Goal: Task Accomplishment & Management: Use online tool/utility

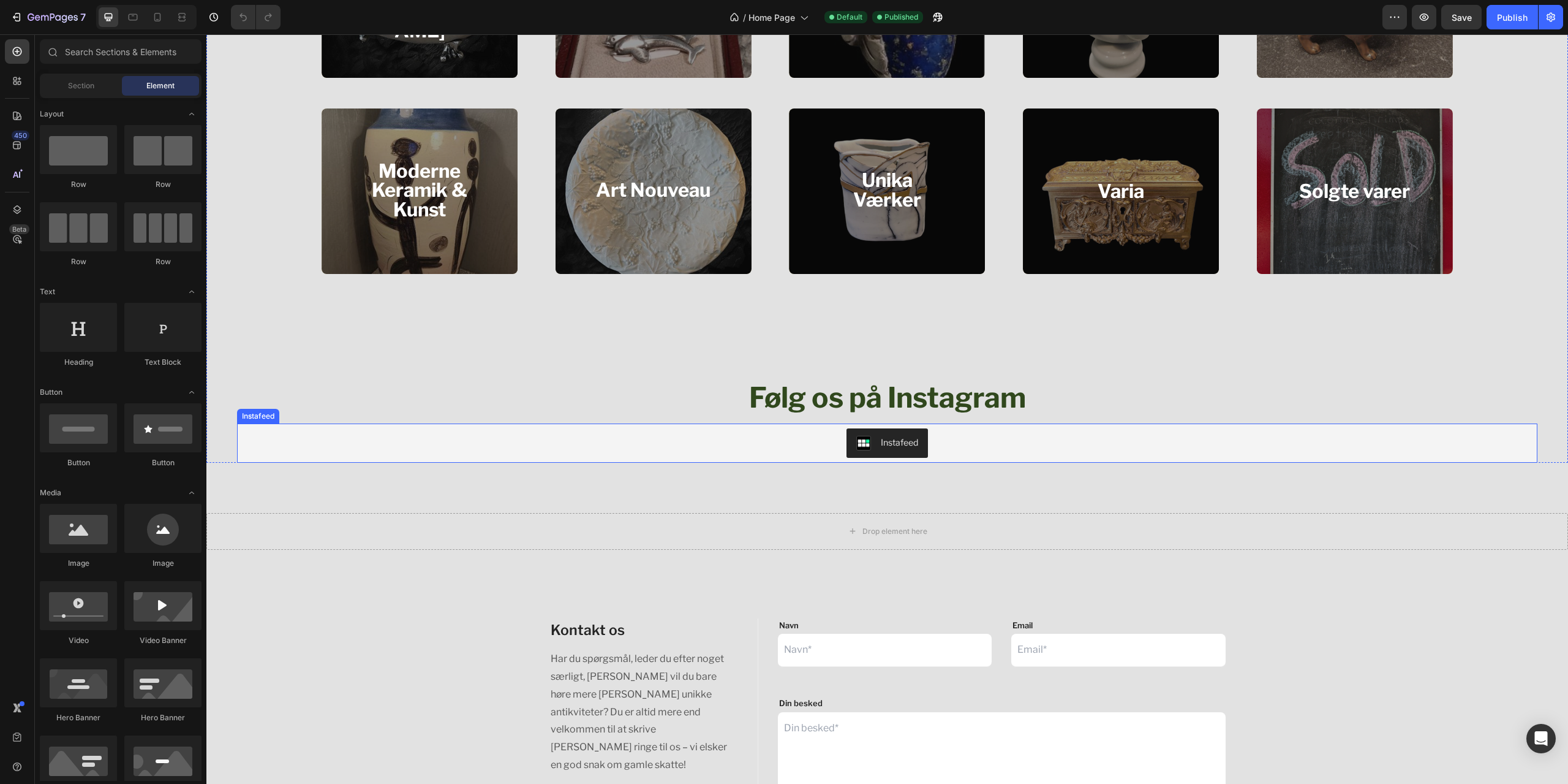
scroll to position [1716, 0]
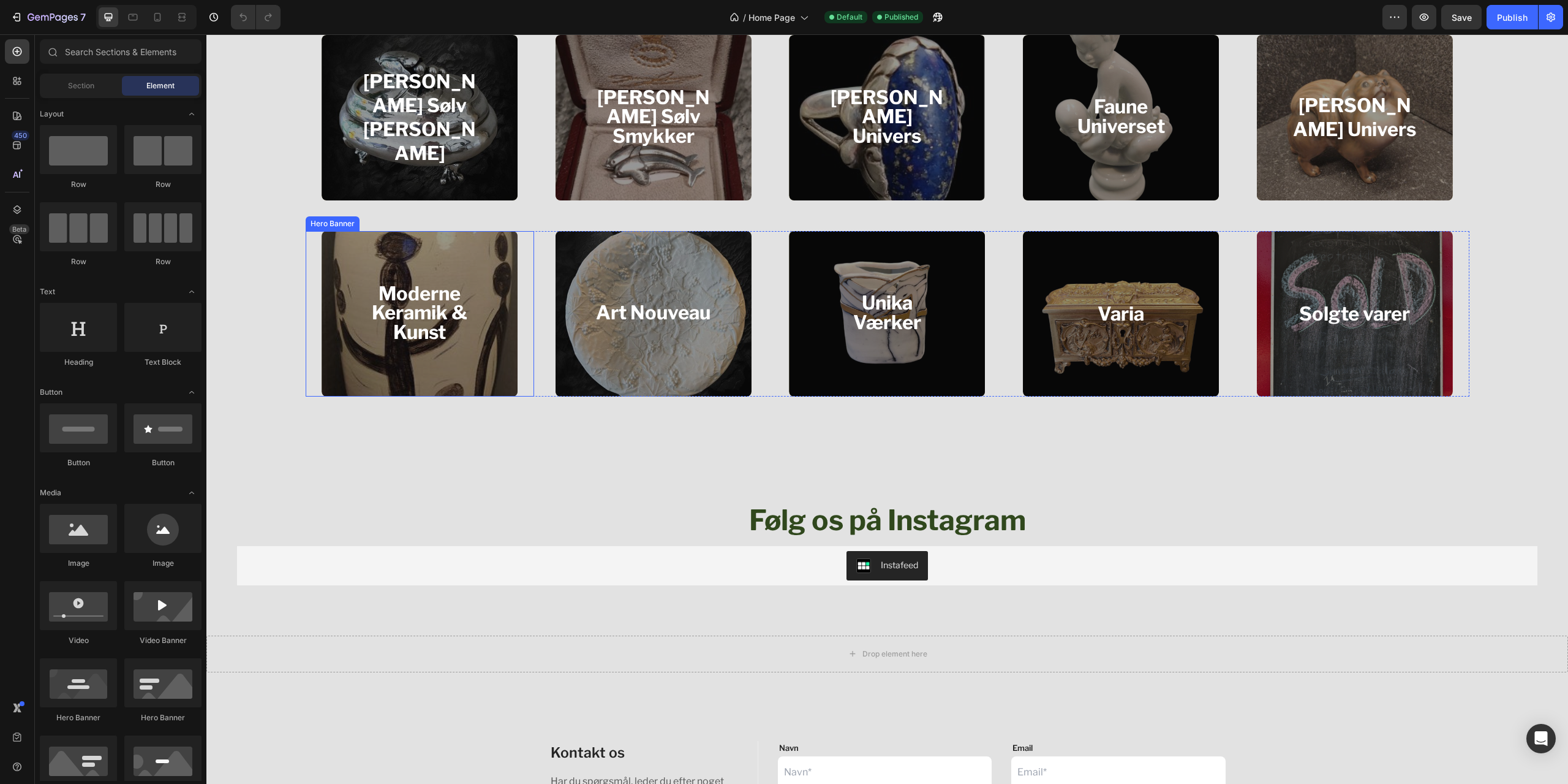
drag, startPoint x: 465, startPoint y: 377, endPoint x: 497, endPoint y: 382, distance: 32.4
click at [465, 377] on div "Overlay" at bounding box center [419, 314] width 196 height 165
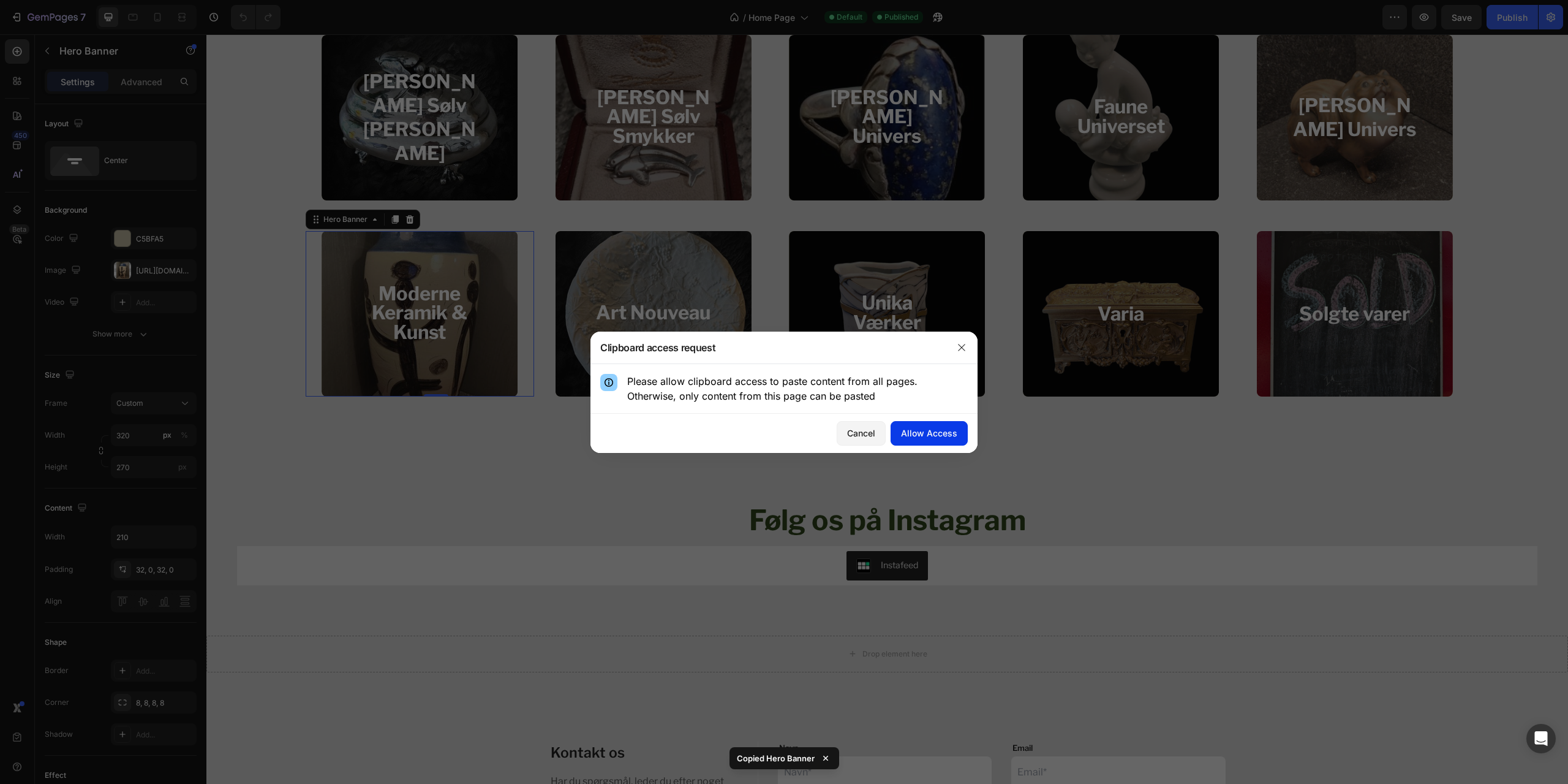
click at [912, 428] on div "Allow Access" at bounding box center [929, 433] width 56 height 13
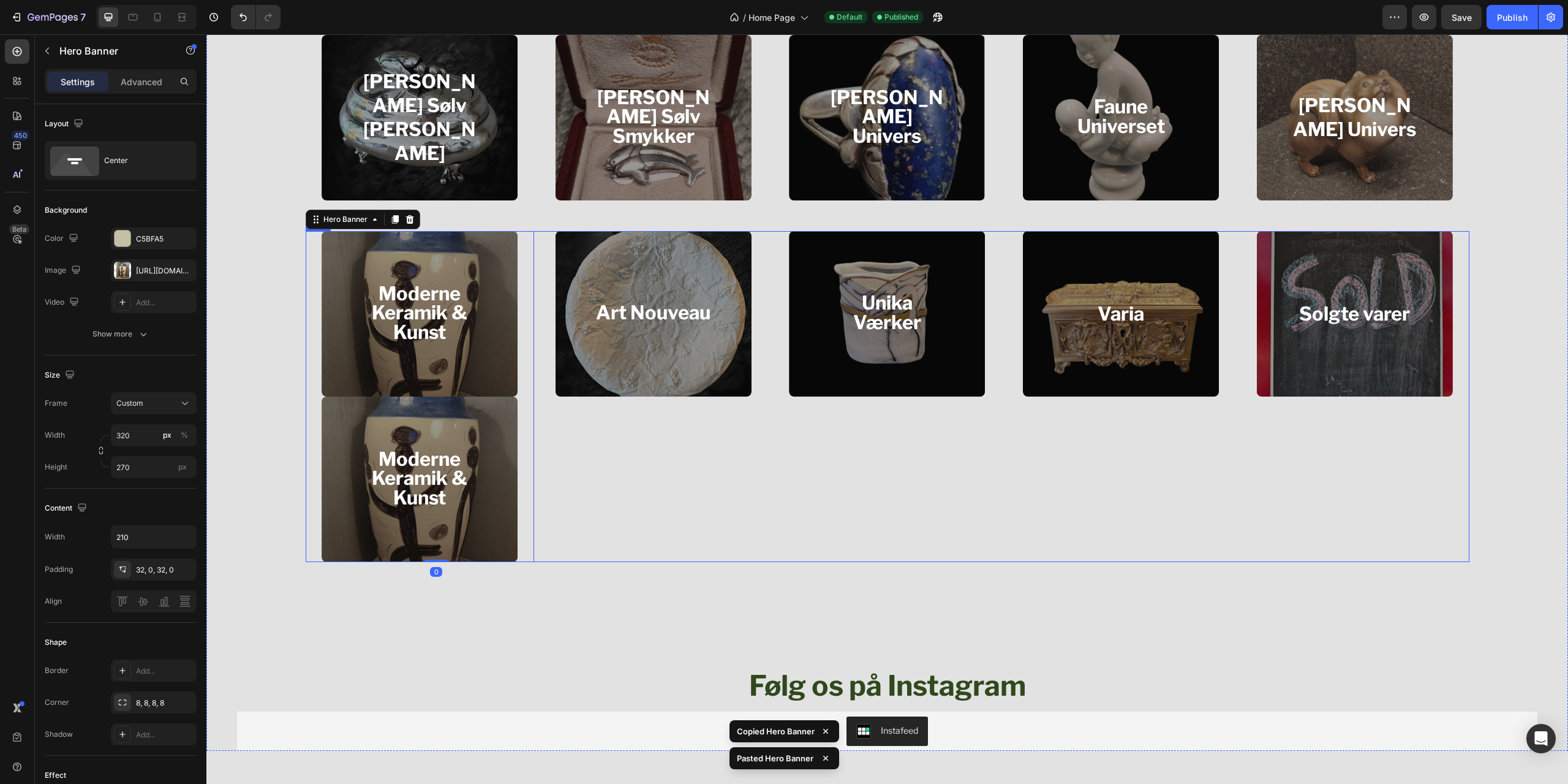
click at [763, 377] on div "Art Nouveau Heading Hero Banner" at bounding box center [653, 397] width 229 height 331
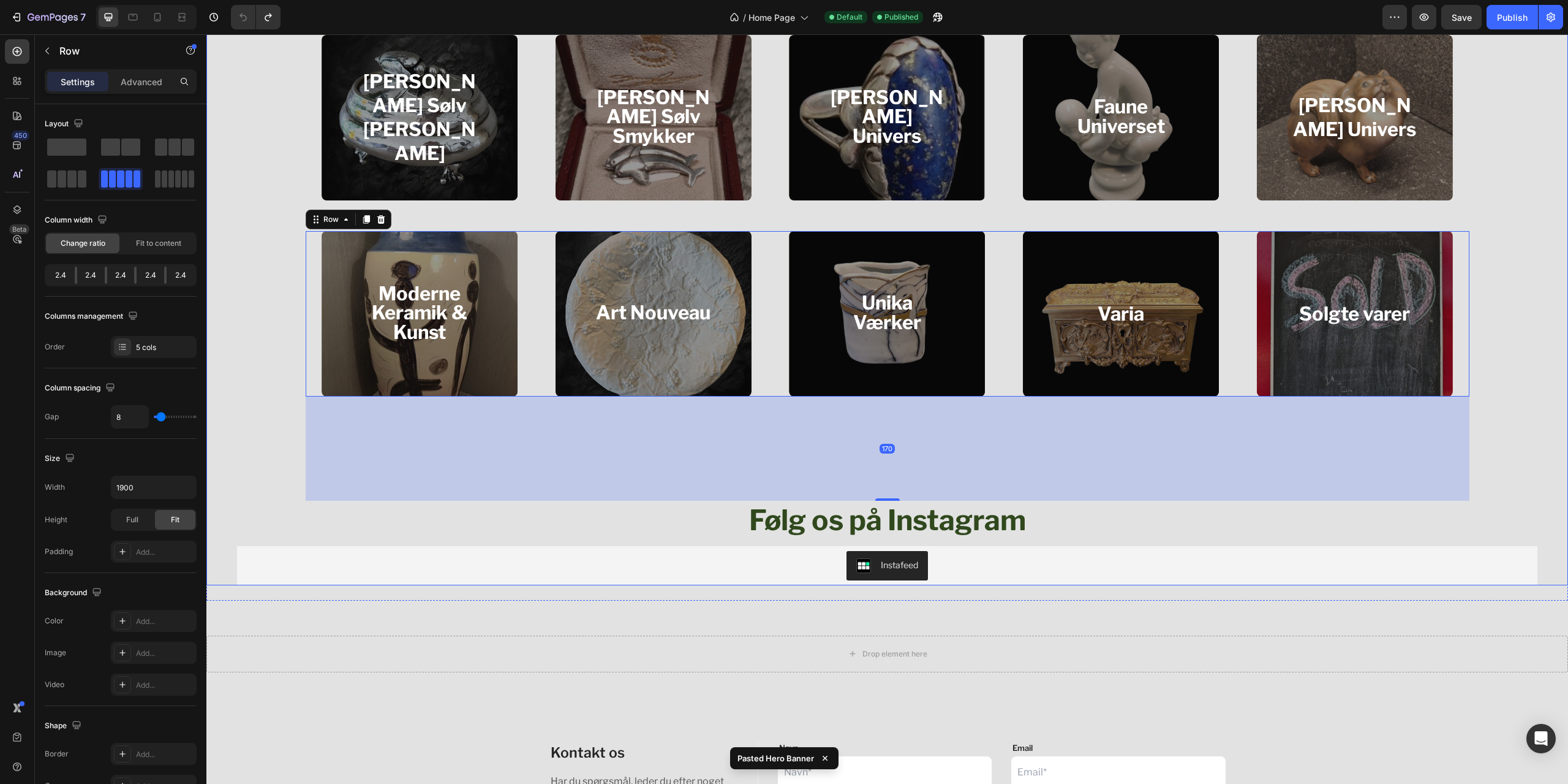
click at [251, 325] on div "Bing & Grøndahls Univers Heading Hero Banner Bing & Grøndahls Dyr Heading Hero …" at bounding box center [887, 114] width 1362 height 942
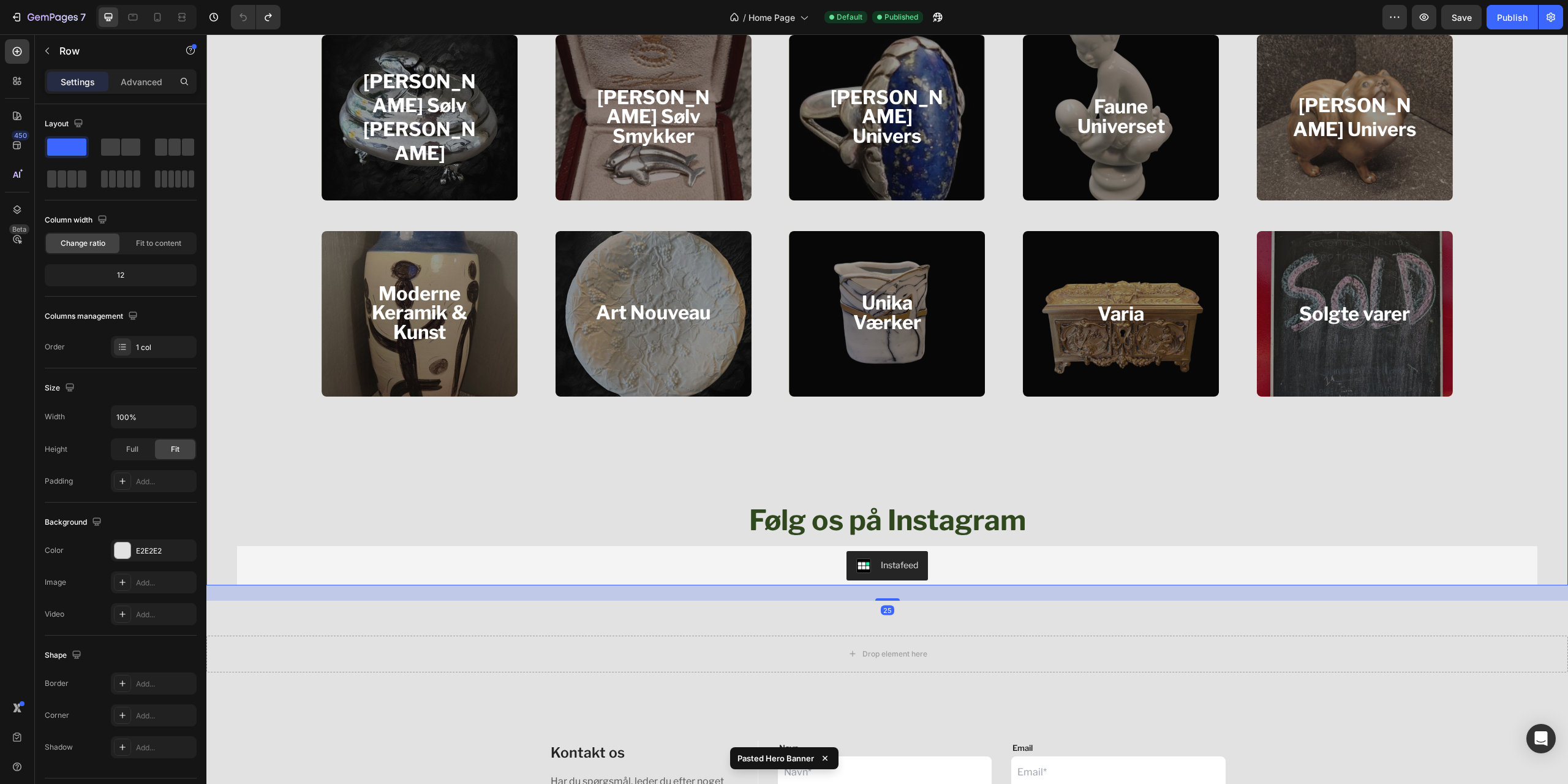
click at [765, 167] on div "Georg Jensen Sølv Korpus Heading Hero Banner Georg Jensen Sølv Smykker Heading …" at bounding box center [887, 118] width 1164 height 165
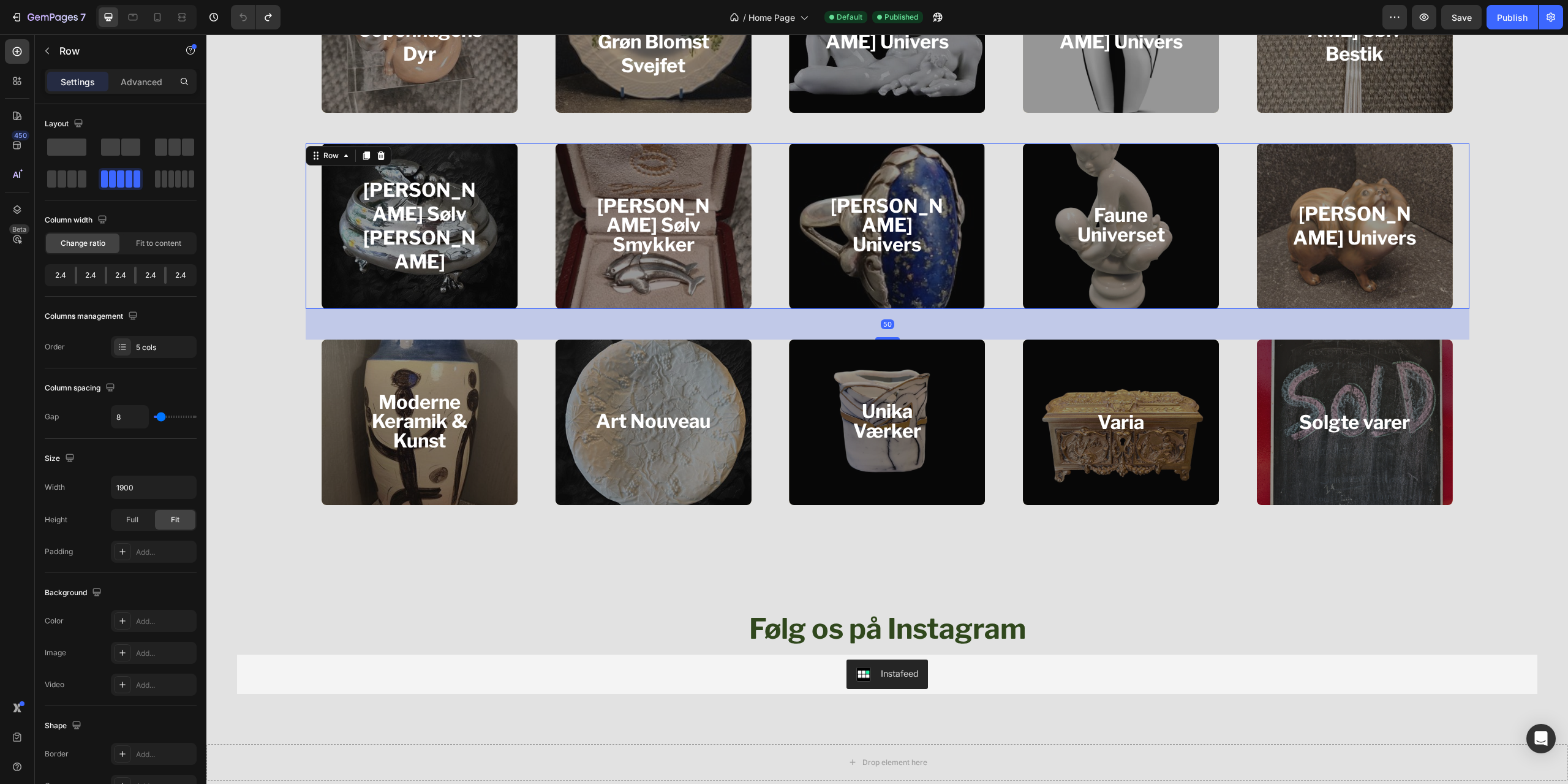
scroll to position [1593, 0]
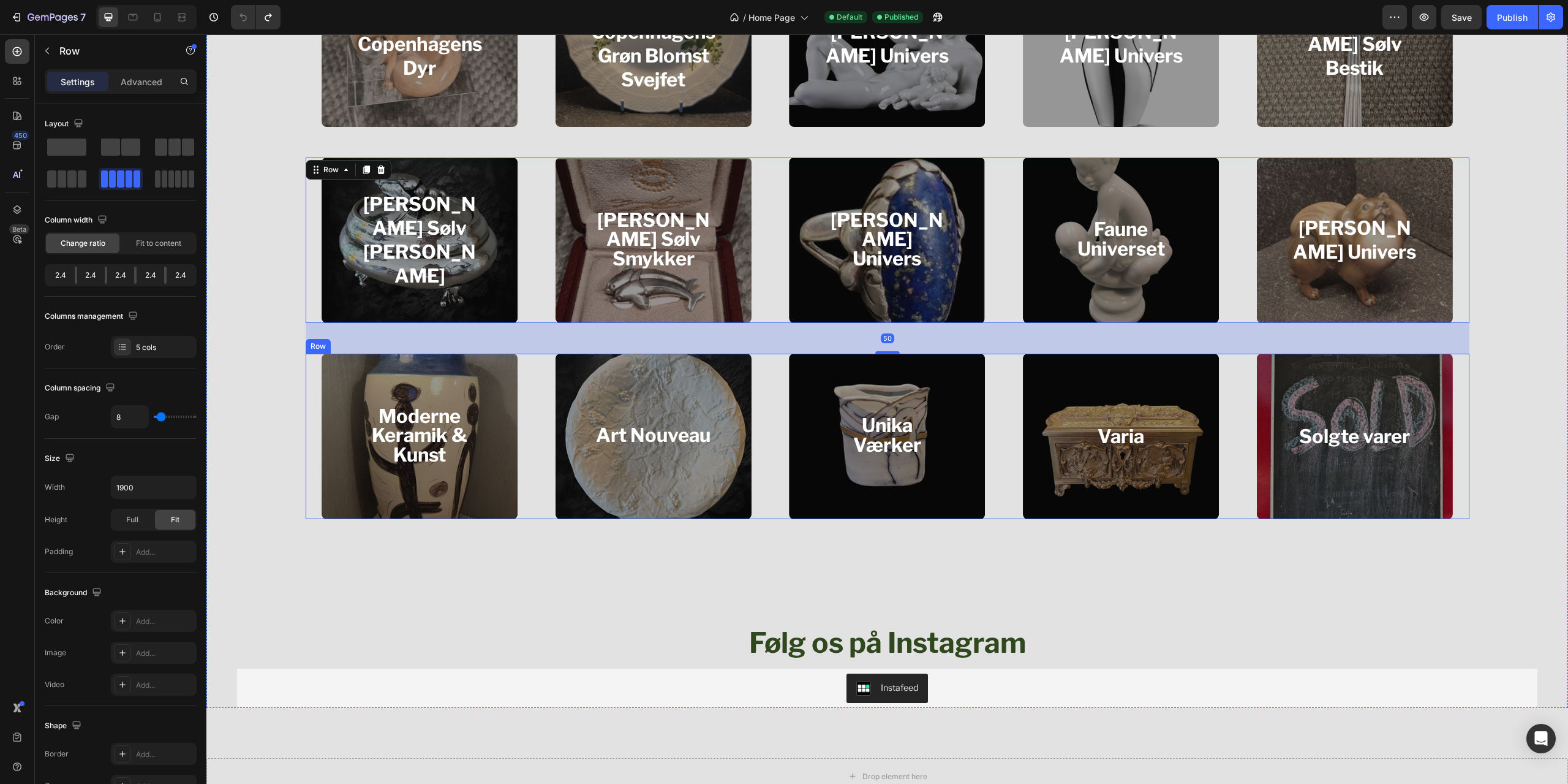
click at [773, 387] on div "Unika Værker Heading Hero Banner" at bounding box center [887, 436] width 229 height 165
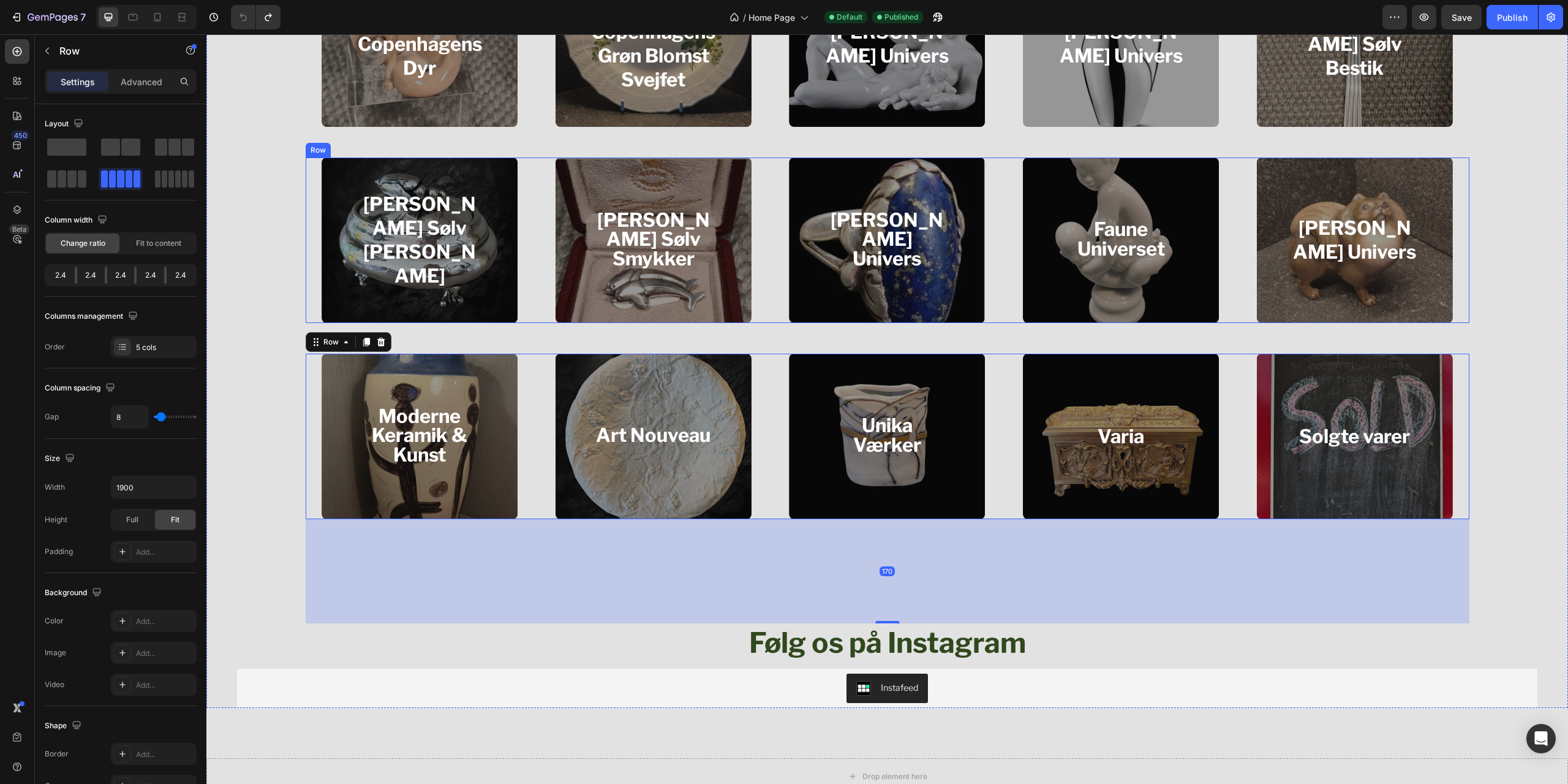
click at [773, 271] on div "Evald Nielsens Univers Heading Hero Banner" at bounding box center [887, 240] width 229 height 165
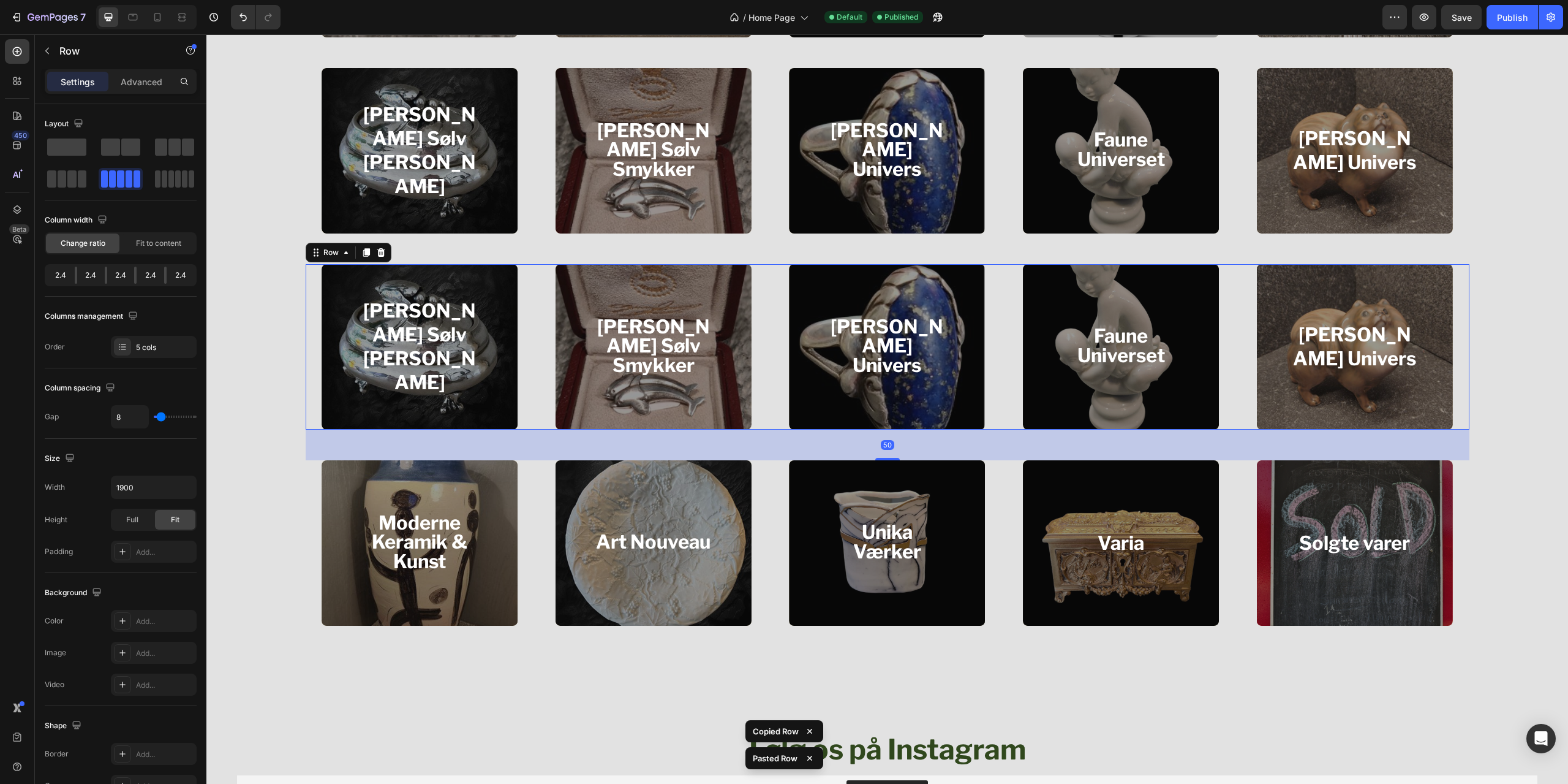
scroll to position [1655, 0]
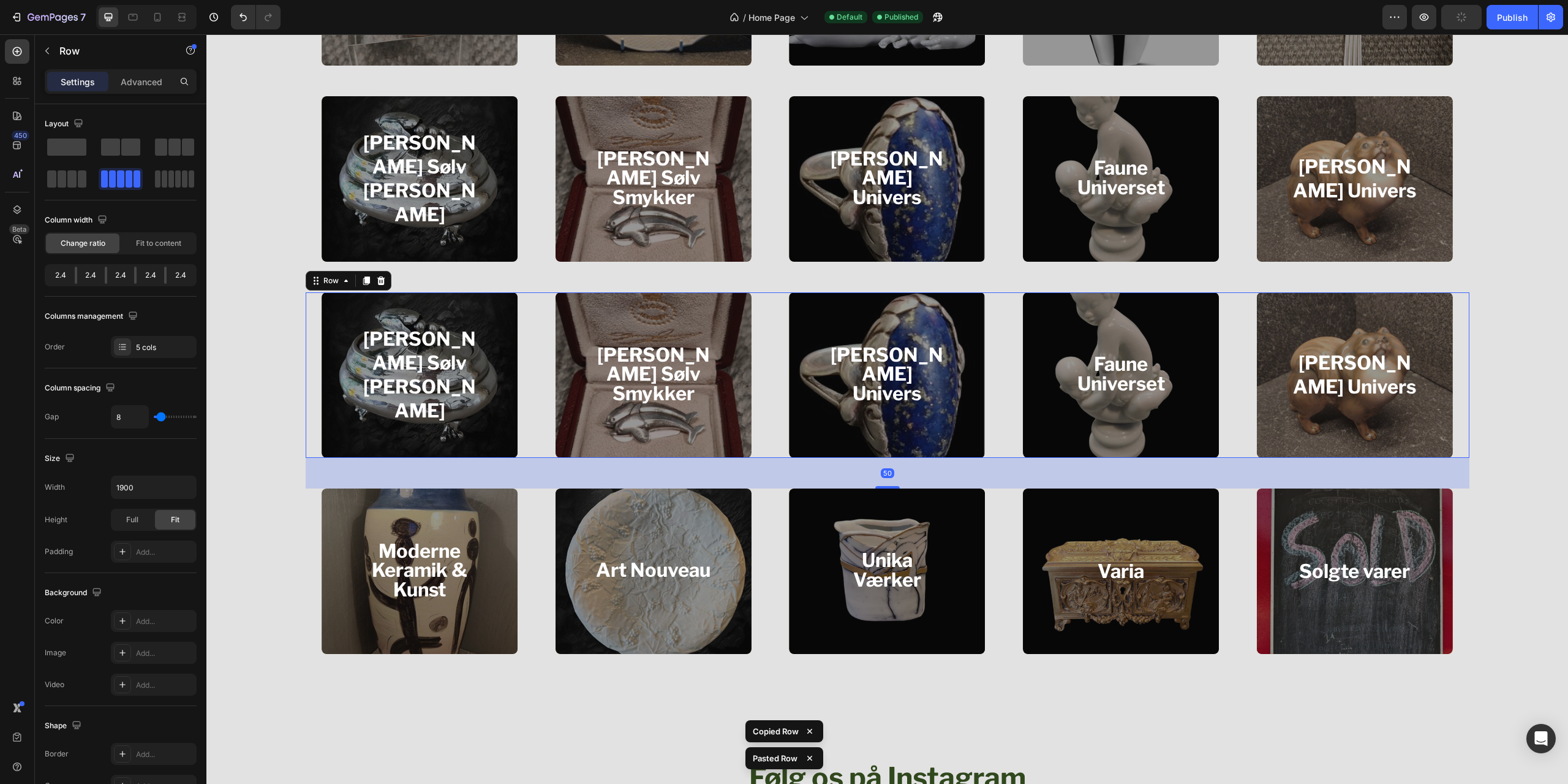
click at [773, 390] on div "Evald Nielsens Univers Heading Hero Banner" at bounding box center [887, 374] width 229 height 165
click at [15, 116] on icon at bounding box center [17, 116] width 13 height 13
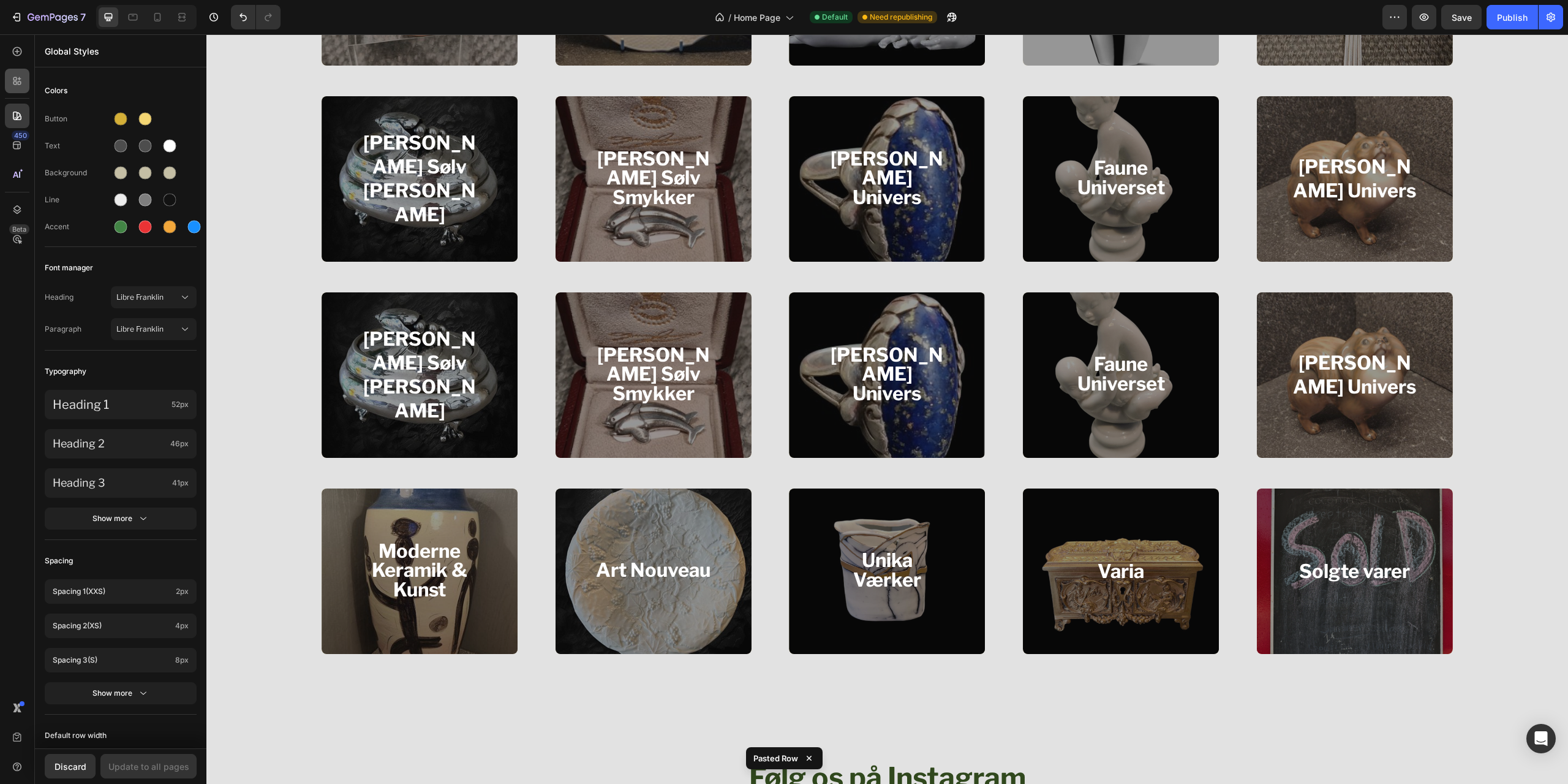
click at [17, 84] on icon at bounding box center [17, 81] width 13 height 13
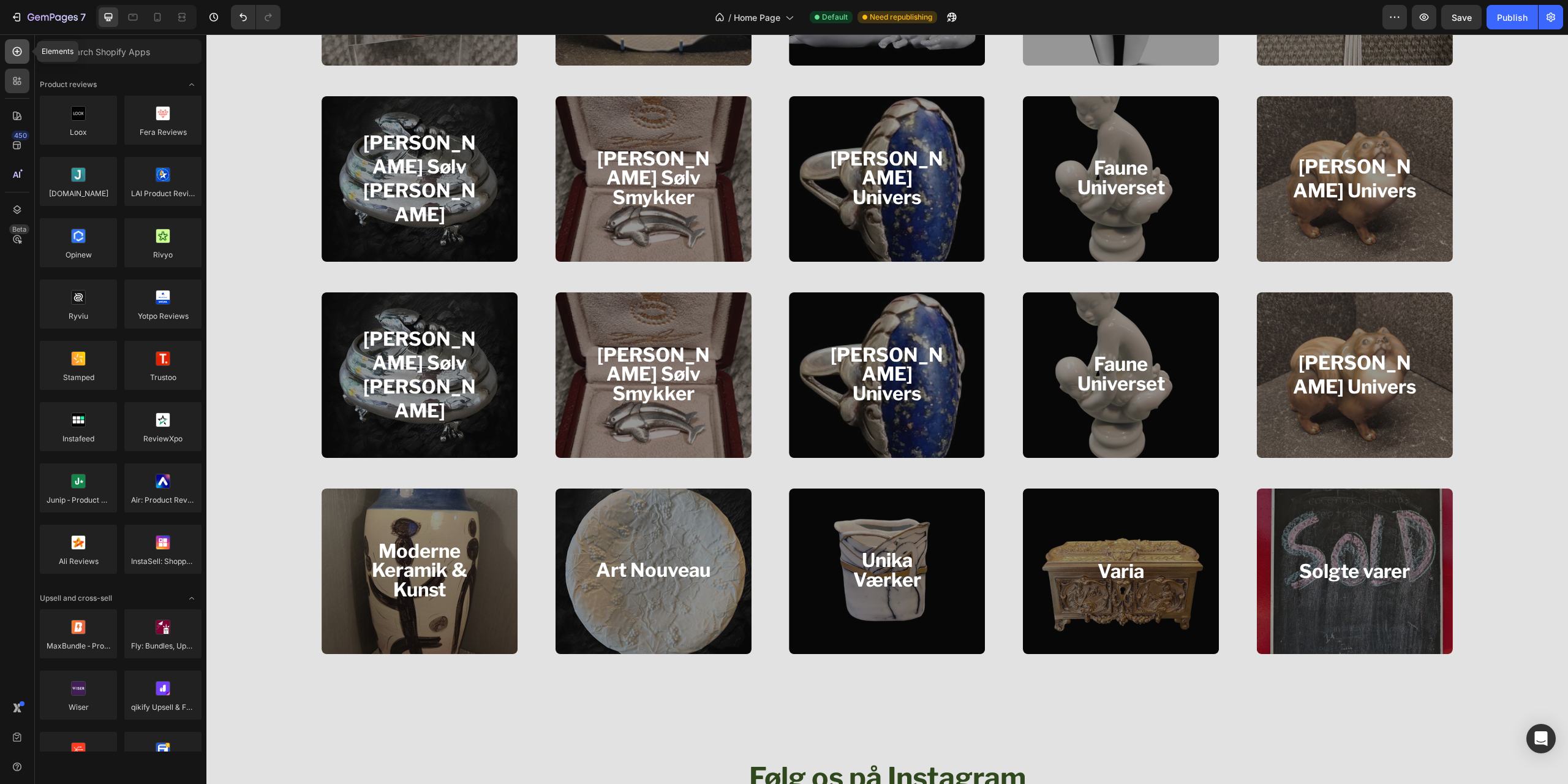
click at [15, 54] on icon at bounding box center [17, 52] width 13 height 13
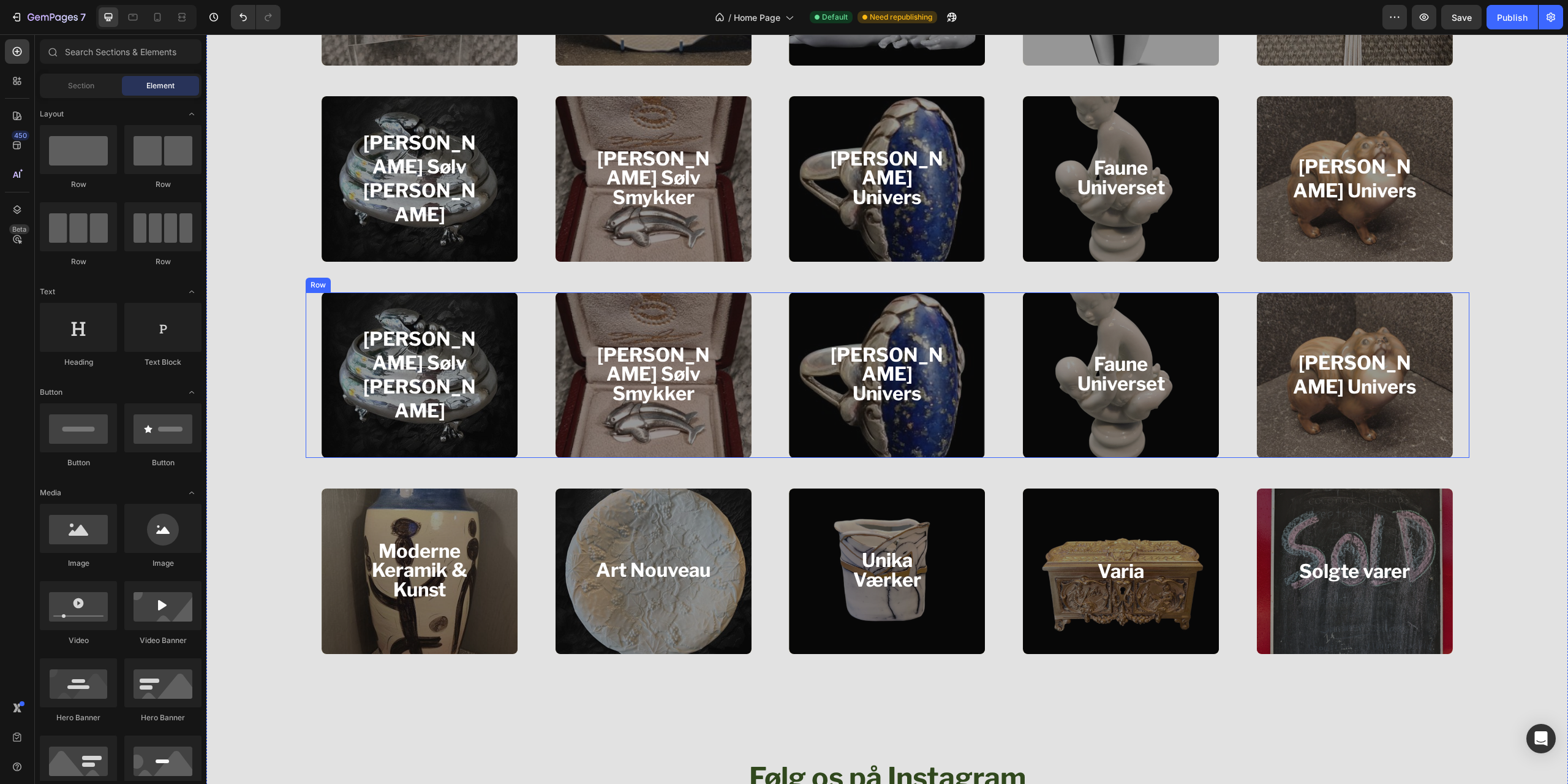
click at [521, 430] on div "Georg Jensen Sølv Korpus Heading Hero Banner" at bounding box center [419, 374] width 229 height 165
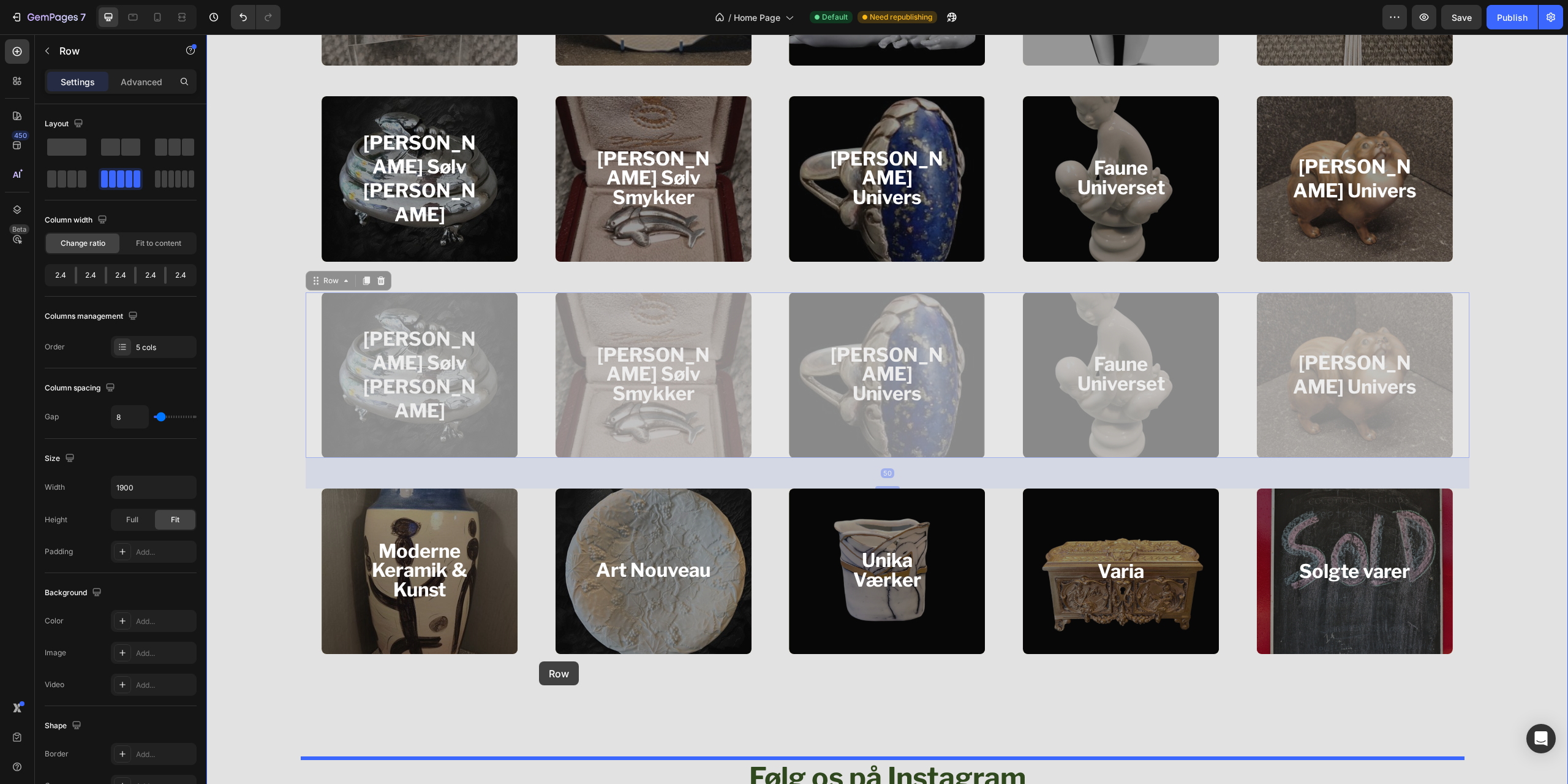
drag, startPoint x: 531, startPoint y: 421, endPoint x: 539, endPoint y: 661, distance: 240.1
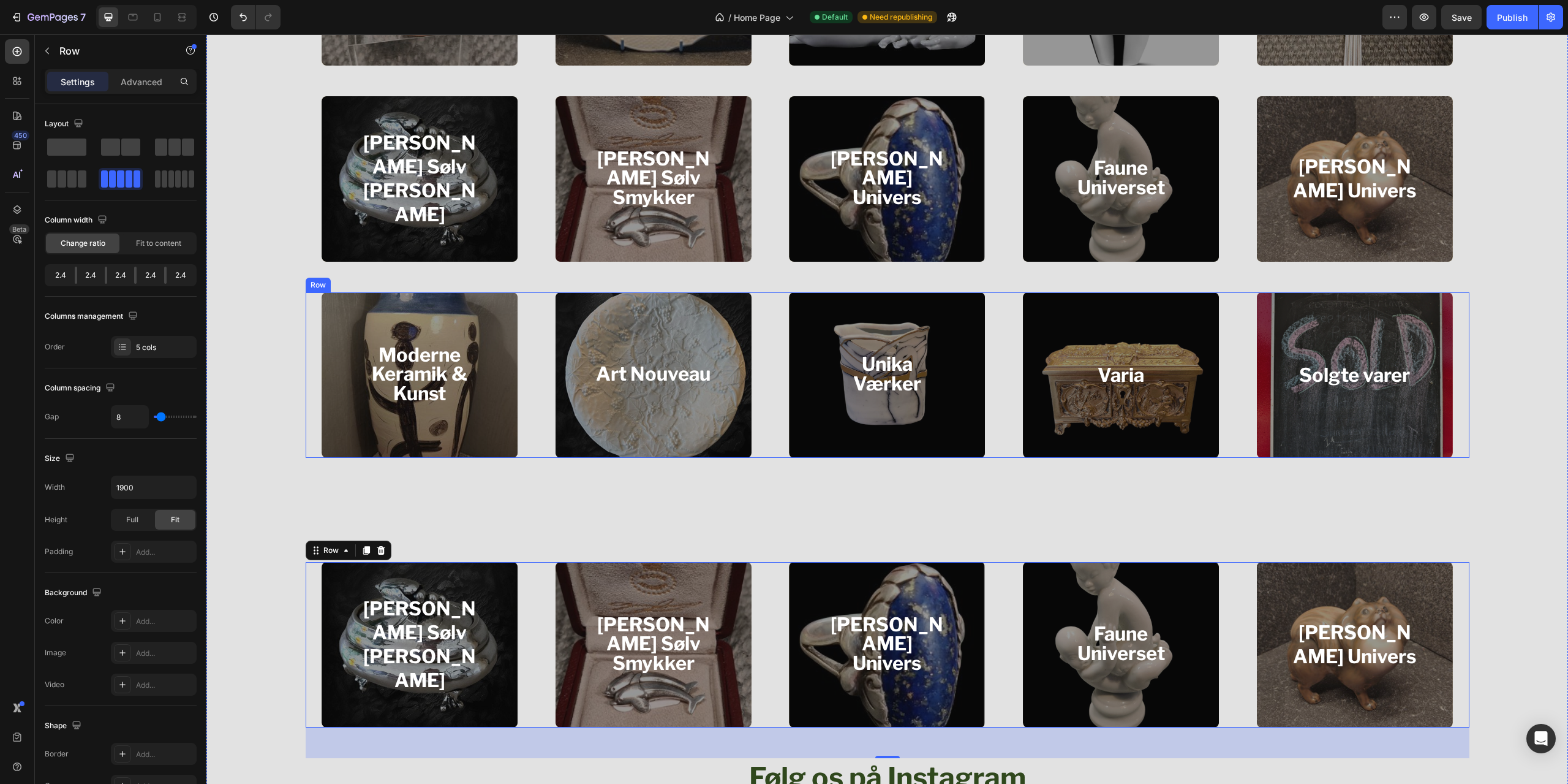
click at [539, 418] on div "Art Nouveau Heading Hero Banner" at bounding box center [653, 374] width 229 height 165
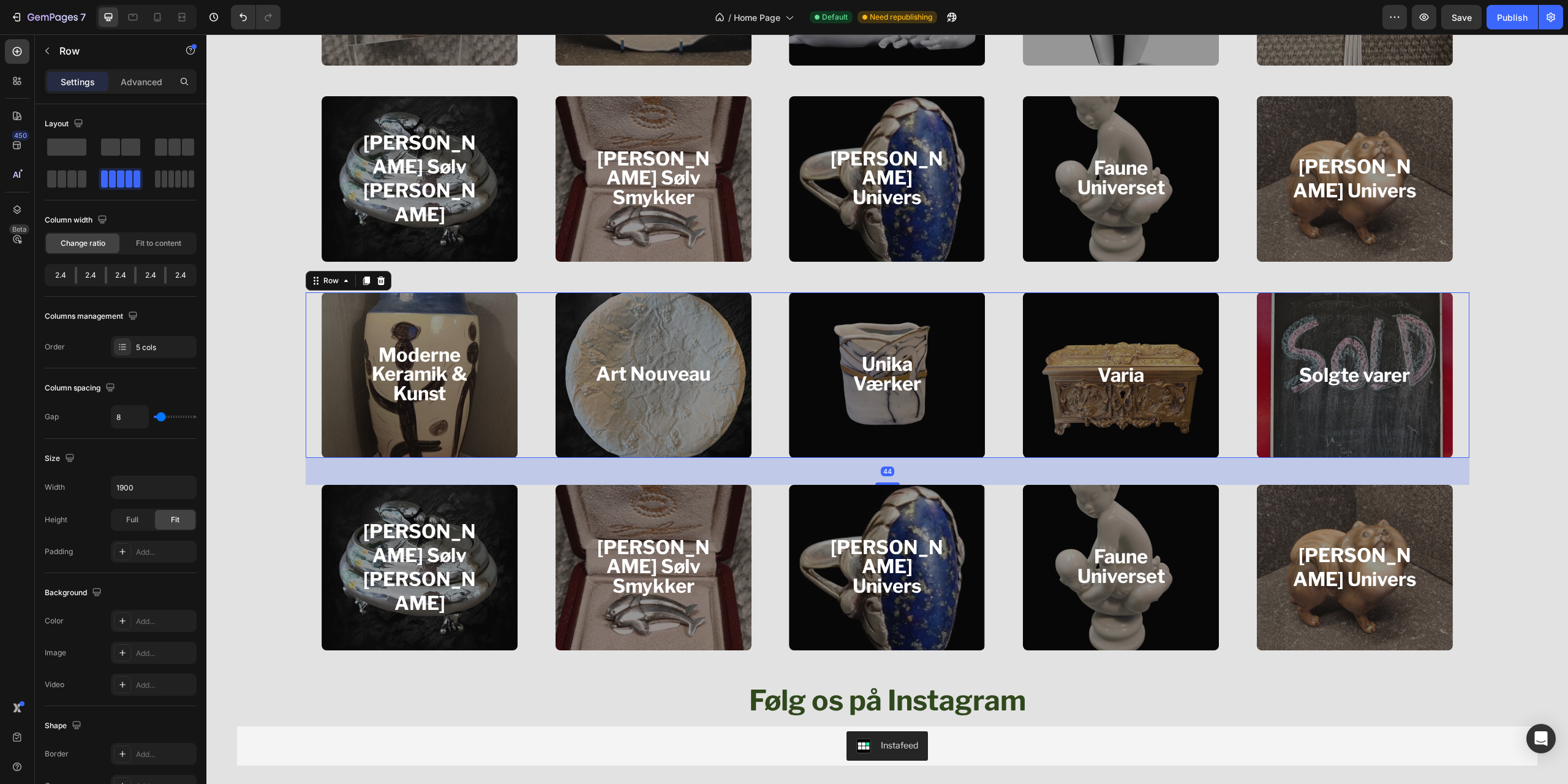
drag, startPoint x: 887, startPoint y: 560, endPoint x: 905, endPoint y: 482, distance: 80.0
click at [905, 458] on div "44" at bounding box center [887, 458] width 1164 height 0
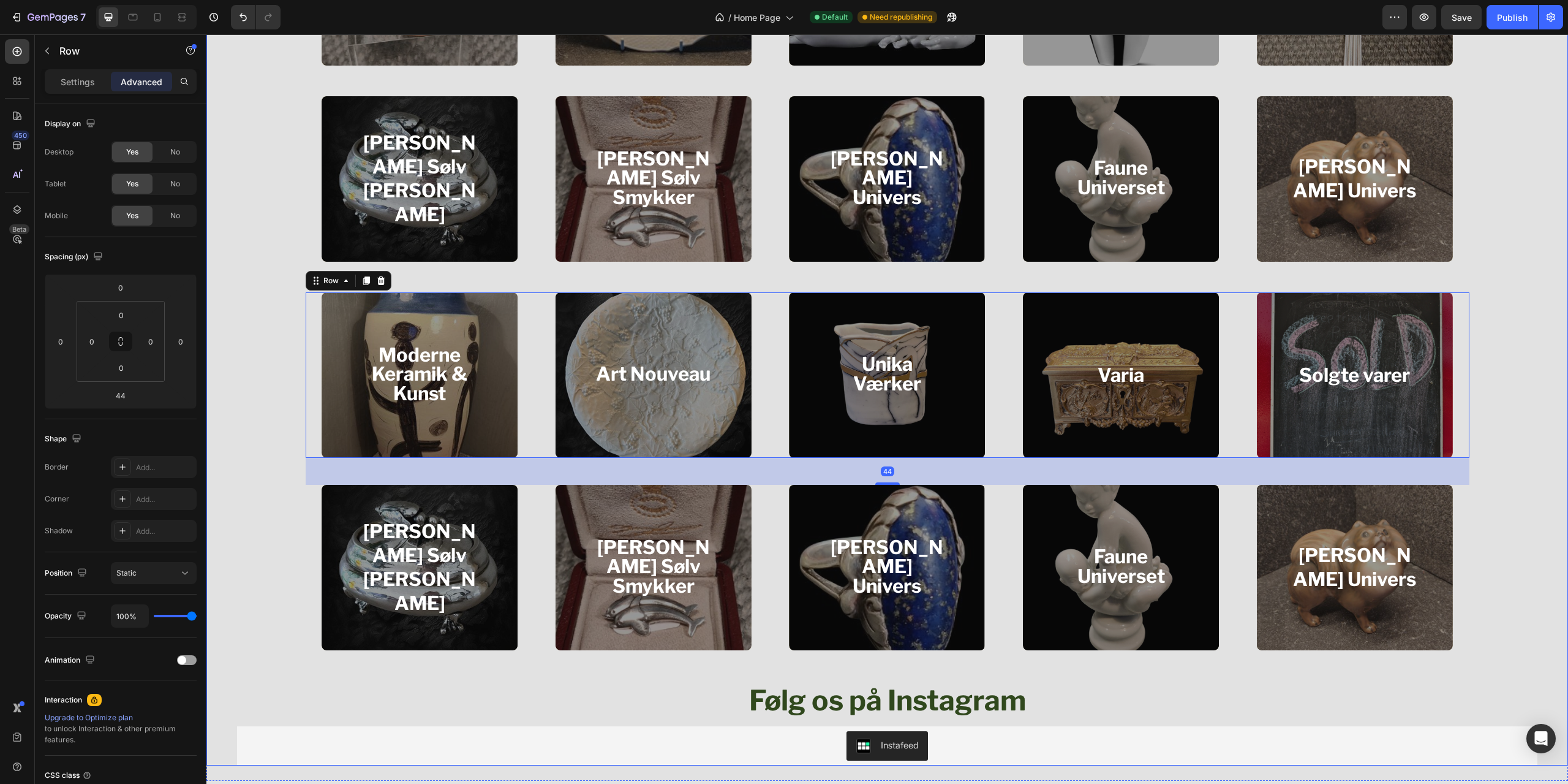
click at [762, 221] on div "Georg Jensen Sølv Smykker Heading Hero Banner" at bounding box center [653, 178] width 229 height 165
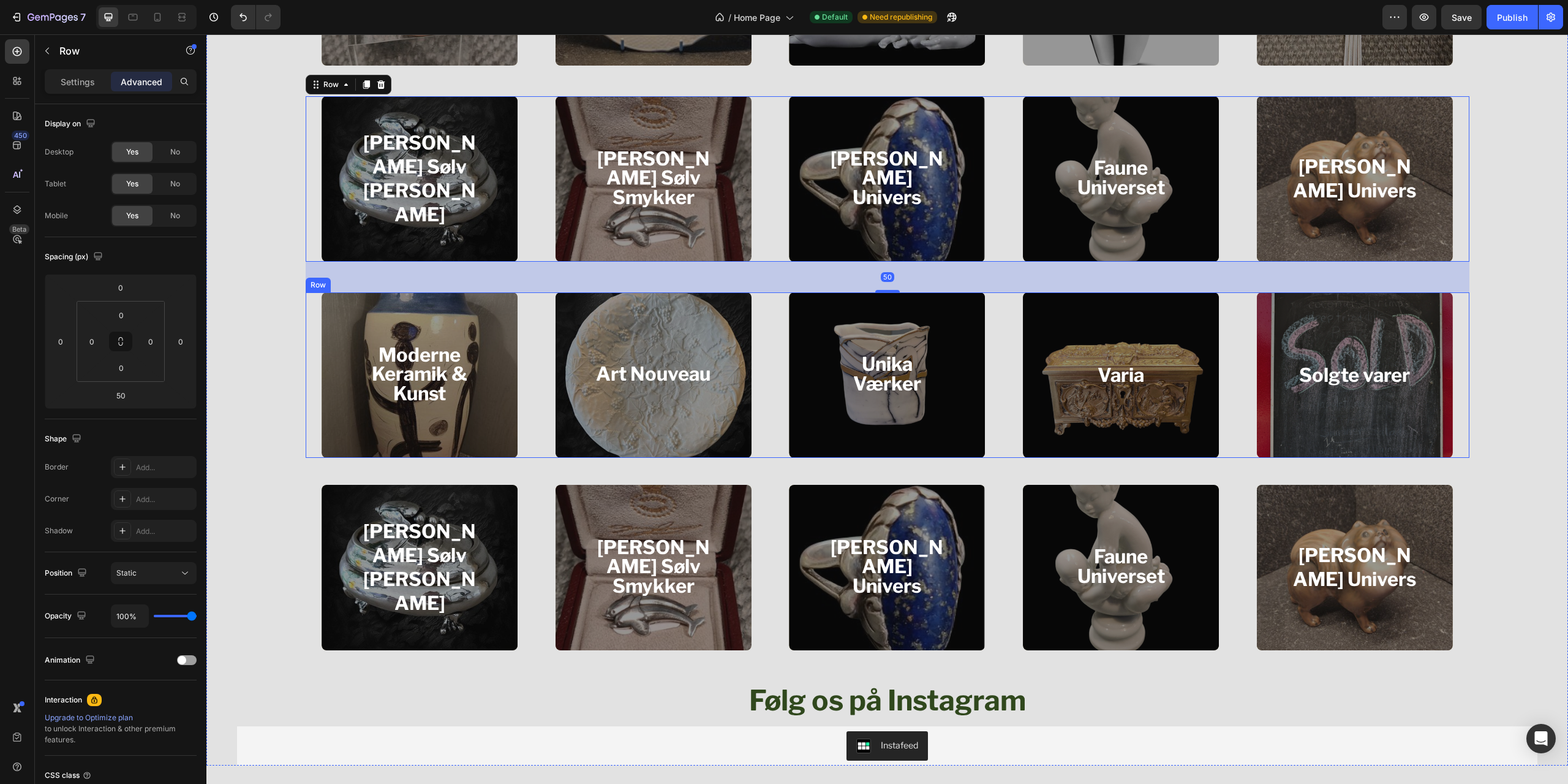
click at [773, 421] on div "Unika Værker Heading Hero Banner" at bounding box center [887, 374] width 229 height 165
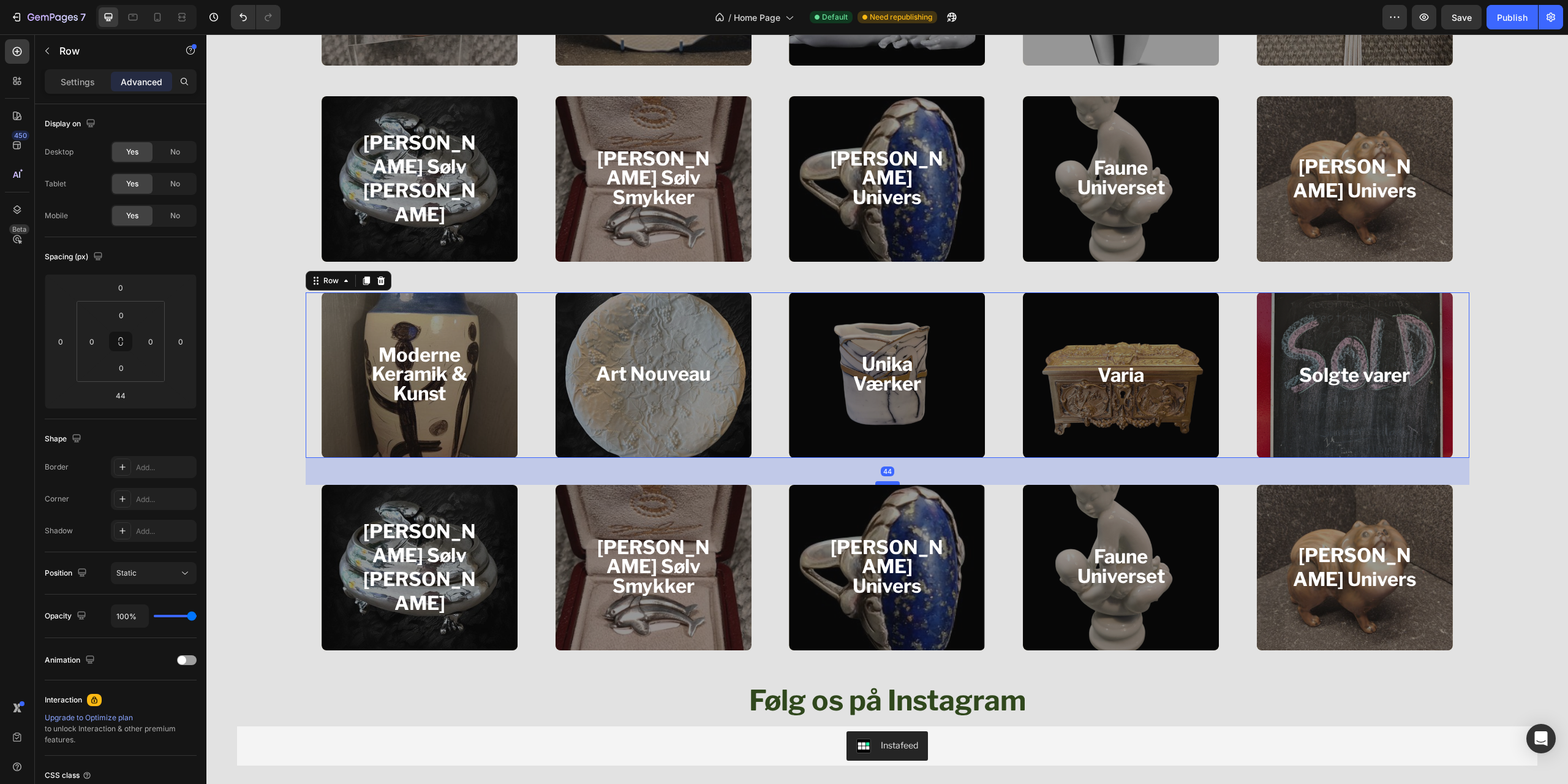
click at [880, 458] on div "44" at bounding box center [887, 458] width 1164 height 0
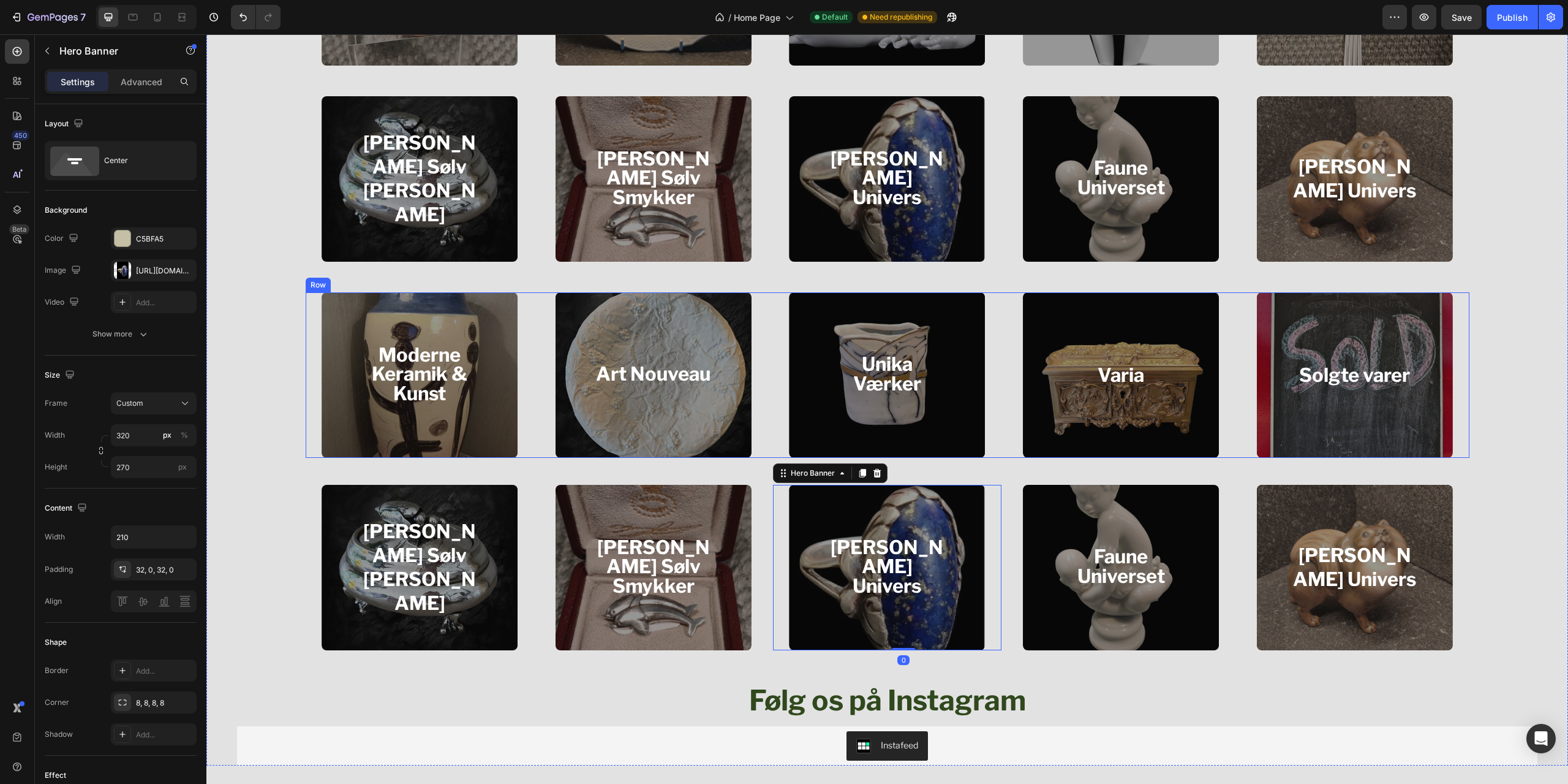
click at [773, 400] on div "Unika Værker Heading Hero Banner" at bounding box center [887, 374] width 229 height 165
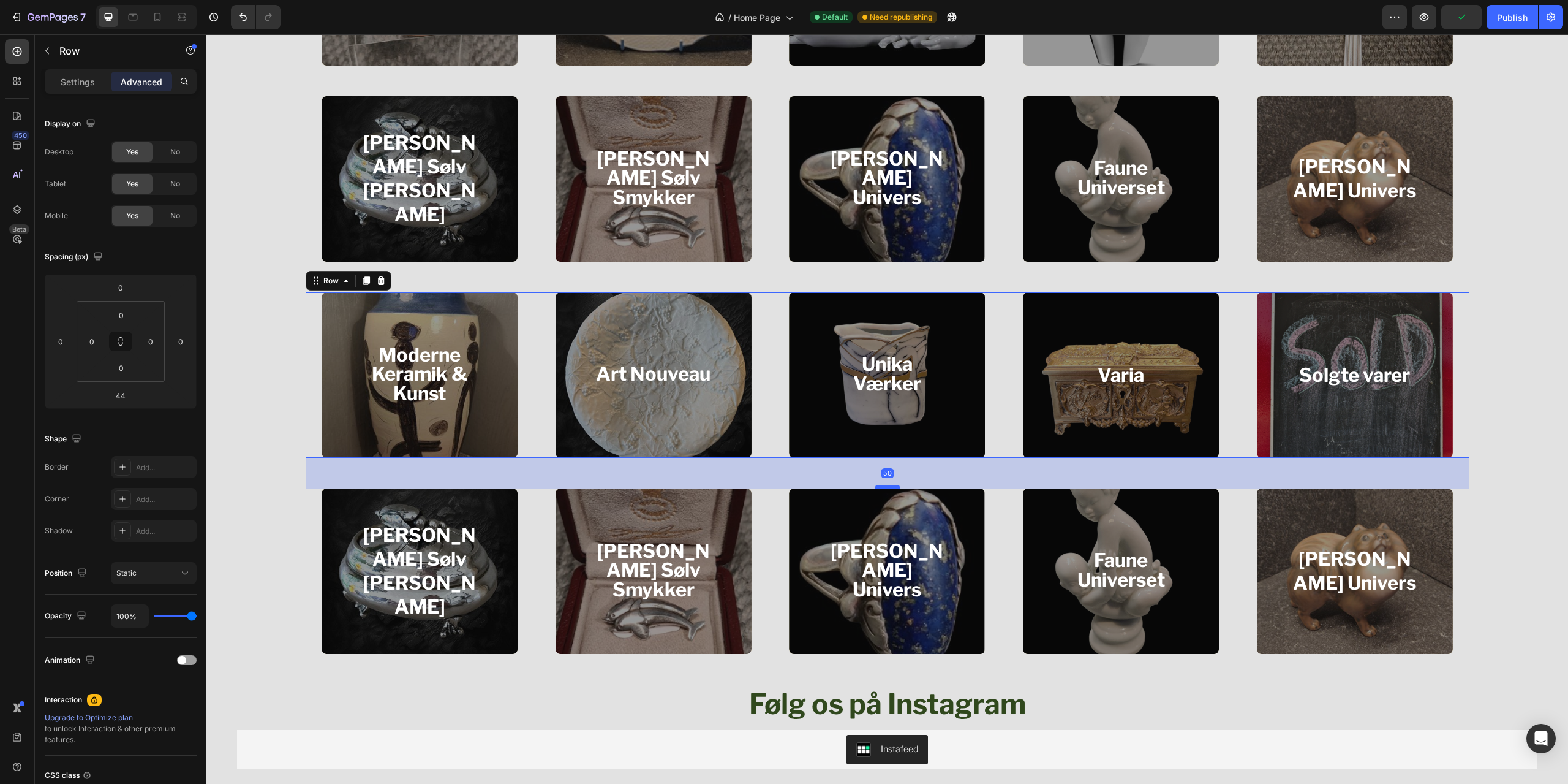
click at [887, 486] on div at bounding box center [887, 486] width 24 height 4
type input "50"
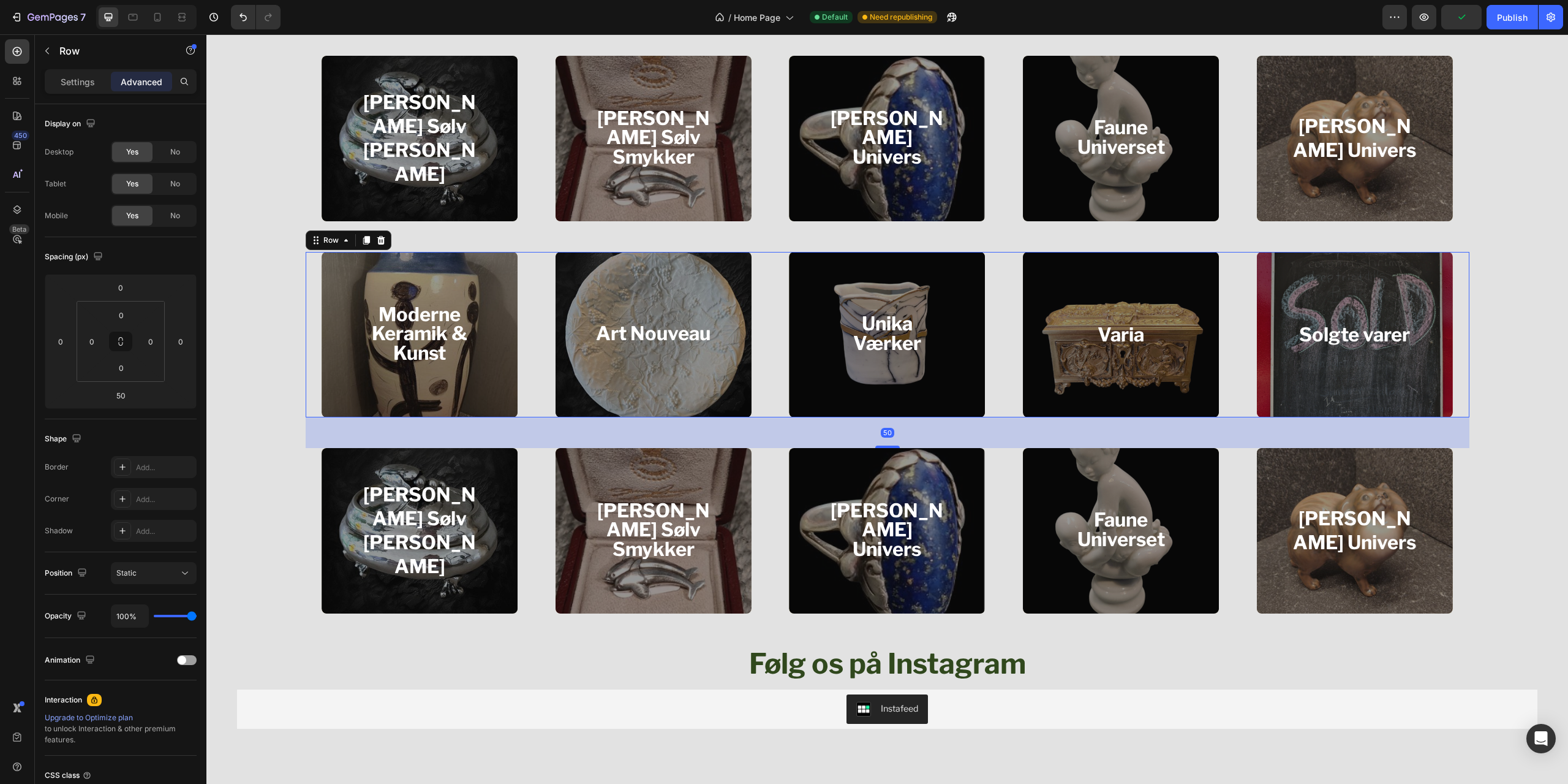
scroll to position [1716, 0]
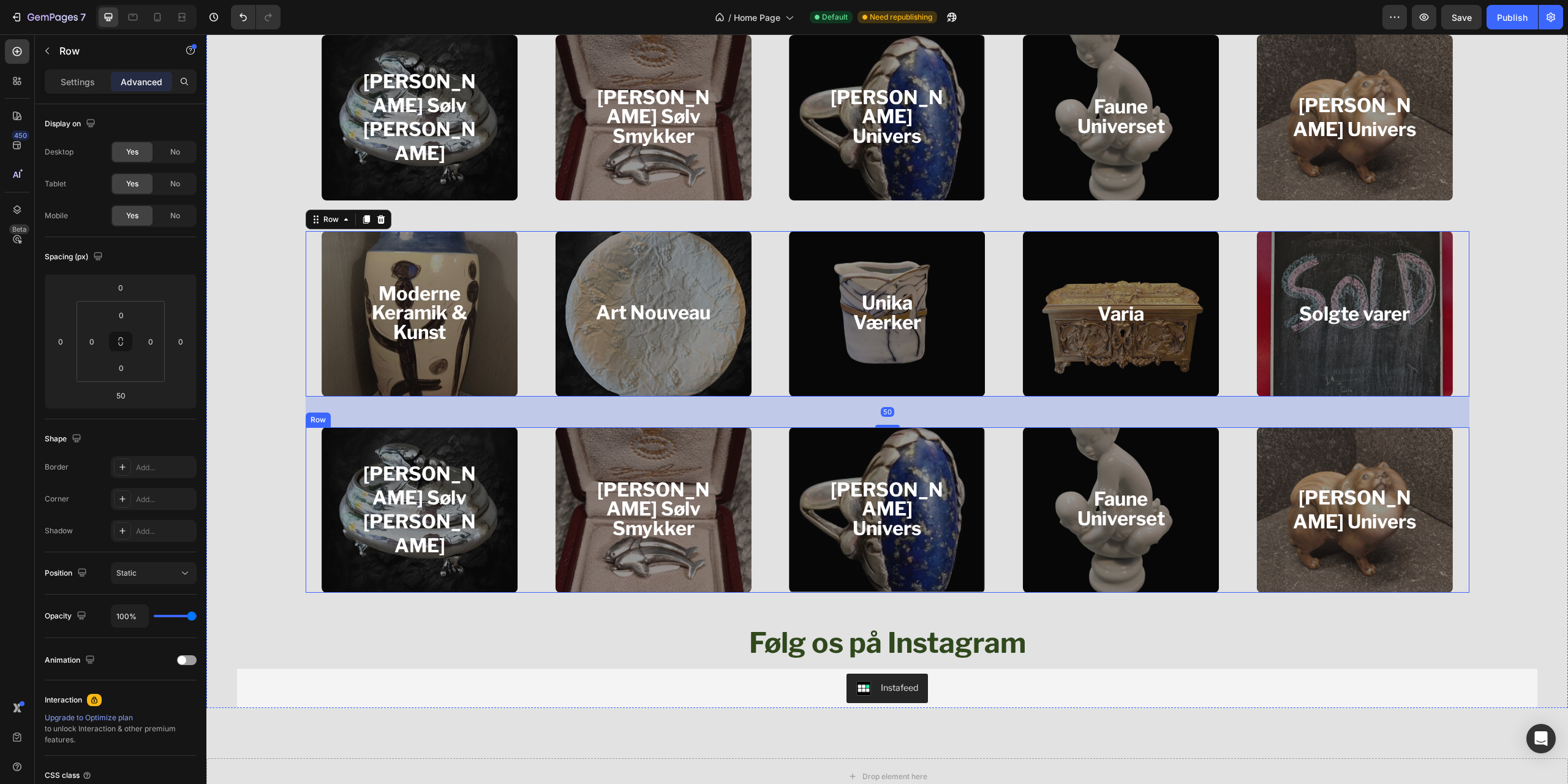
click at [764, 556] on div "Georg Jensen Sølv Korpus Heading Hero Banner Georg Jensen Sølv Smykker Heading …" at bounding box center [887, 509] width 1164 height 165
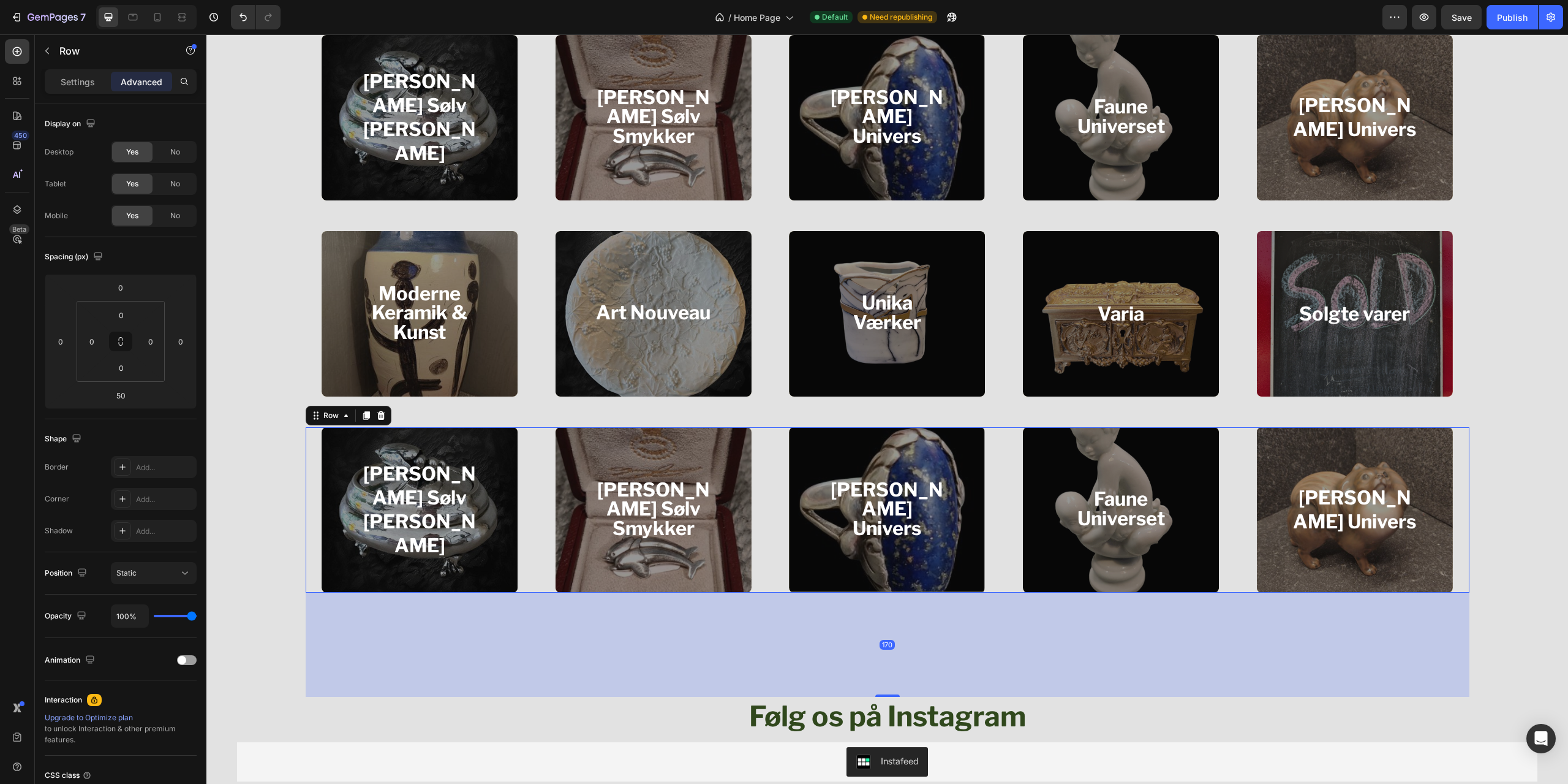
drag, startPoint x: 889, startPoint y: 623, endPoint x: 886, endPoint y: 696, distance: 73.1
click at [886, 696] on div at bounding box center [887, 695] width 24 height 3
type input "170"
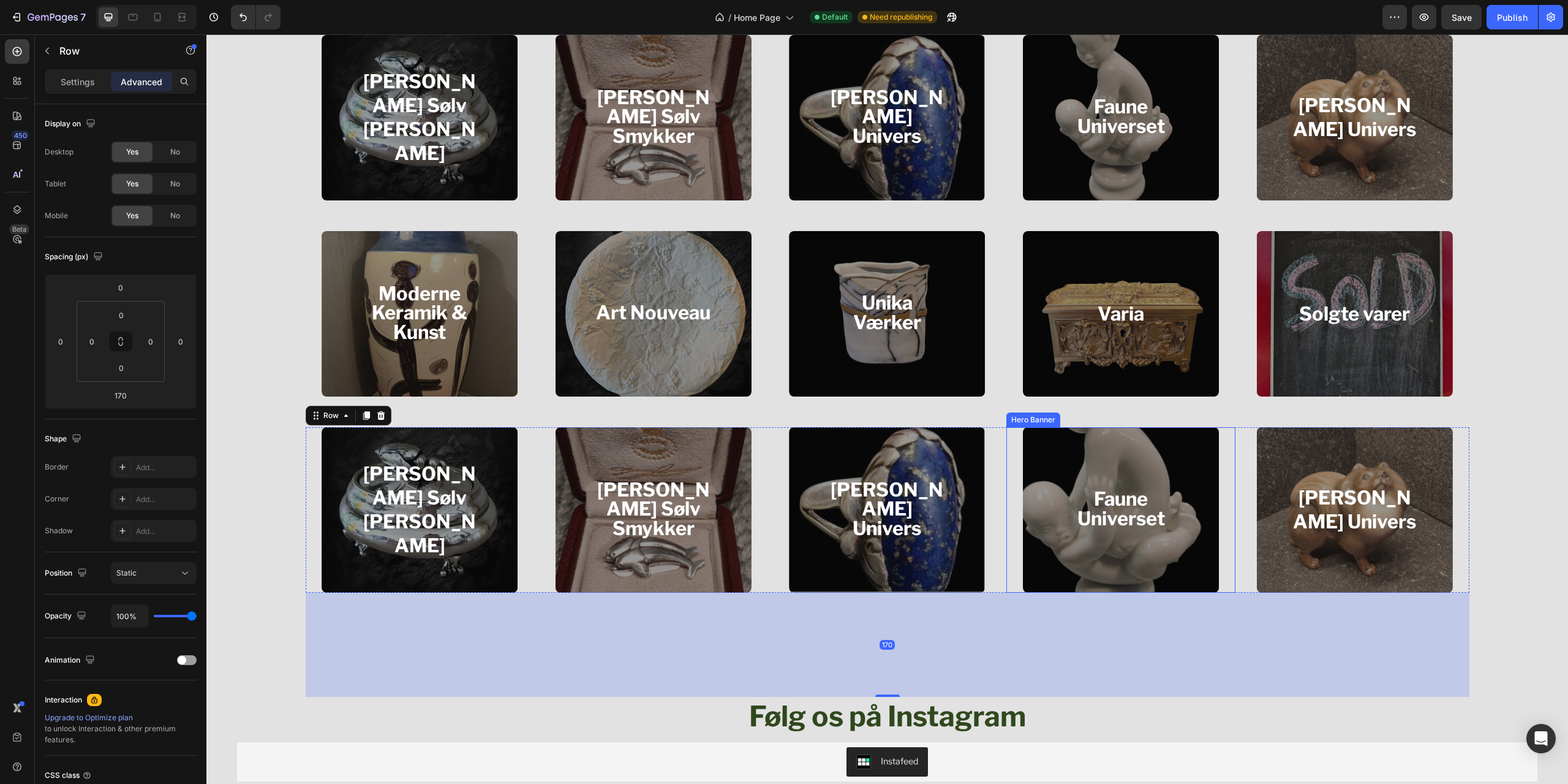
click at [1073, 563] on div "Overlay" at bounding box center [1121, 509] width 196 height 165
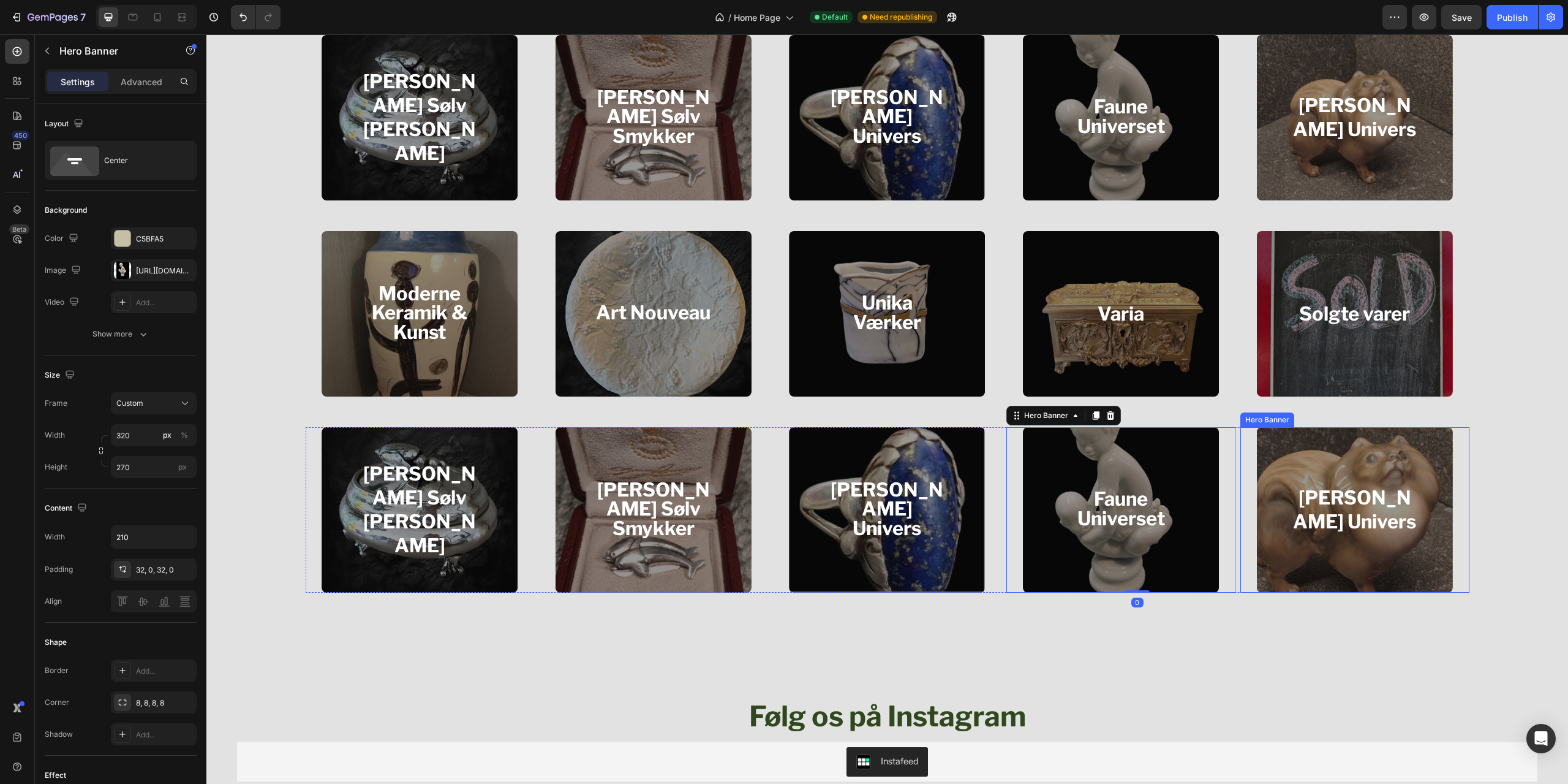
click at [1268, 566] on div "Overlay" at bounding box center [1355, 509] width 196 height 165
click at [1272, 566] on div "Overlay" at bounding box center [1355, 509] width 196 height 165
click at [1339, 412] on icon at bounding box center [1344, 415] width 10 height 10
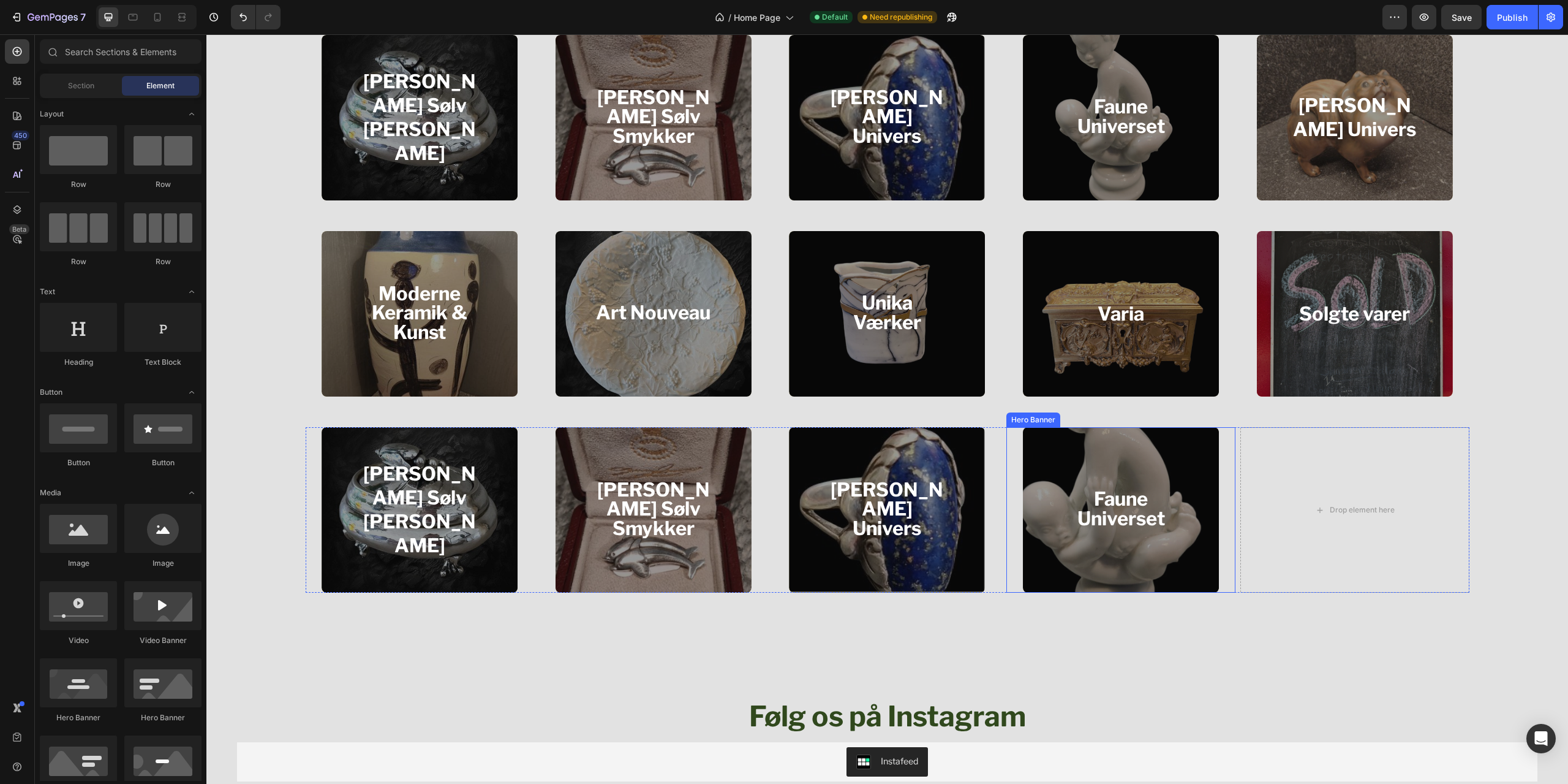
click at [1195, 506] on div "Overlay" at bounding box center [1121, 509] width 196 height 165
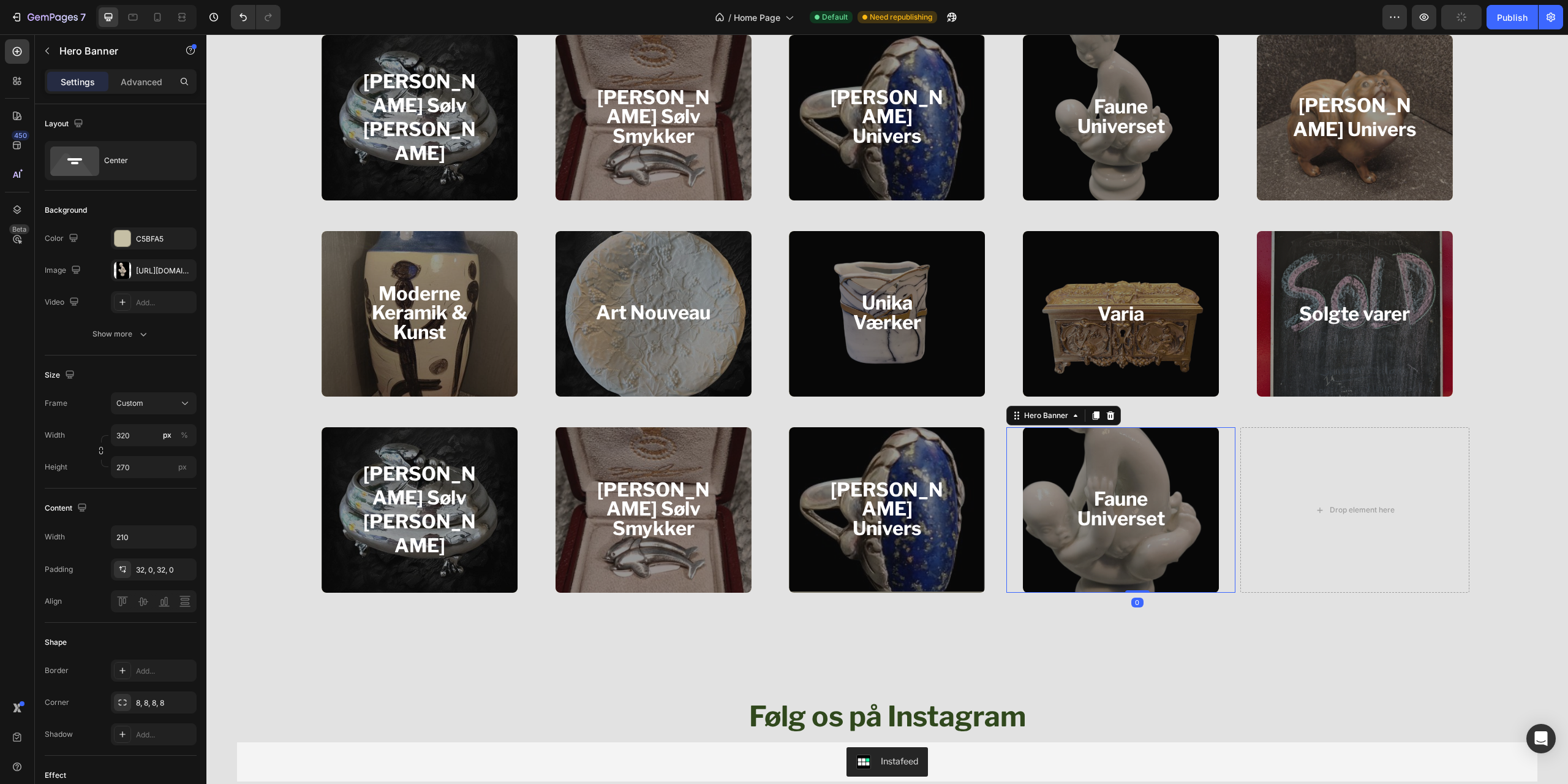
click at [1279, 517] on div "Drop element here" at bounding box center [1354, 509] width 229 height 165
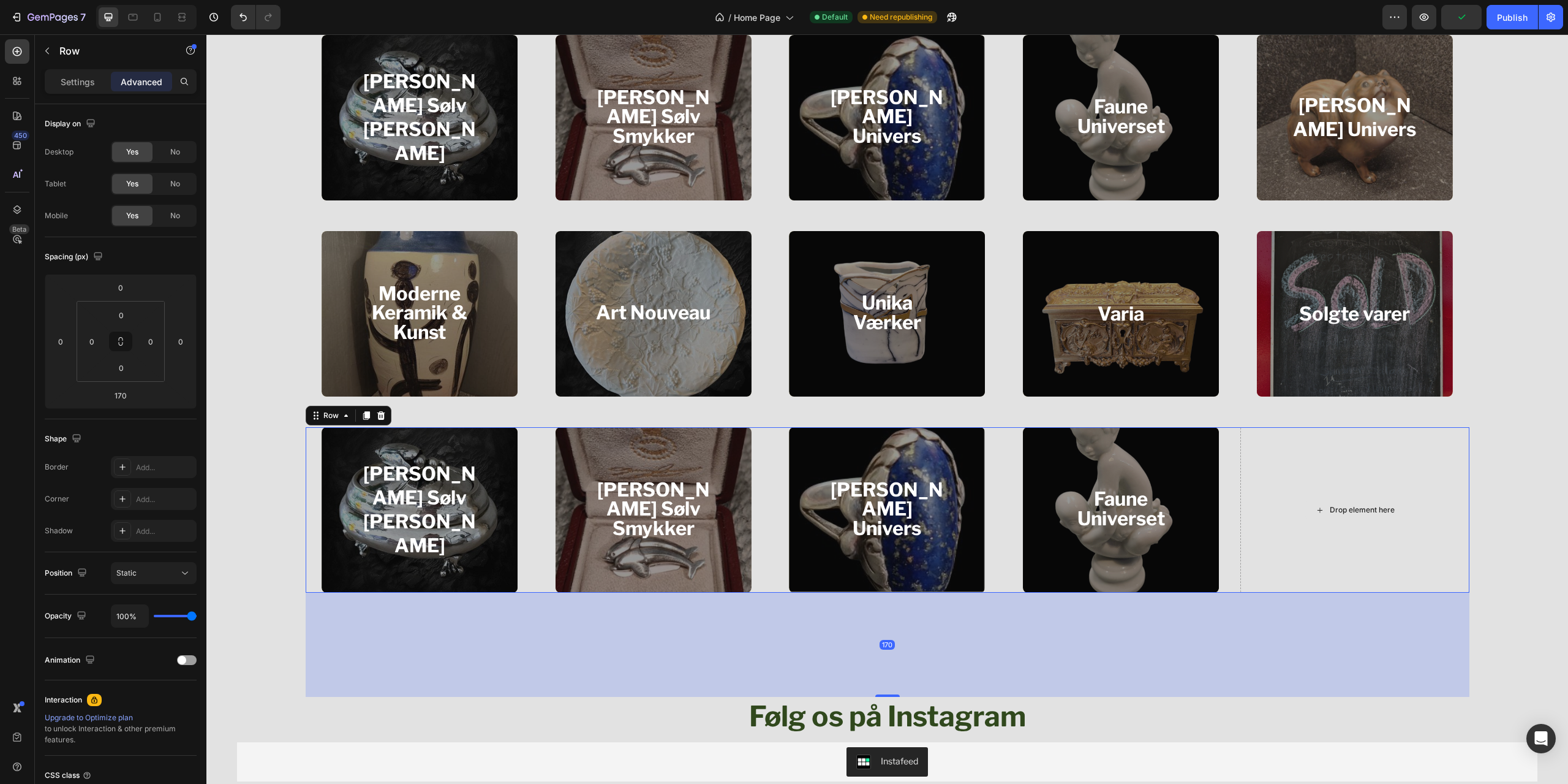
click at [1207, 526] on div "Overlay" at bounding box center [1121, 509] width 196 height 165
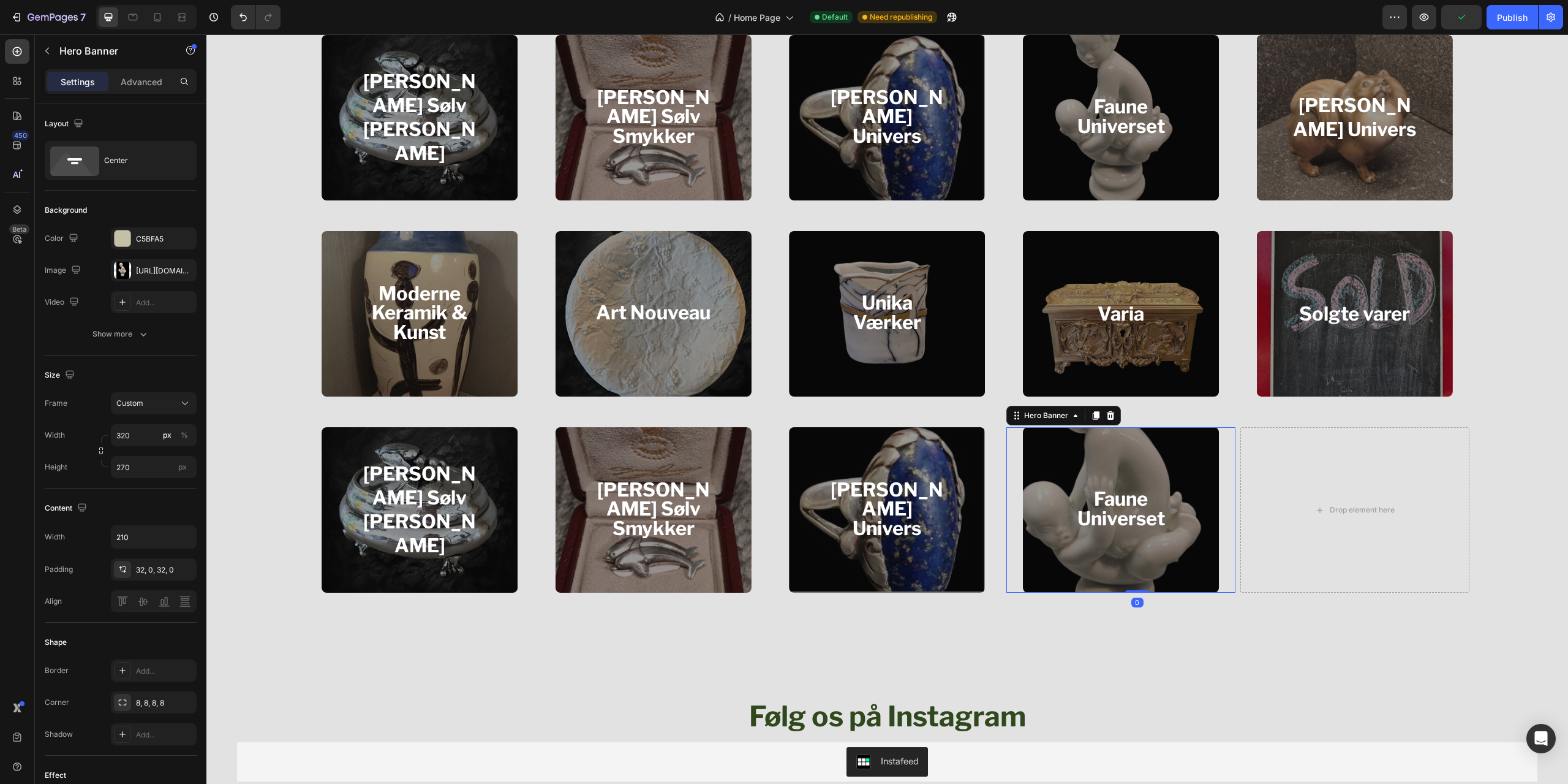
click at [1193, 535] on div "Overlay" at bounding box center [1121, 509] width 196 height 165
click at [1108, 417] on icon at bounding box center [1111, 415] width 8 height 8
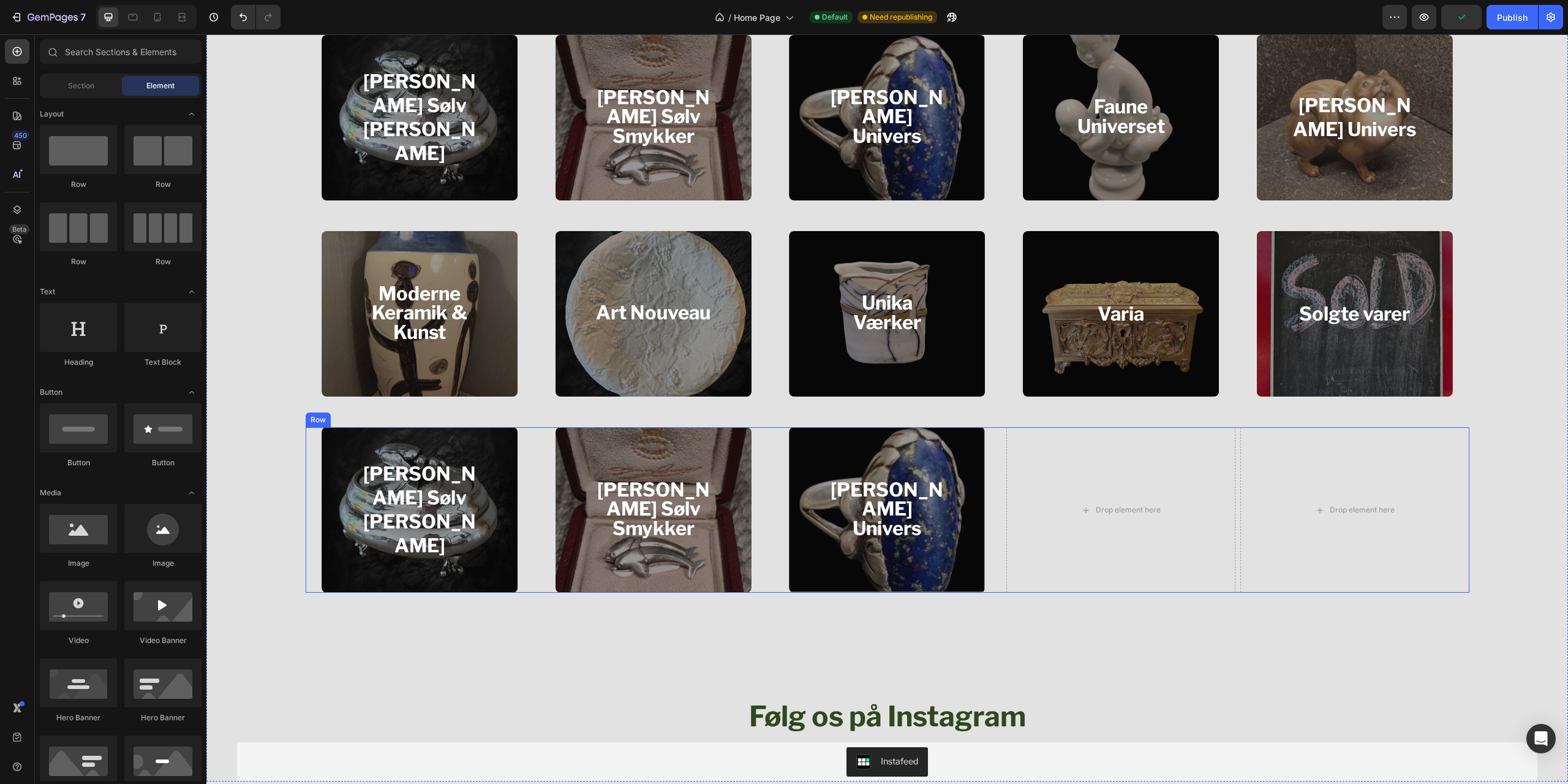
click at [964, 524] on div "Overlay" at bounding box center [887, 509] width 196 height 165
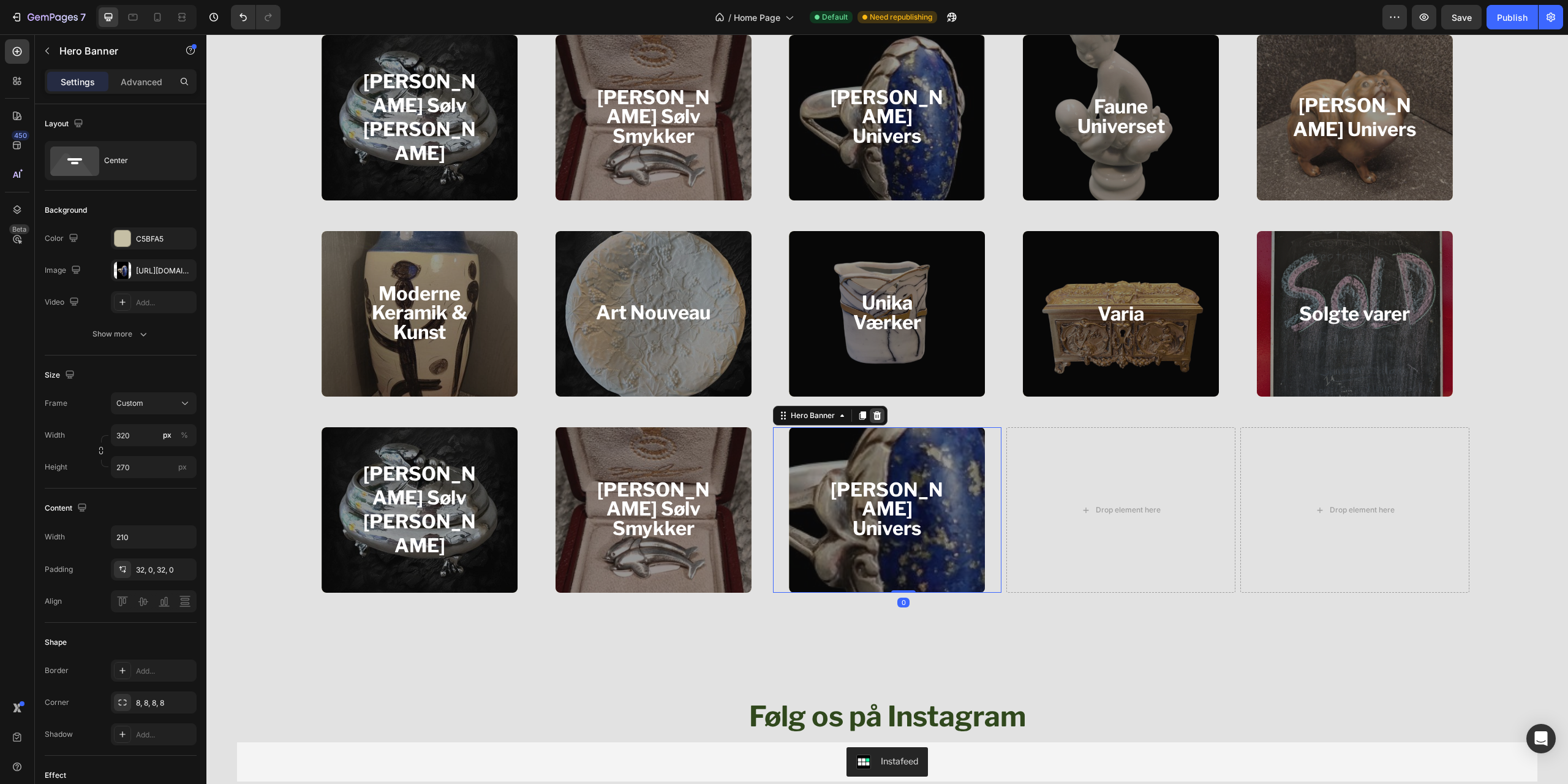
click at [876, 417] on icon at bounding box center [877, 415] width 8 height 8
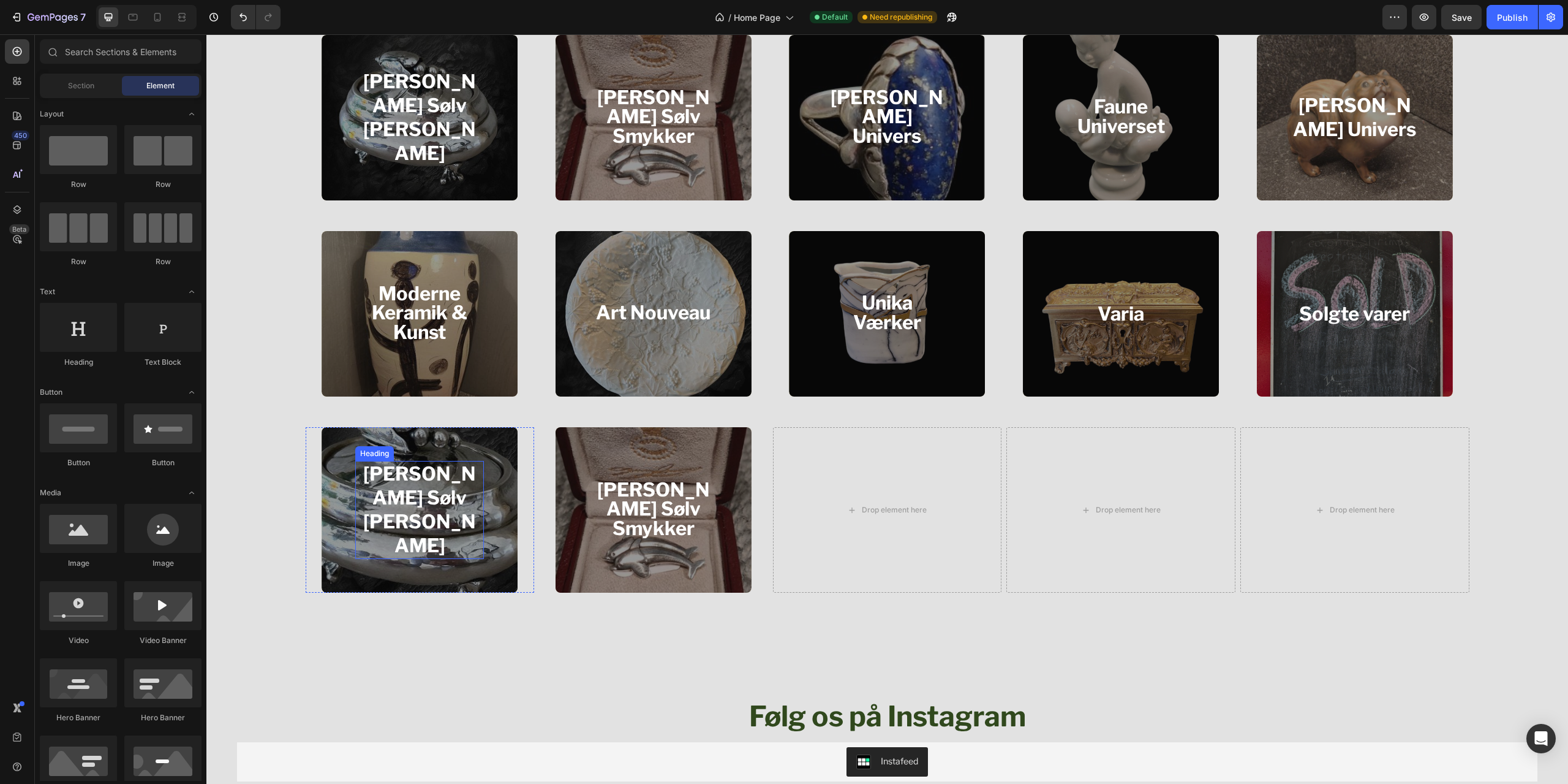
click at [390, 512] on strong "[PERSON_NAME] Sølv Korpus" at bounding box center [419, 509] width 113 height 95
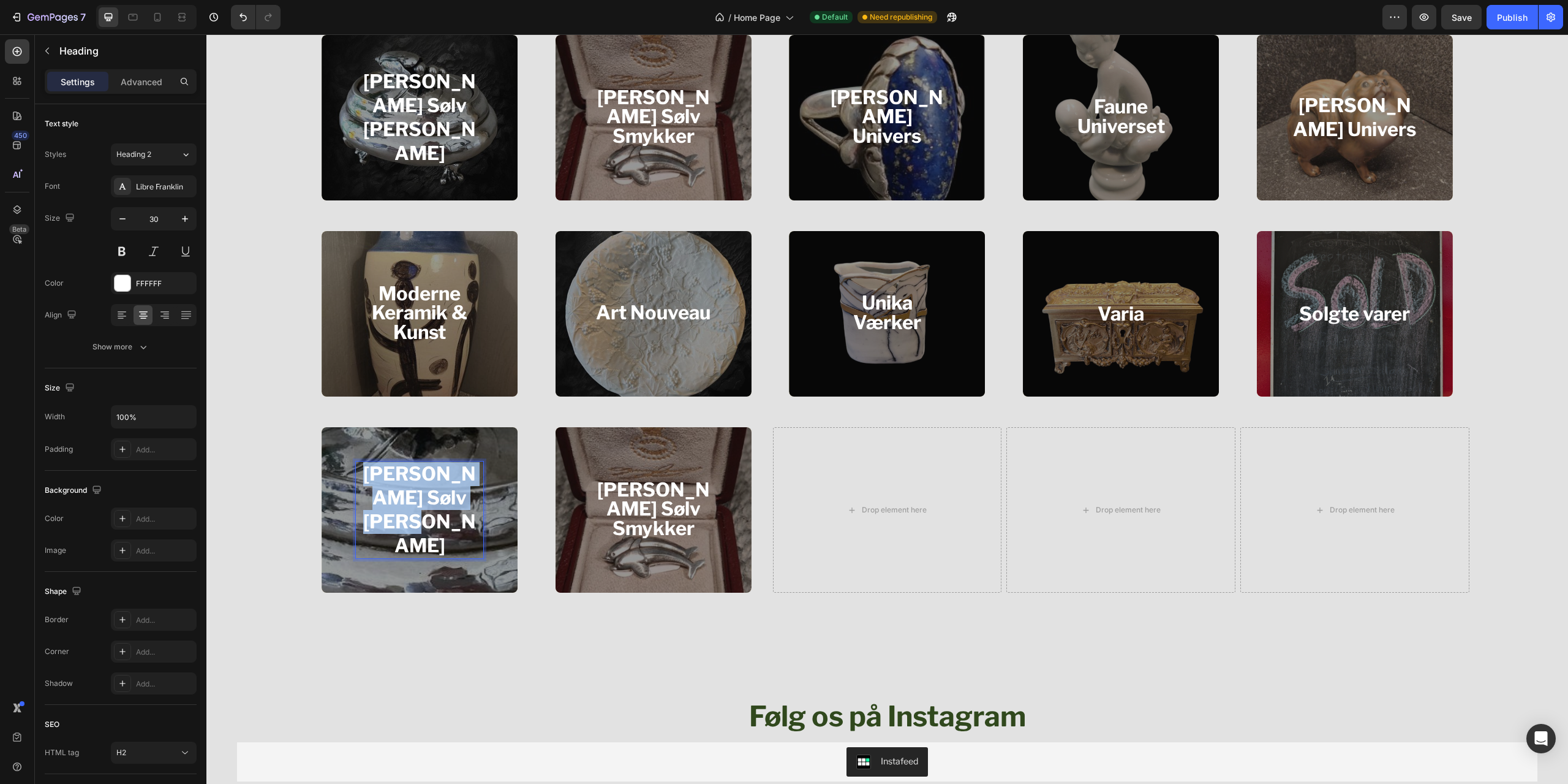
click at [408, 511] on strong "[PERSON_NAME] Sølv Korpus" at bounding box center [419, 509] width 113 height 95
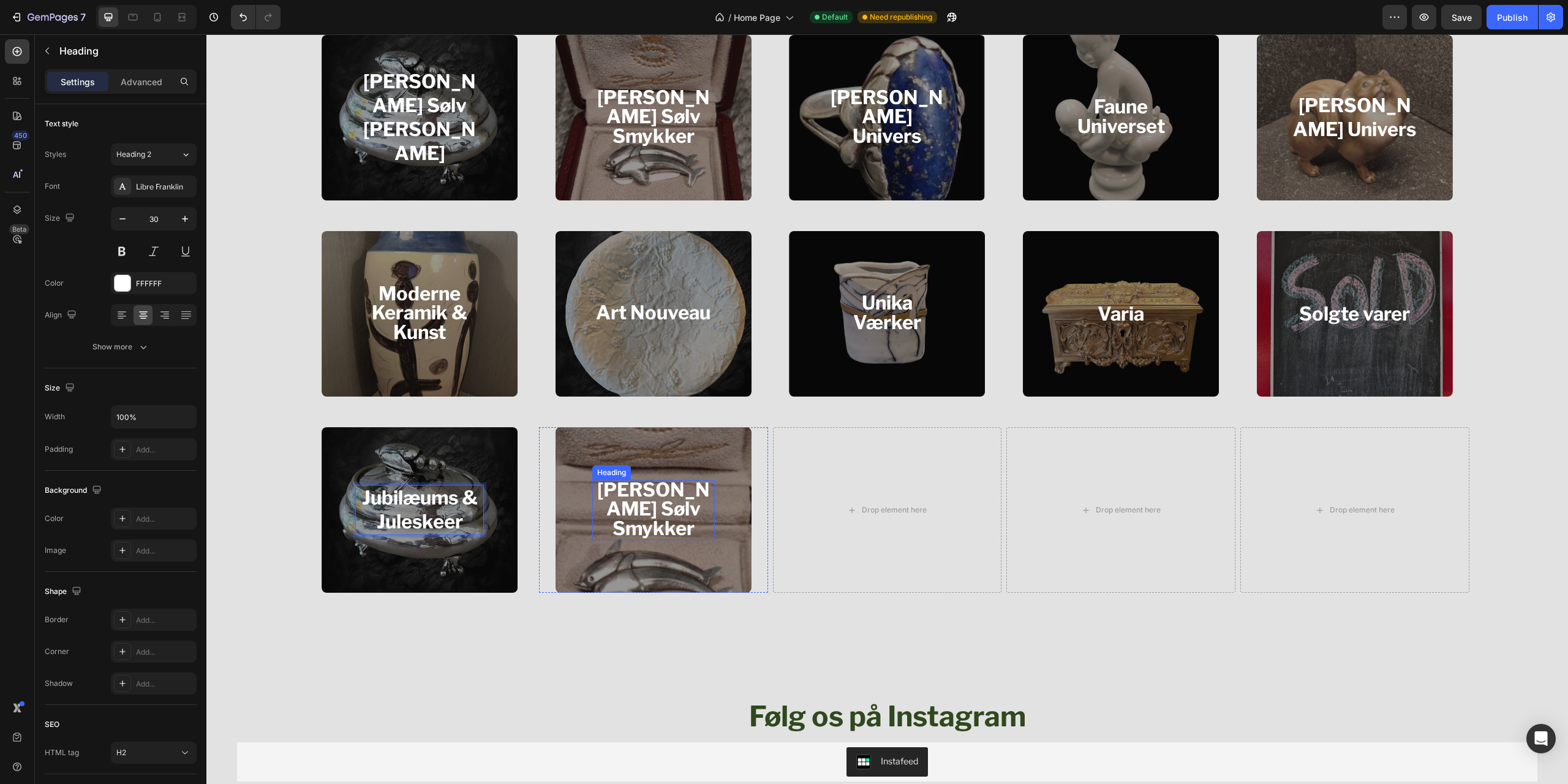
click at [657, 513] on strong "[PERSON_NAME] Sølv Smykker" at bounding box center [653, 509] width 113 height 61
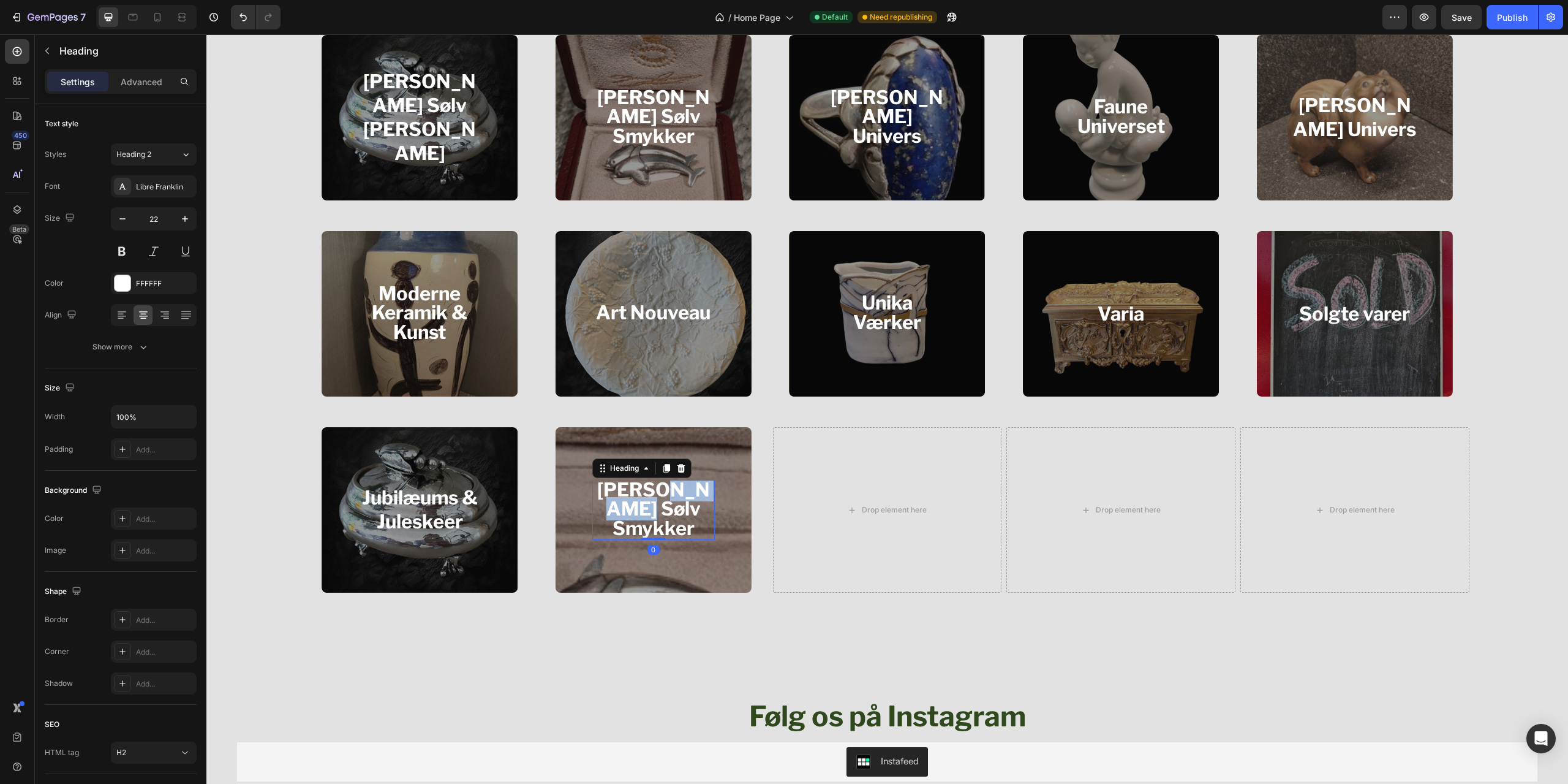
click at [649, 513] on strong "[PERSON_NAME] Sølv Smykker" at bounding box center [653, 509] width 113 height 61
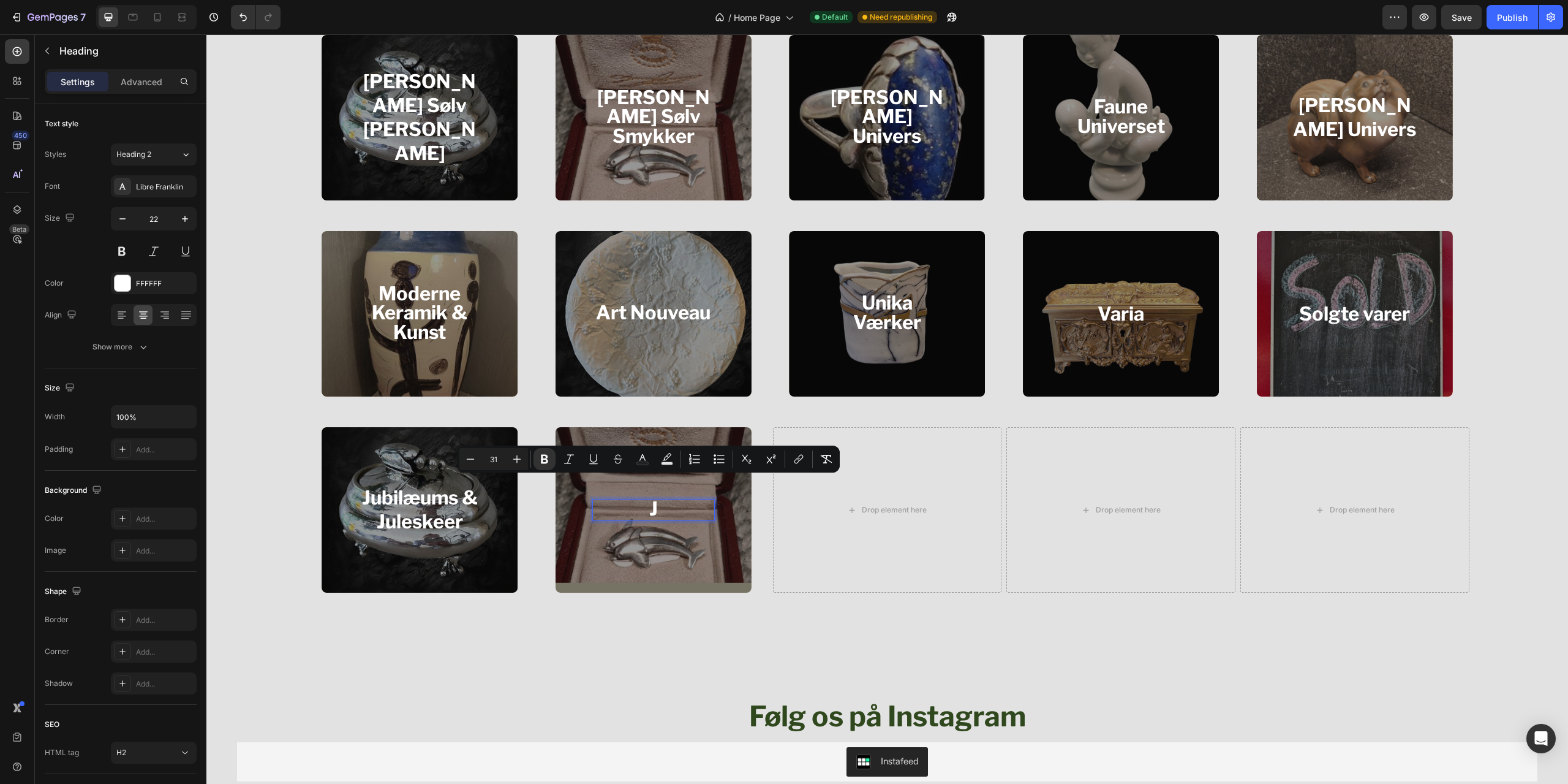
scroll to position [1735, 0]
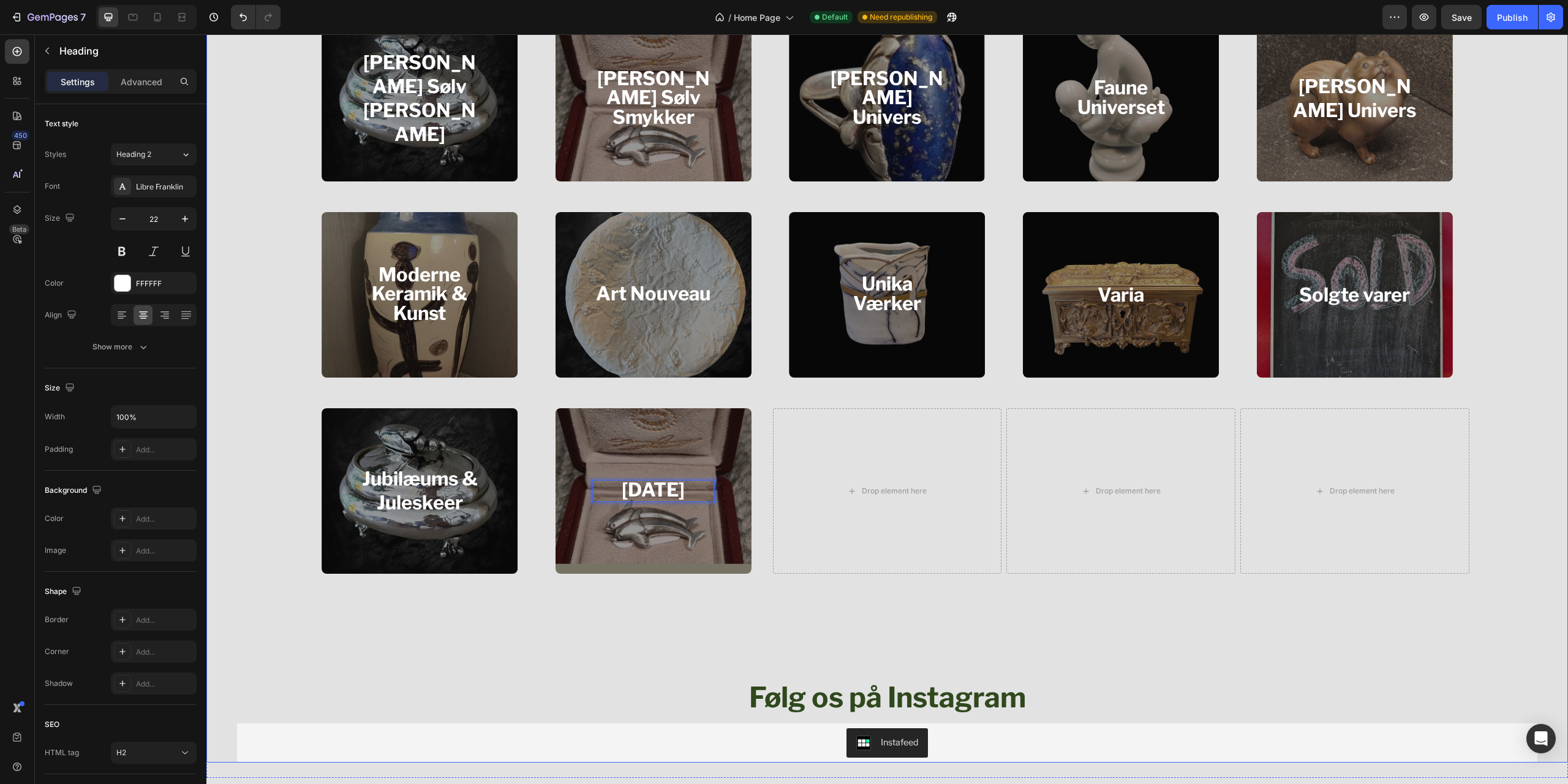
click at [646, 609] on div "Bing & Grøndahls Univers Heading Hero Banner Bing & Grøndahls Dyr Heading Hero …" at bounding box center [887, 193] width 1362 height 1138
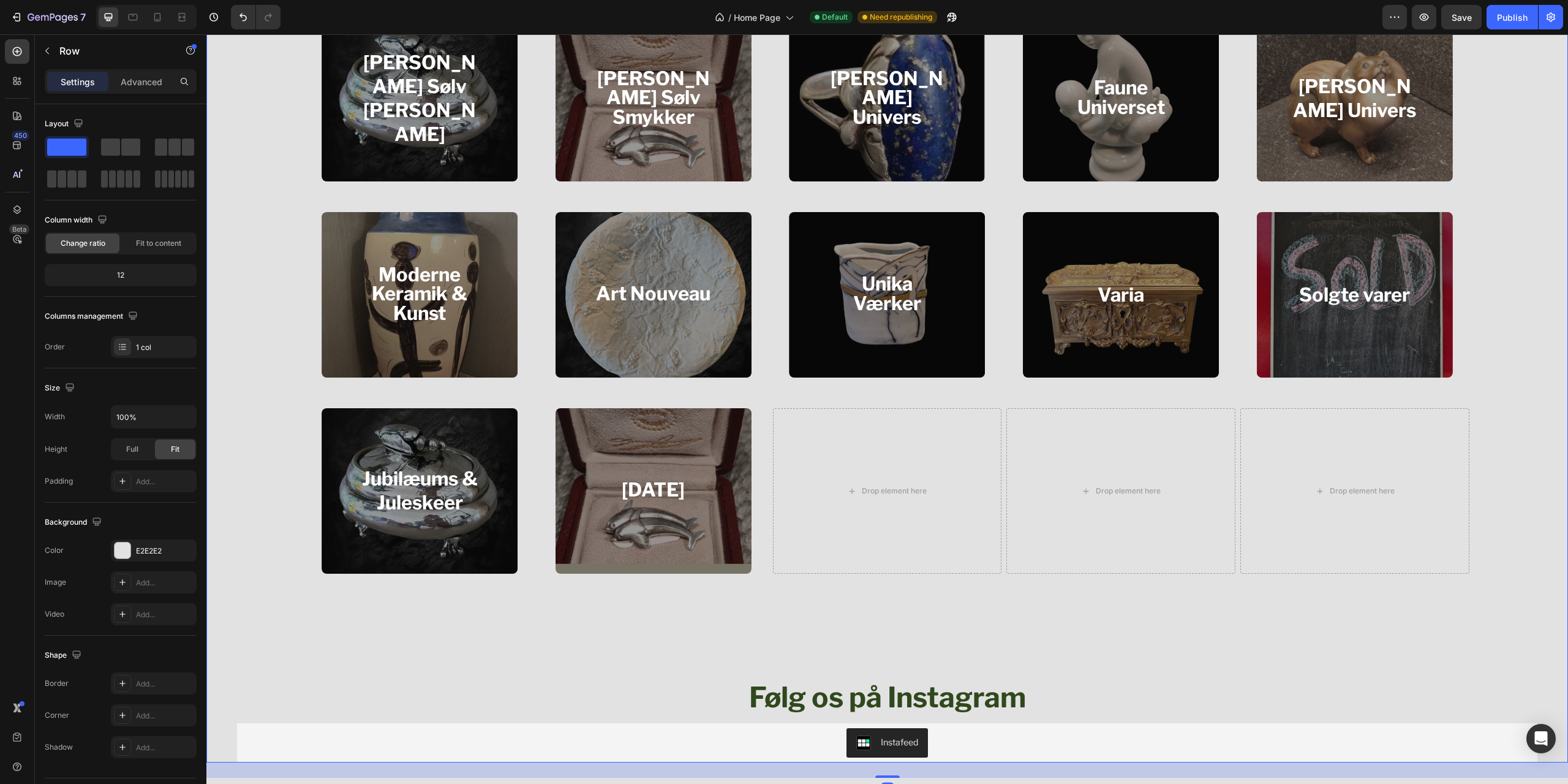
click at [452, 549] on div "Overlay" at bounding box center [419, 490] width 196 height 165
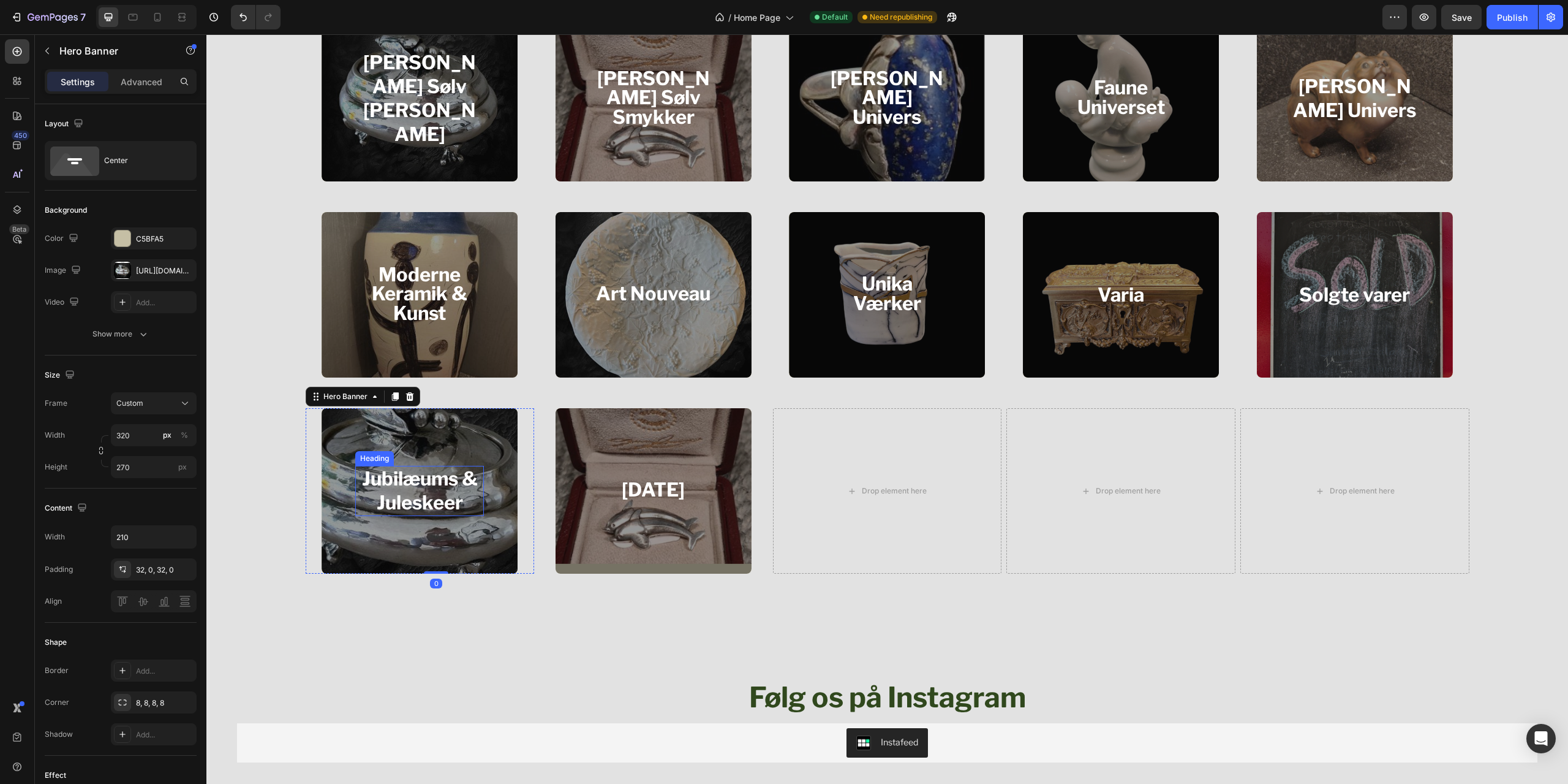
click at [437, 486] on strong "Jubilæums & Juleskeer" at bounding box center [420, 490] width 116 height 47
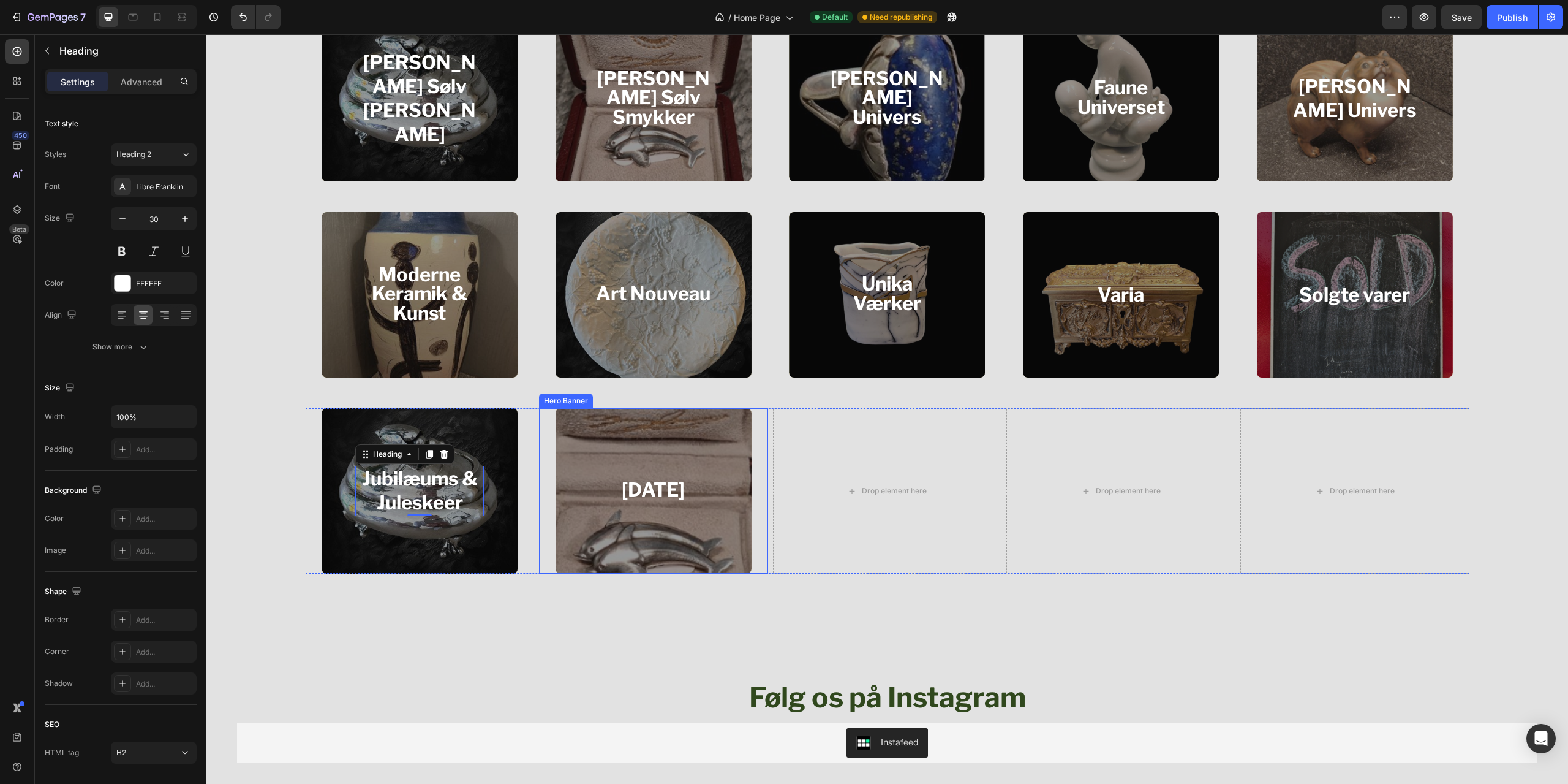
click at [707, 461] on div "⁠⁠⁠⁠⁠⁠⁠ Jul Heading" at bounding box center [653, 491] width 128 height 61
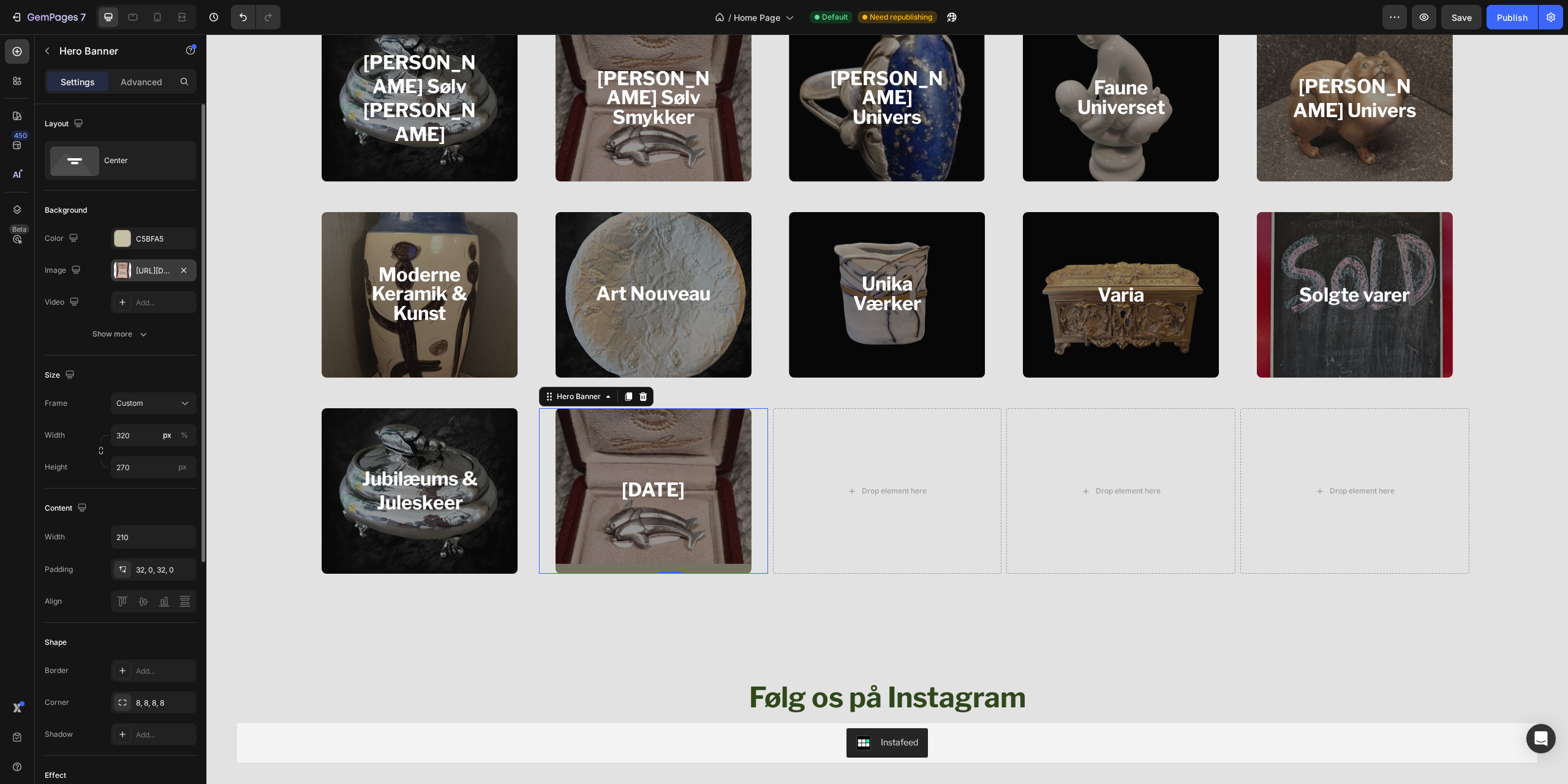
click at [136, 271] on div "https://cdn.shopify.com/s/files/1/0932/4491/6044/files/gempages_558751745564476…" at bounding box center [154, 270] width 86 height 22
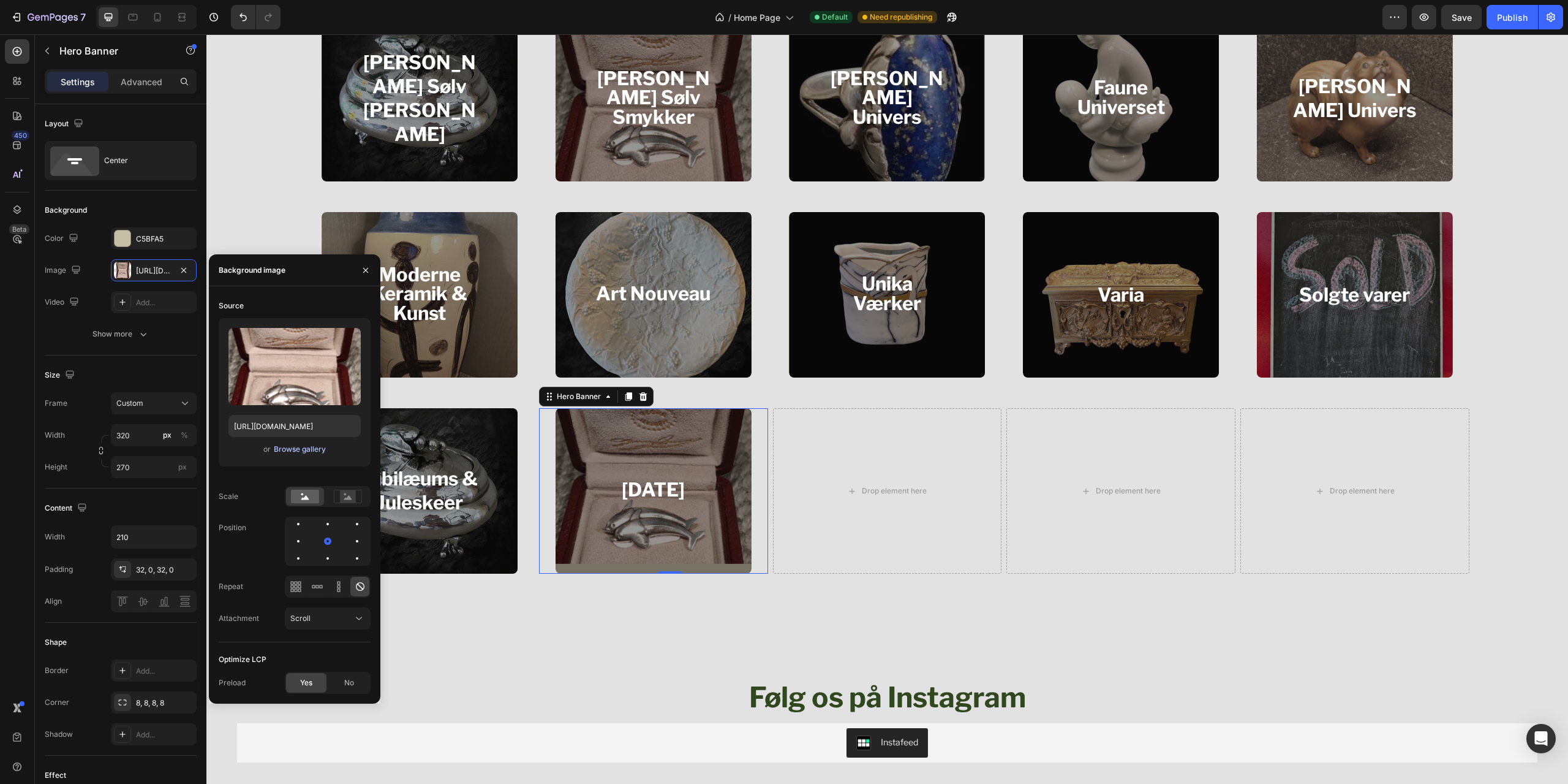
click at [307, 449] on div "Browse gallery" at bounding box center [300, 449] width 52 height 11
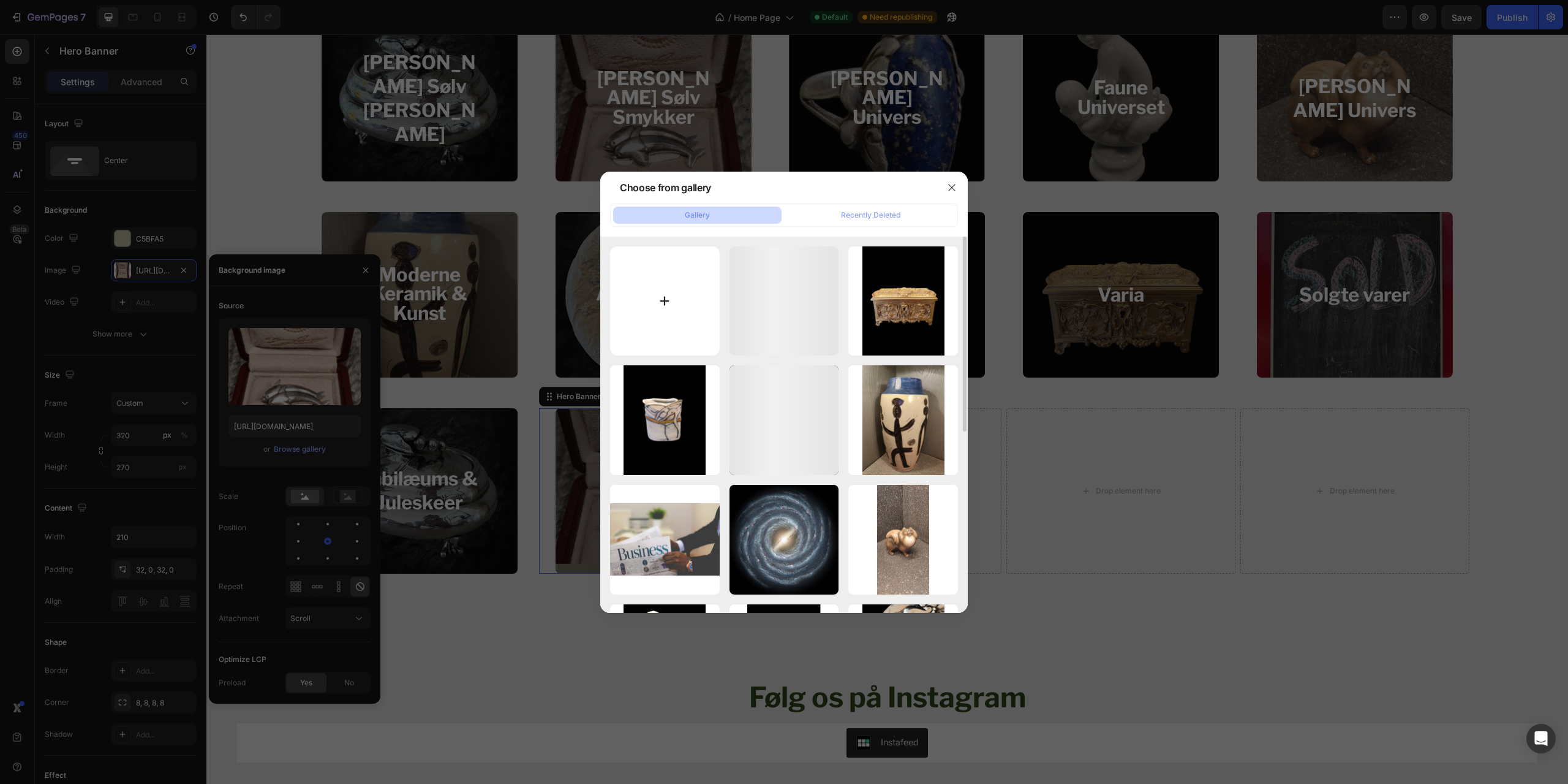
click at [679, 279] on input "file" at bounding box center [664, 300] width 109 height 109
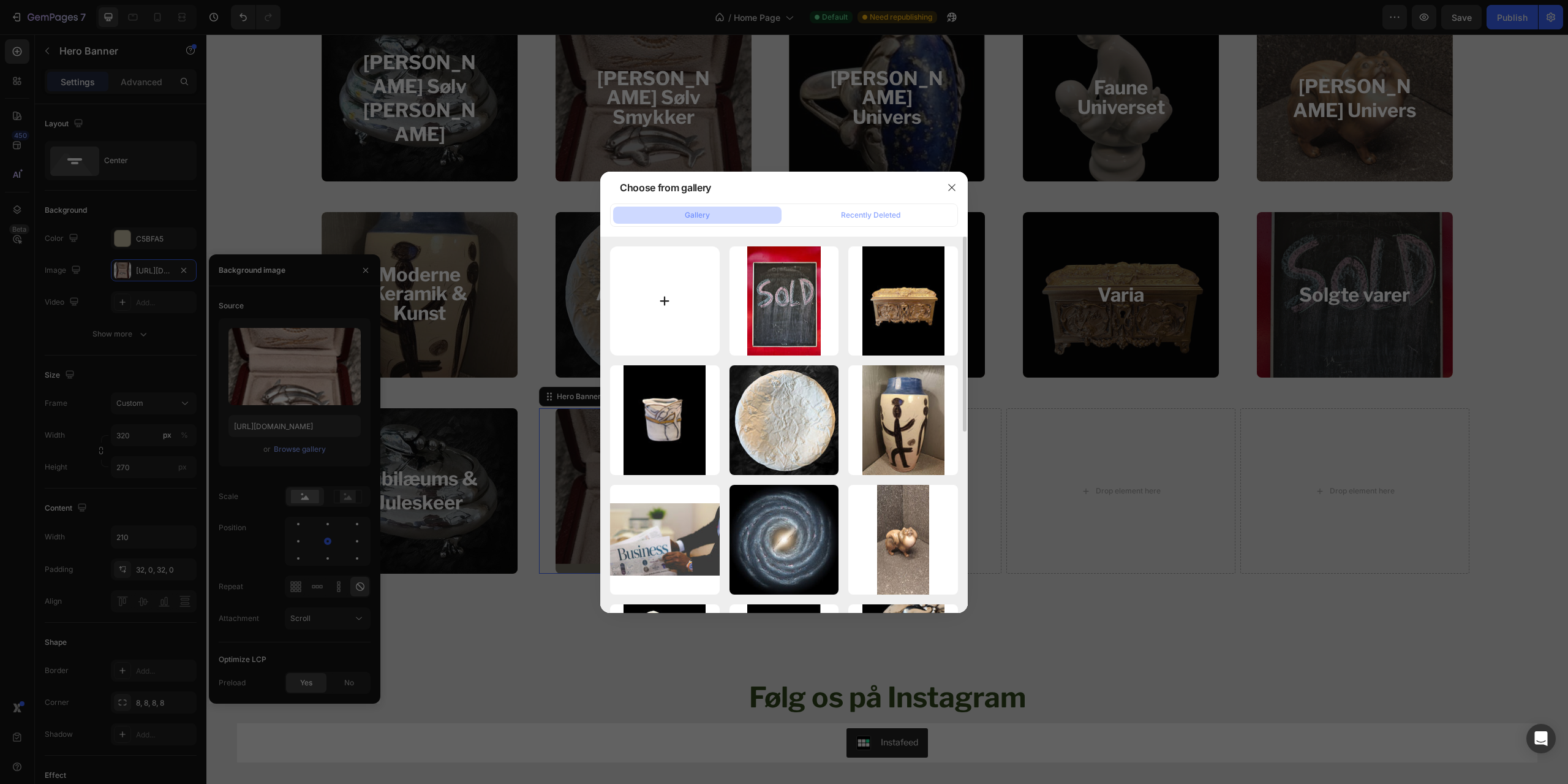
type input "C:\fakepath\ai-generated-9227768_1280.jpg"
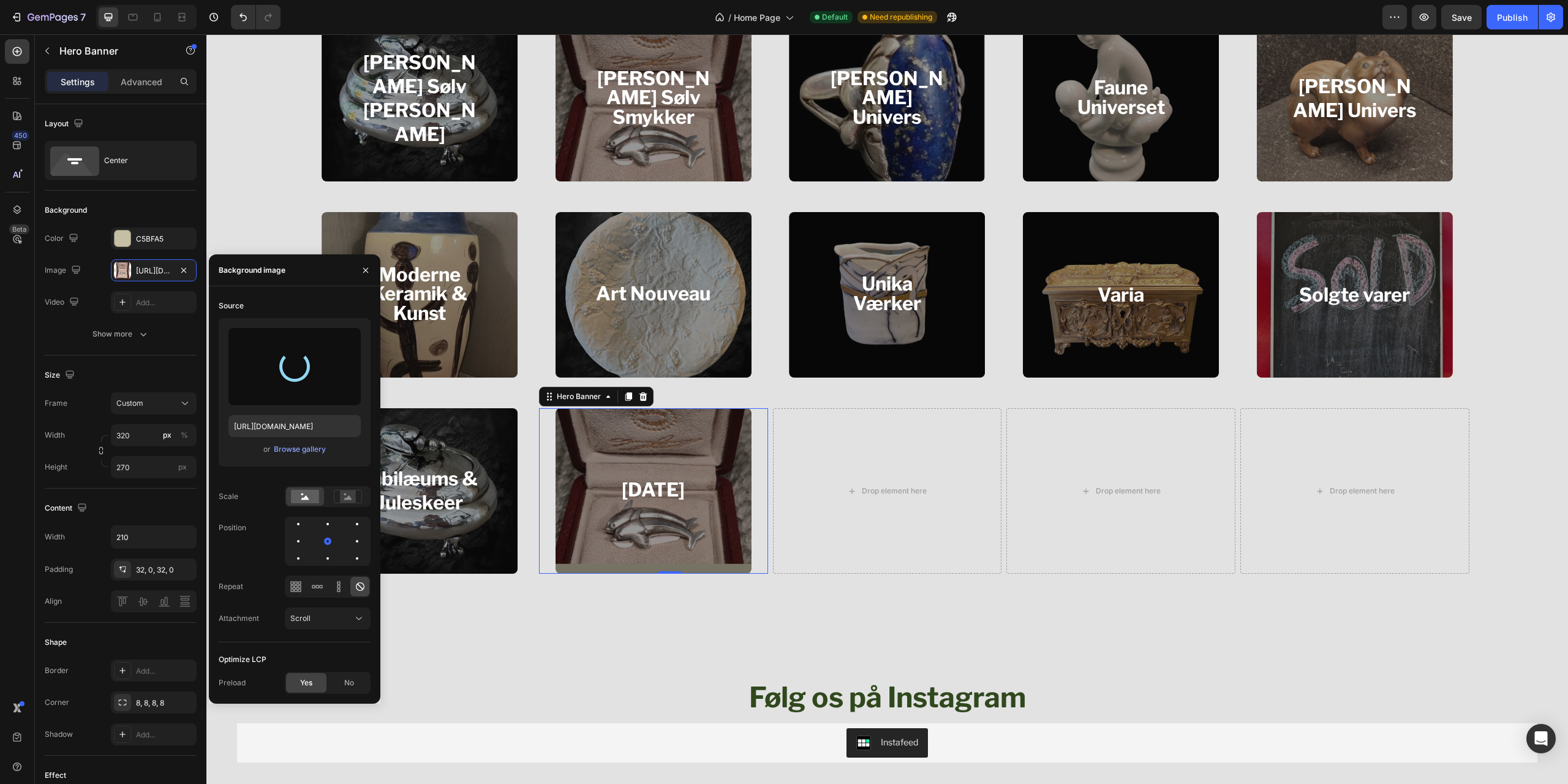
type input "[URL][DOMAIN_NAME]"
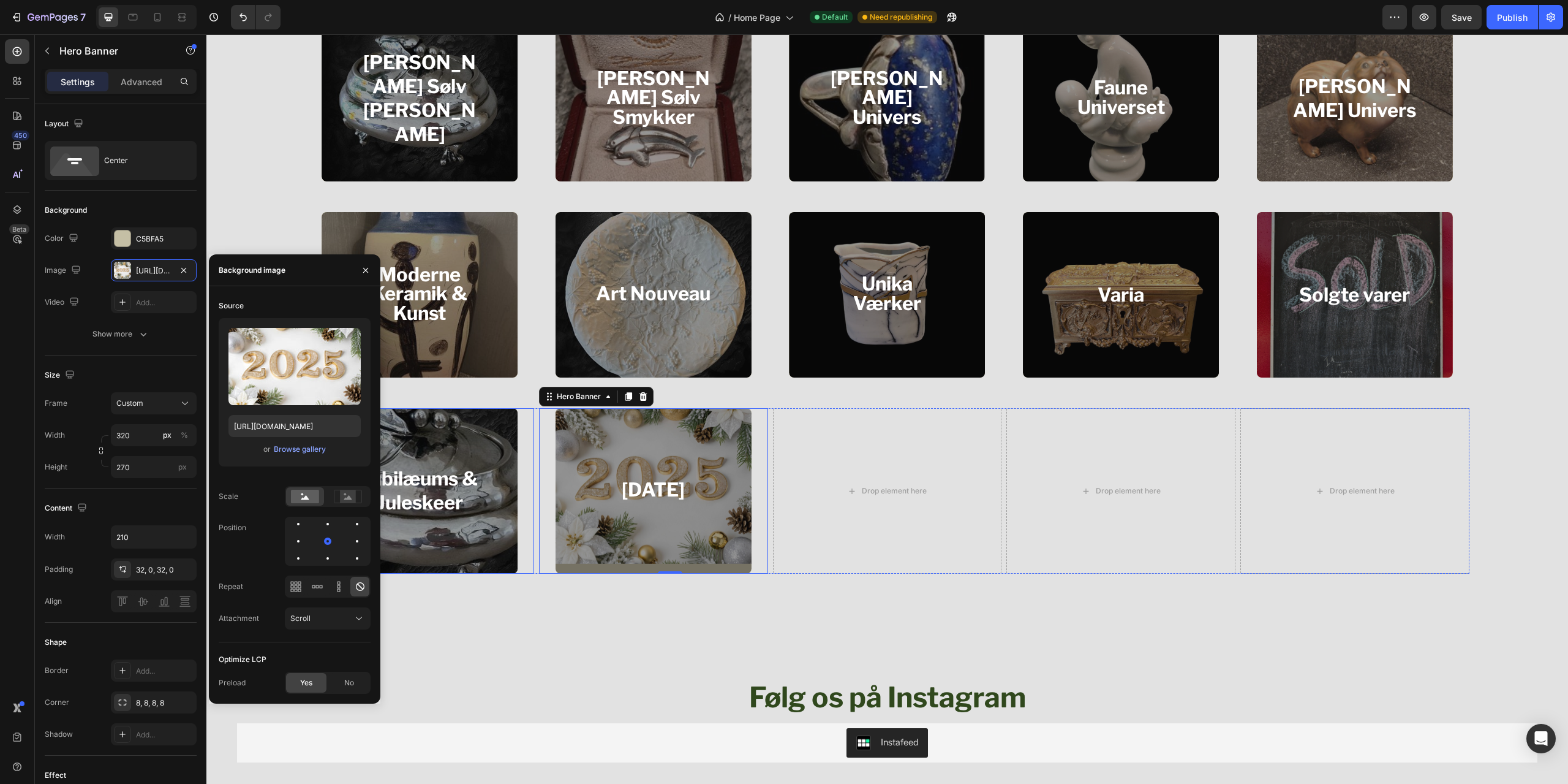
click at [459, 543] on div "Overlay" at bounding box center [419, 490] width 196 height 165
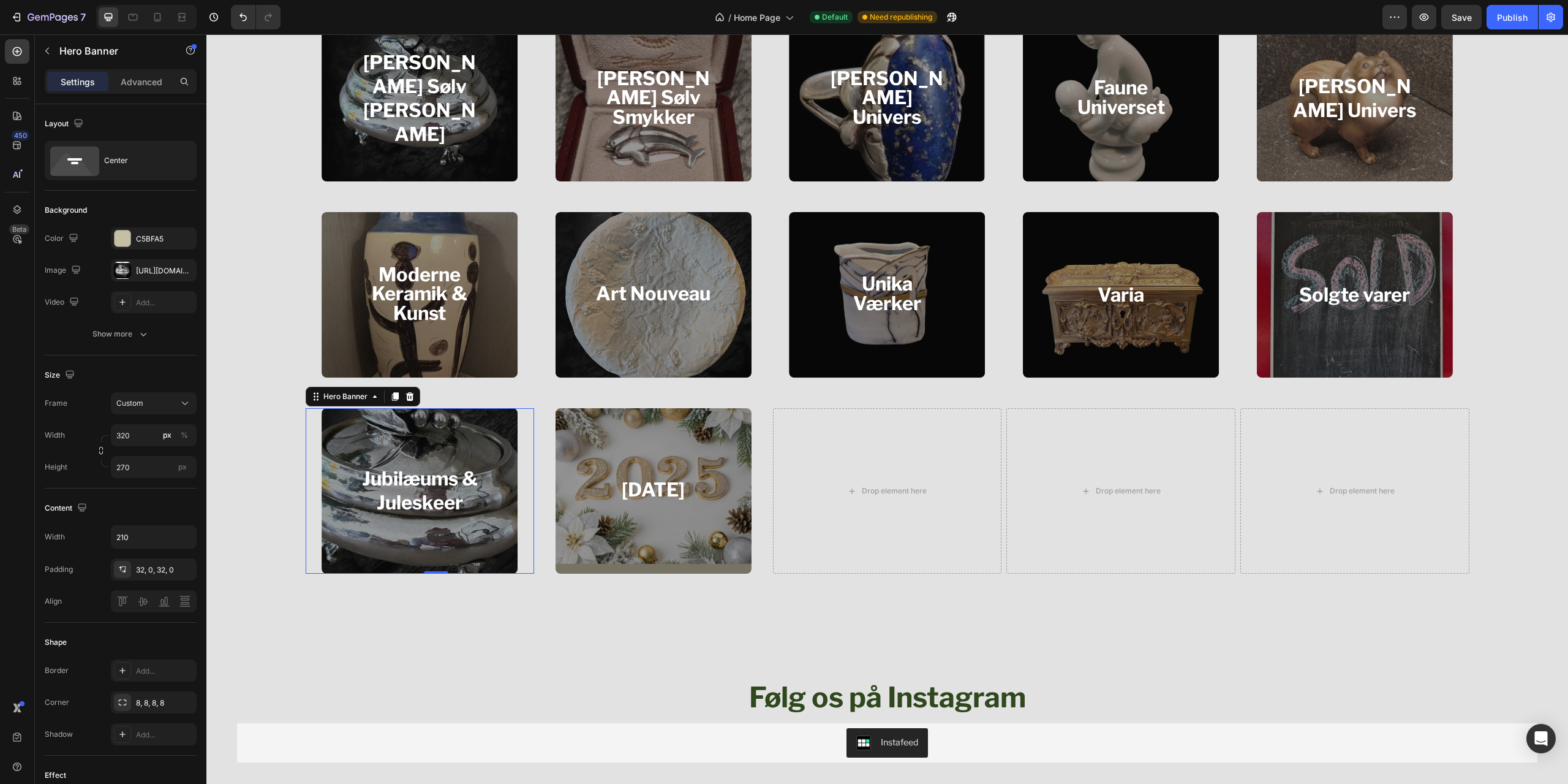
click at [455, 549] on div "Overlay" at bounding box center [419, 490] width 196 height 165
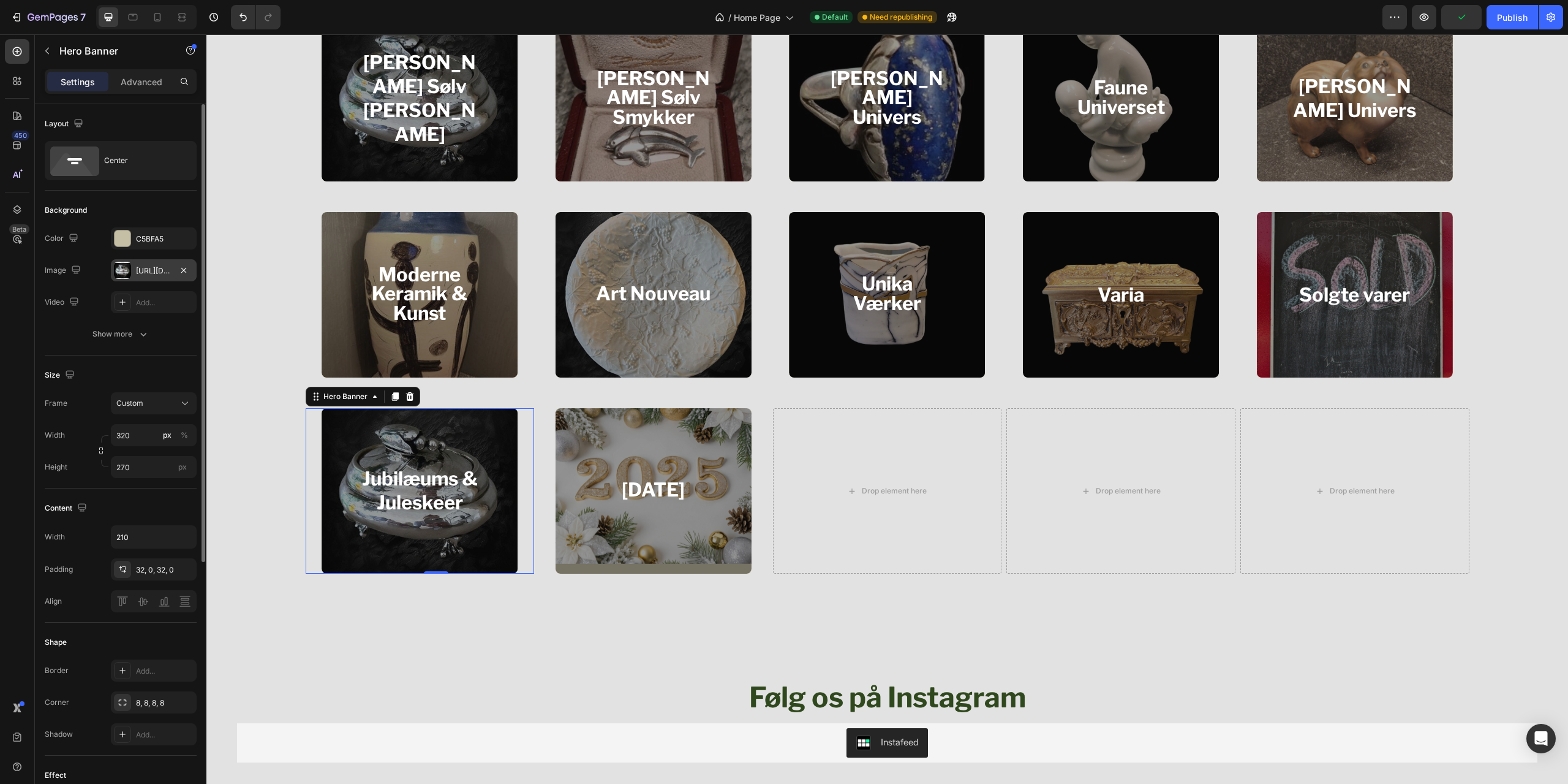
click at [145, 271] on div "https://cdn.shopify.com/s/files/1/0932/4491/6044/files/gempages_558751745564476…" at bounding box center [153, 270] width 35 height 11
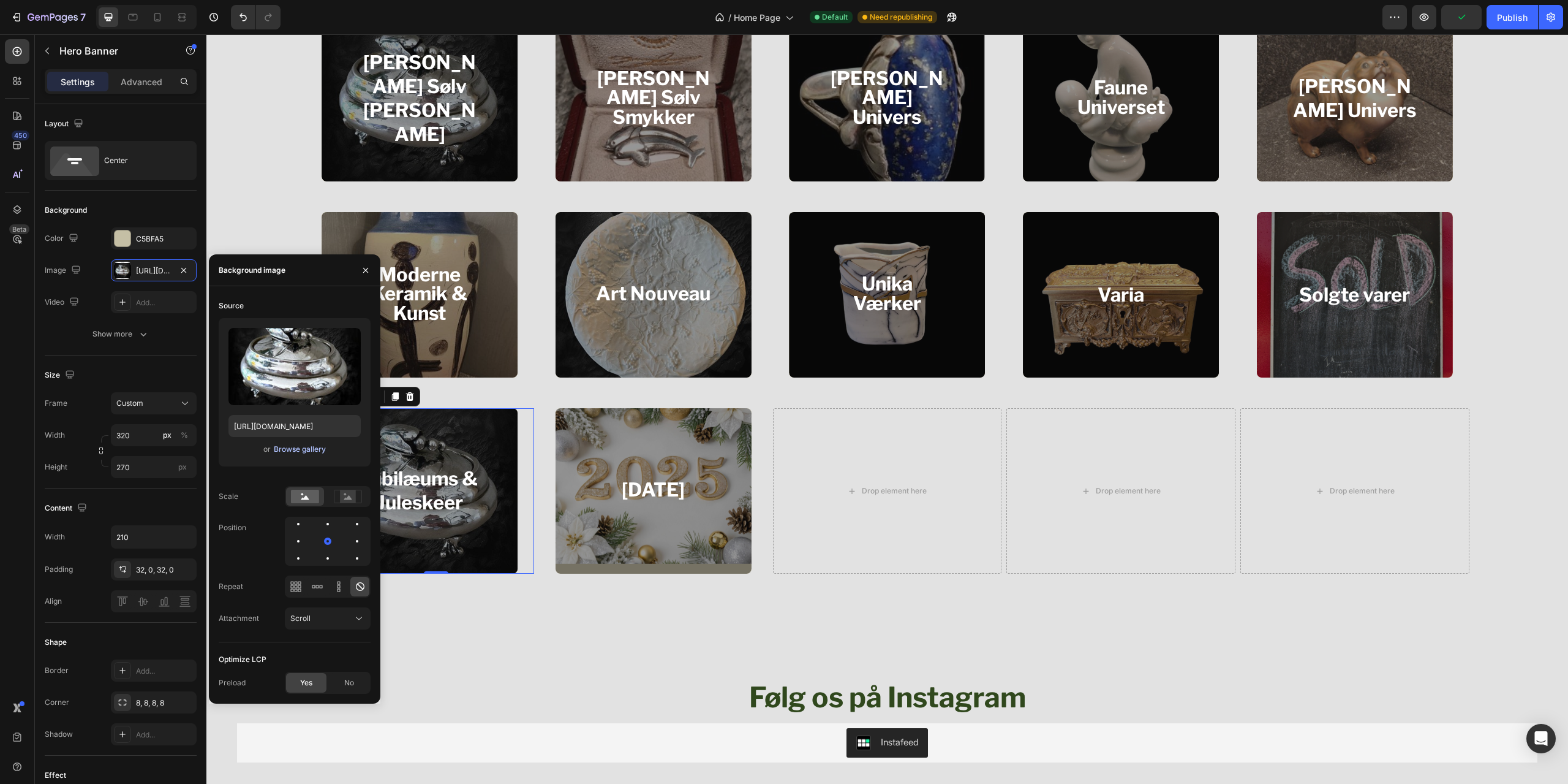
click at [299, 449] on div "Browse gallery" at bounding box center [300, 449] width 52 height 11
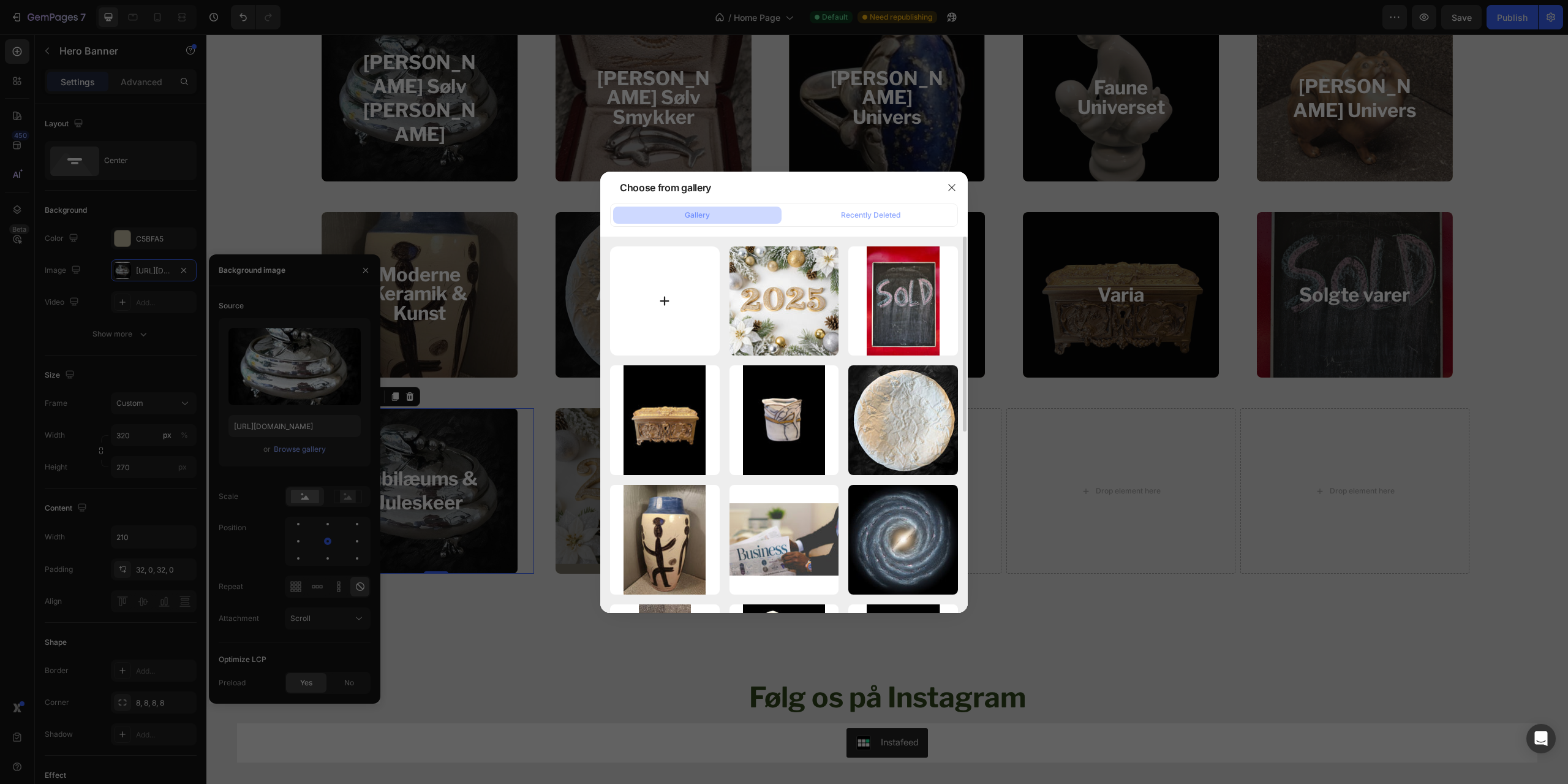
click at [670, 298] on input "file" at bounding box center [664, 300] width 109 height 109
type input "C:\fakepath\285594z.jpg"
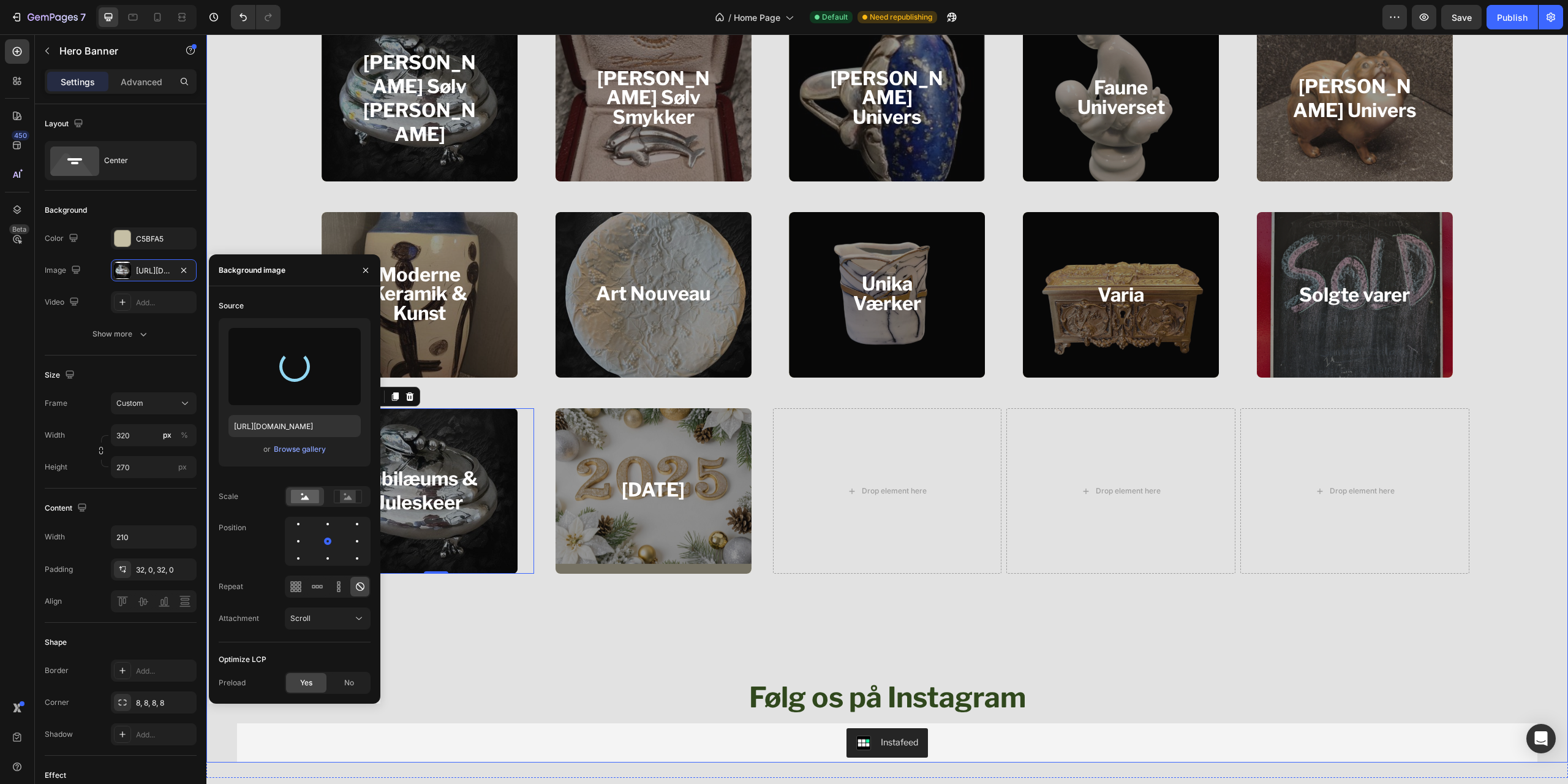
type input "https://cdn.shopify.com/s/files/1/0932/4491/6044/files/gempages_558751745564476…"
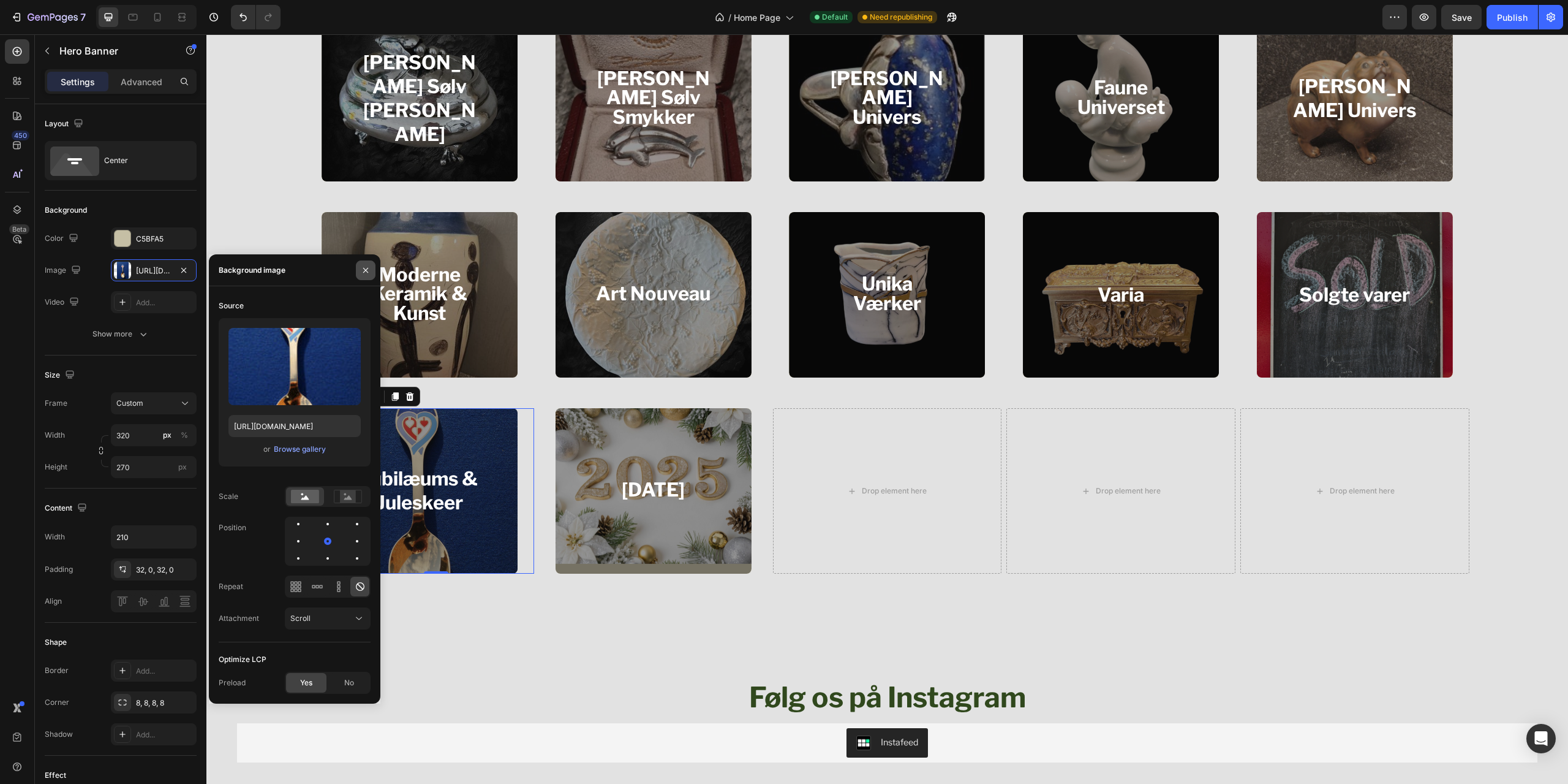
click at [361, 263] on button "button" at bounding box center [366, 270] width 20 height 20
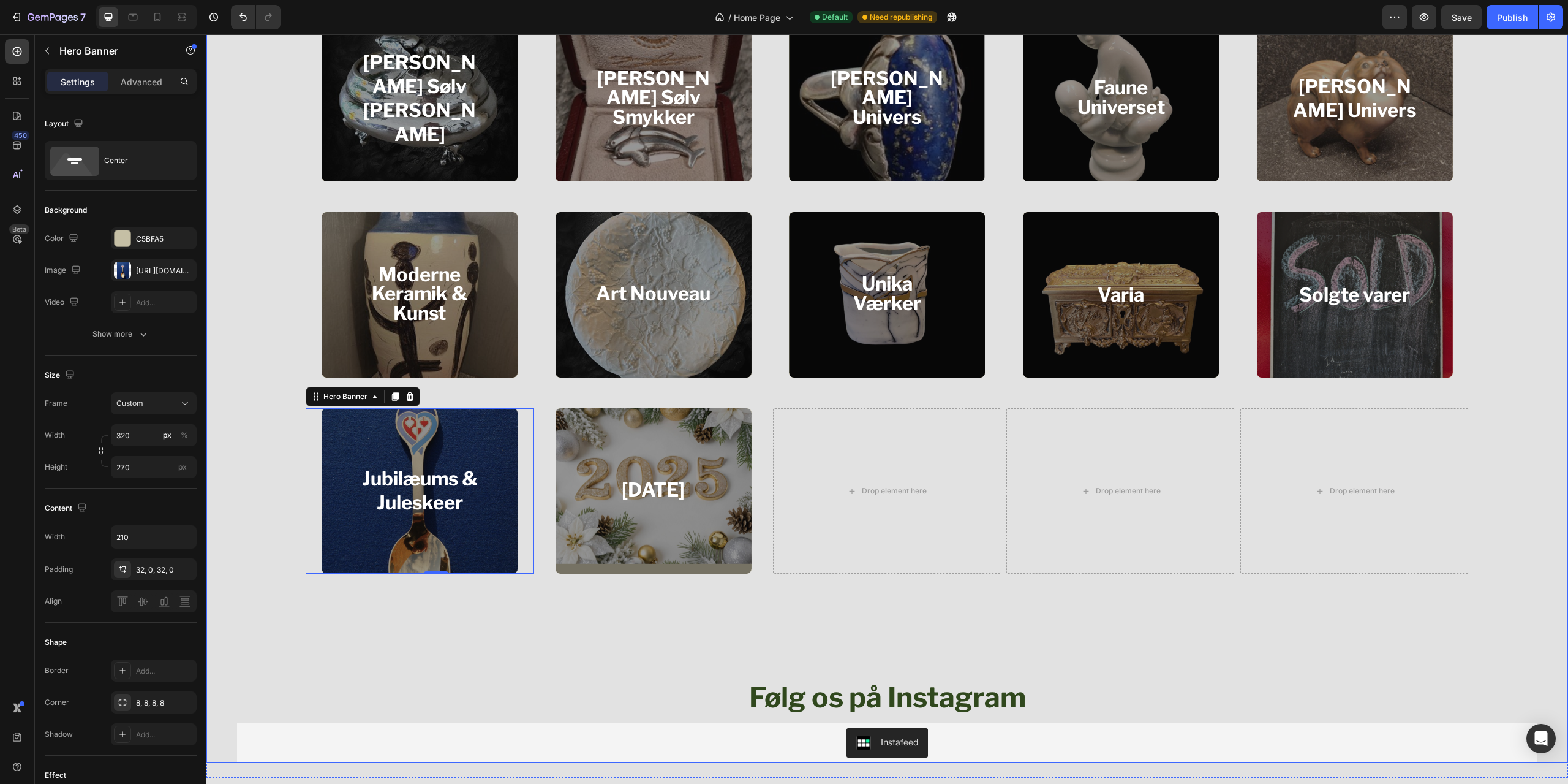
click at [250, 372] on div "Bing & Grøndahls Univers Heading Hero Banner Bing & Grøndahls Dyr Heading Hero …" at bounding box center [887, 193] width 1362 height 1138
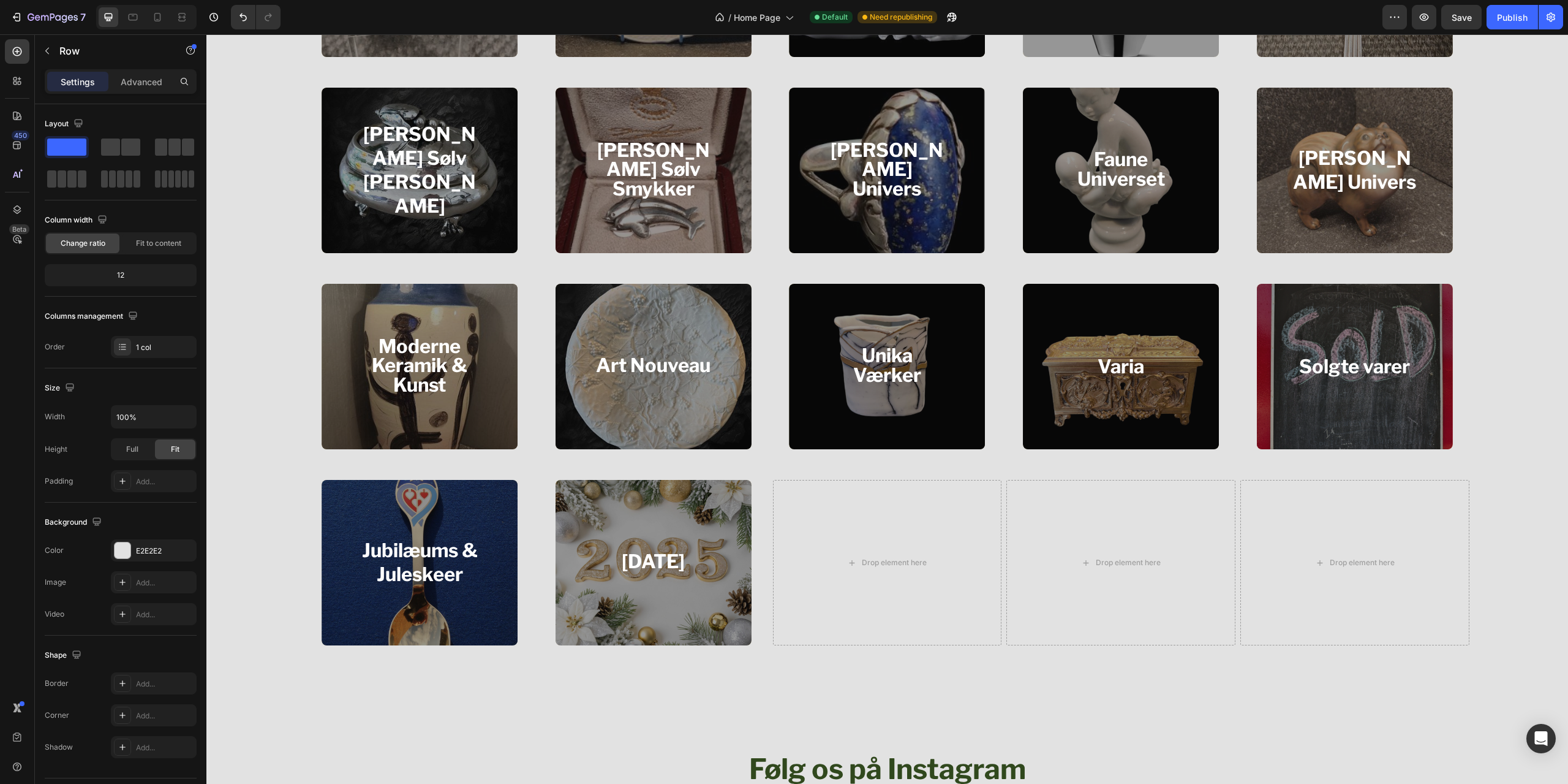
scroll to position [1674, 0]
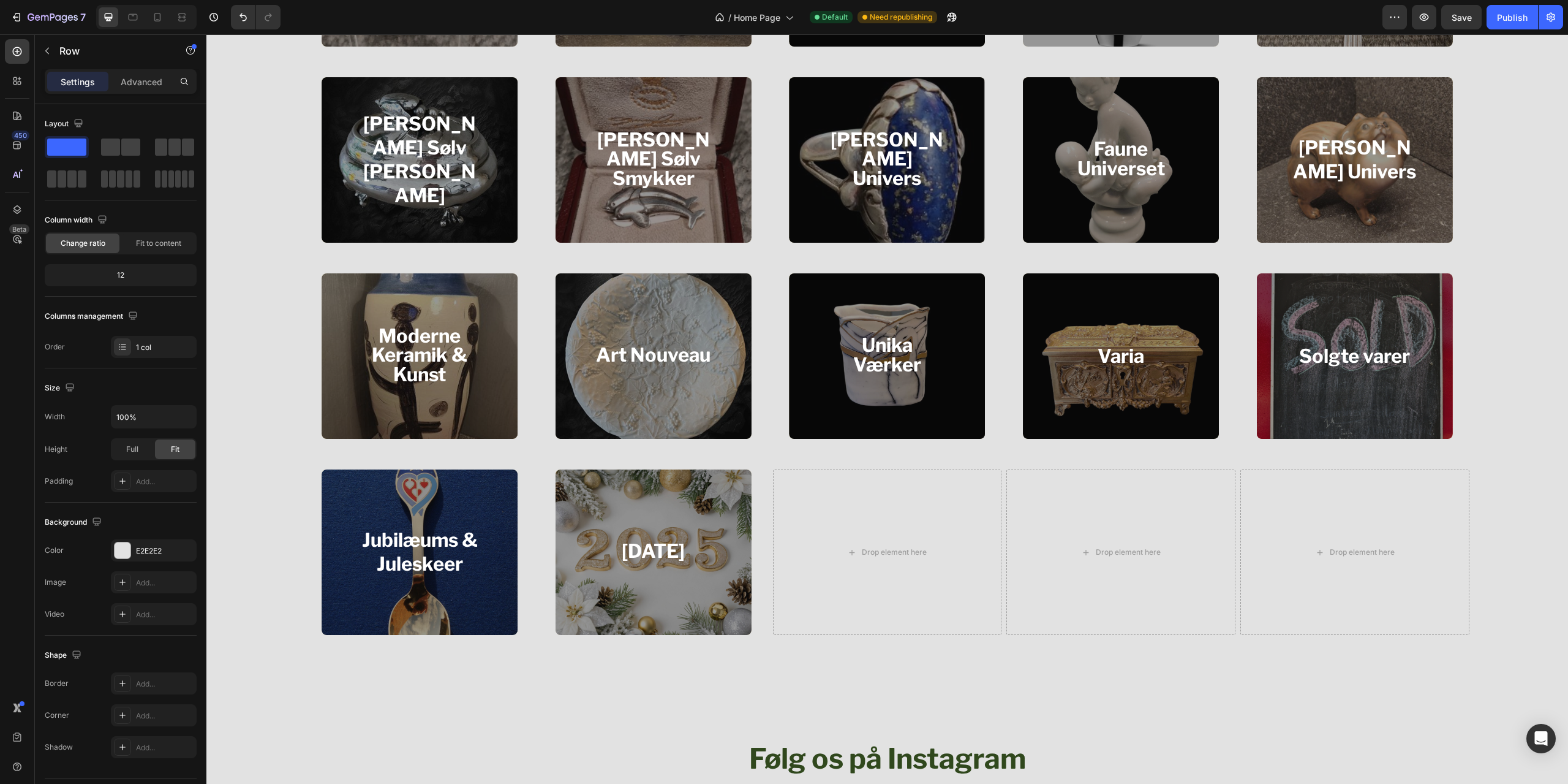
click at [669, 668] on div "Bing & Grøndahls Univers Heading Hero Banner Bing & Grøndahls Dyr Heading Hero …" at bounding box center [887, 254] width 1362 height 1138
click at [1516, 11] on div "Publish" at bounding box center [1512, 17] width 31 height 13
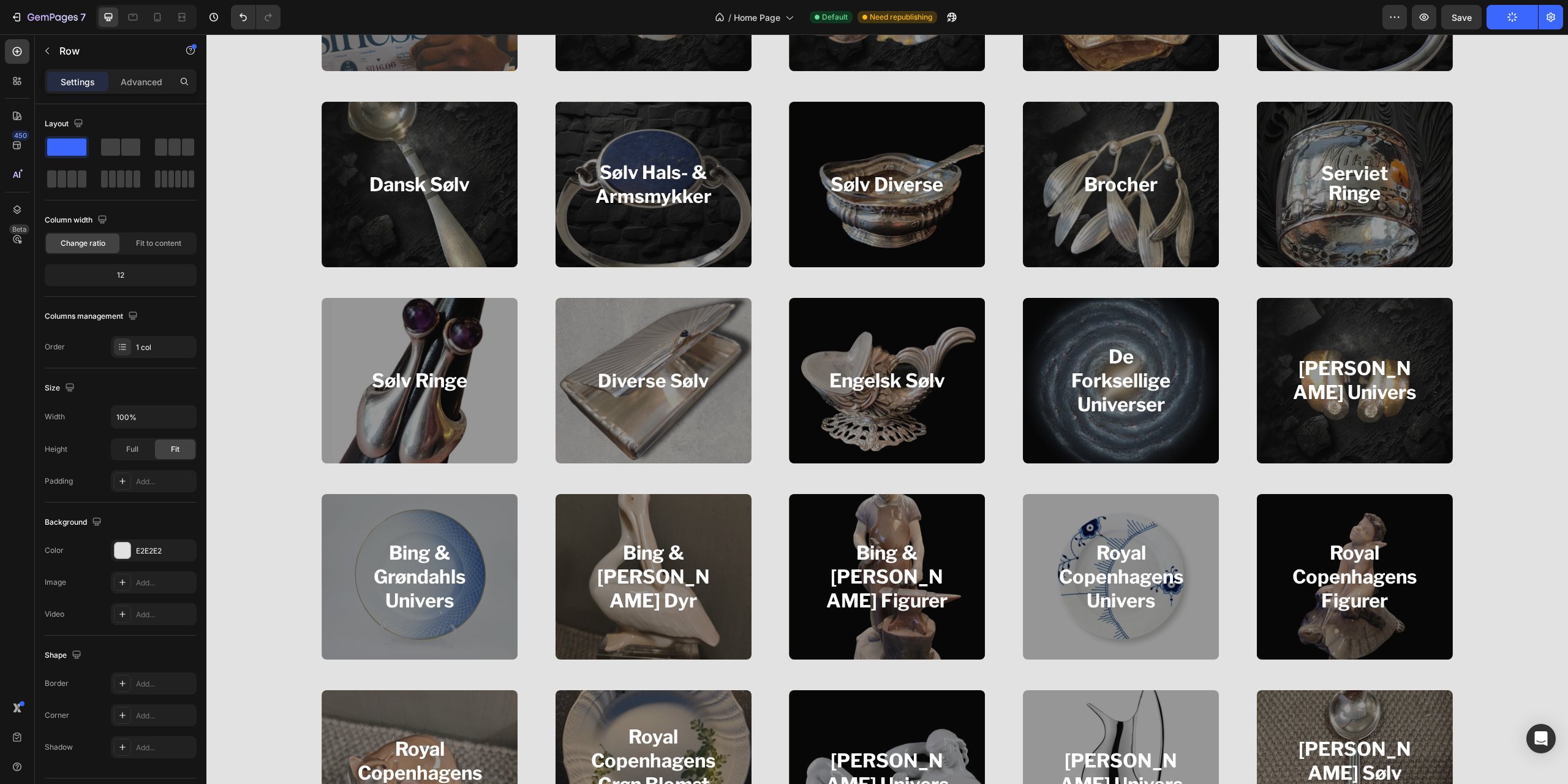
scroll to position [816, 0]
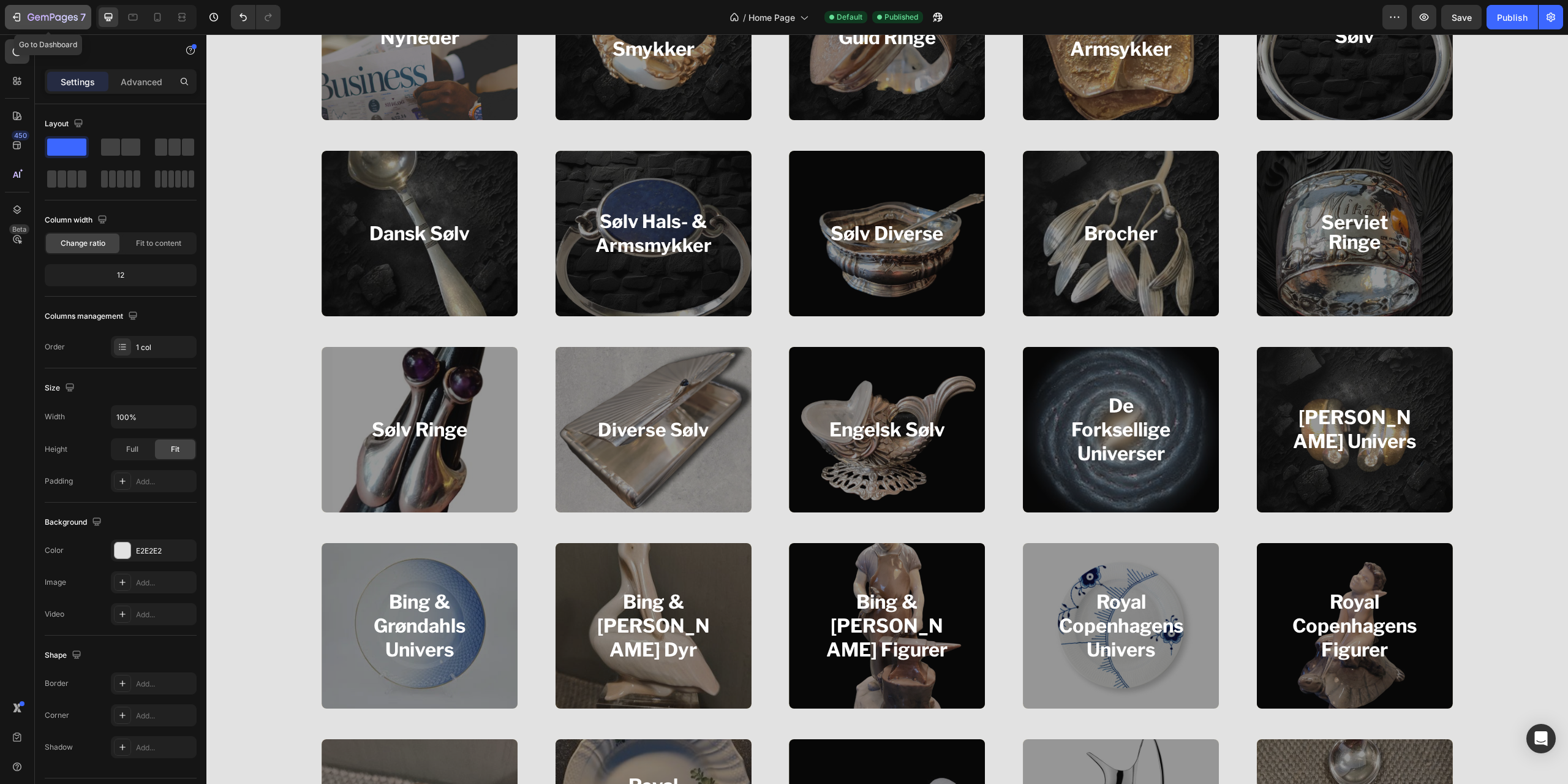
click at [33, 16] on icon "button" at bounding box center [52, 18] width 51 height 11
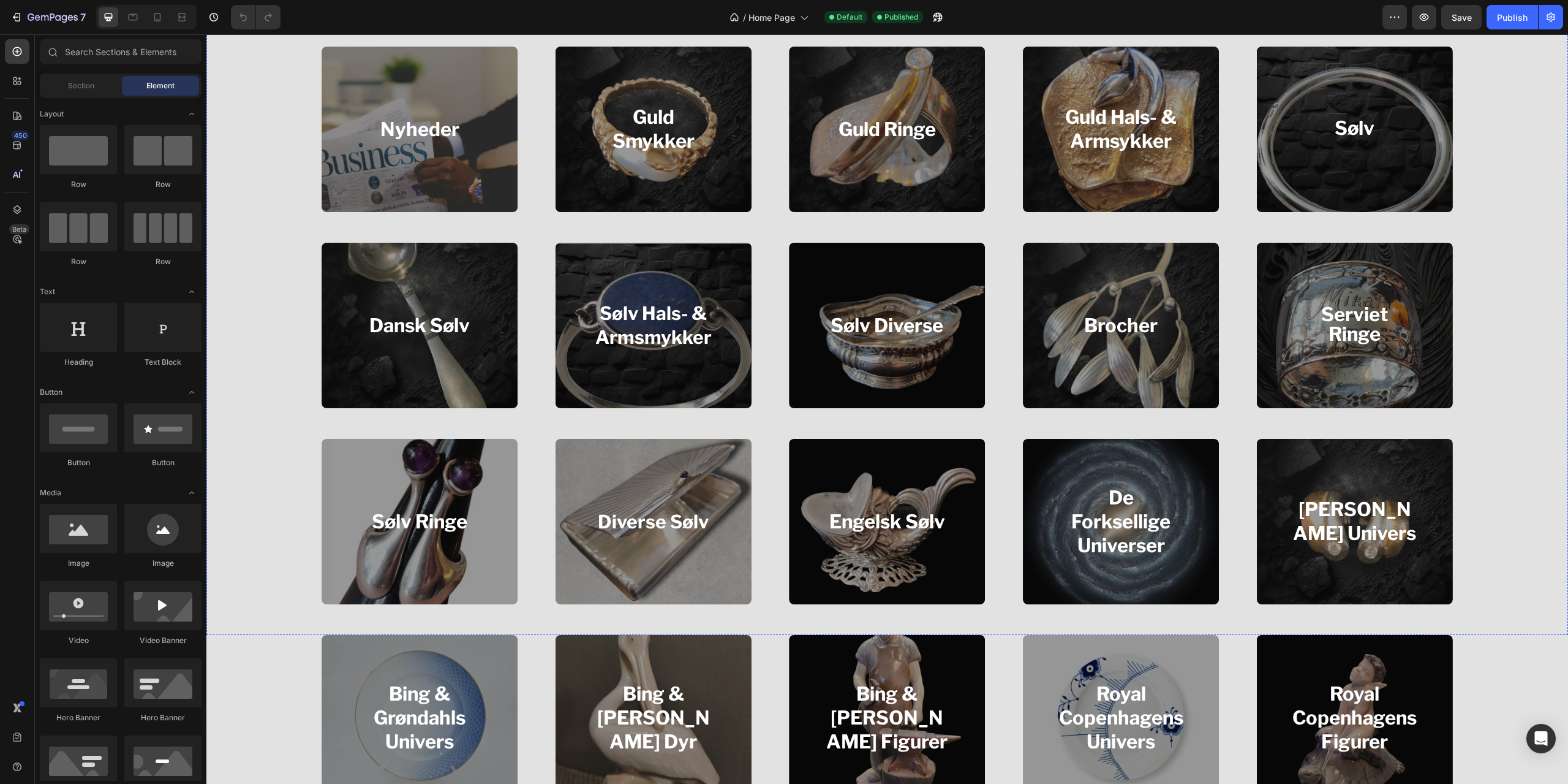
scroll to position [735, 0]
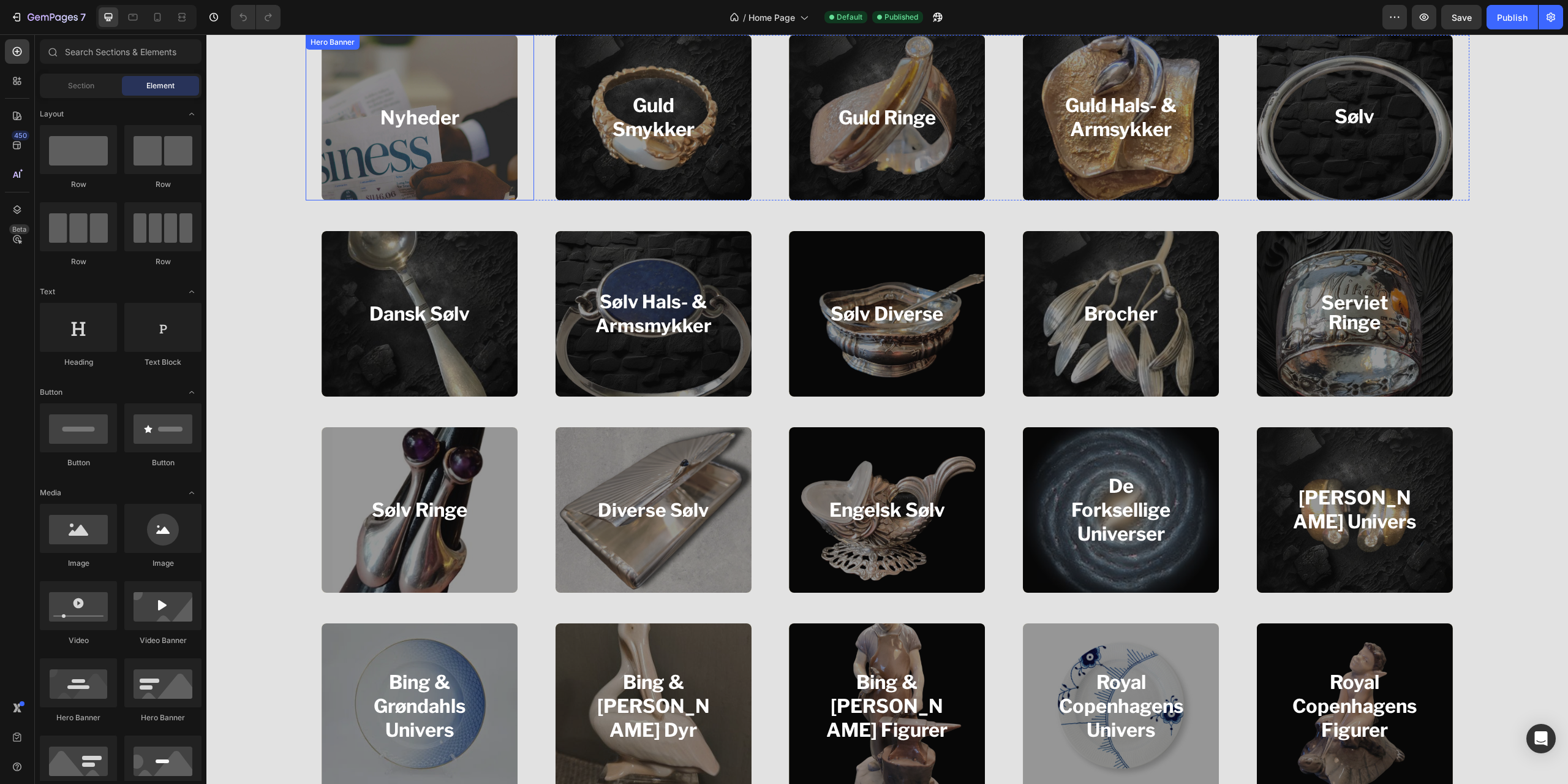
click at [449, 157] on div "Overlay" at bounding box center [419, 118] width 196 height 165
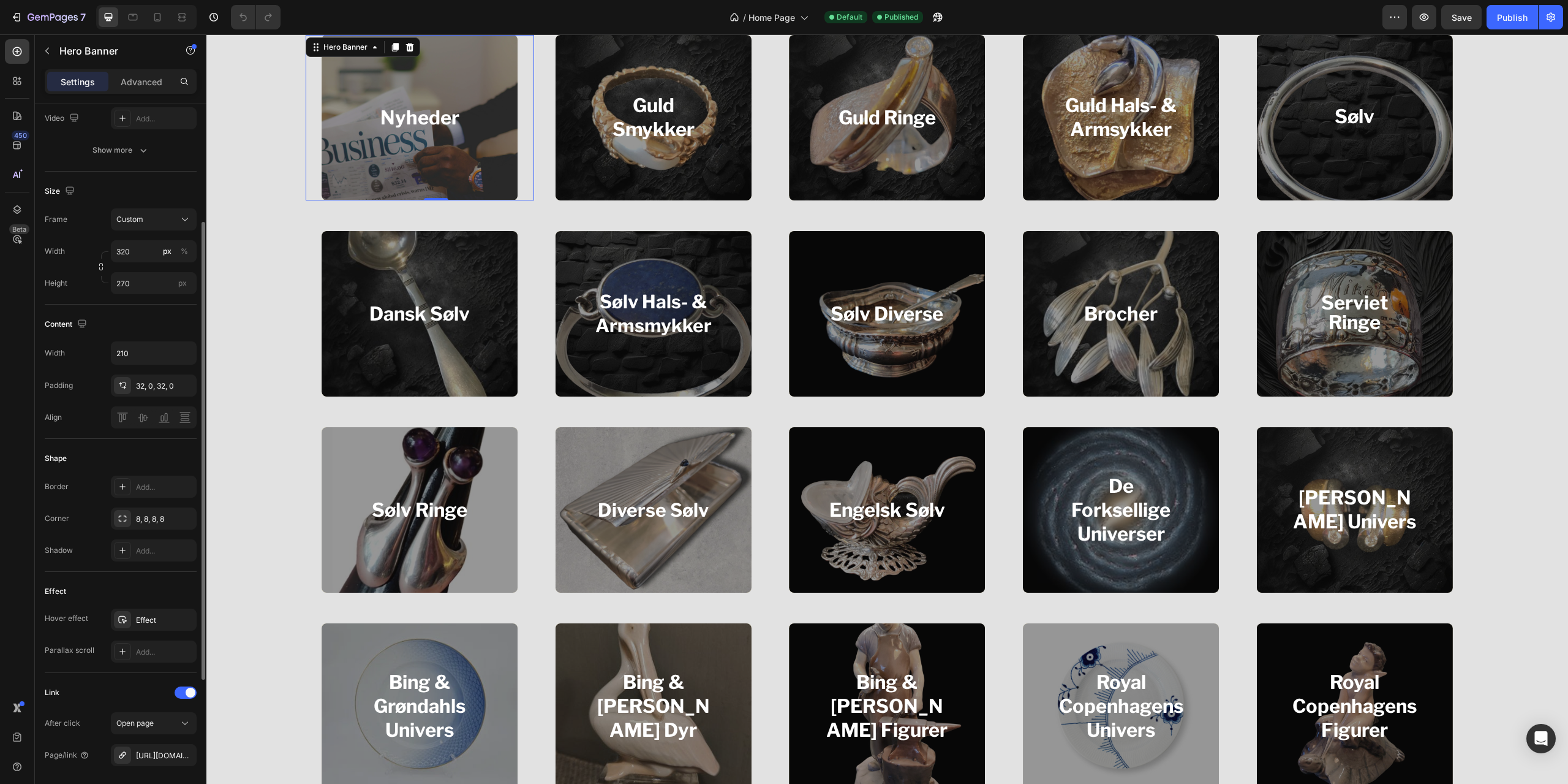
scroll to position [401, 0]
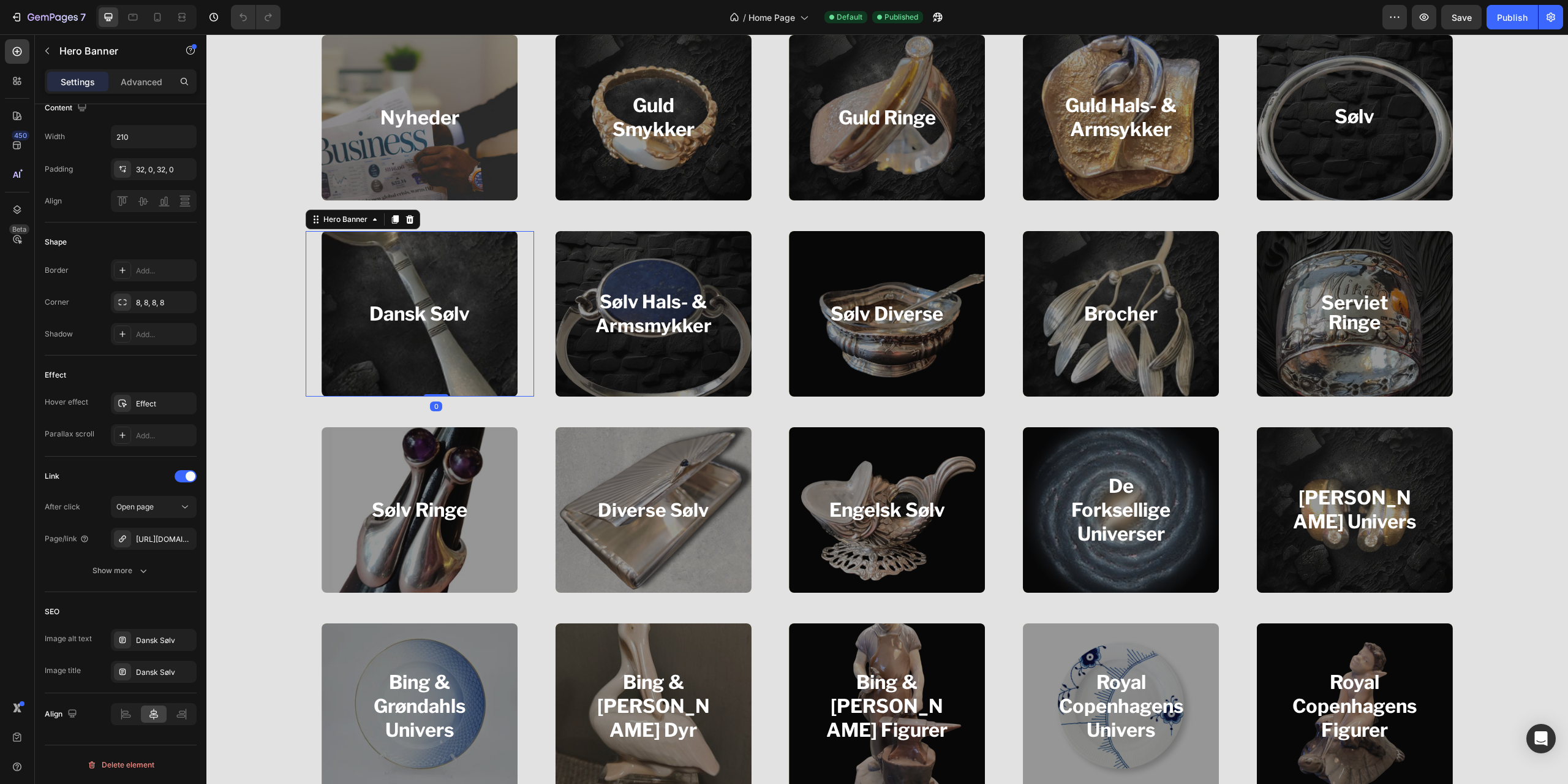
click at [373, 364] on div "Overlay" at bounding box center [419, 314] width 196 height 165
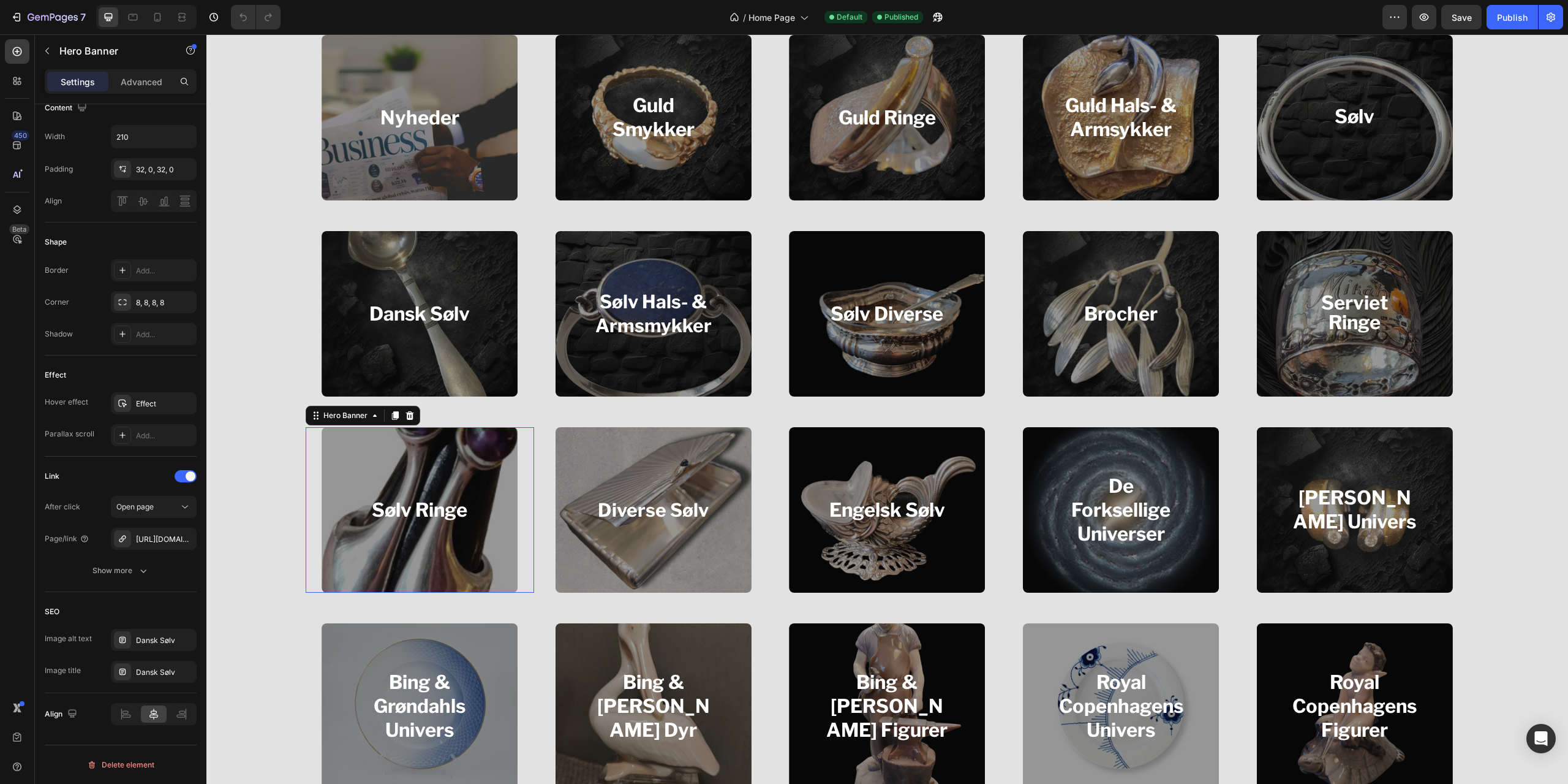
click at [363, 589] on div "Overlay" at bounding box center [419, 509] width 196 height 165
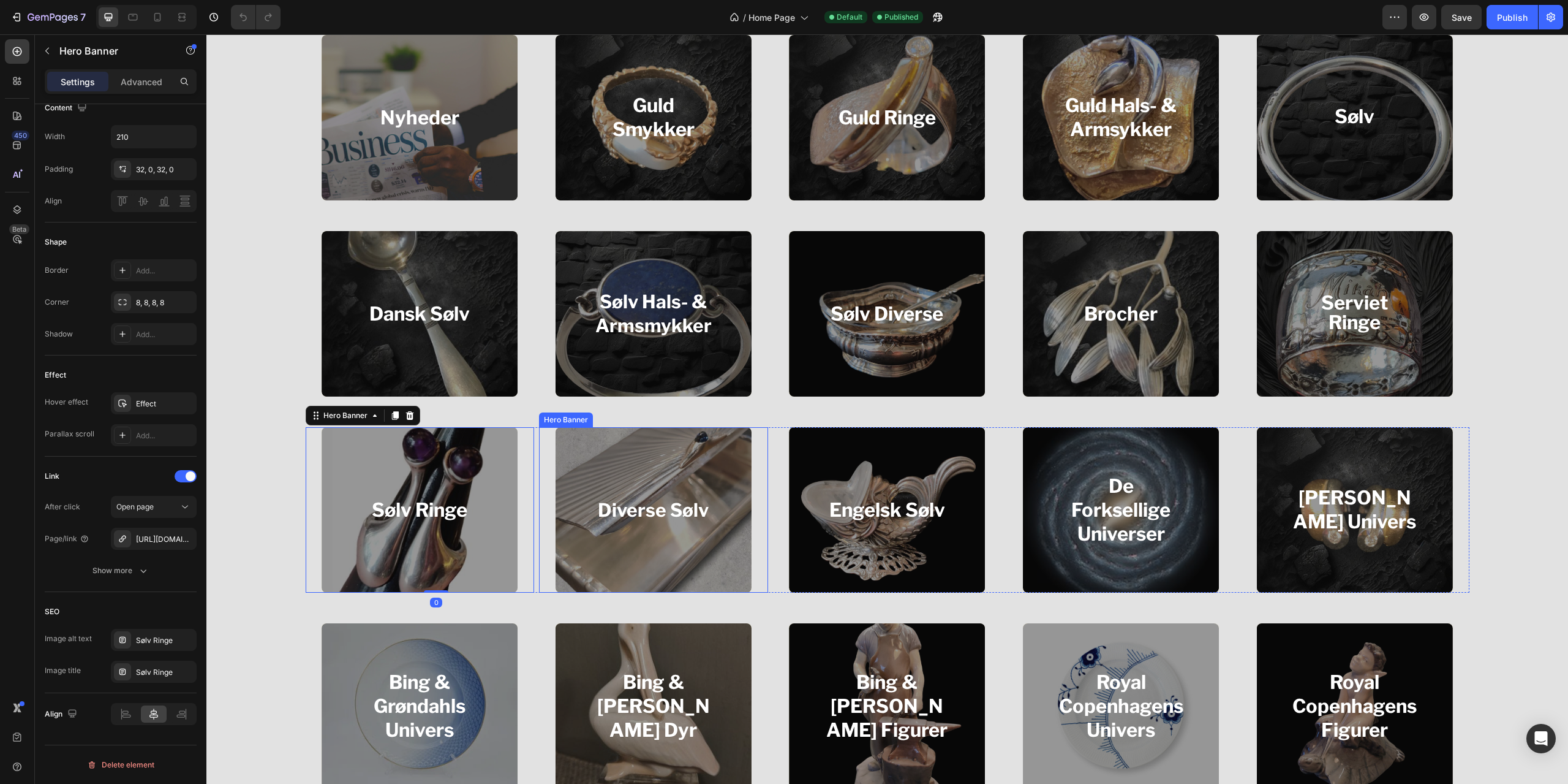
click at [601, 573] on div "Overlay" at bounding box center [653, 509] width 196 height 165
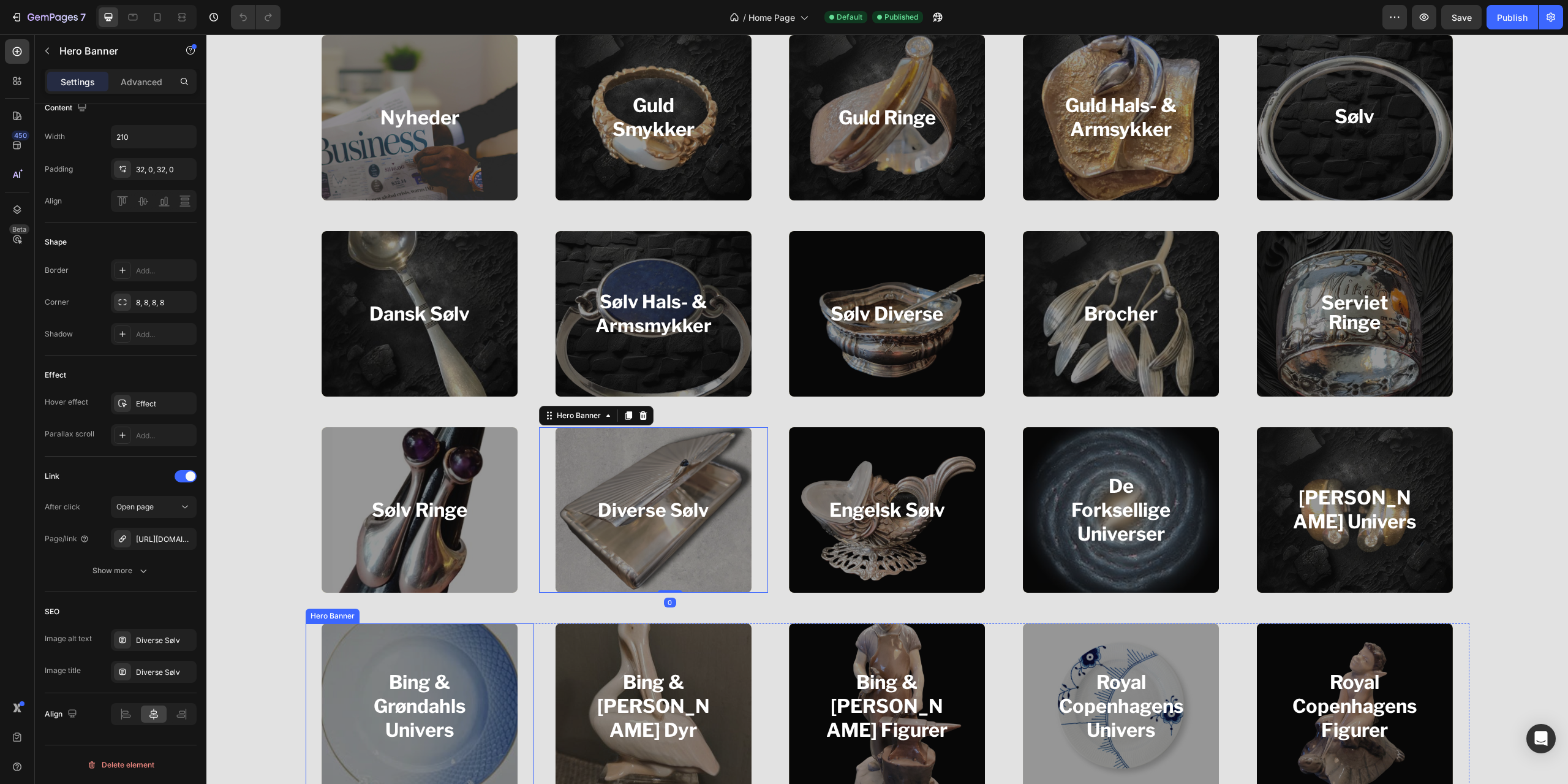
click at [457, 667] on div "Bing & Grøndahls Univers Heading" at bounding box center [419, 705] width 128 height 113
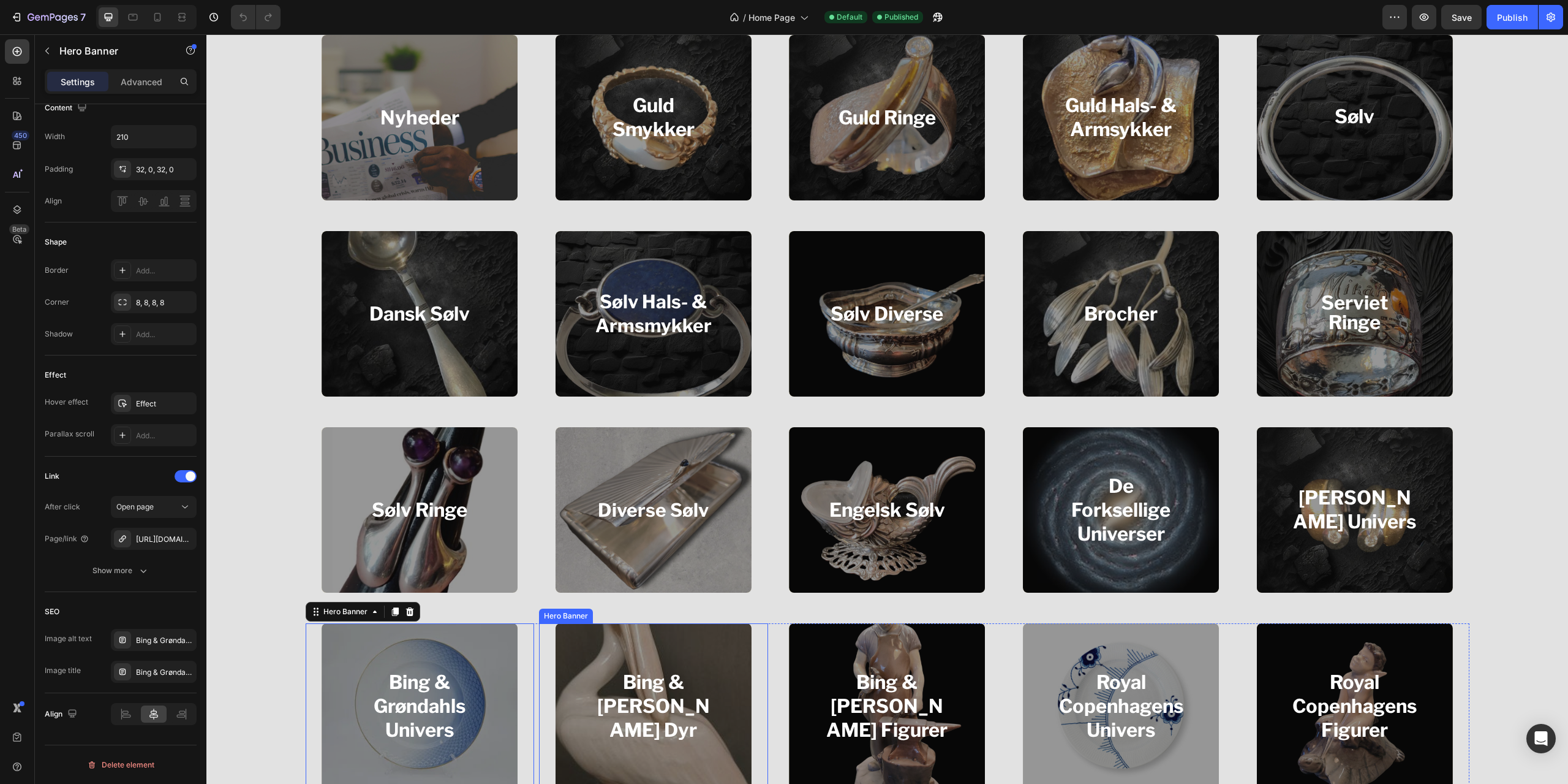
click at [577, 656] on div "Overlay" at bounding box center [653, 705] width 196 height 165
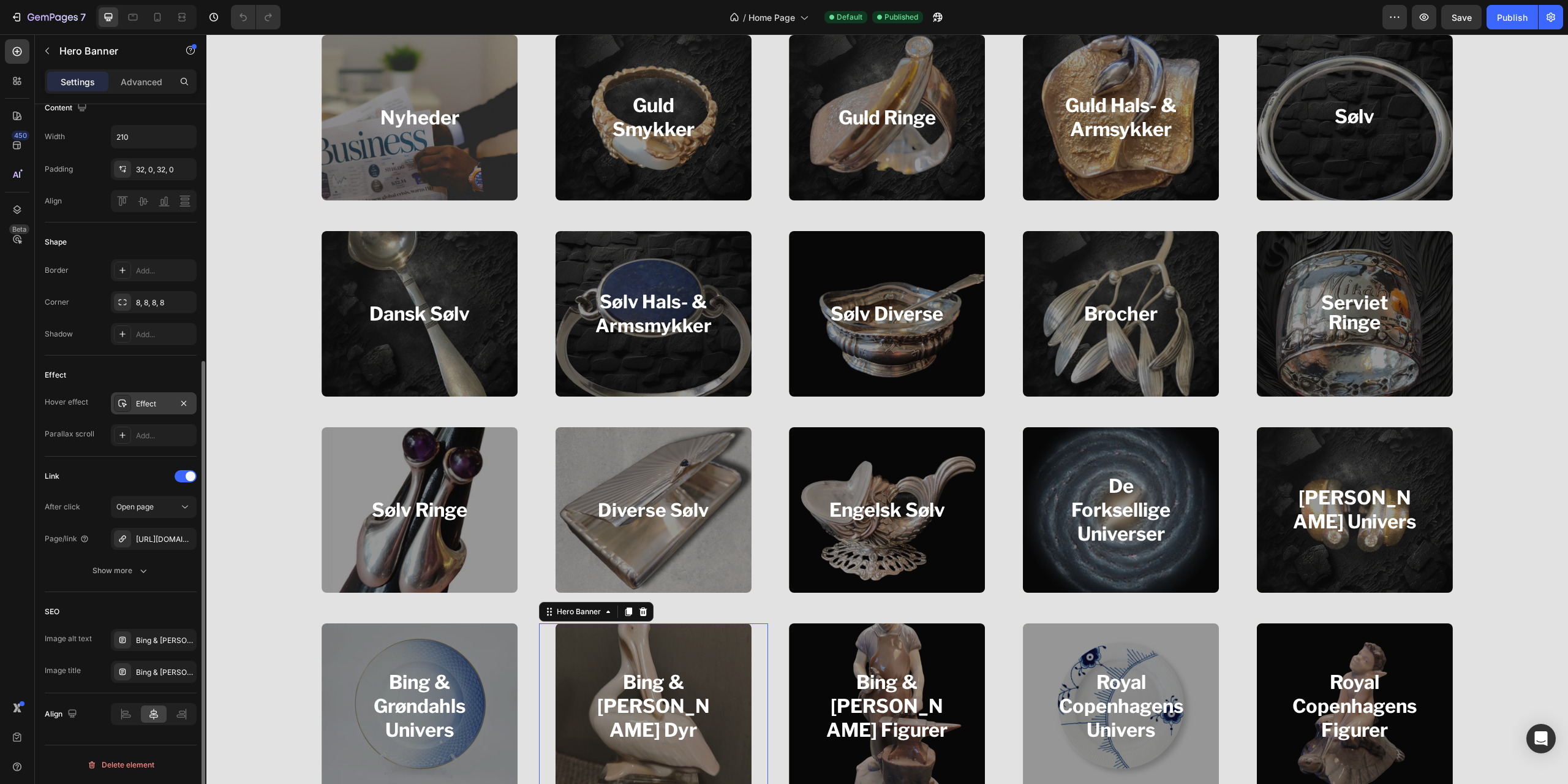
click at [147, 403] on div "Effect" at bounding box center [153, 404] width 35 height 11
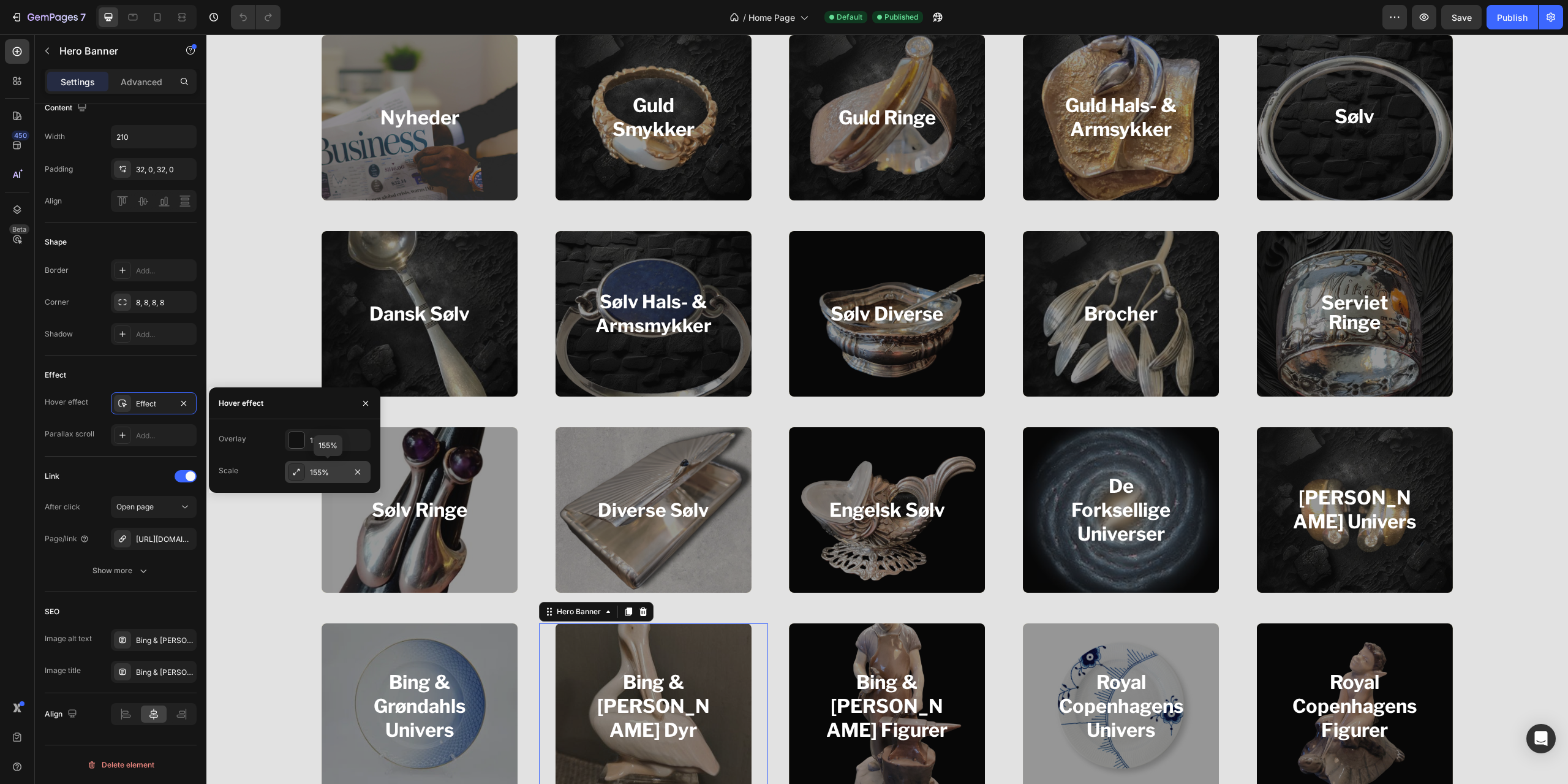
click at [324, 471] on div "155%" at bounding box center [327, 472] width 35 height 11
click at [320, 468] on input "1" at bounding box center [328, 474] width 85 height 22
type input "3"
type input "2s"
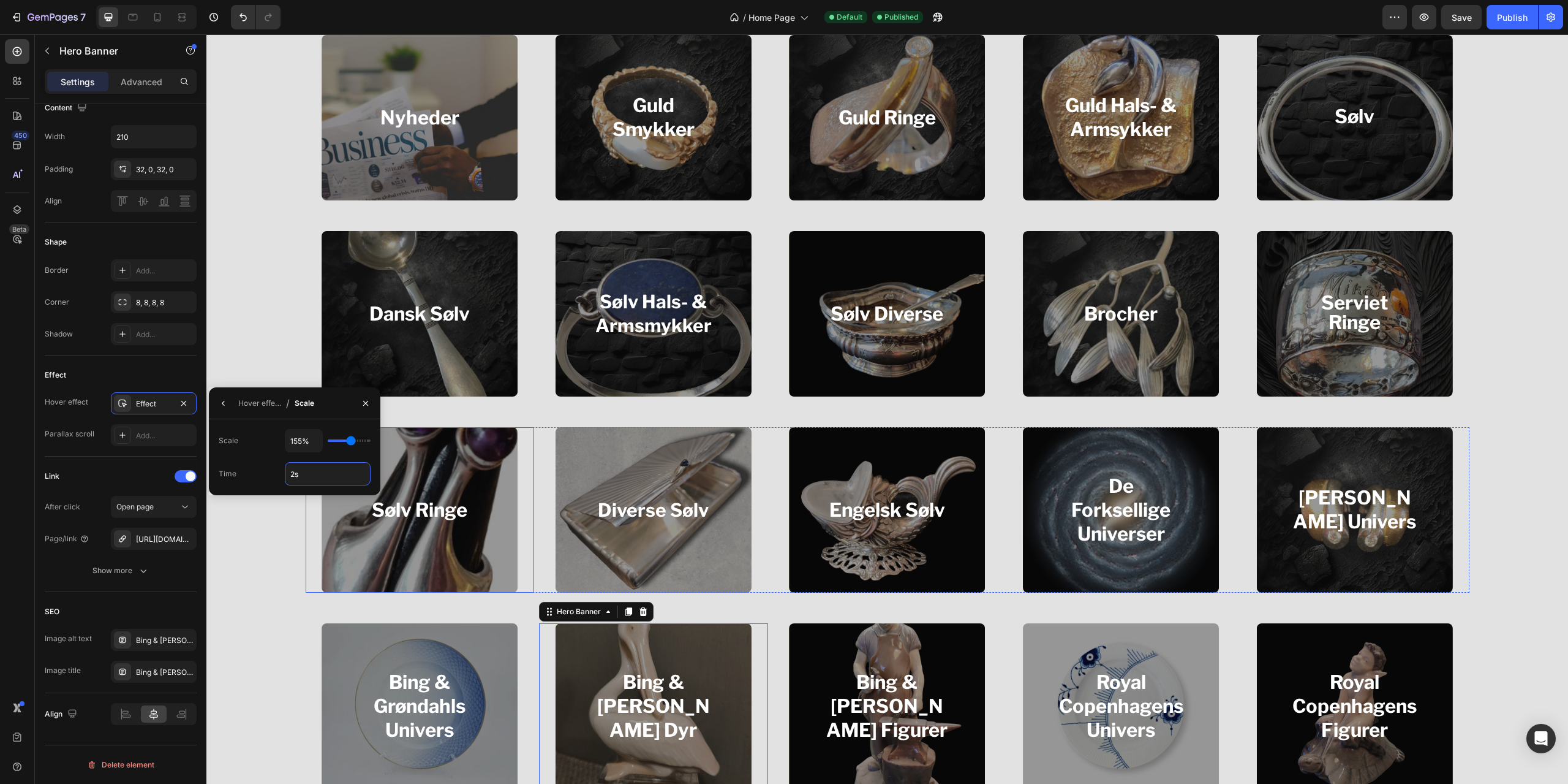
click at [531, 581] on div "Sølv Ringe Heading Hero Banner Diverse Sølv Heading Hero Banner Engelsk Sølv He…" at bounding box center [887, 509] width 1164 height 165
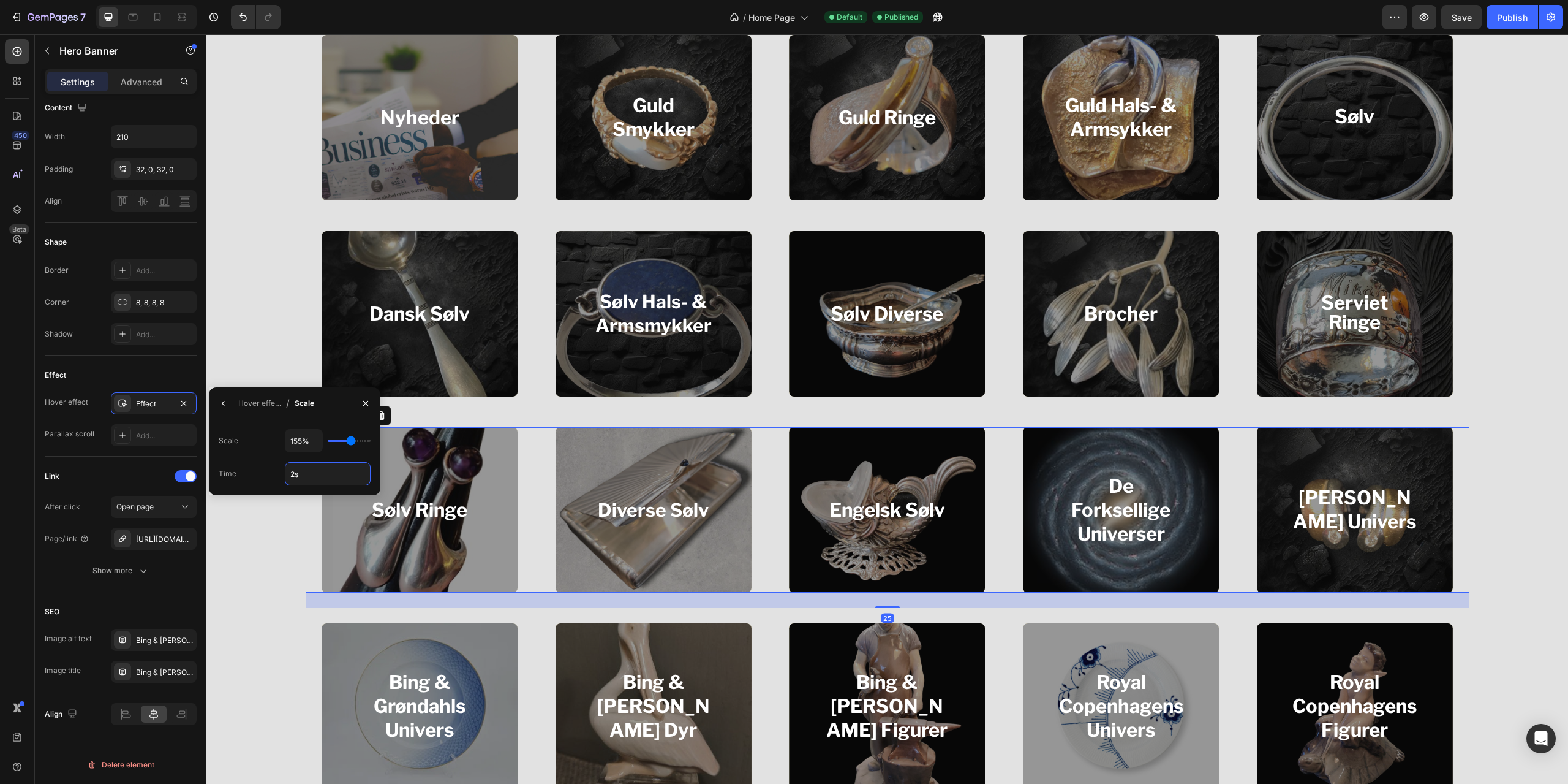
scroll to position [0, 0]
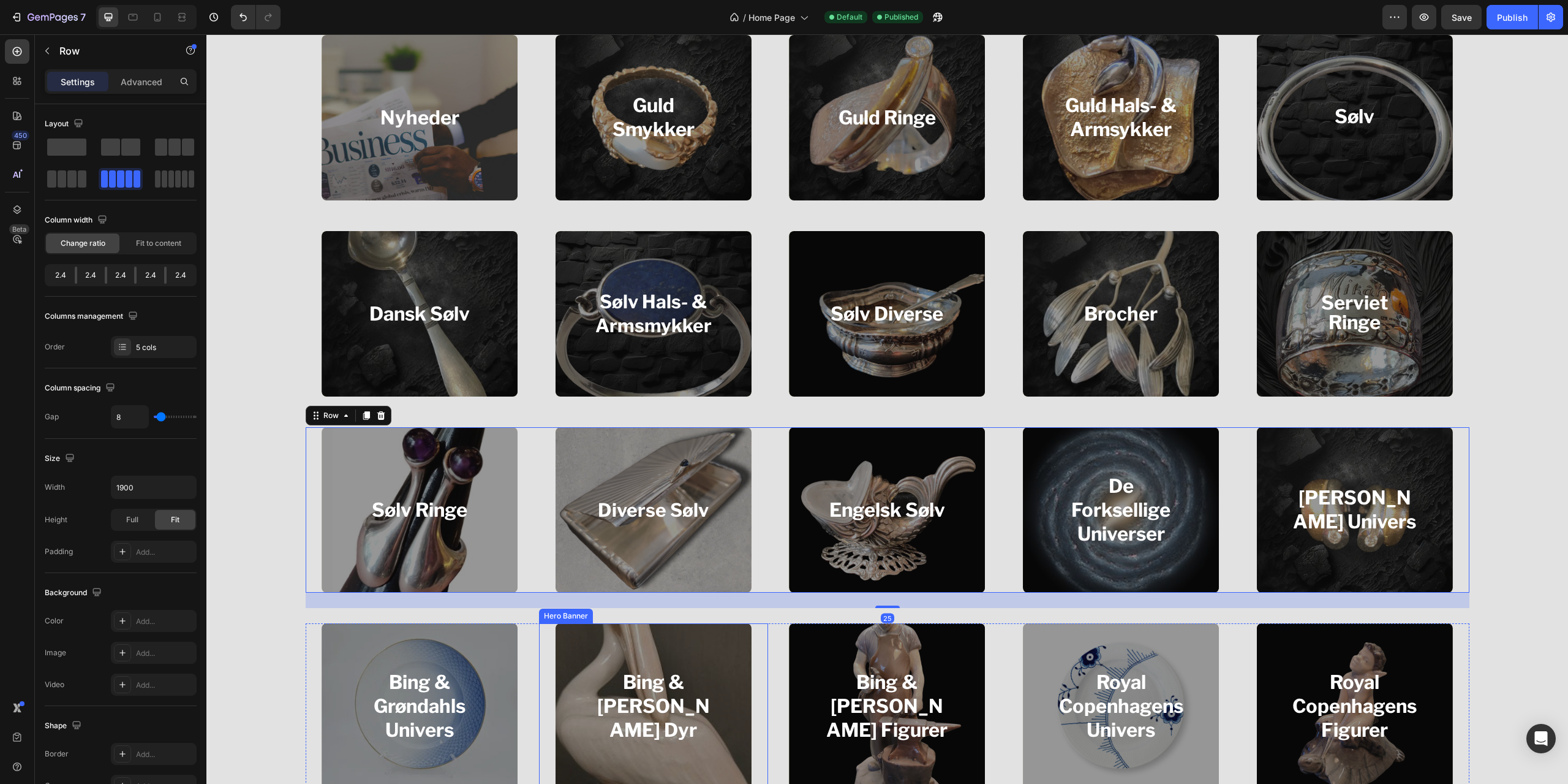
click at [581, 647] on div "Overlay" at bounding box center [653, 705] width 196 height 165
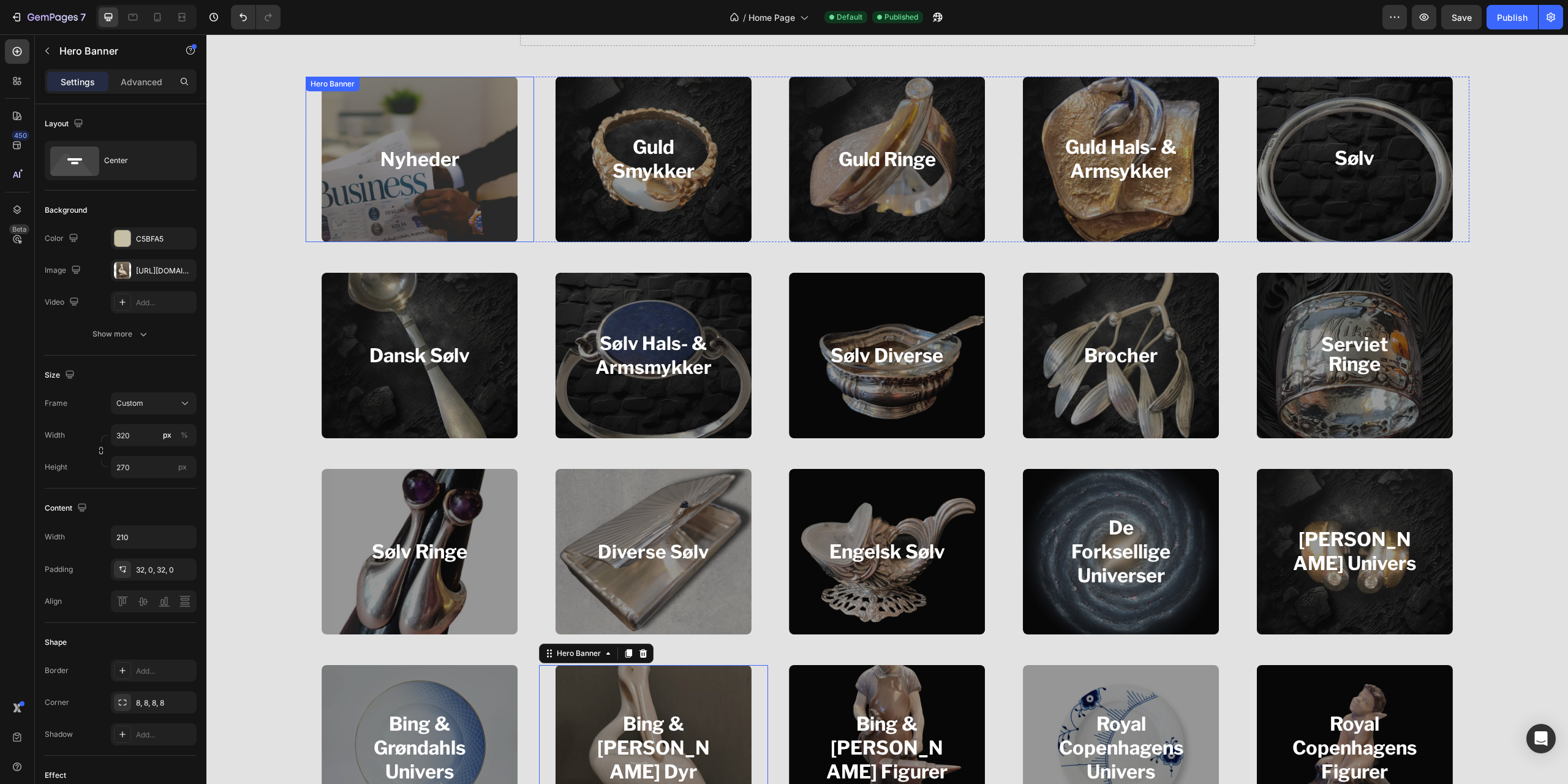
scroll to position [675, 0]
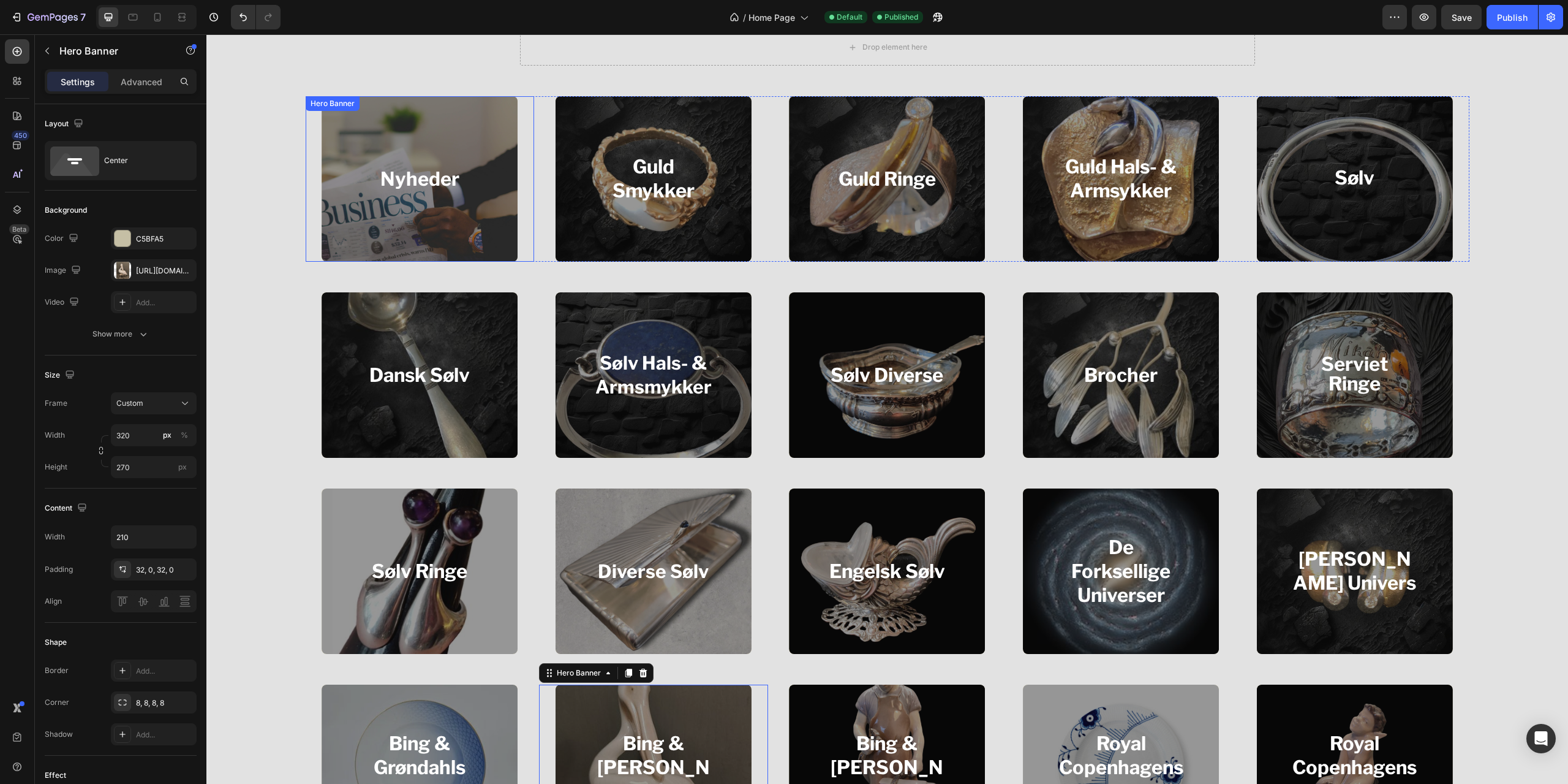
click at [458, 220] on div "Overlay" at bounding box center [419, 178] width 196 height 165
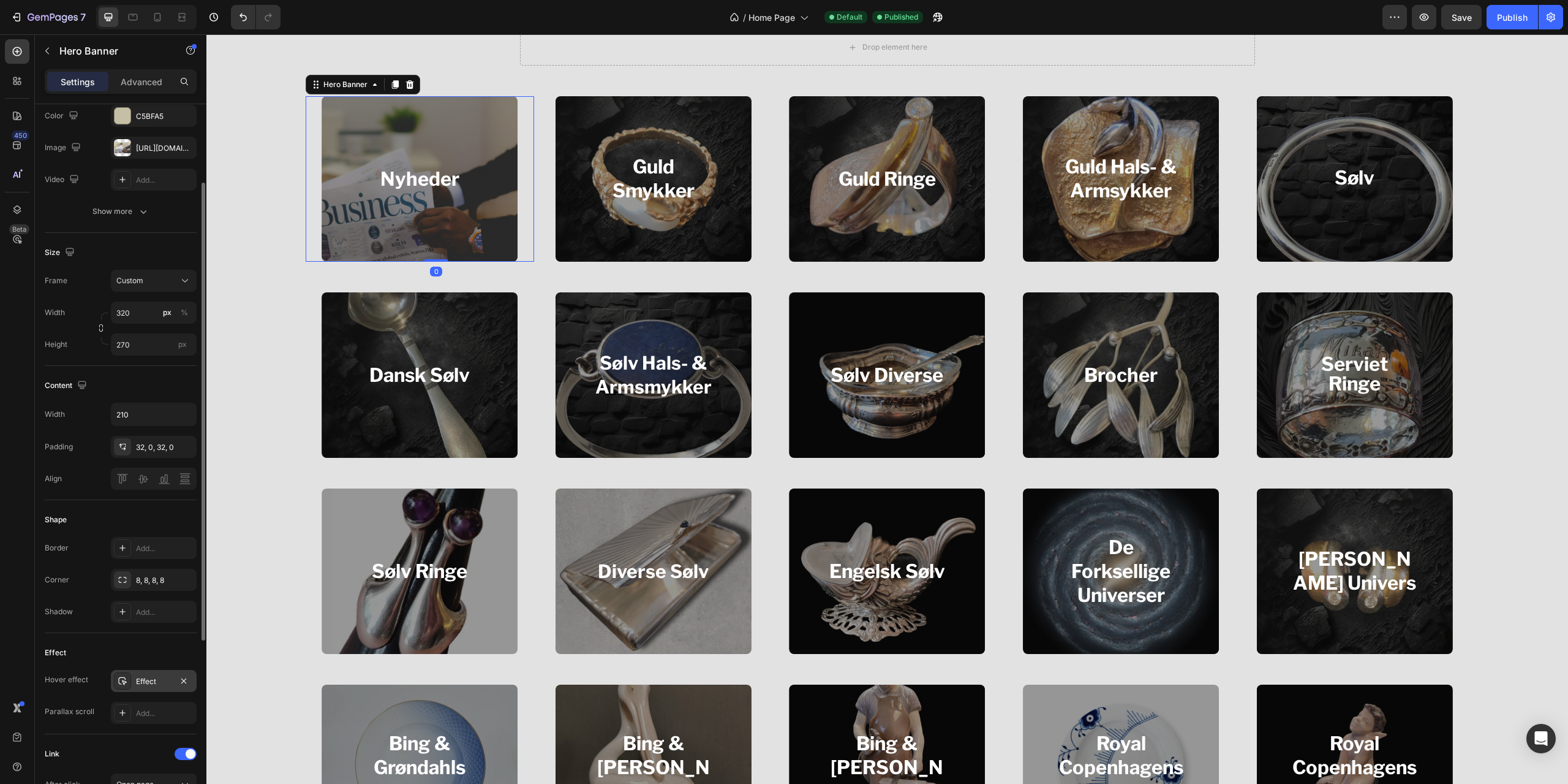
scroll to position [184, 0]
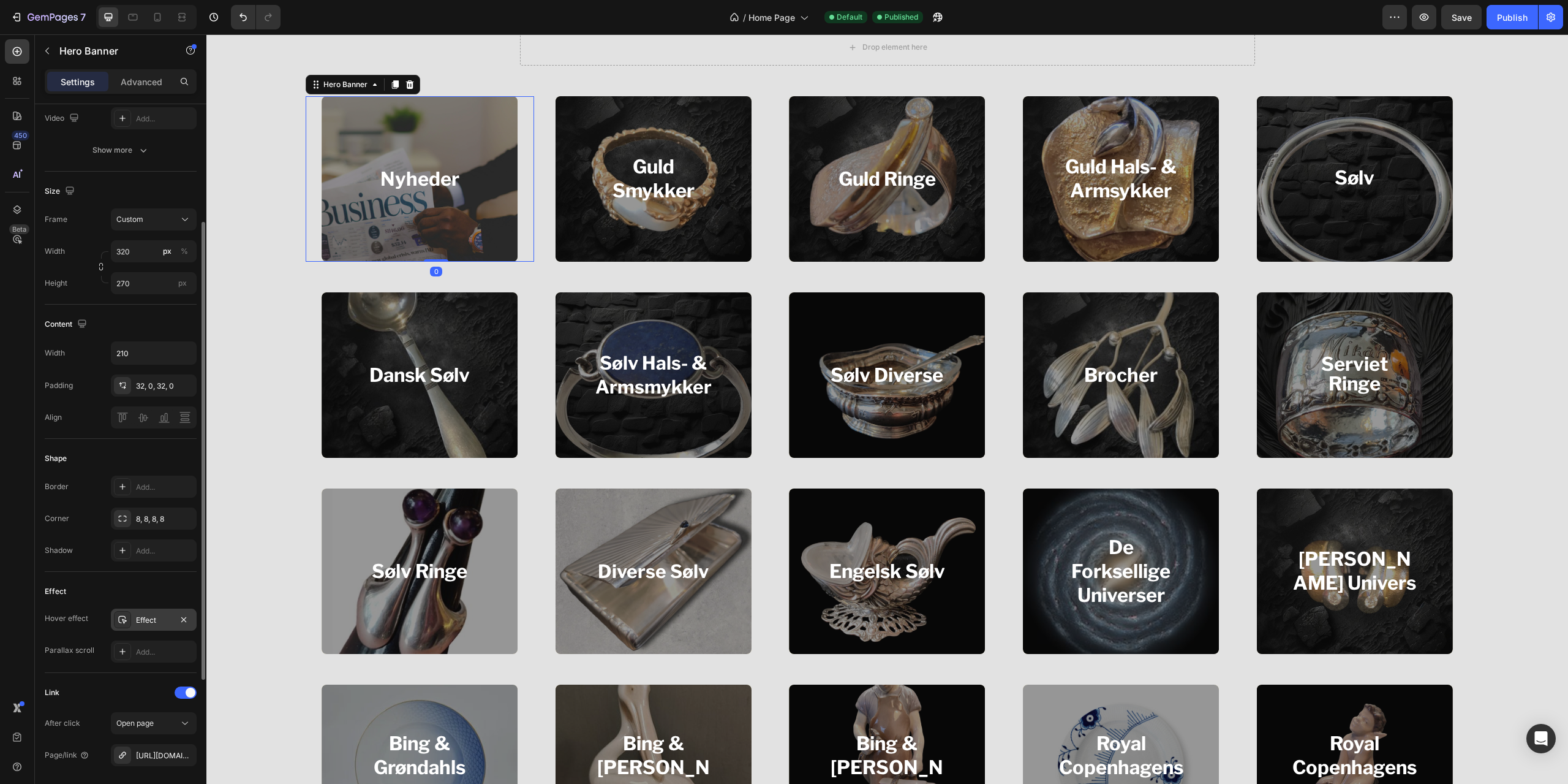
click at [157, 618] on div "Effect" at bounding box center [153, 620] width 35 height 11
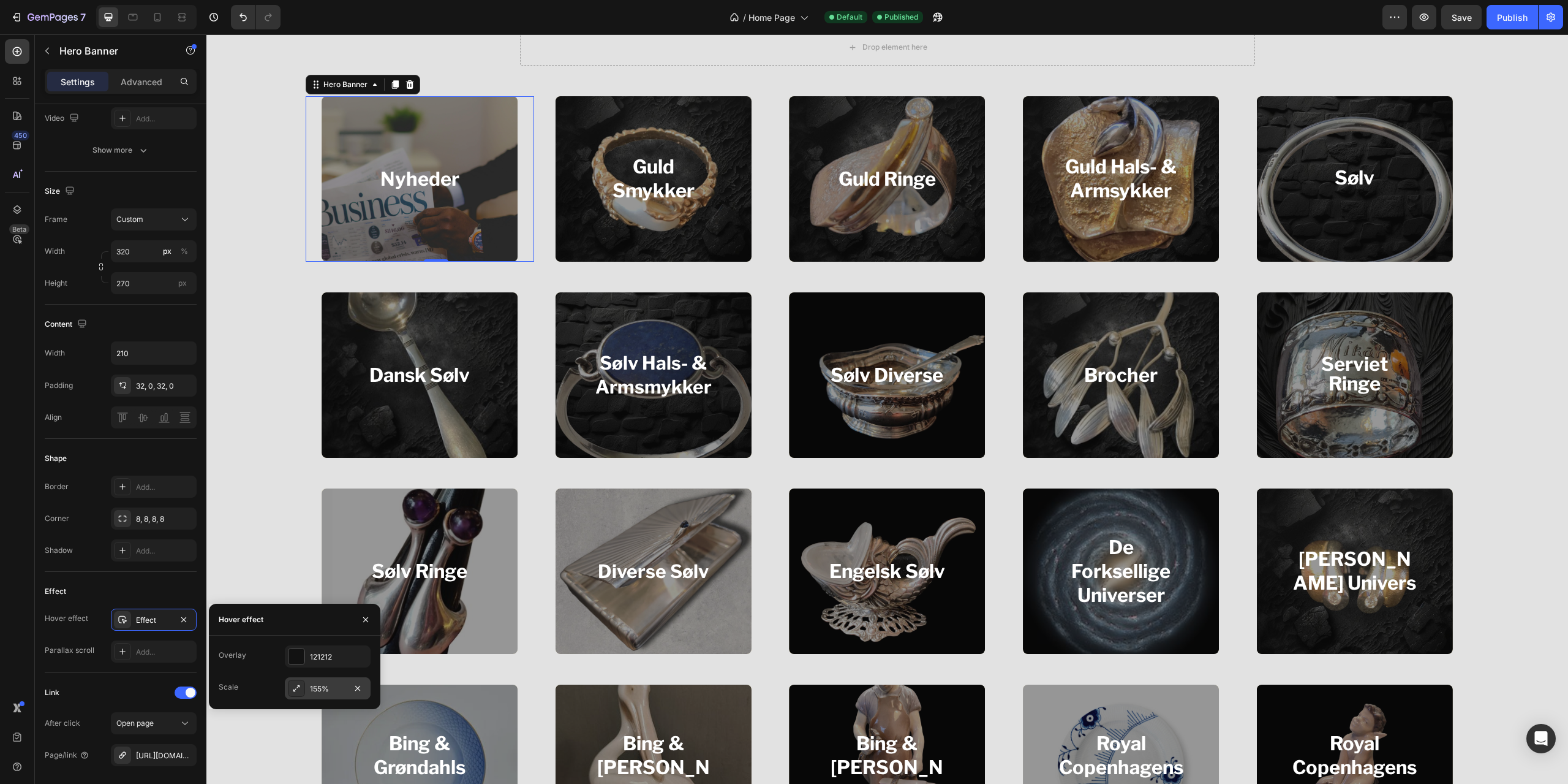
click at [324, 682] on div "155%" at bounding box center [327, 688] width 86 height 22
click at [324, 695] on input "1" at bounding box center [328, 690] width 85 height 22
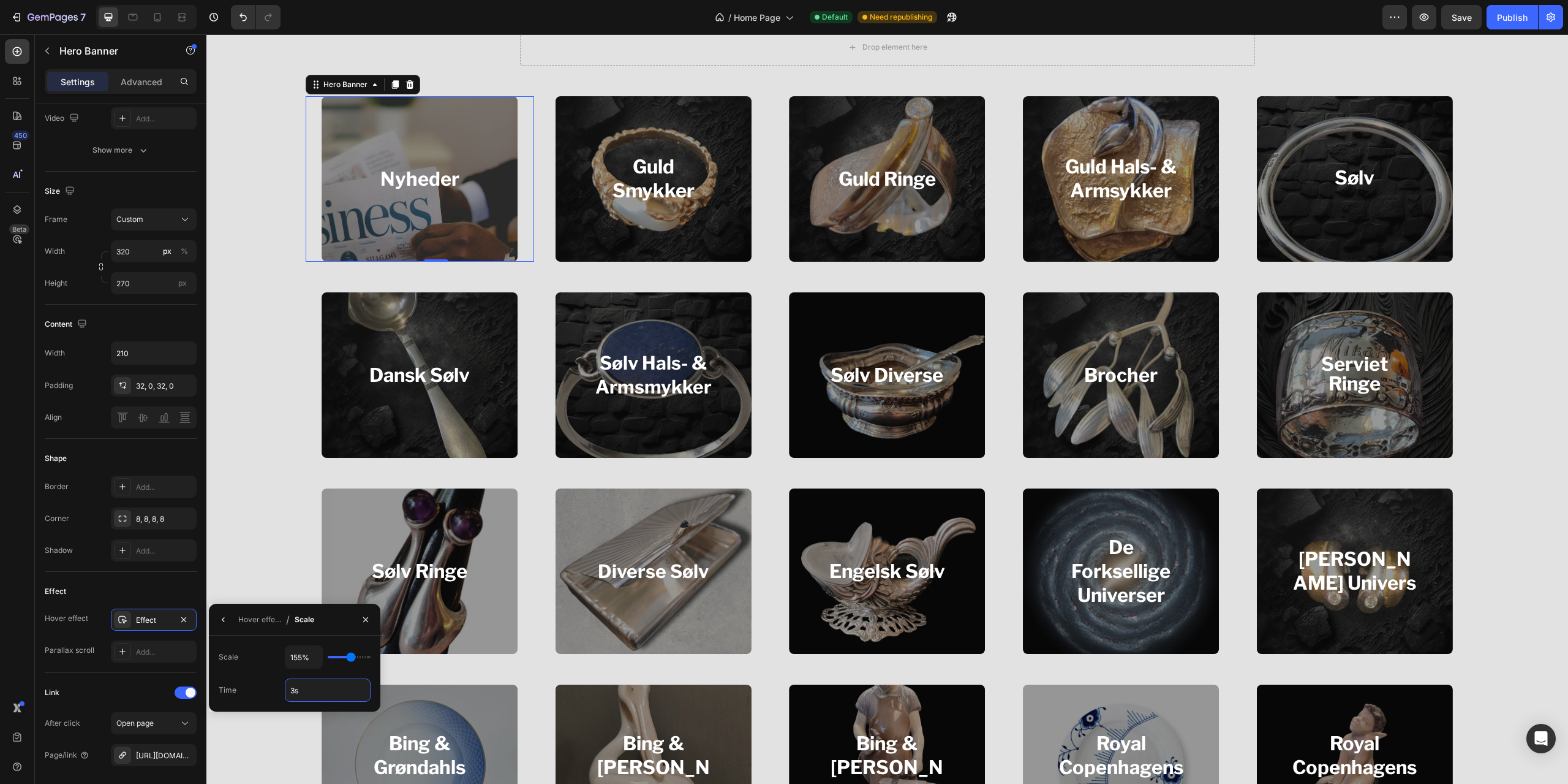
type input "3"
type input "2s"
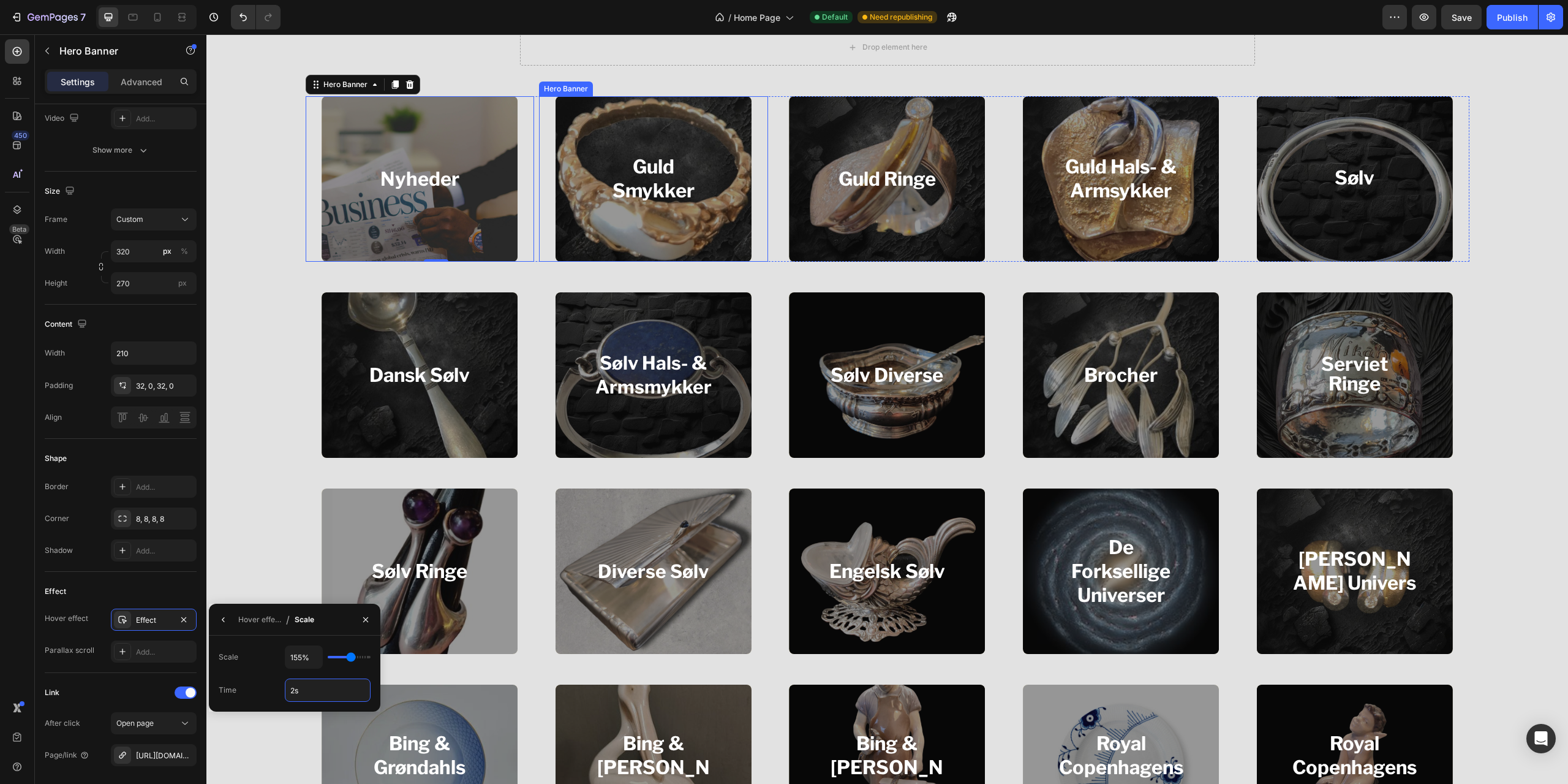
click at [588, 239] on div "Overlay" at bounding box center [653, 178] width 196 height 165
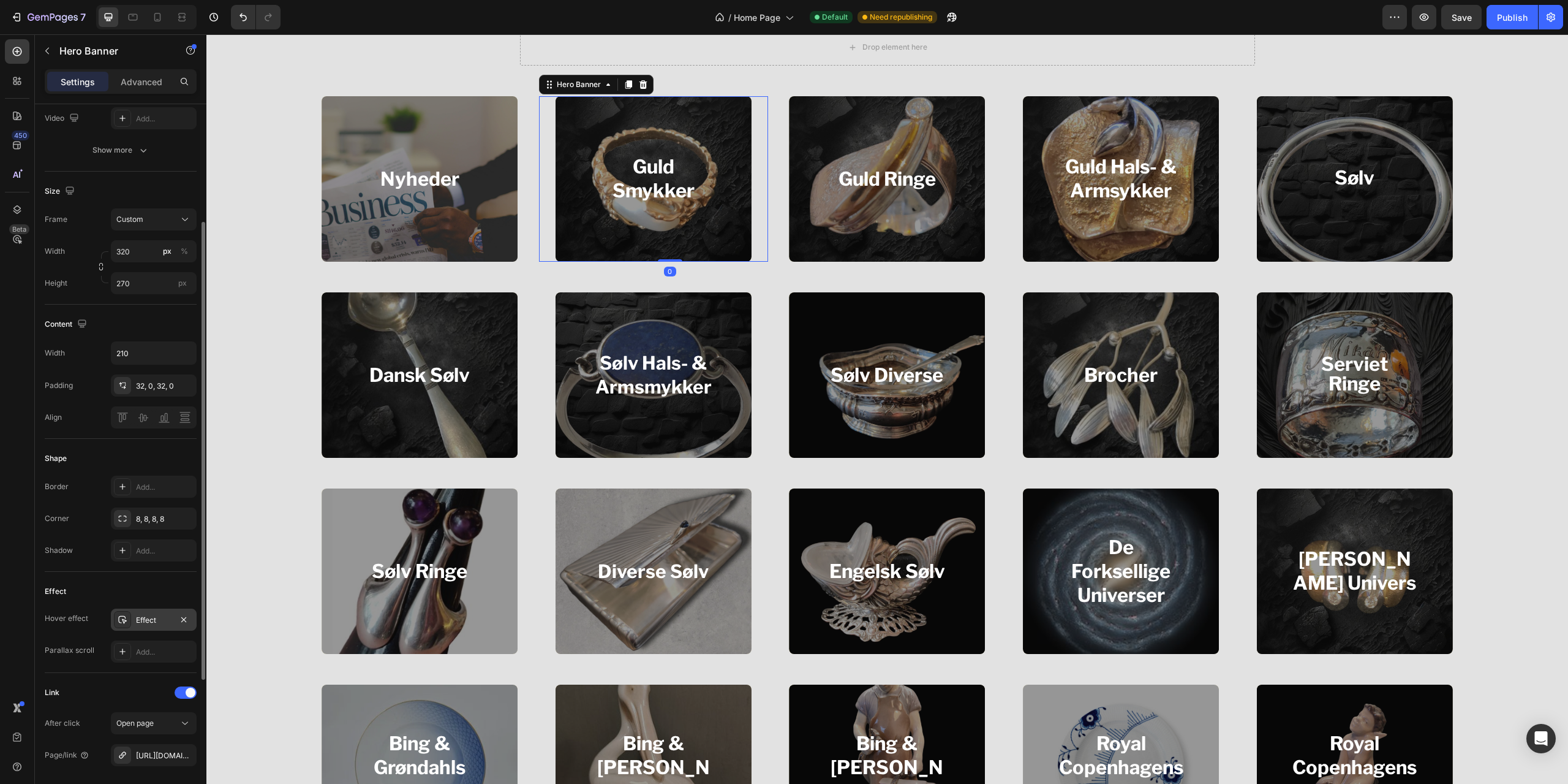
drag, startPoint x: 140, startPoint y: 623, endPoint x: 221, endPoint y: 688, distance: 103.9
click at [140, 622] on div "Effect" at bounding box center [153, 620] width 35 height 11
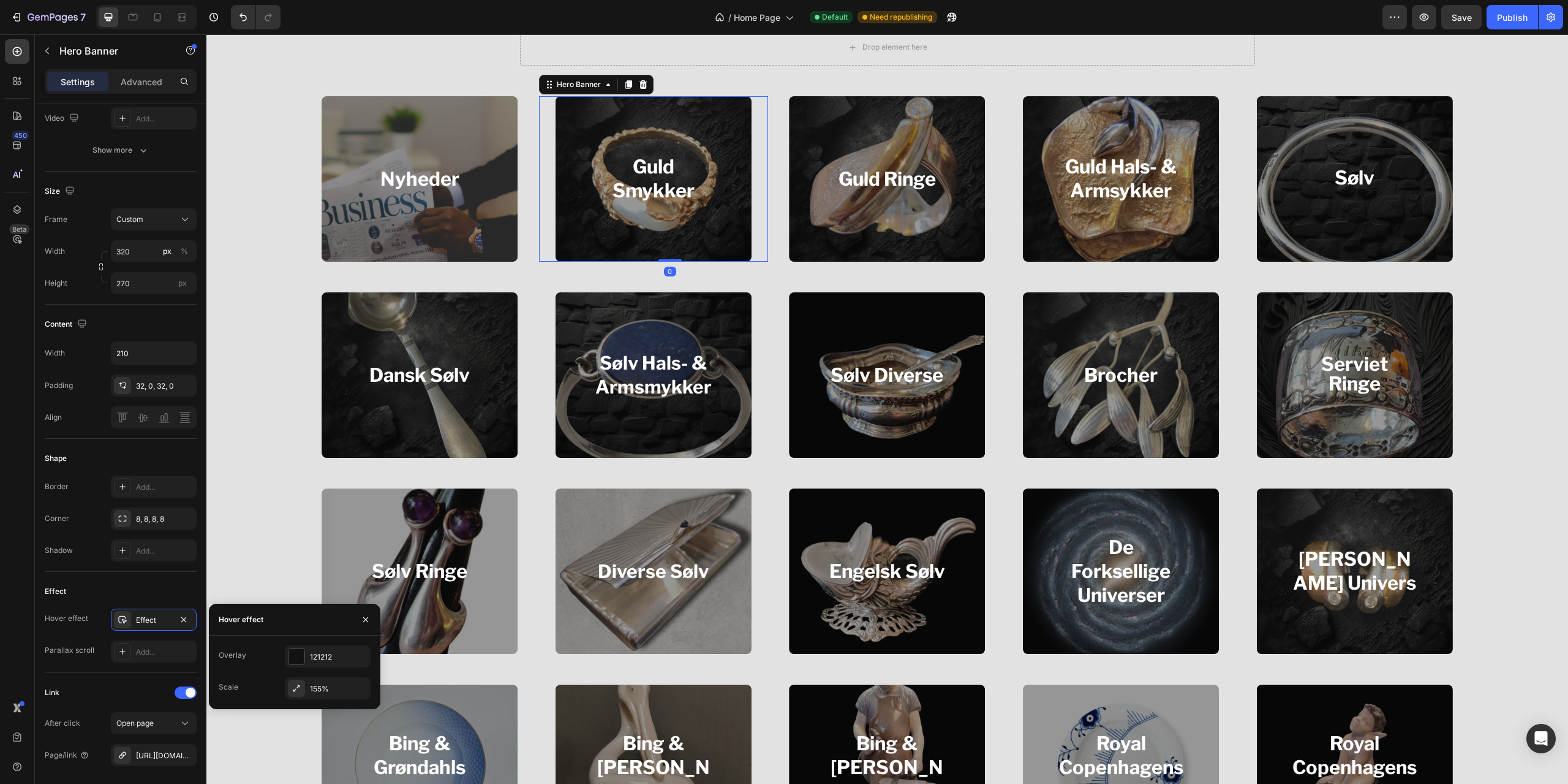
click at [343, 680] on div "155%" at bounding box center [327, 688] width 86 height 22
click at [317, 695] on input "1" at bounding box center [328, 690] width 85 height 22
type input "2"
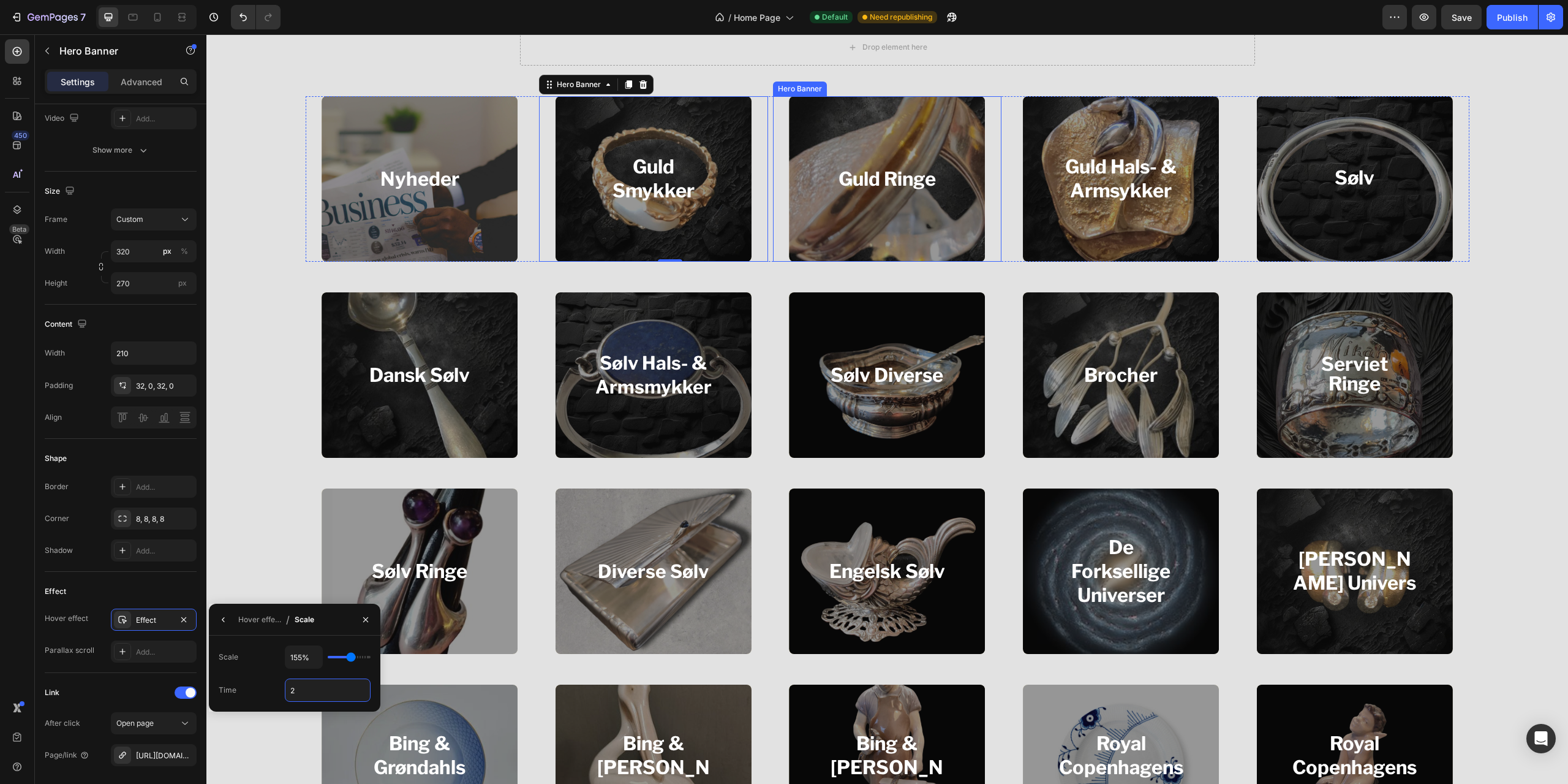
click at [876, 223] on div "Overlay" at bounding box center [887, 178] width 196 height 165
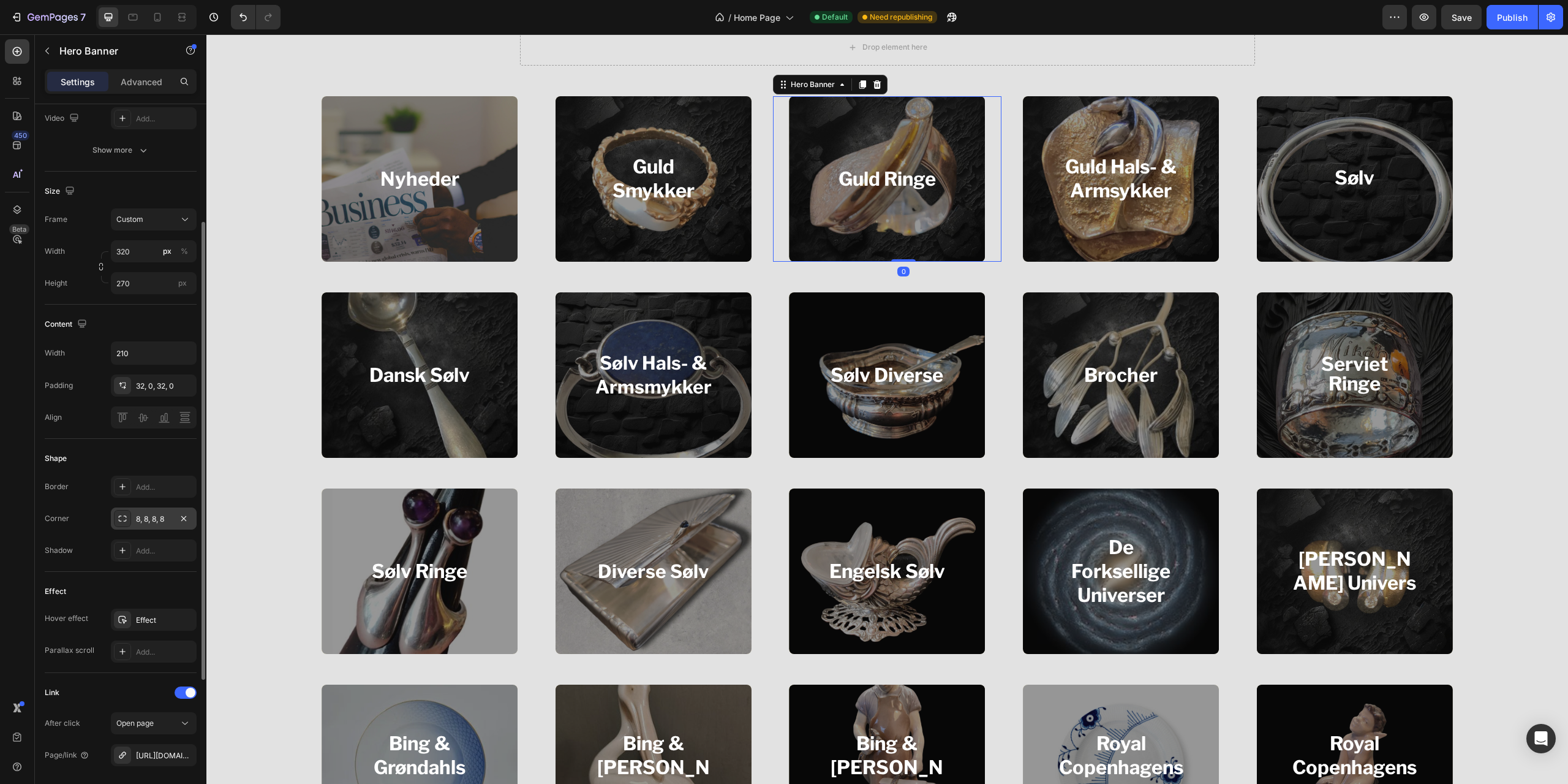
click at [147, 520] on div "8, 8, 8, 8" at bounding box center [153, 519] width 35 height 11
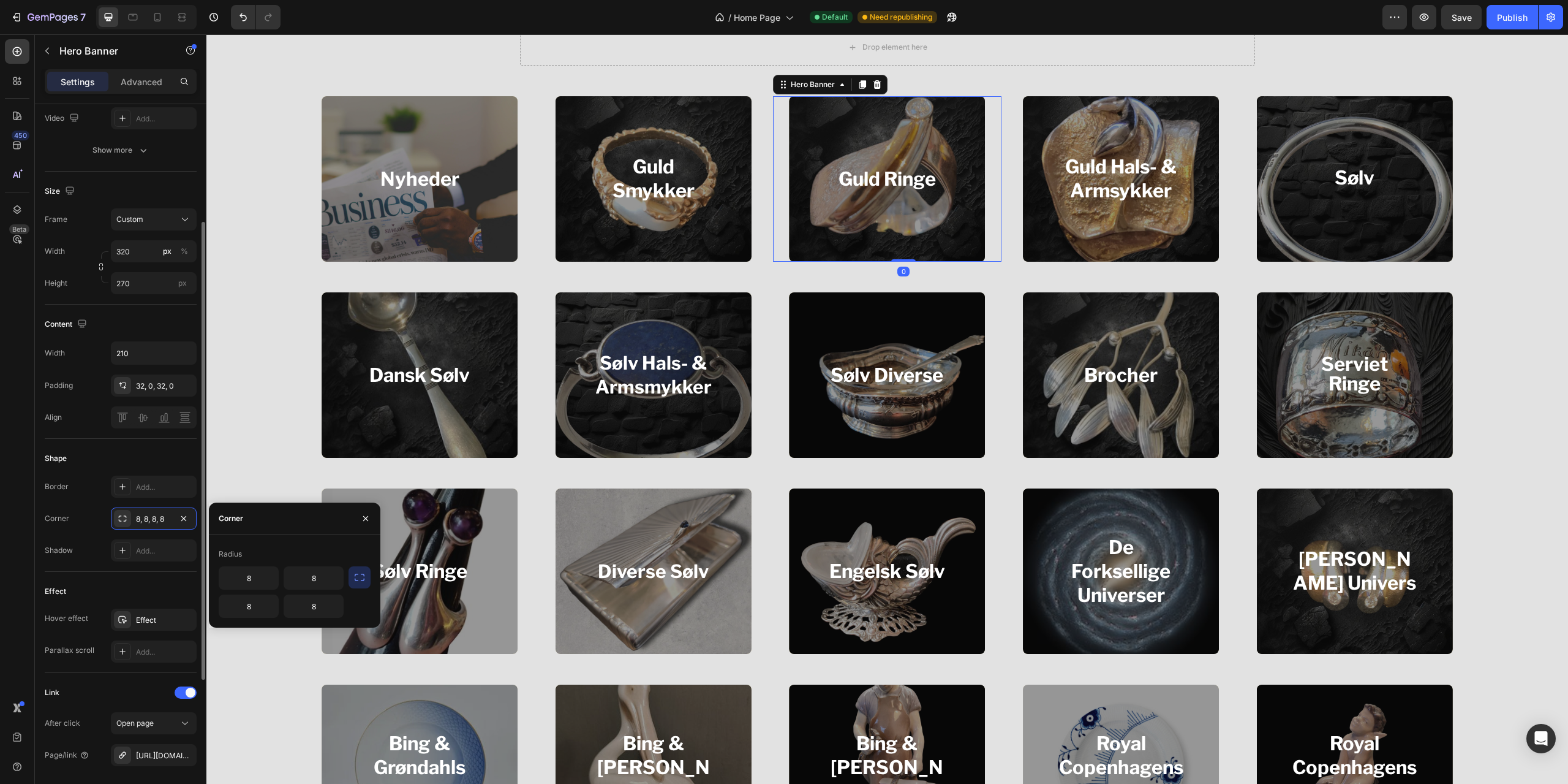
drag, startPoint x: 147, startPoint y: 522, endPoint x: 151, endPoint y: 534, distance: 12.6
click at [147, 522] on div "8, 8, 8, 8" at bounding box center [153, 519] width 35 height 11
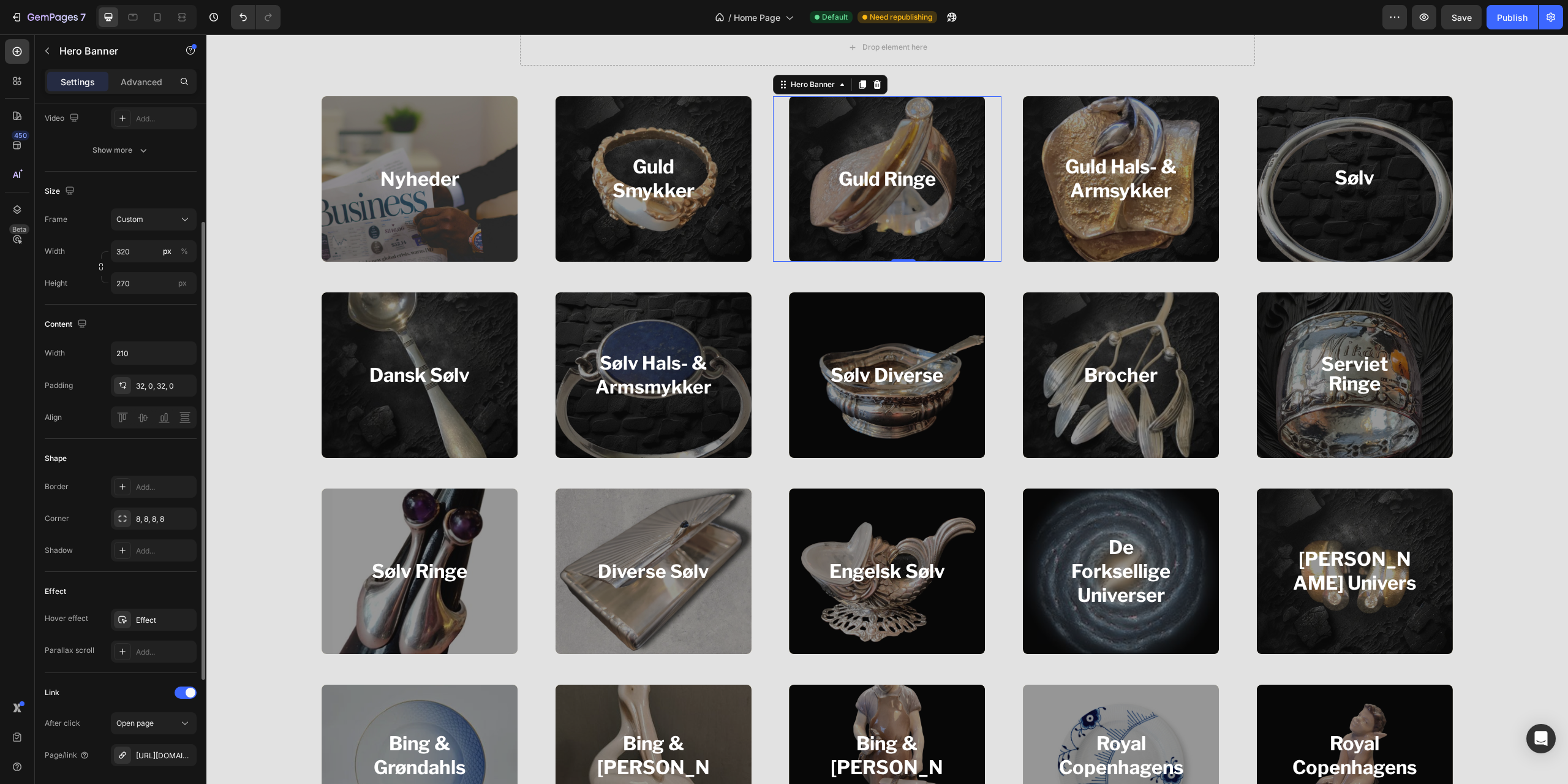
drag, startPoint x: 155, startPoint y: 627, endPoint x: 157, endPoint y: 634, distance: 7.3
click at [154, 625] on div "Effect" at bounding box center [154, 619] width 86 height 22
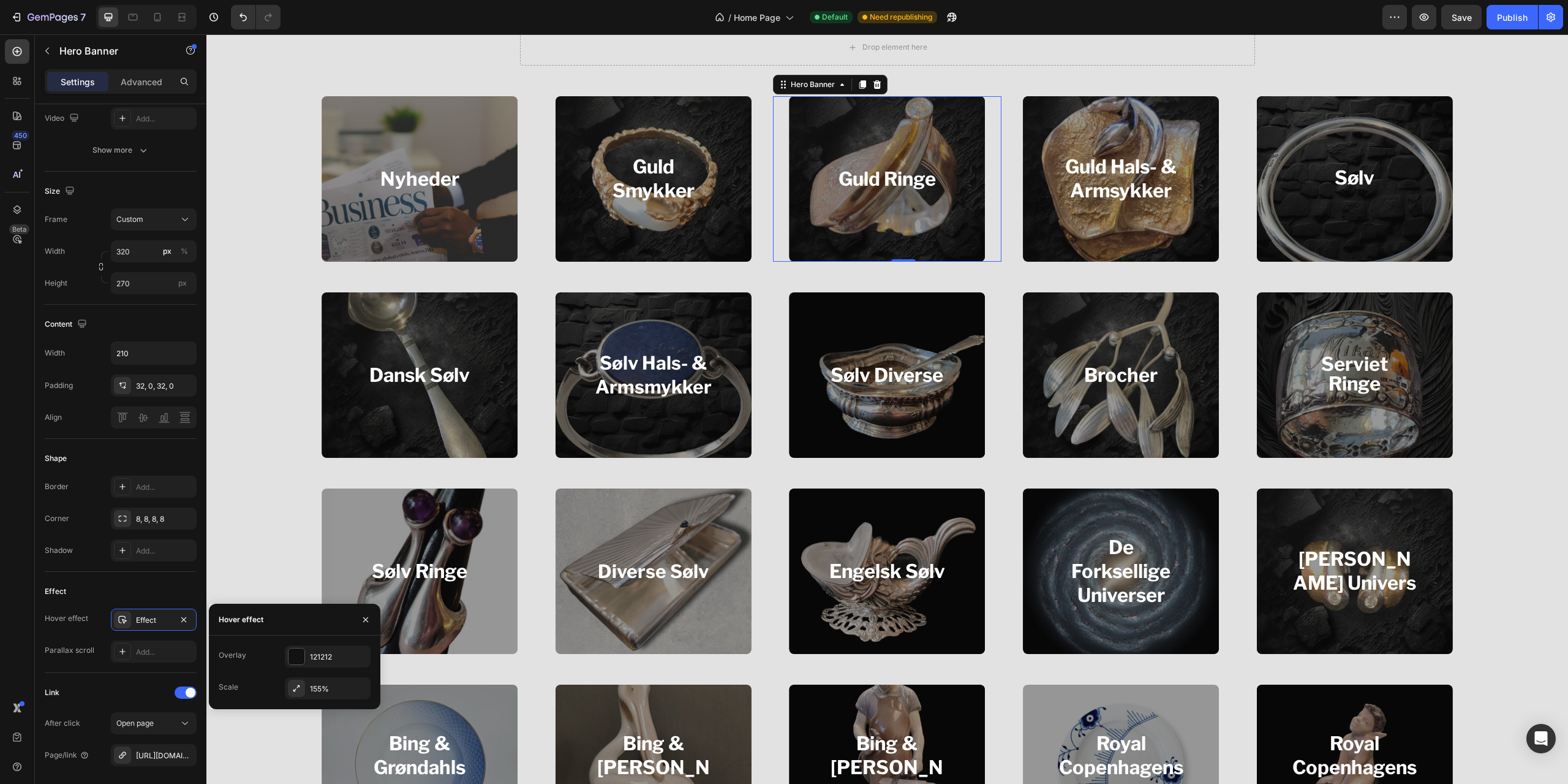
click at [320, 685] on div "155%" at bounding box center [339, 689] width 58 height 11
click at [322, 701] on div "Scale 155% Time 1" at bounding box center [295, 674] width 172 height 76
click at [326, 693] on input "1" at bounding box center [328, 690] width 85 height 22
type input "2"
click at [1504, 16] on div "Publish" at bounding box center [1512, 17] width 31 height 13
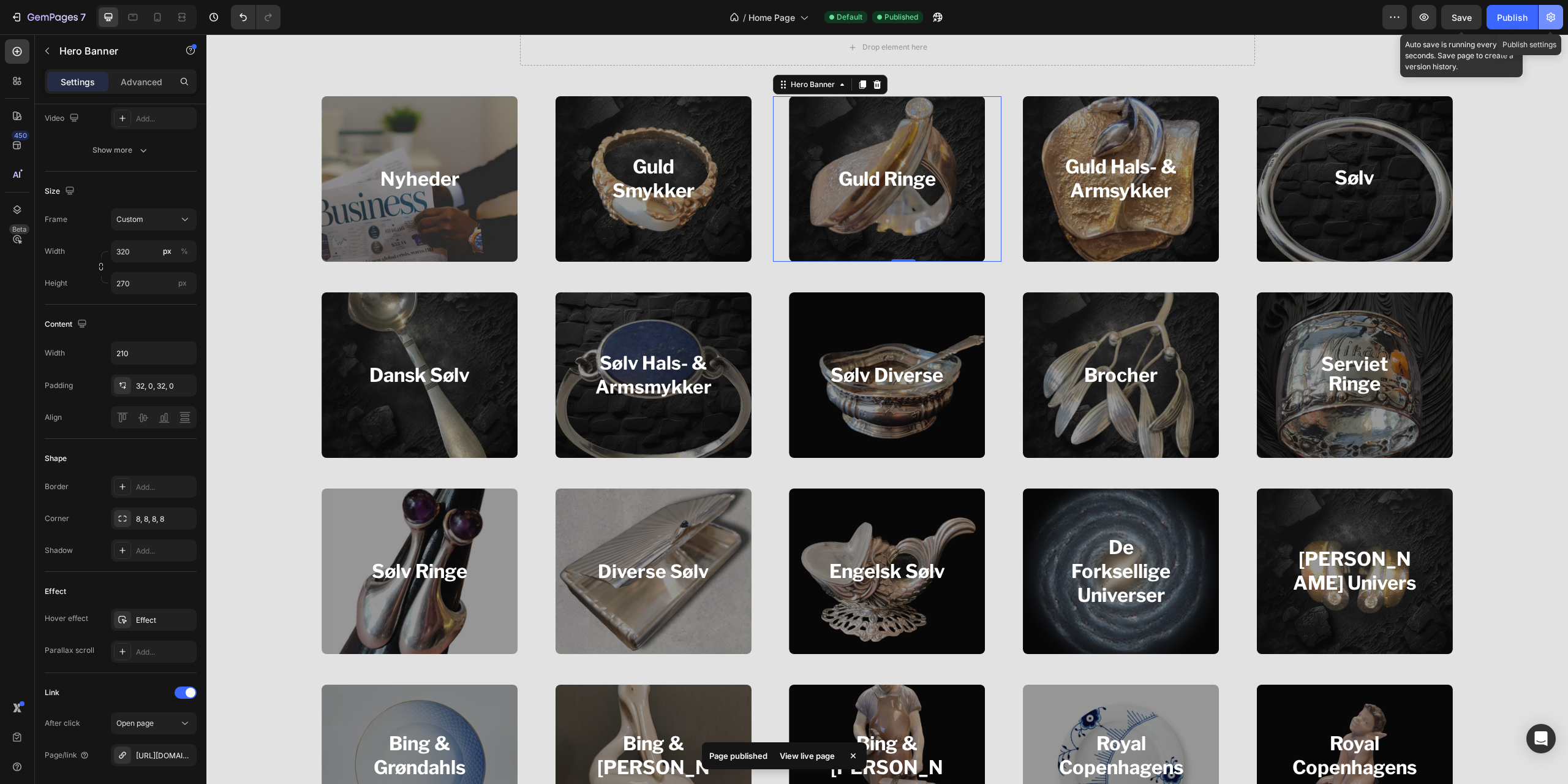
click at [1548, 14] on icon "button" at bounding box center [1550, 17] width 8 height 9
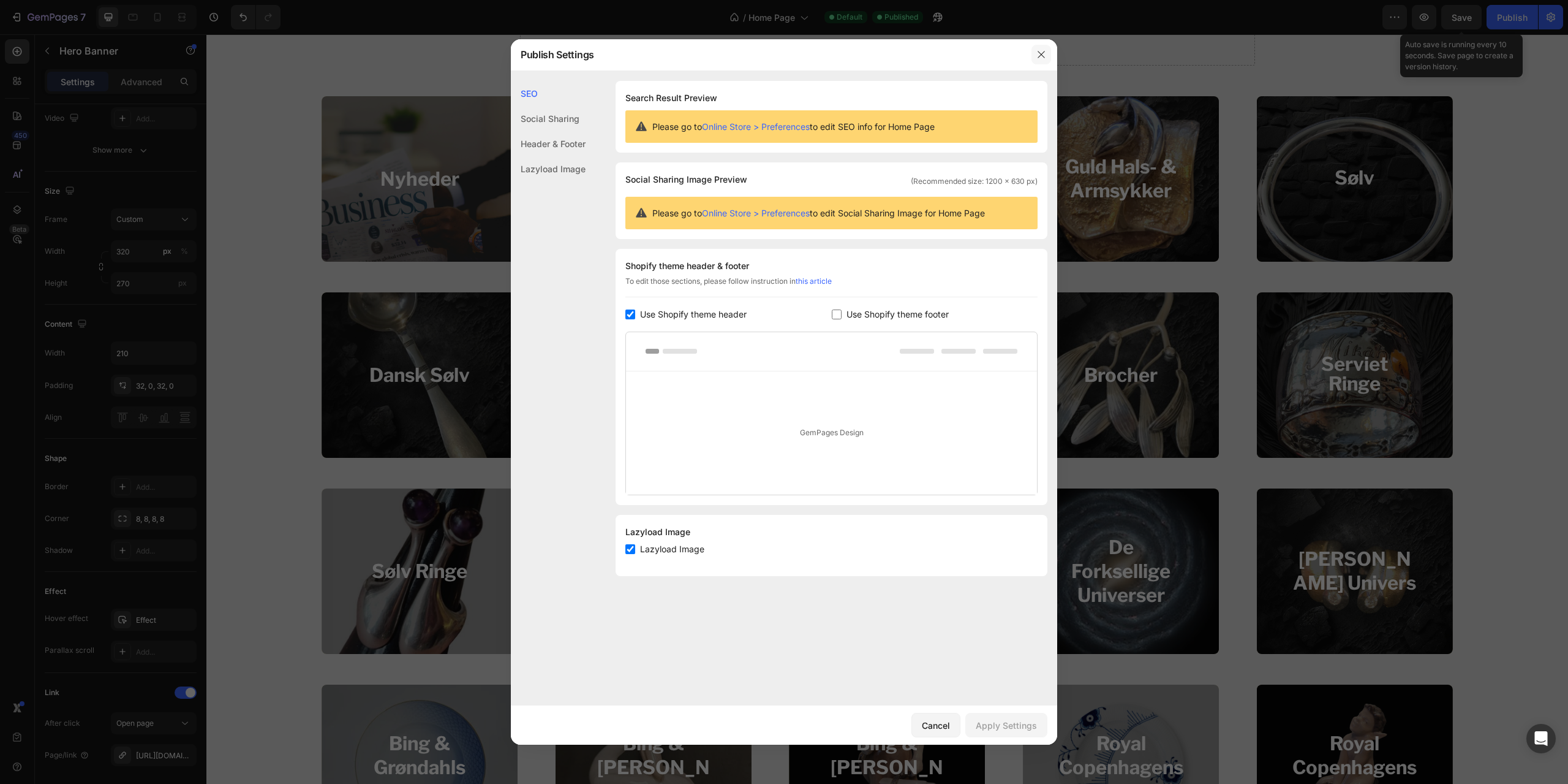
click at [1038, 56] on icon "button" at bounding box center [1041, 54] width 10 height 10
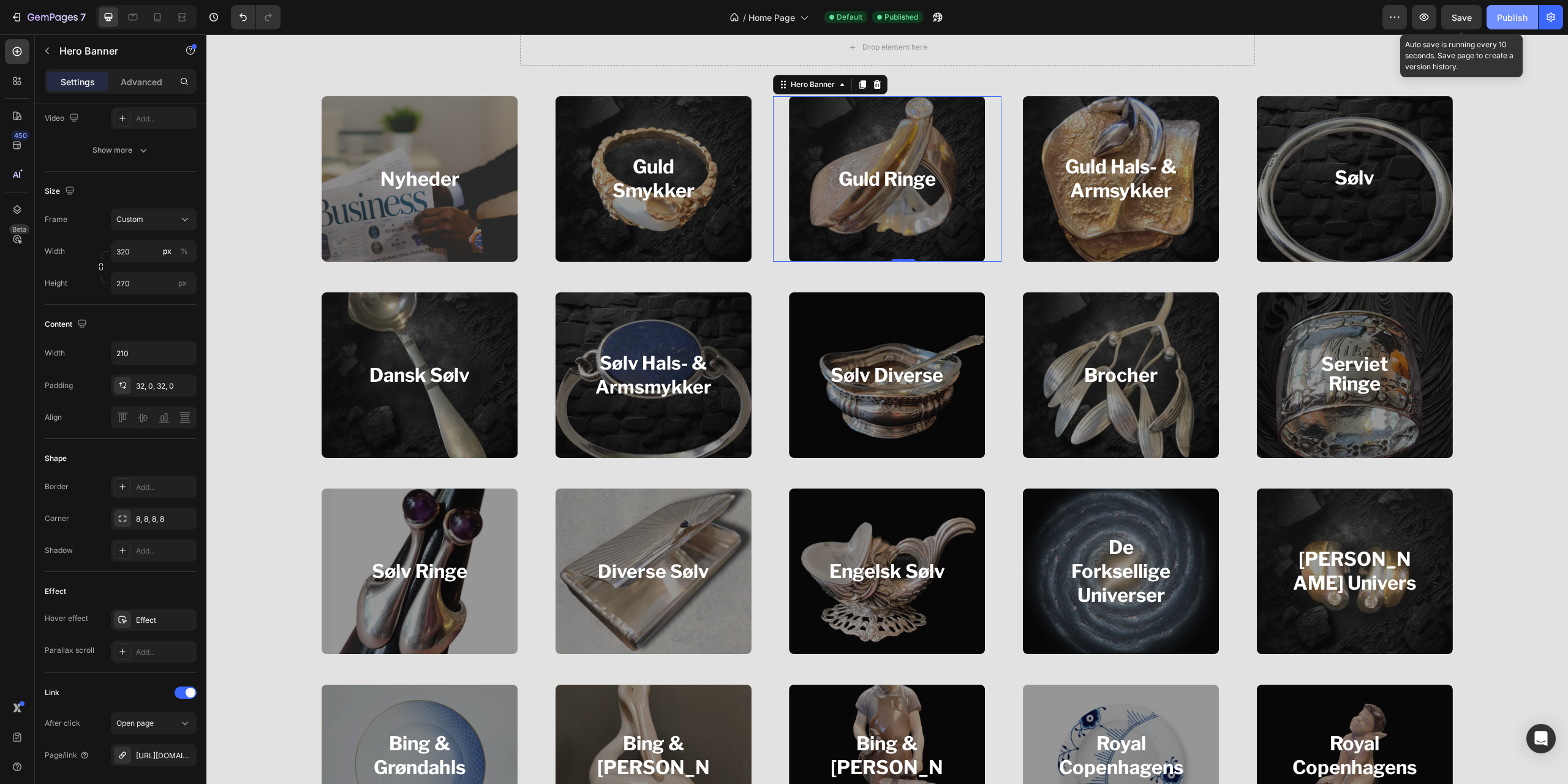
click at [1525, 18] on div "Publish" at bounding box center [1512, 17] width 31 height 13
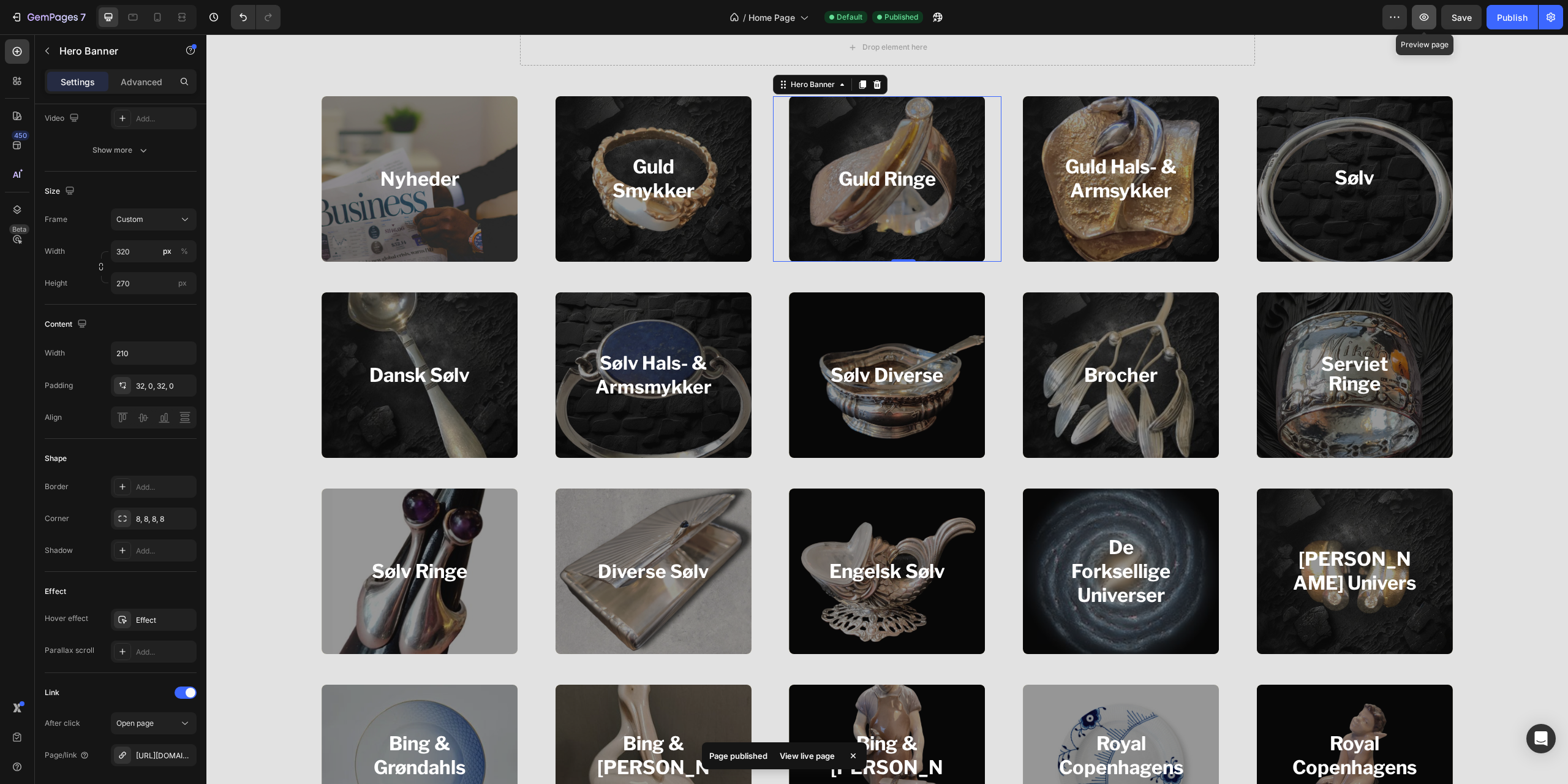
click at [1429, 16] on icon "button" at bounding box center [1424, 17] width 9 height 7
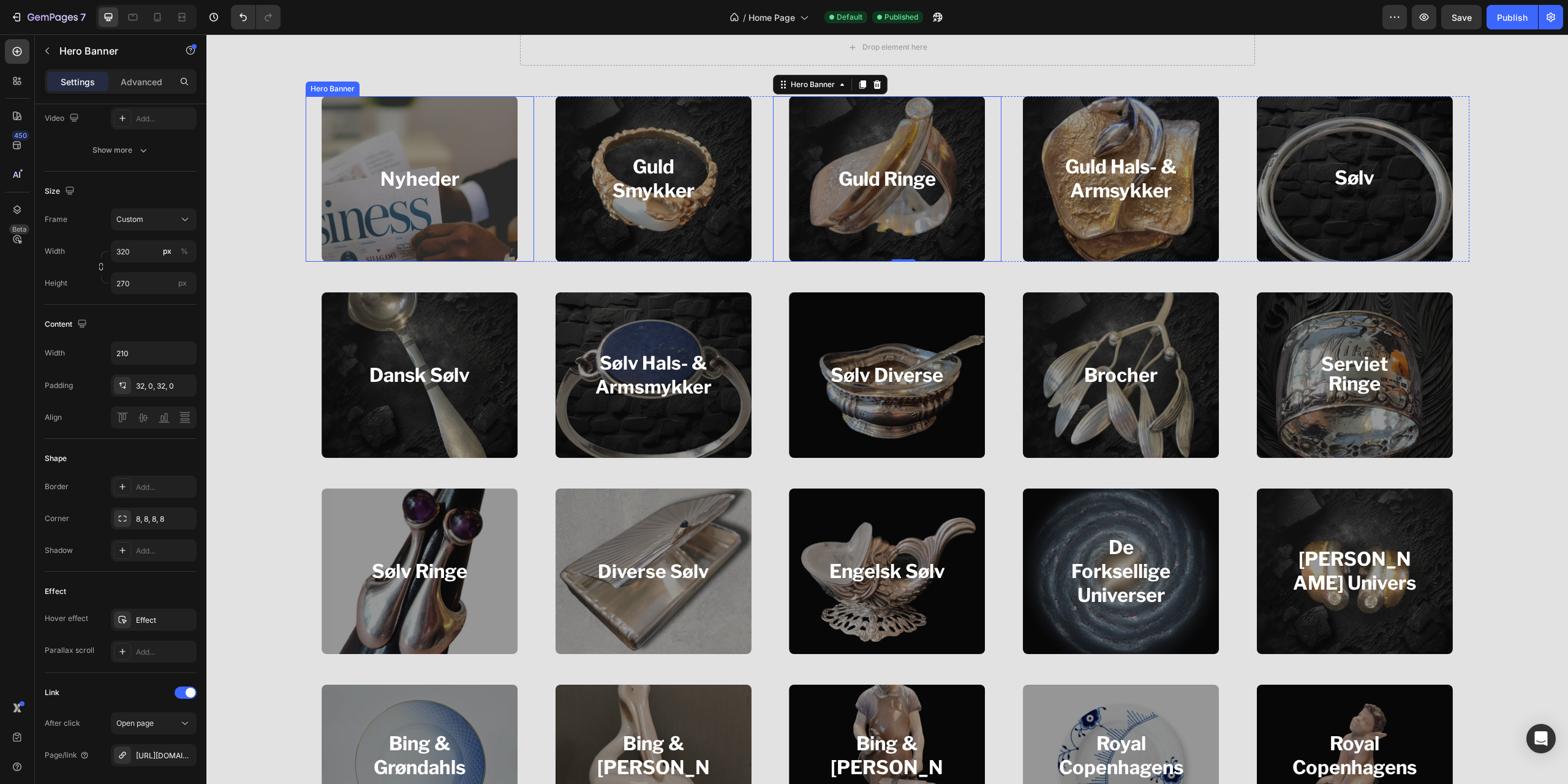
click at [478, 207] on div "Nyheder Heading" at bounding box center [419, 179] width 128 height 66
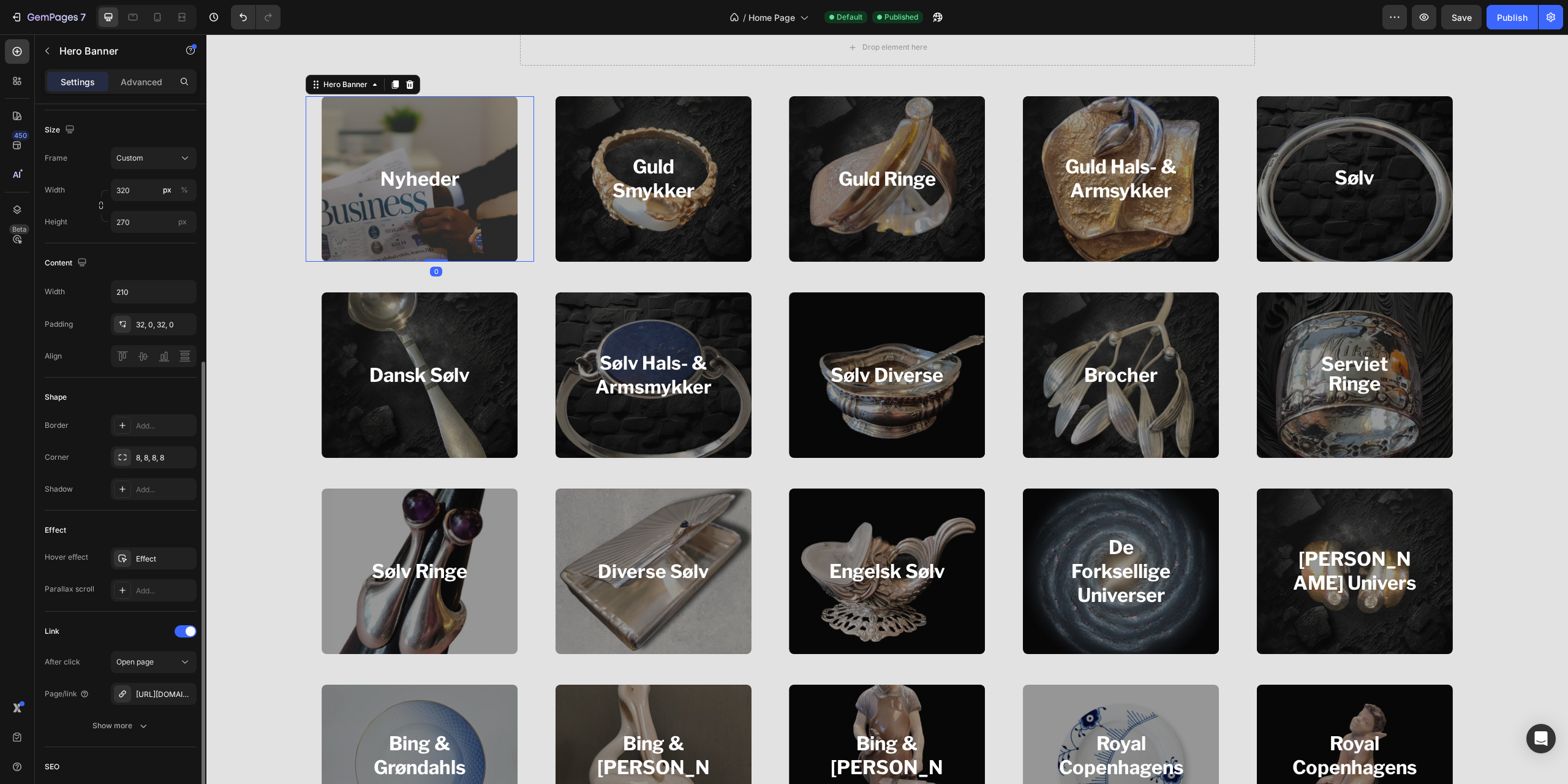
scroll to position [368, 0]
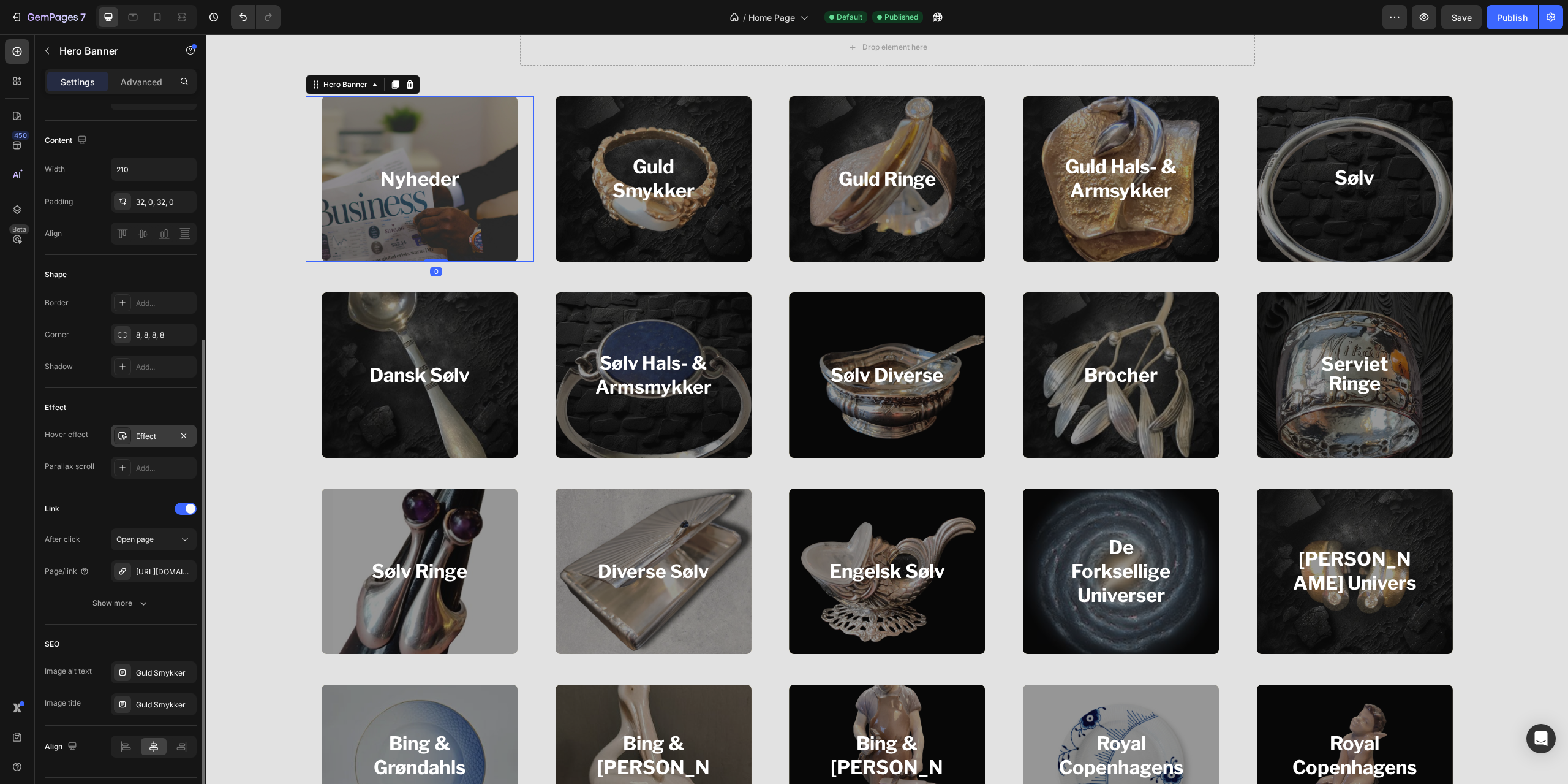
drag, startPoint x: 157, startPoint y: 434, endPoint x: 153, endPoint y: 439, distance: 6.4
click at [156, 434] on div "Effect" at bounding box center [153, 436] width 35 height 11
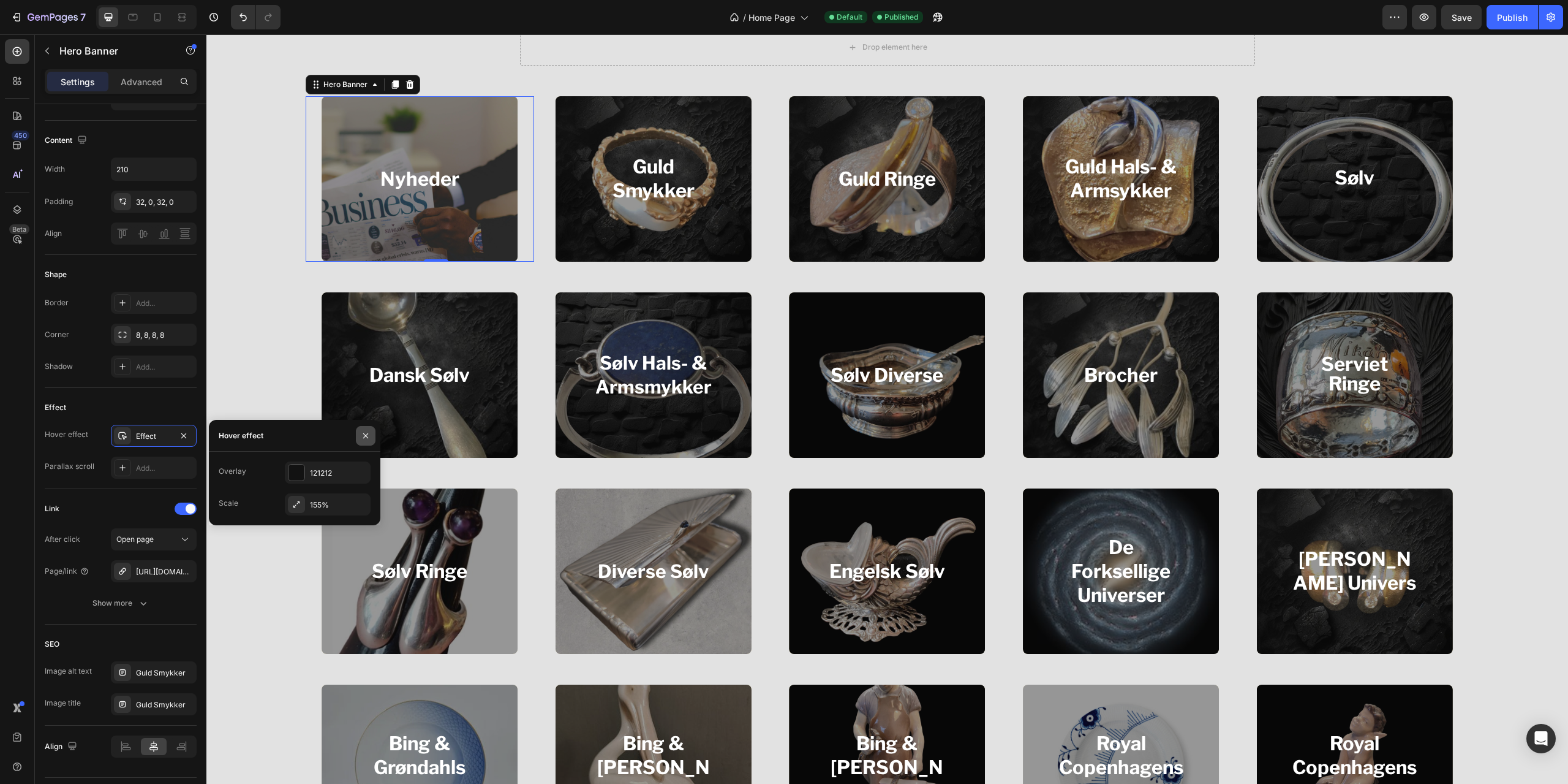
drag, startPoint x: 366, startPoint y: 444, endPoint x: 161, endPoint y: 404, distance: 208.9
click at [366, 444] on button "button" at bounding box center [366, 436] width 20 height 20
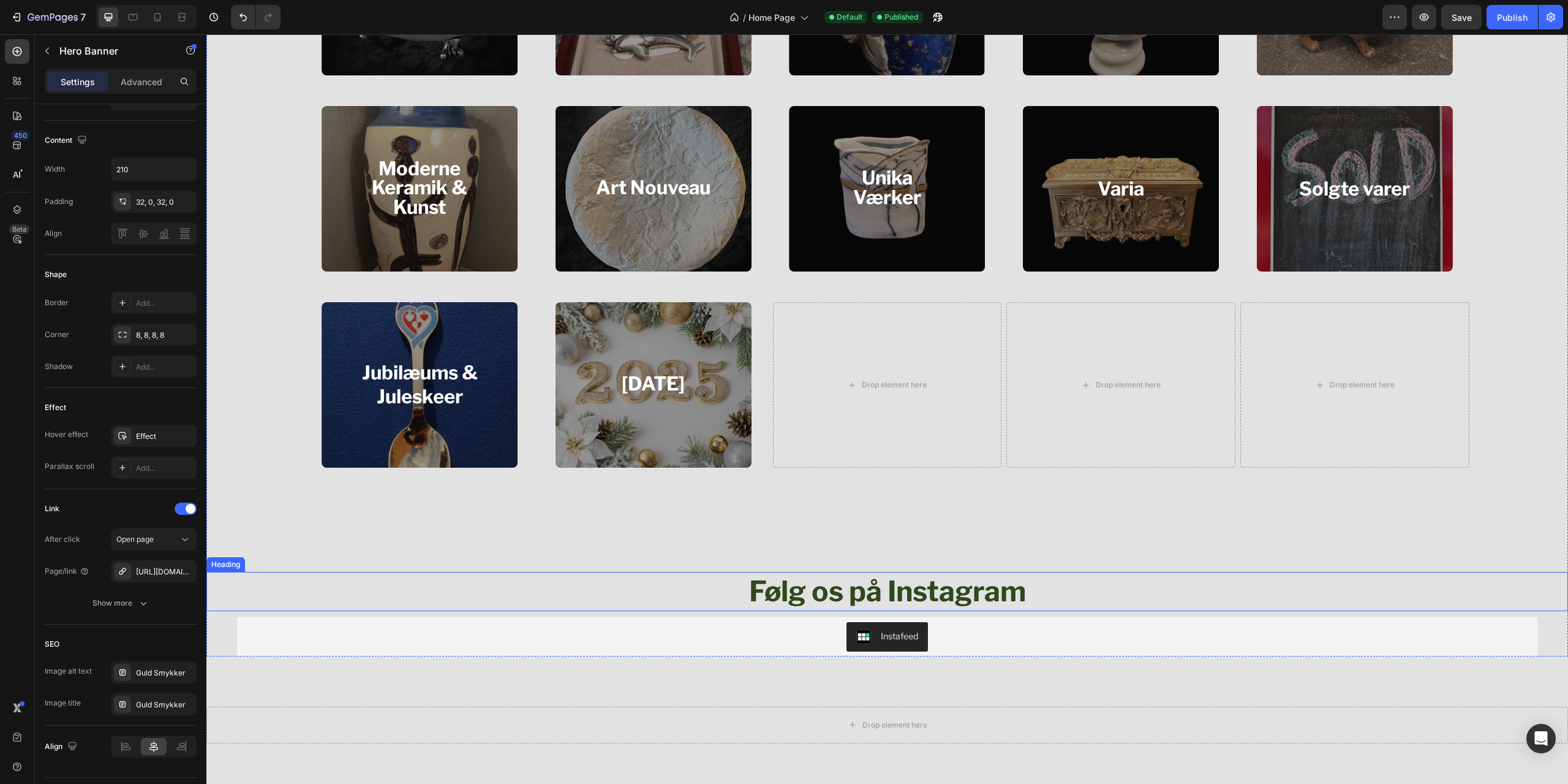
scroll to position [1716, 0]
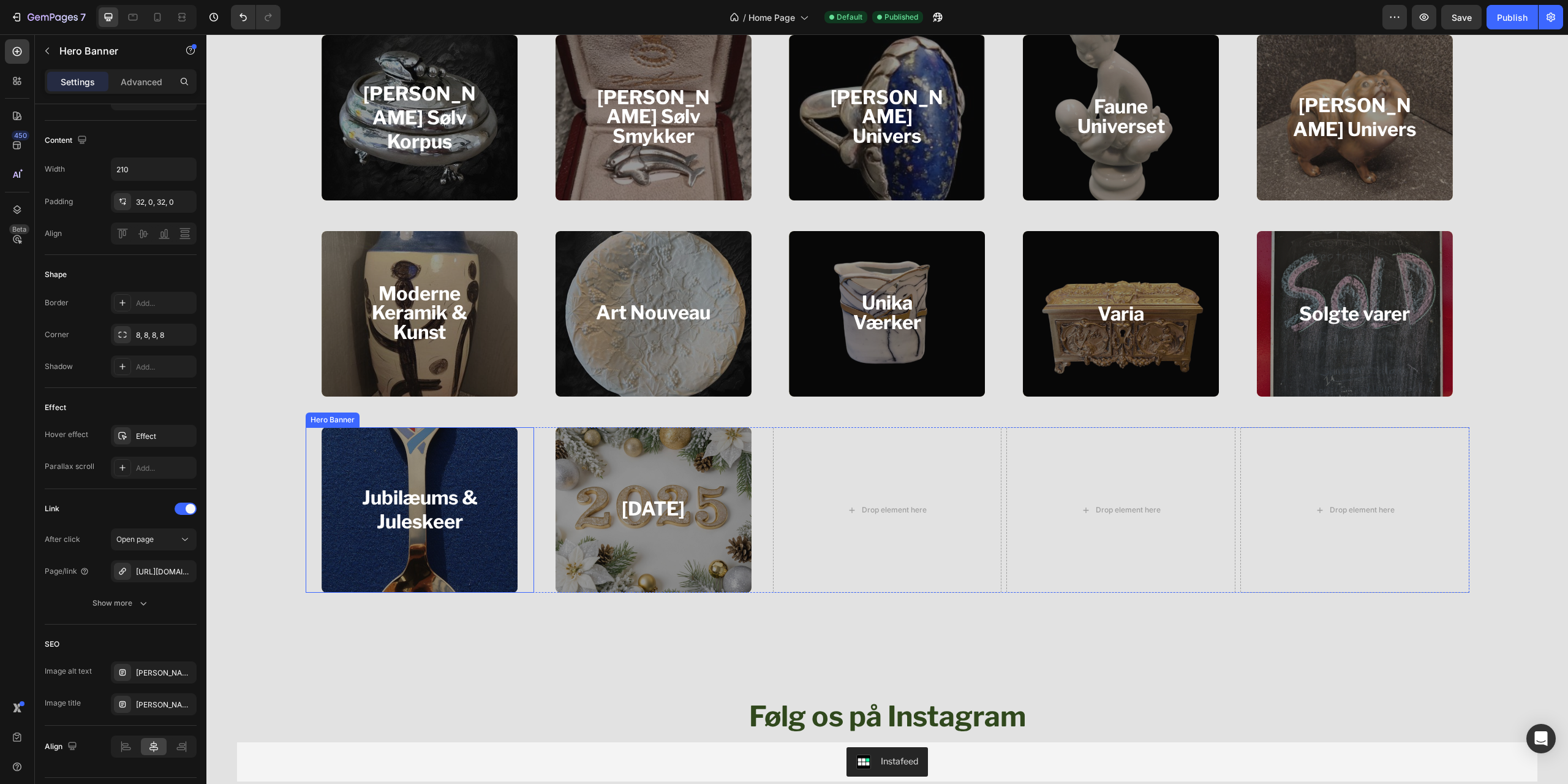
click at [483, 565] on div "Overlay" at bounding box center [419, 509] width 196 height 165
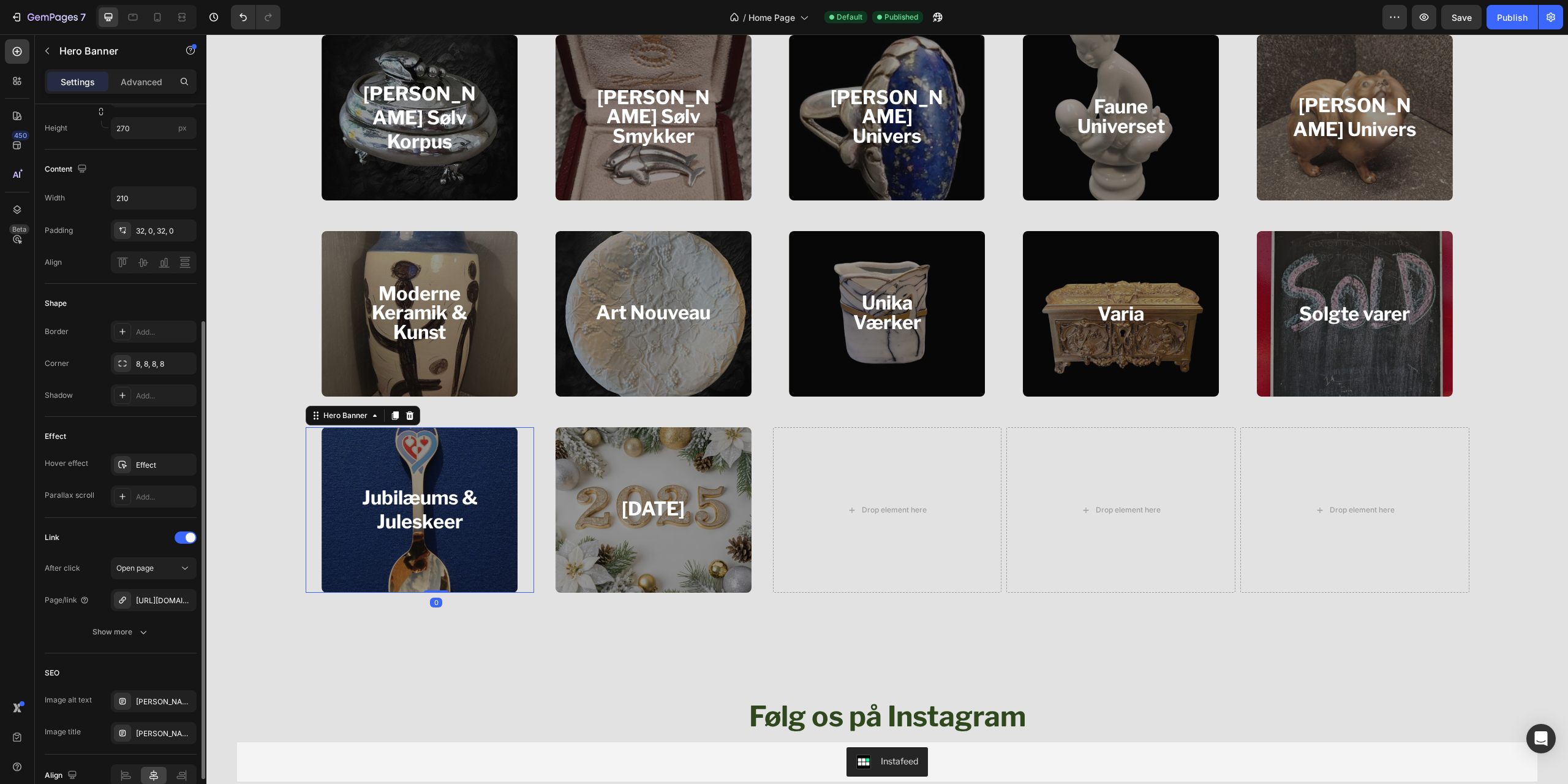
scroll to position [401, 0]
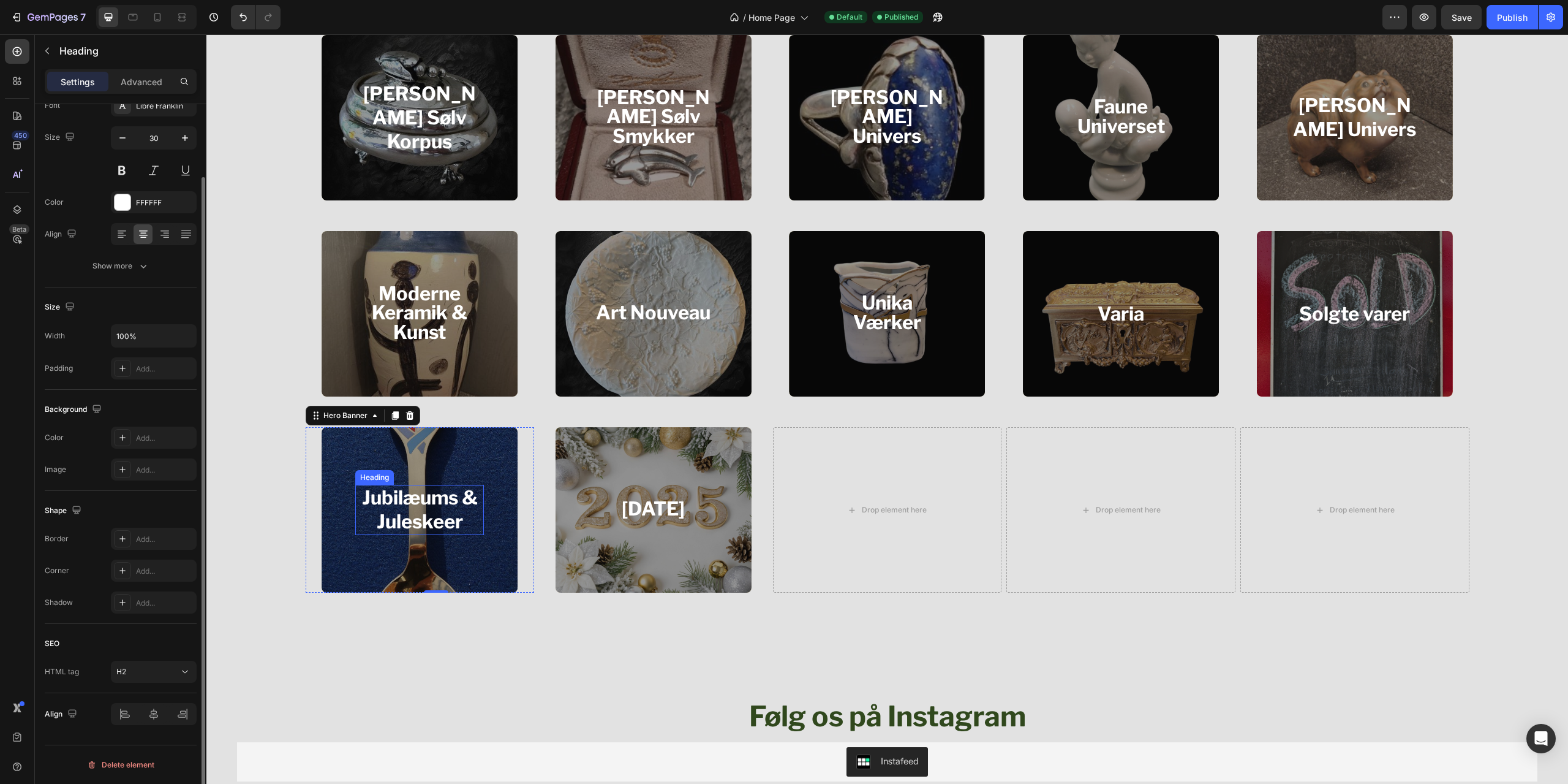
click at [399, 511] on strong "Jubilæums & Juleskeer" at bounding box center [420, 509] width 116 height 47
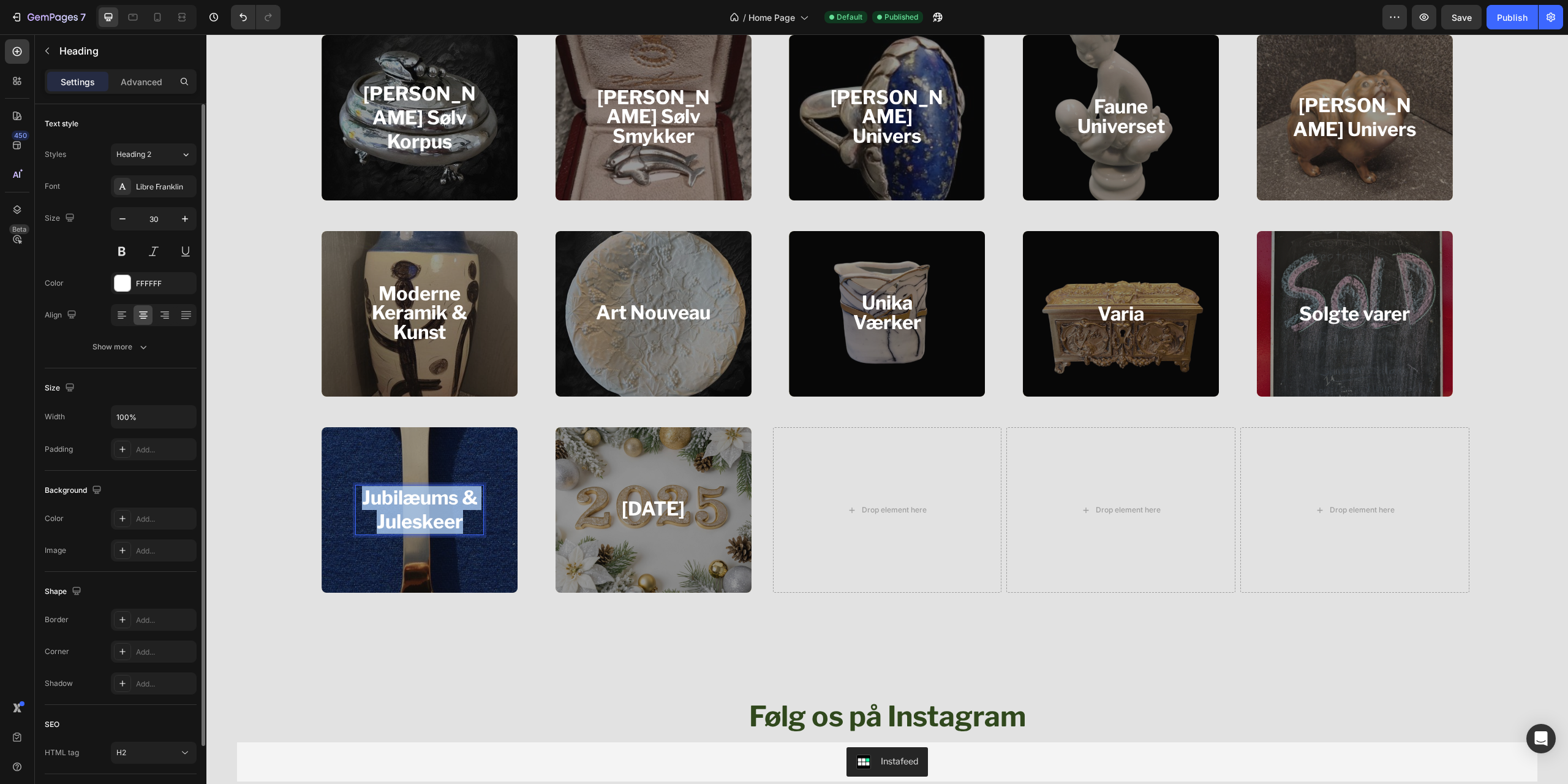
click at [399, 511] on strong "Jubilæums & Juleskeer" at bounding box center [420, 509] width 116 height 47
copy strong "Jubilæums & Juleskeer"
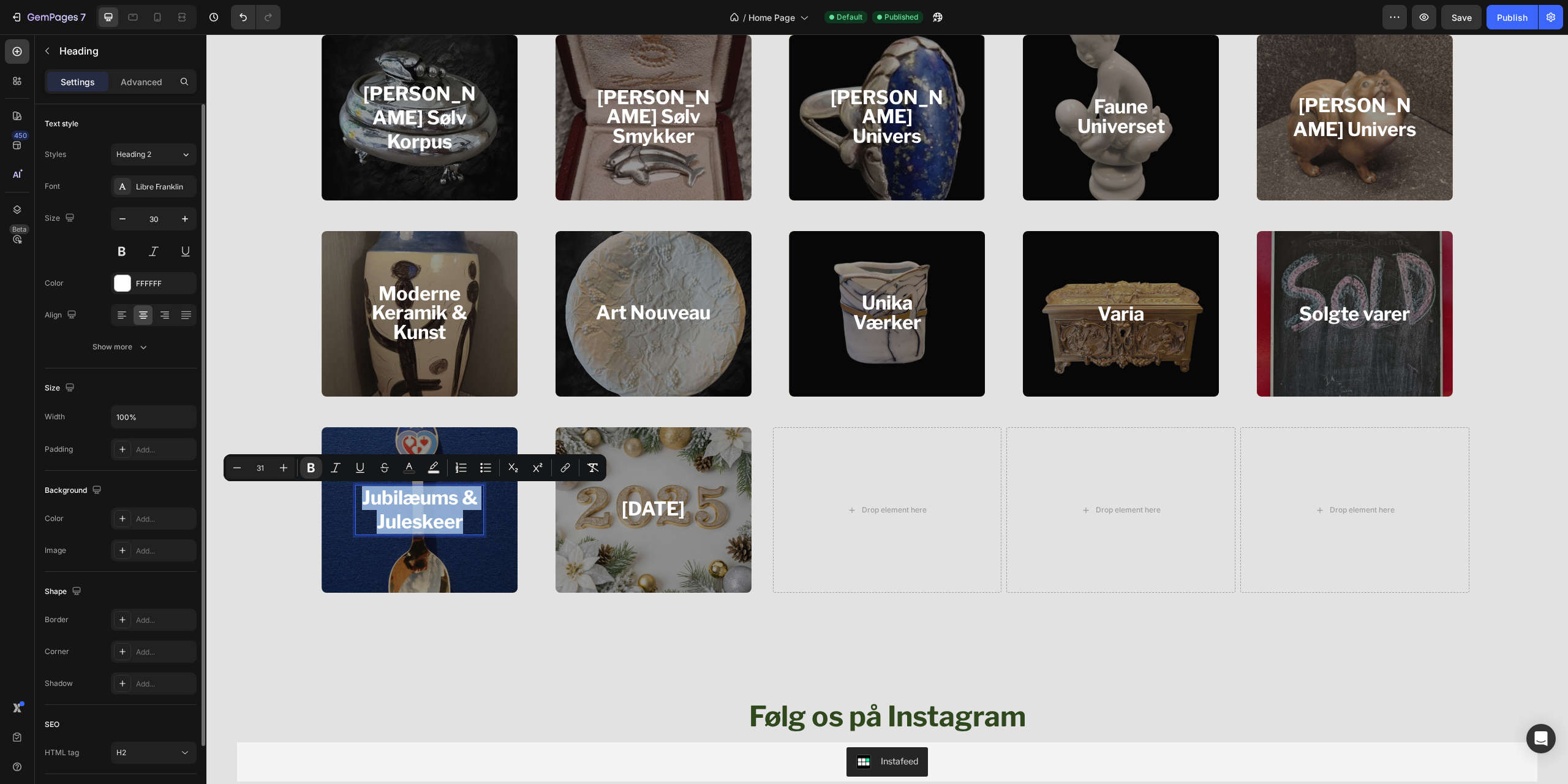
scroll to position [80, 0]
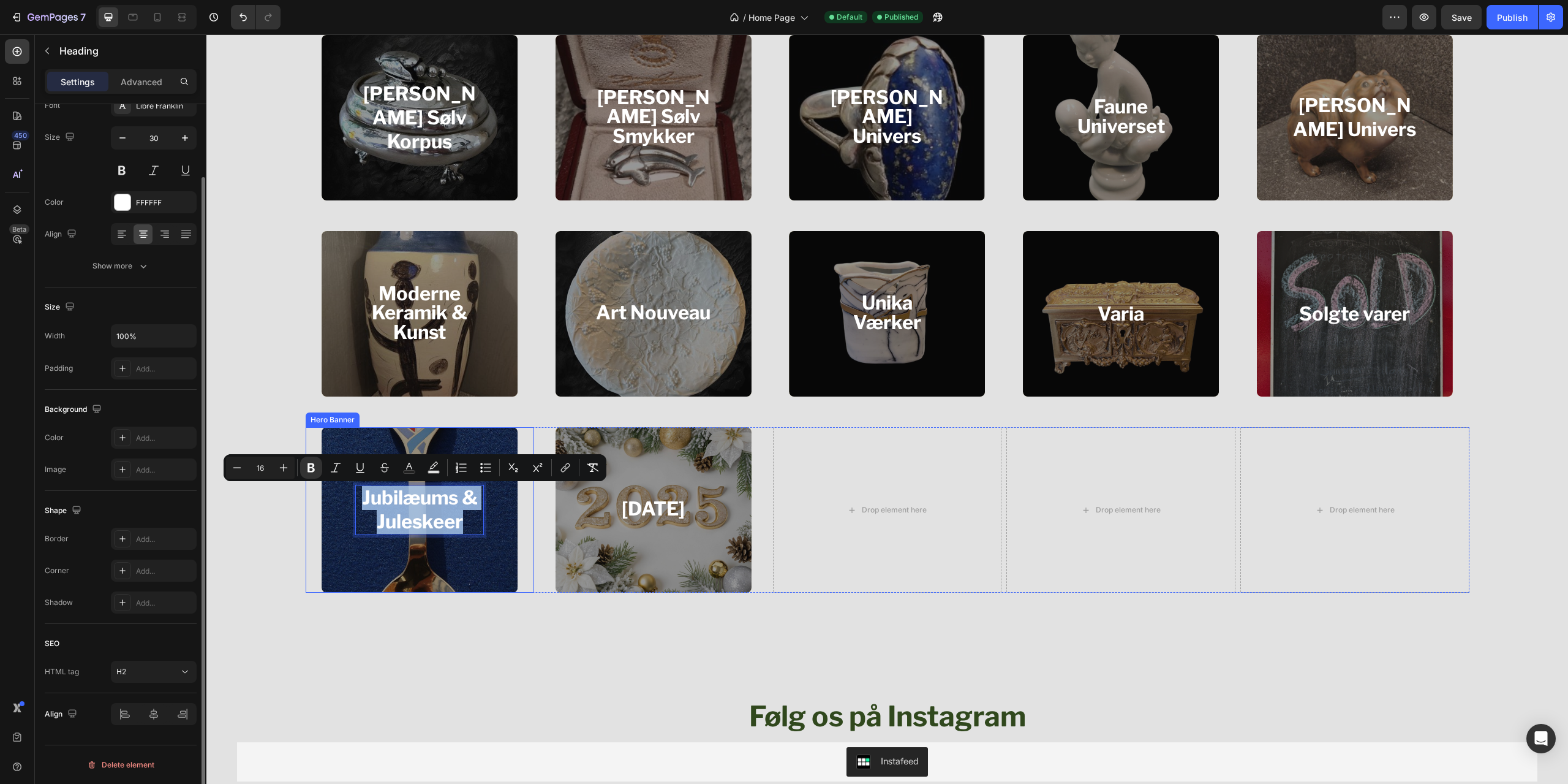
click at [343, 571] on div "Overlay" at bounding box center [419, 509] width 196 height 165
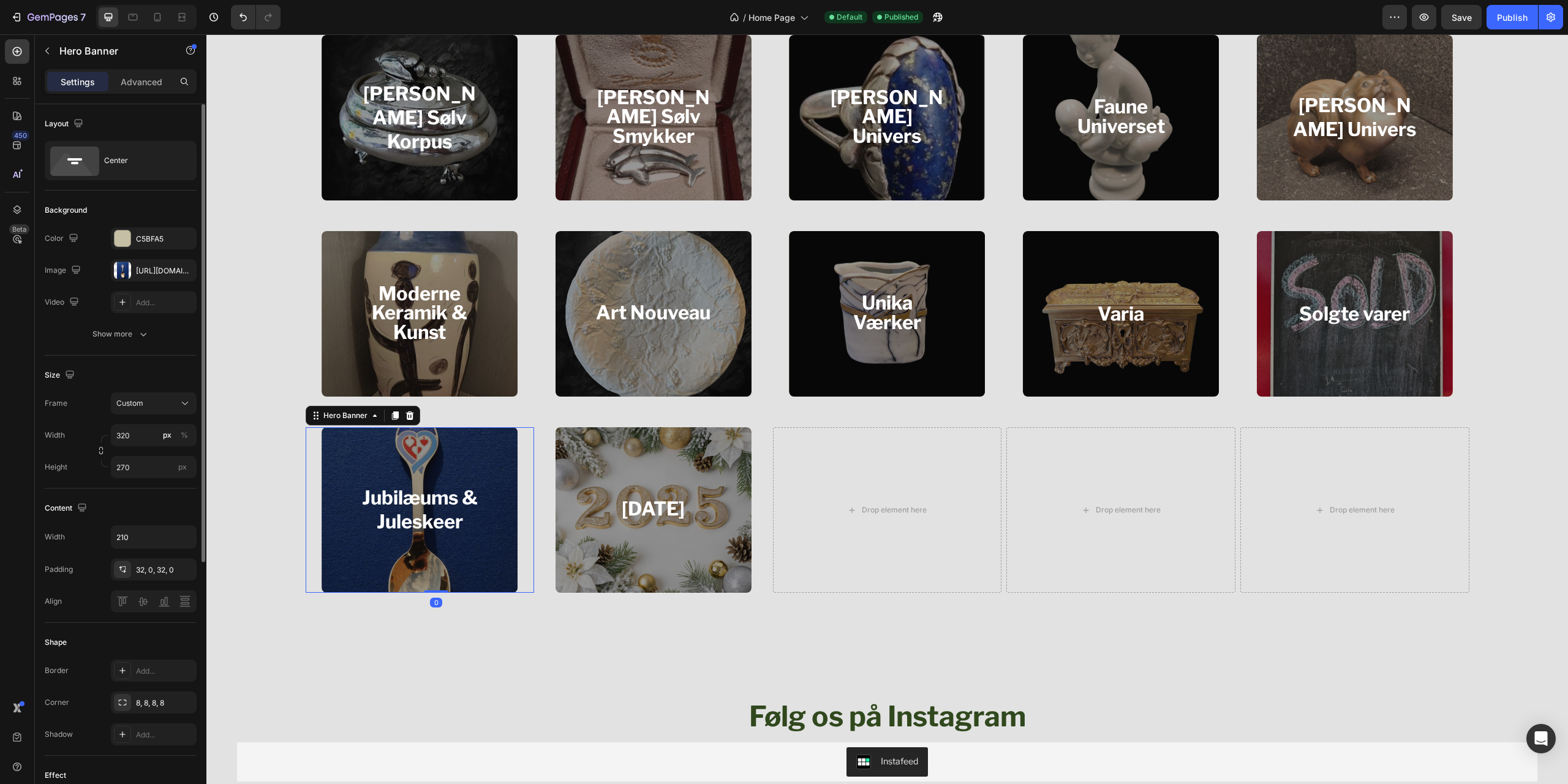
scroll to position [401, 0]
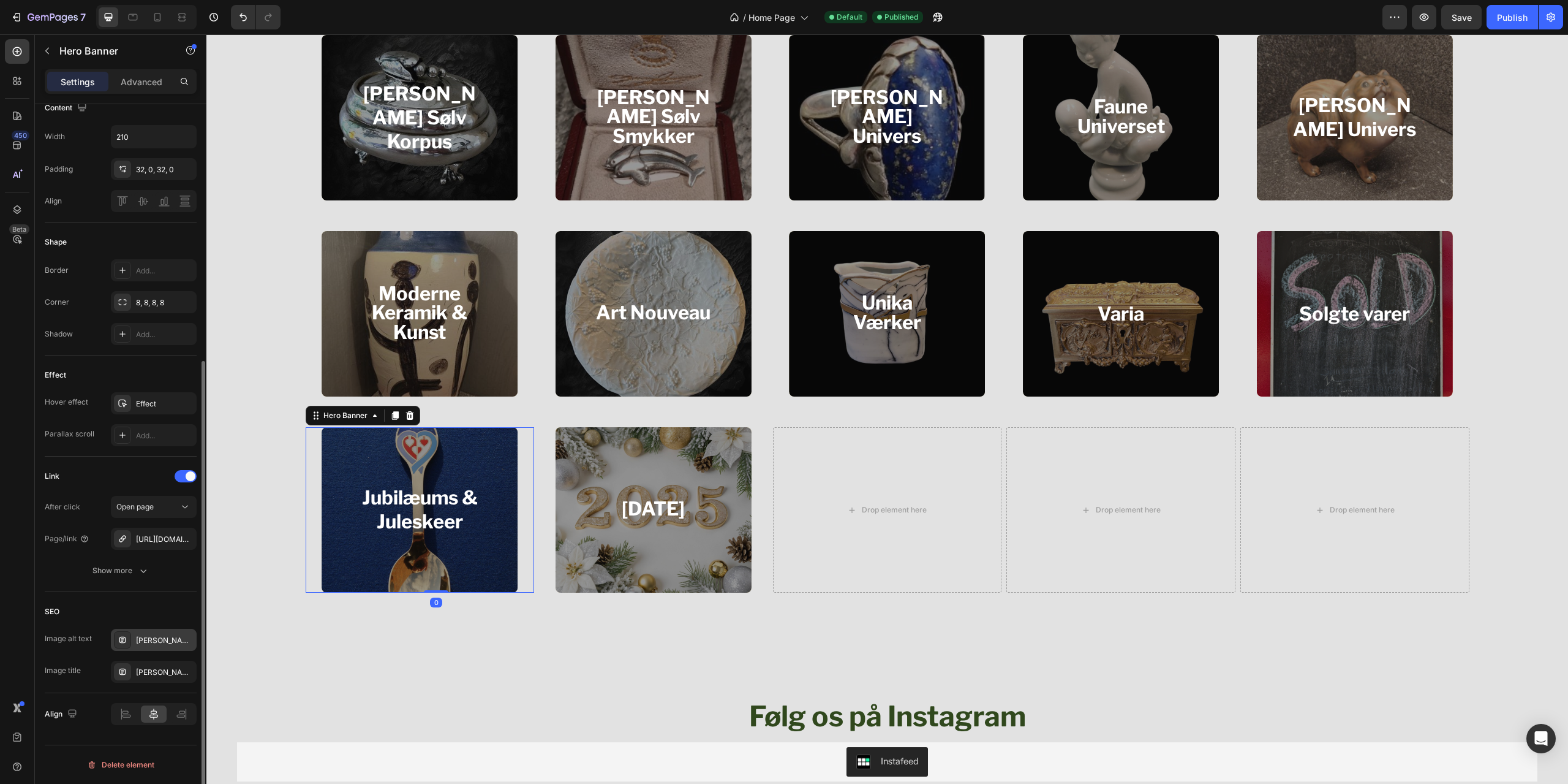
click at [153, 642] on div "[PERSON_NAME] Sølv Korpus" at bounding box center [164, 640] width 58 height 11
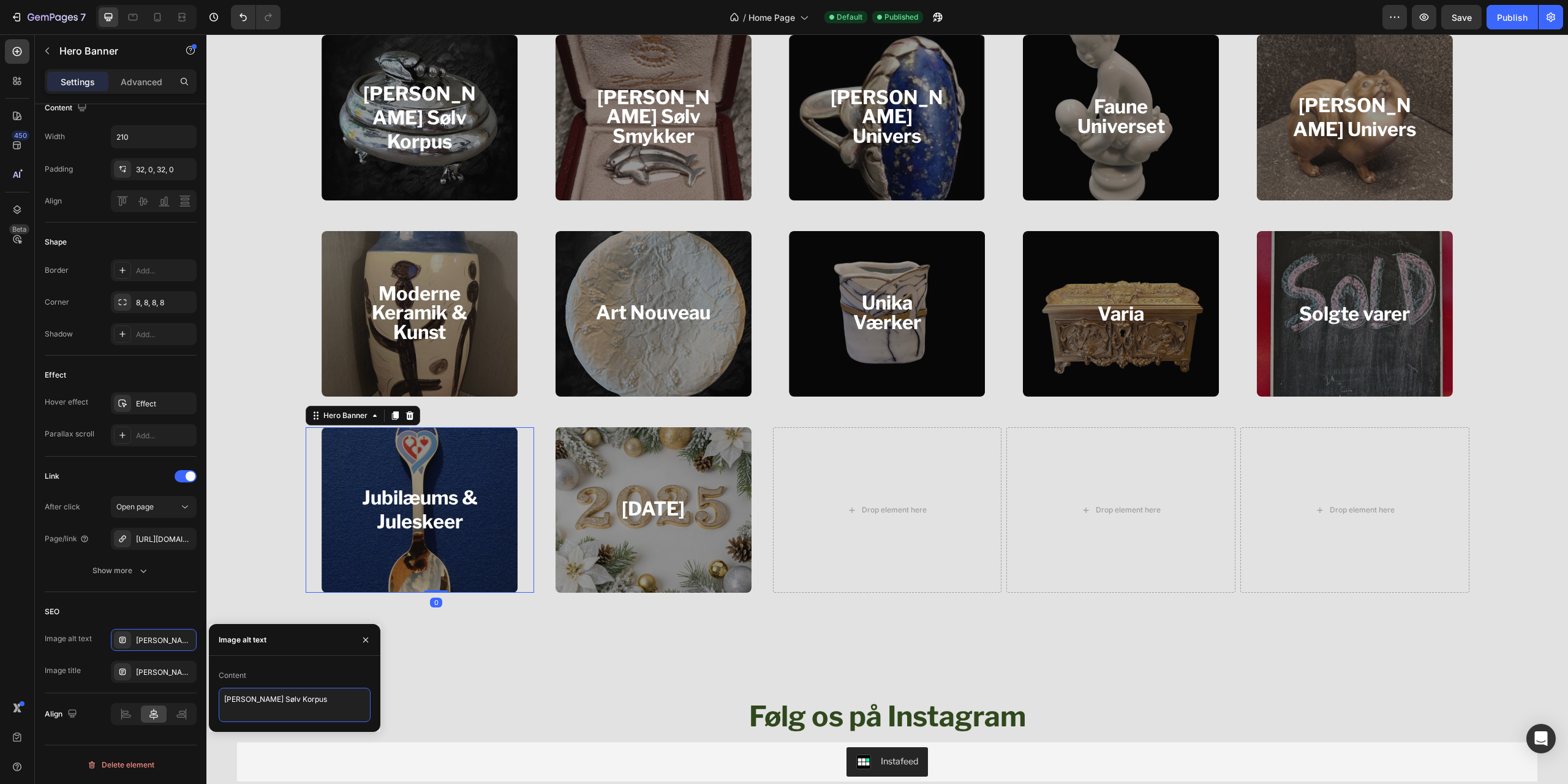
click at [269, 701] on textarea "[PERSON_NAME] Sølv Korpus" at bounding box center [295, 704] width 152 height 34
paste textarea "Jubilæums & Juleskeer"
type textarea "Jubilæums & Juleskeer"
click at [167, 674] on div "[PERSON_NAME] Sølv Korpus" at bounding box center [164, 672] width 58 height 11
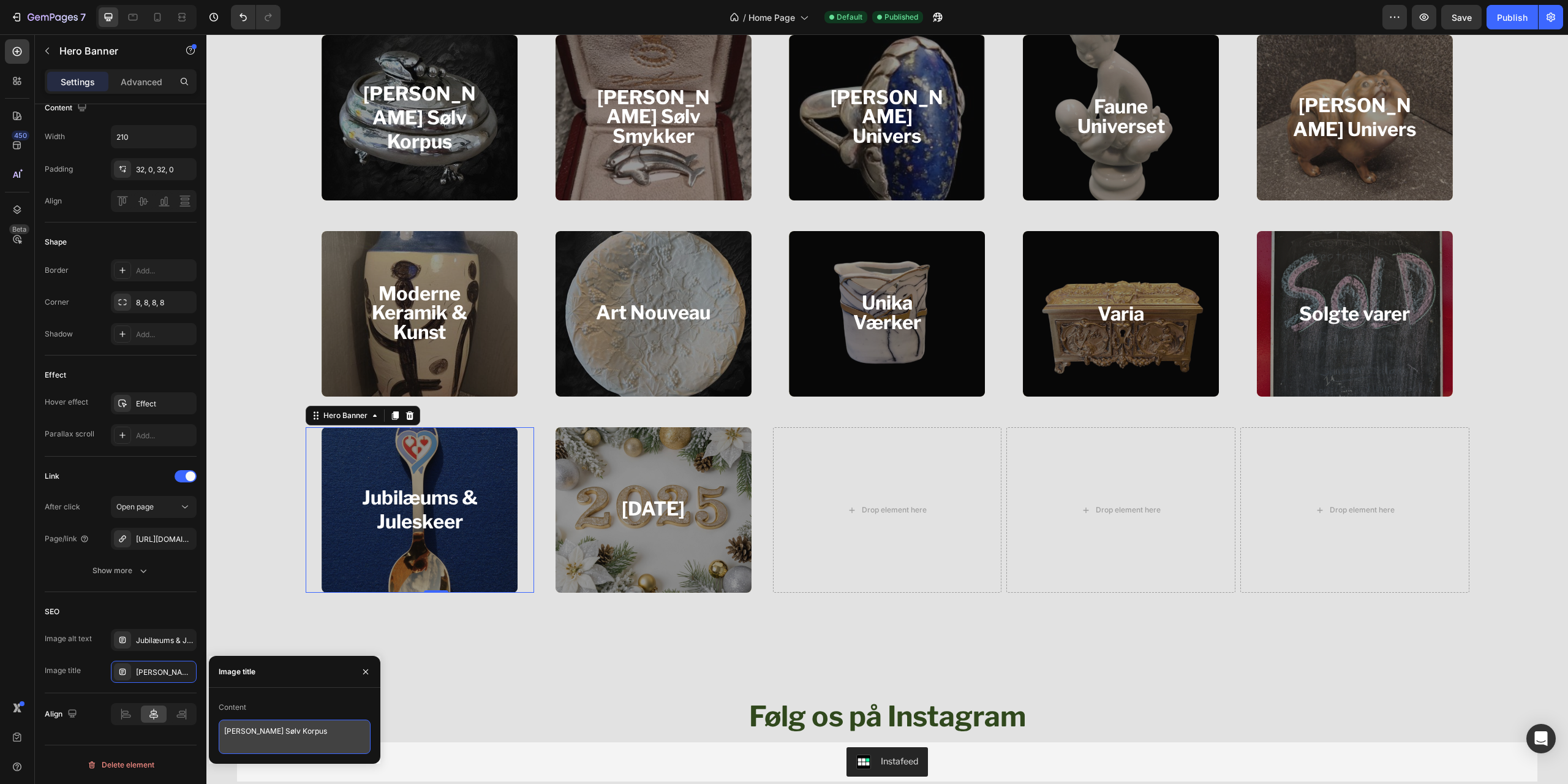
click at [290, 733] on textarea "[PERSON_NAME] Sølv Korpus" at bounding box center [295, 737] width 152 height 34
paste textarea "Jubilæums & Juleskeer"
type textarea "Jubilæums & Juleskeer"
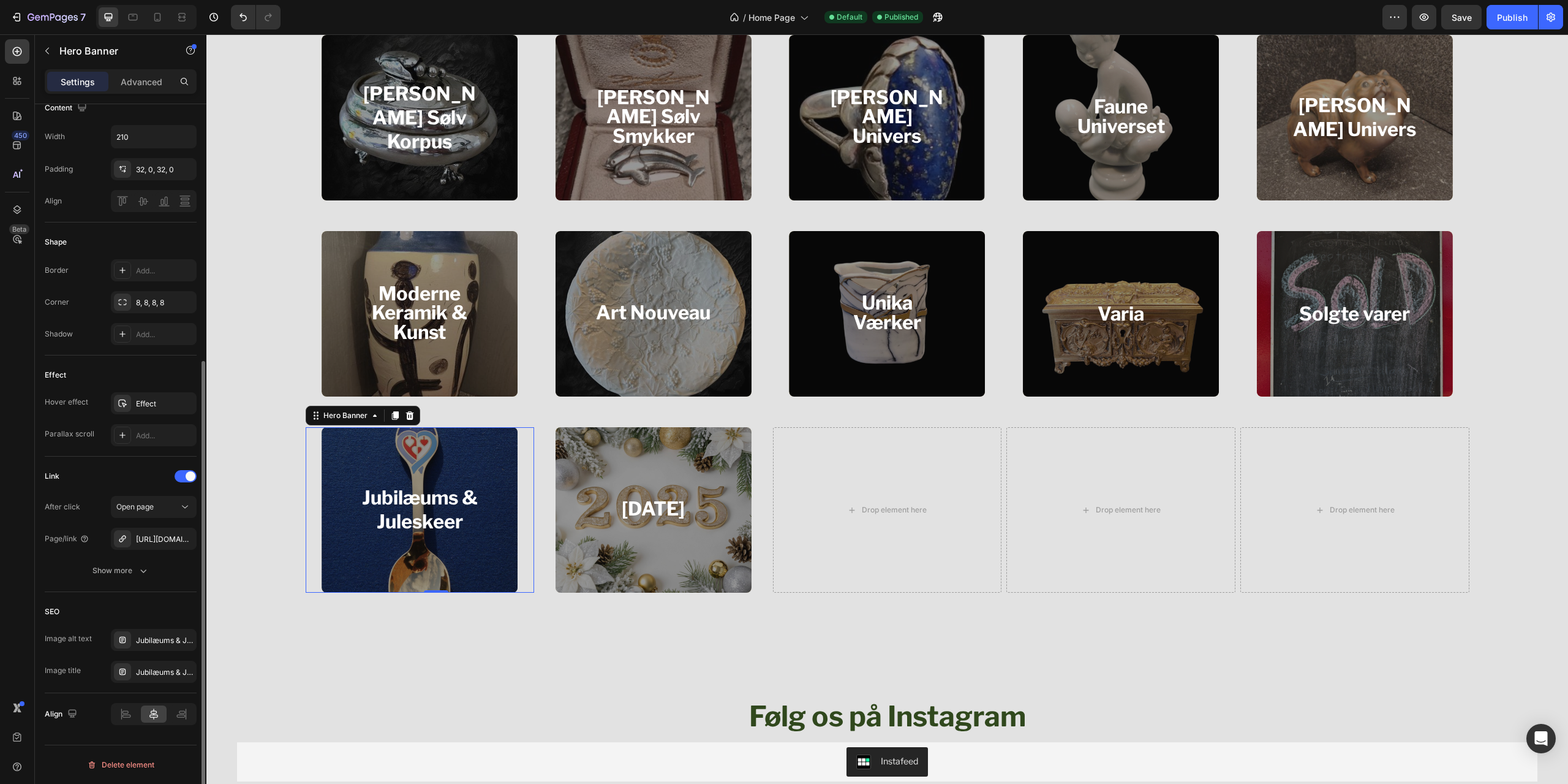
click at [141, 602] on div "SEO" at bounding box center [120, 612] width 152 height 20
click at [161, 536] on div "https://ballelillelund.com/georg-jensen-solv-korpus" at bounding box center [153, 539] width 35 height 11
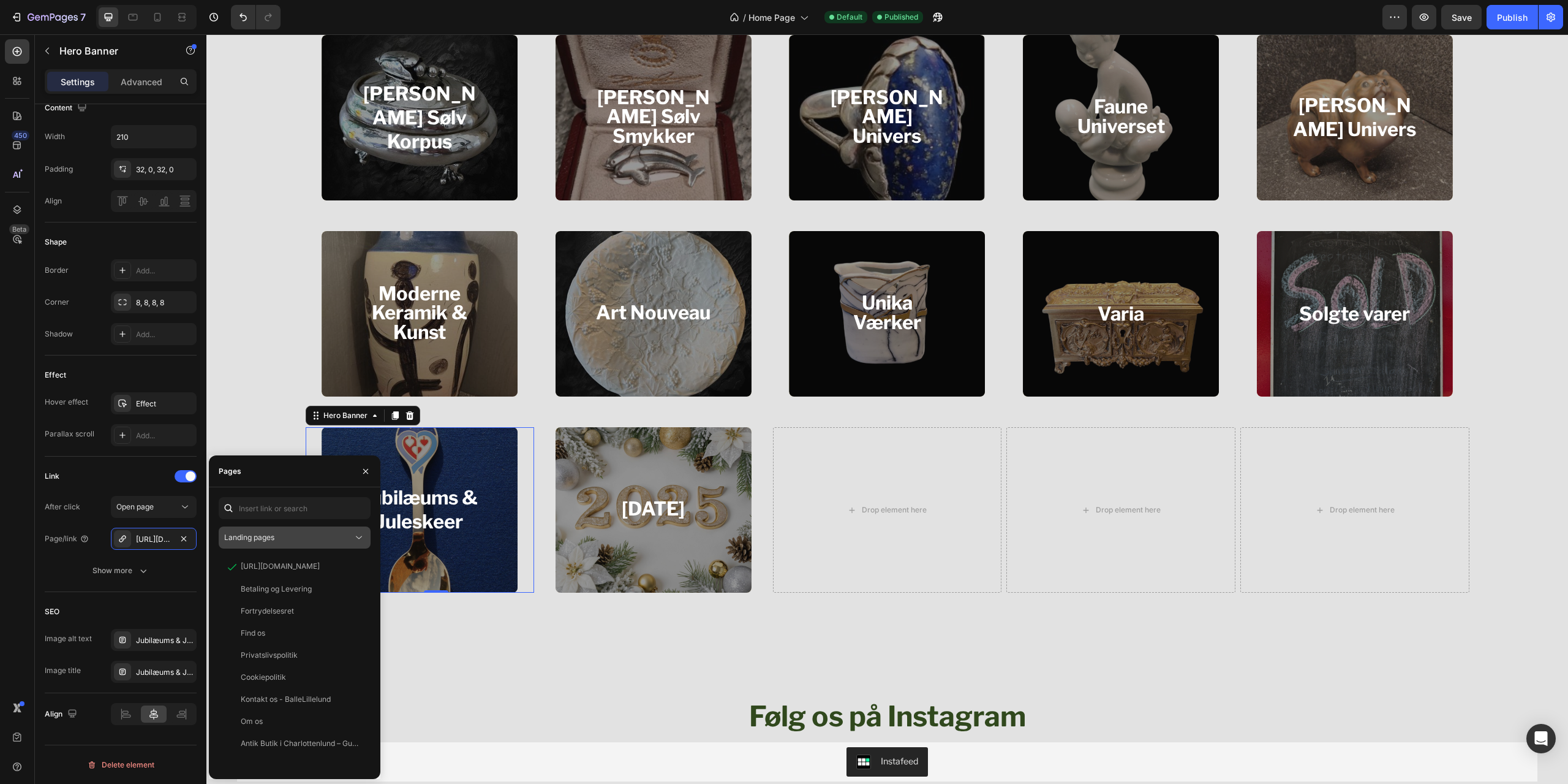
click at [309, 538] on div "Landing pages" at bounding box center [288, 537] width 128 height 11
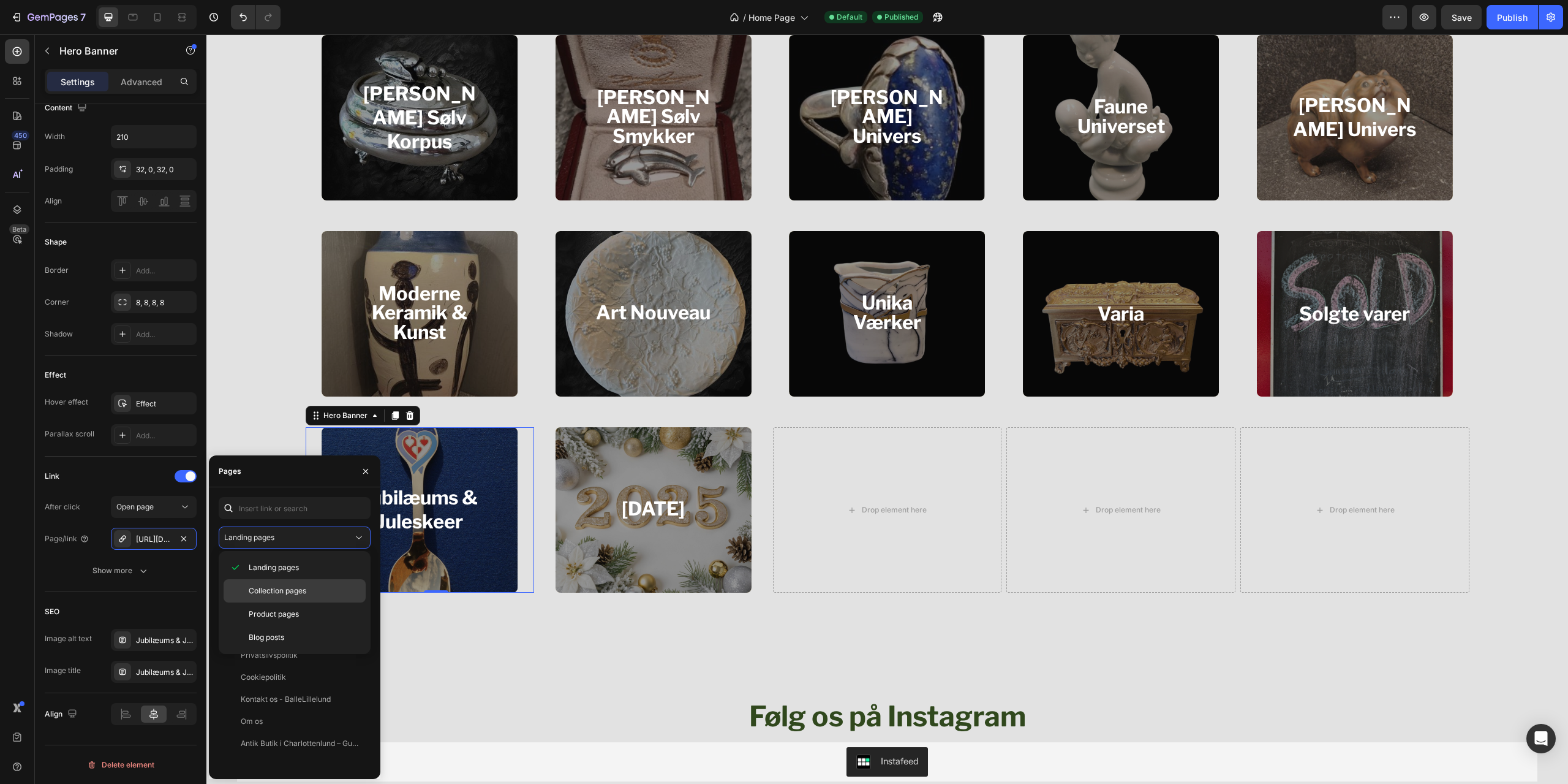
click at [308, 585] on div "Collection pages" at bounding box center [294, 590] width 142 height 24
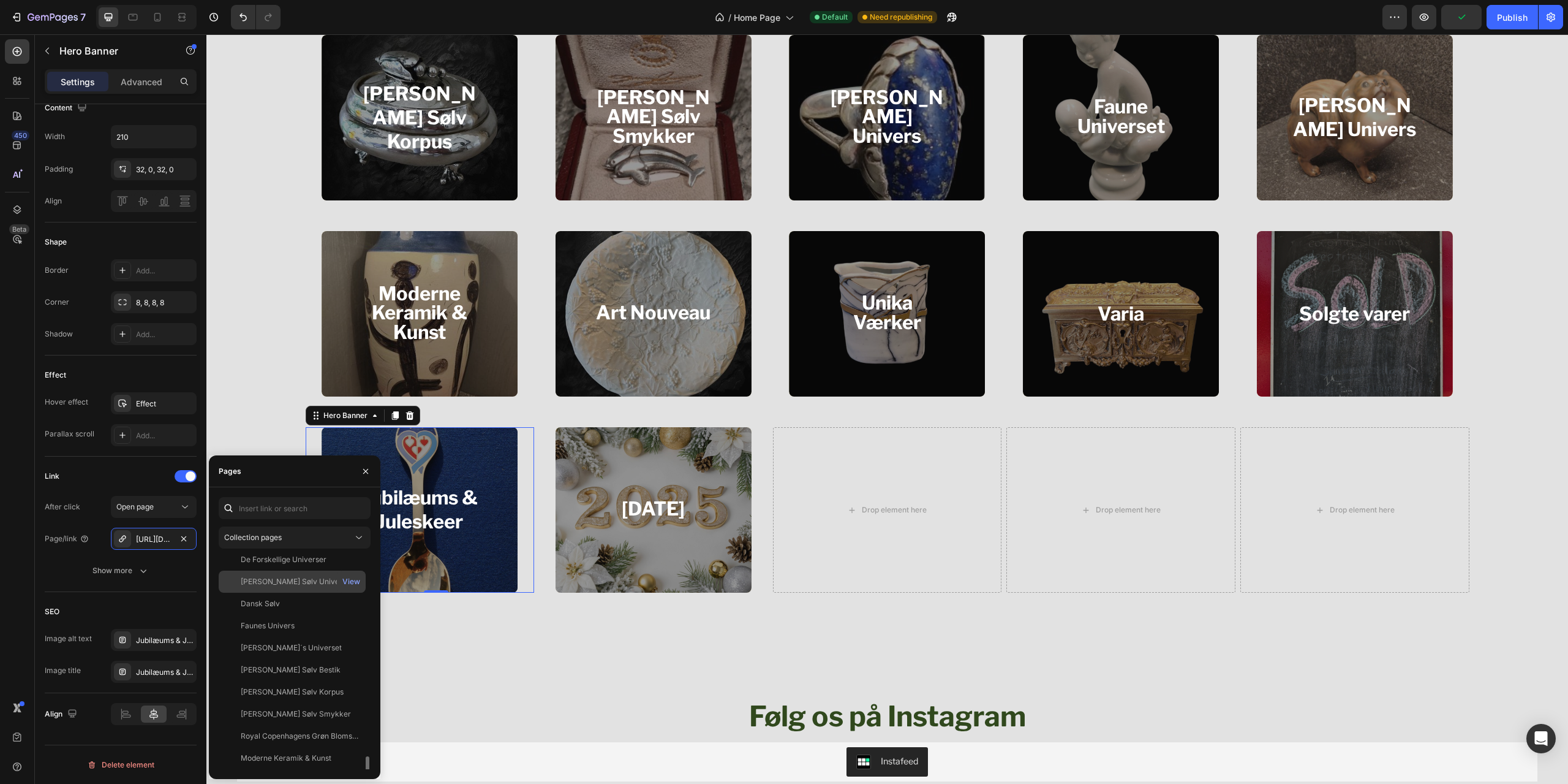
scroll to position [603, 0]
click at [290, 758] on div "Jubilæums - og Juleskeer" at bounding box center [286, 758] width 90 height 11
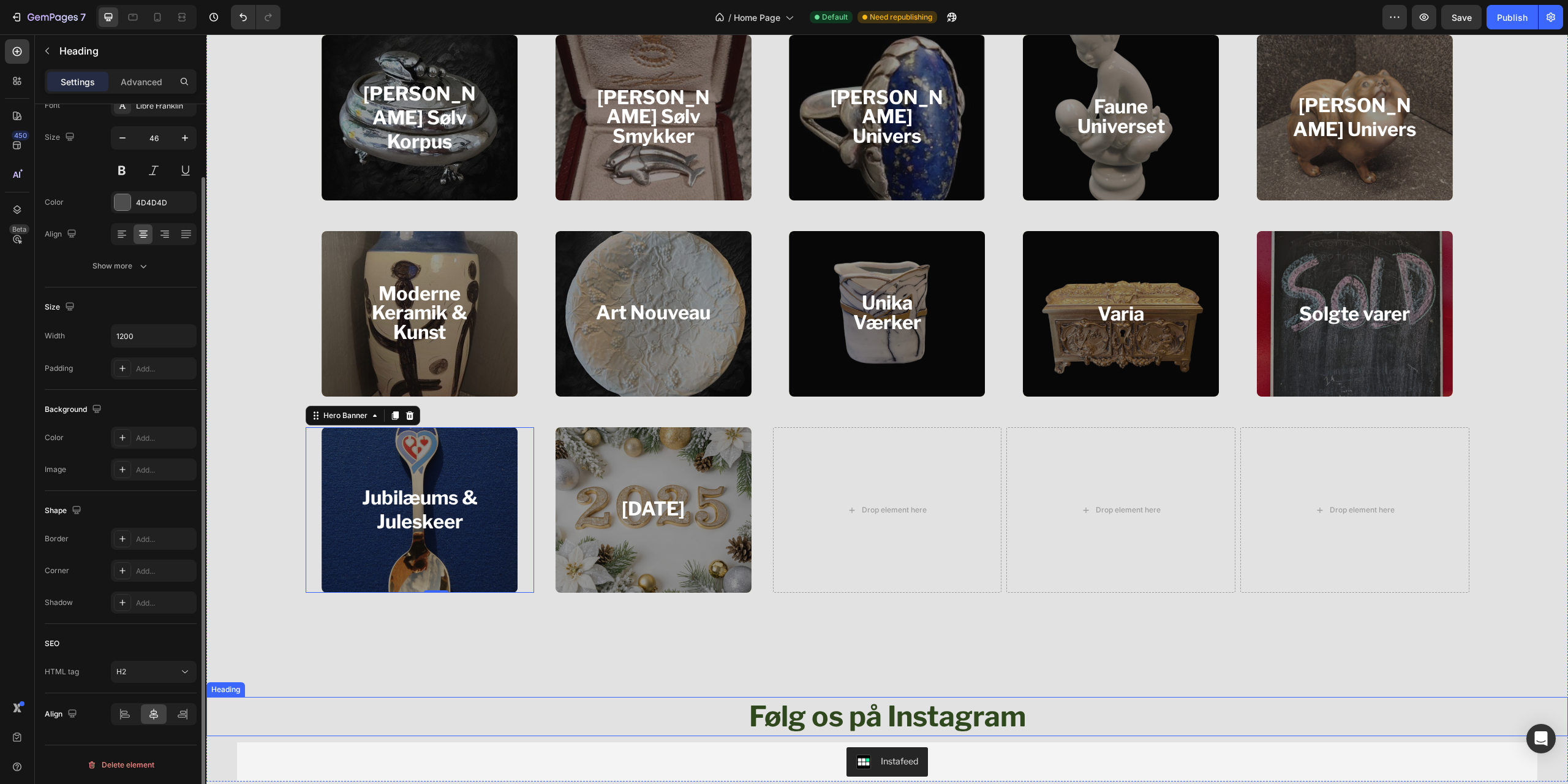
click at [483, 703] on div "Følg os på Instagram" at bounding box center [887, 716] width 1362 height 39
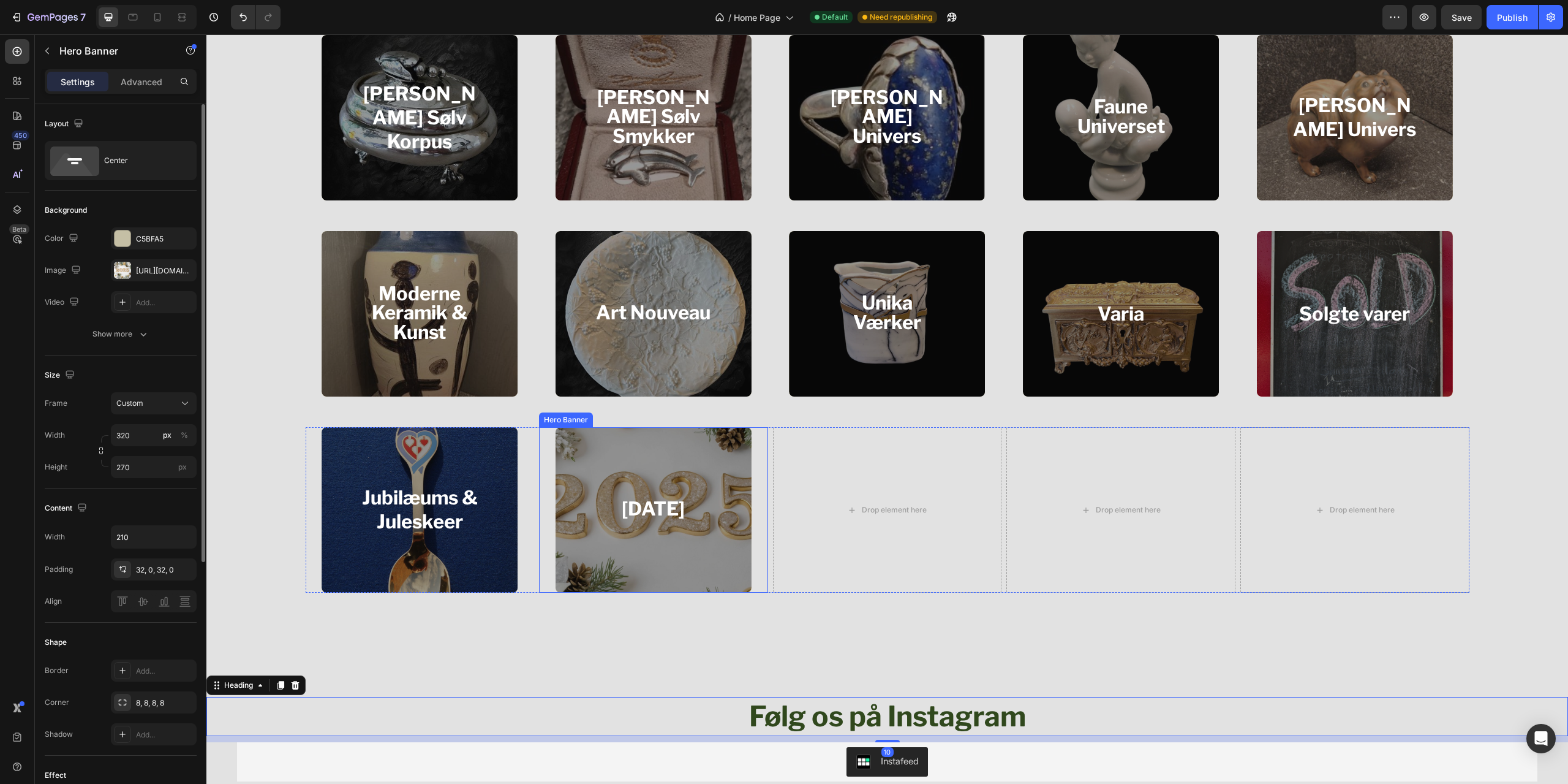
click at [606, 549] on div "Overlay" at bounding box center [653, 509] width 196 height 165
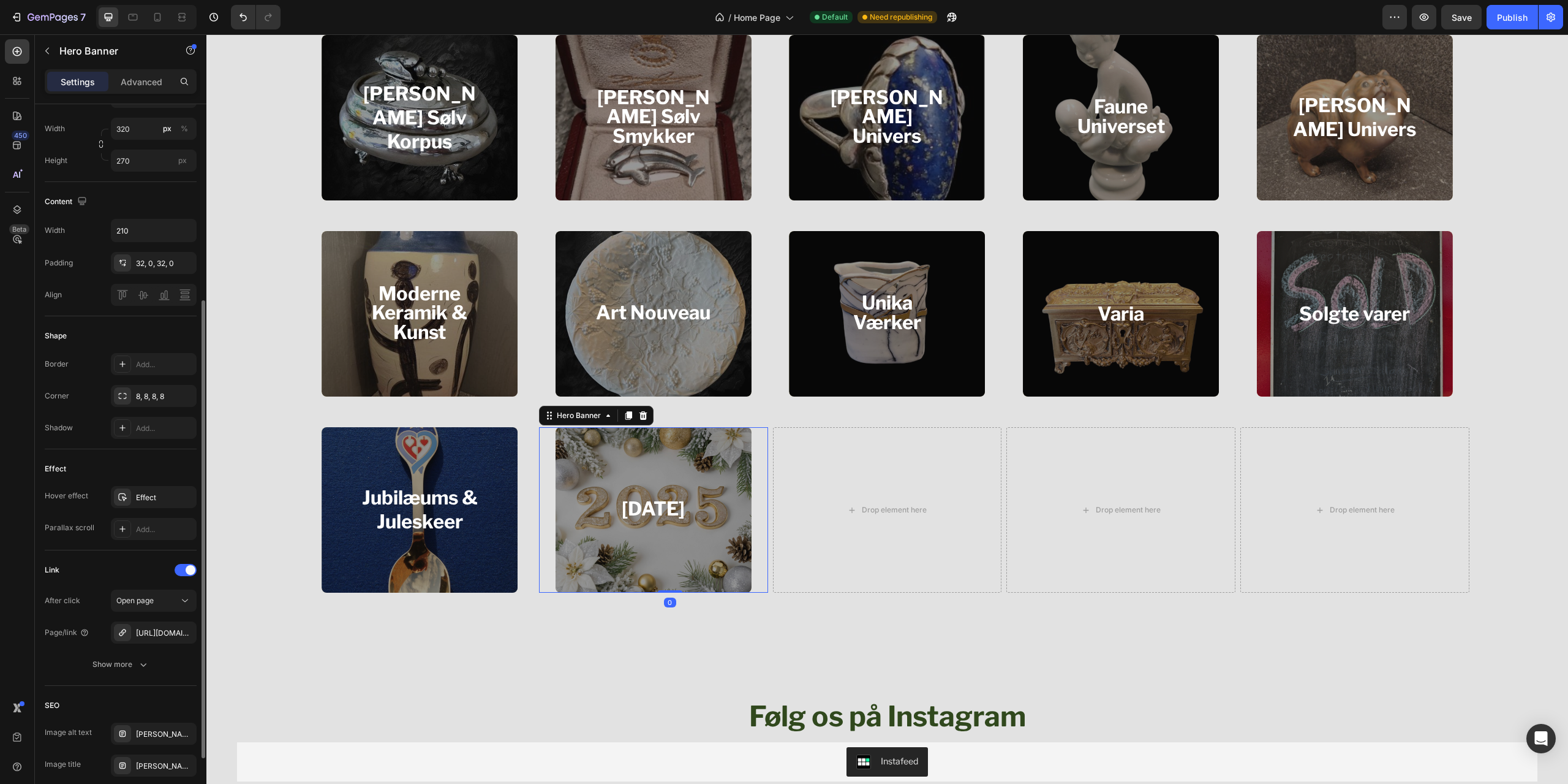
scroll to position [401, 0]
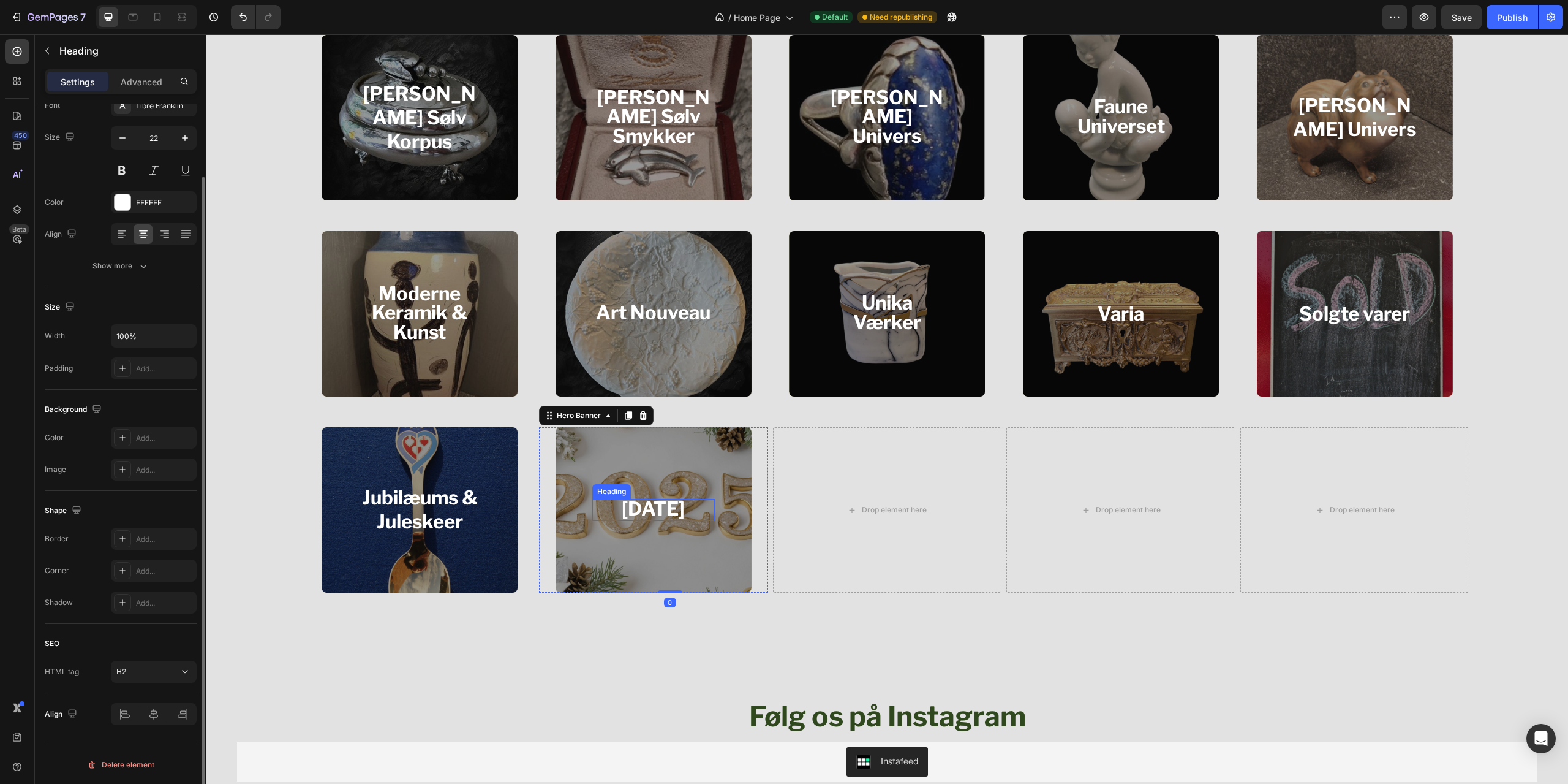
click at [662, 503] on h2 "[DATE]" at bounding box center [653, 510] width 123 height 22
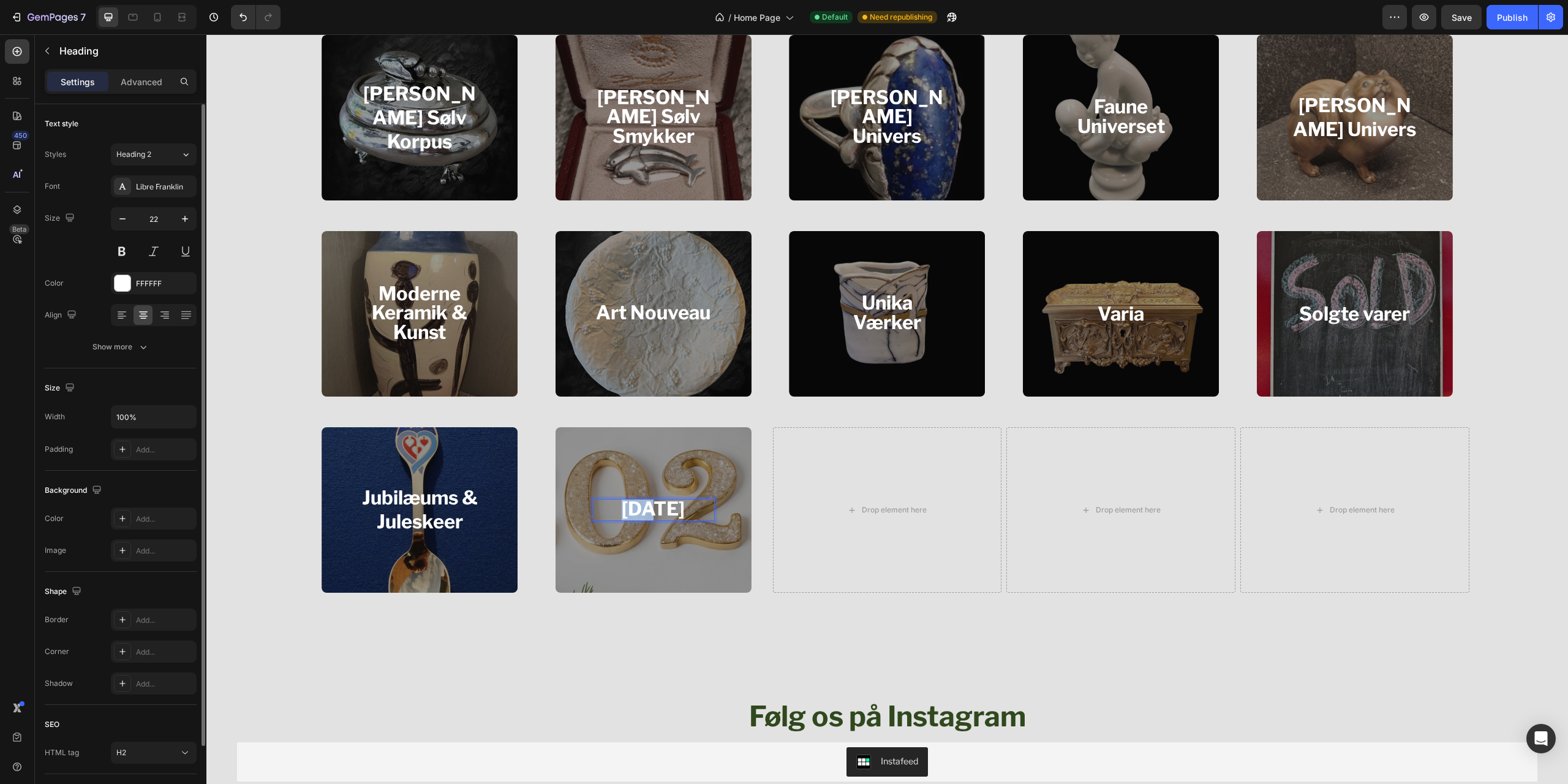
click at [659, 506] on strong "[DATE]" at bounding box center [653, 509] width 63 height 24
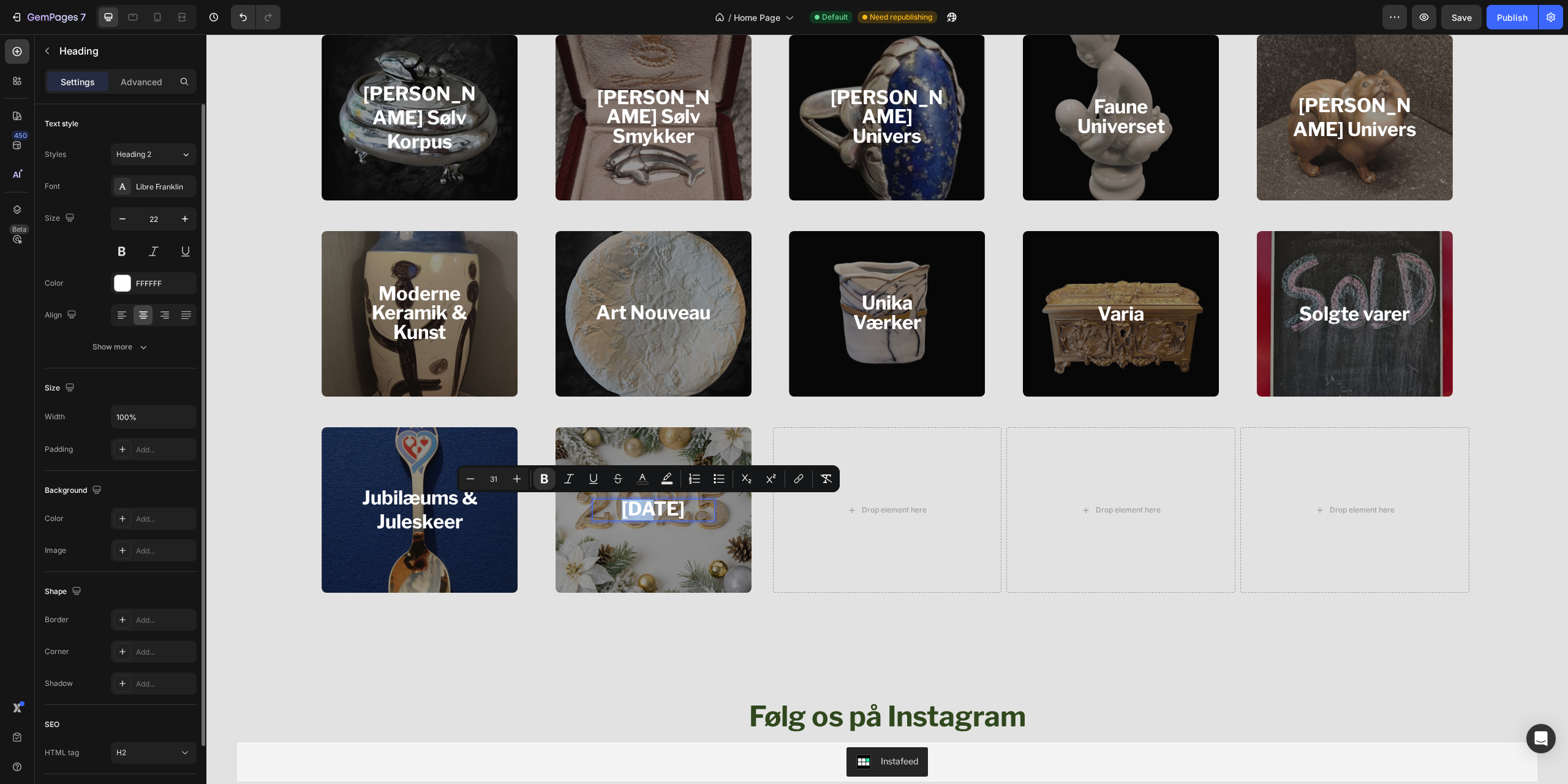
scroll to position [80, 0]
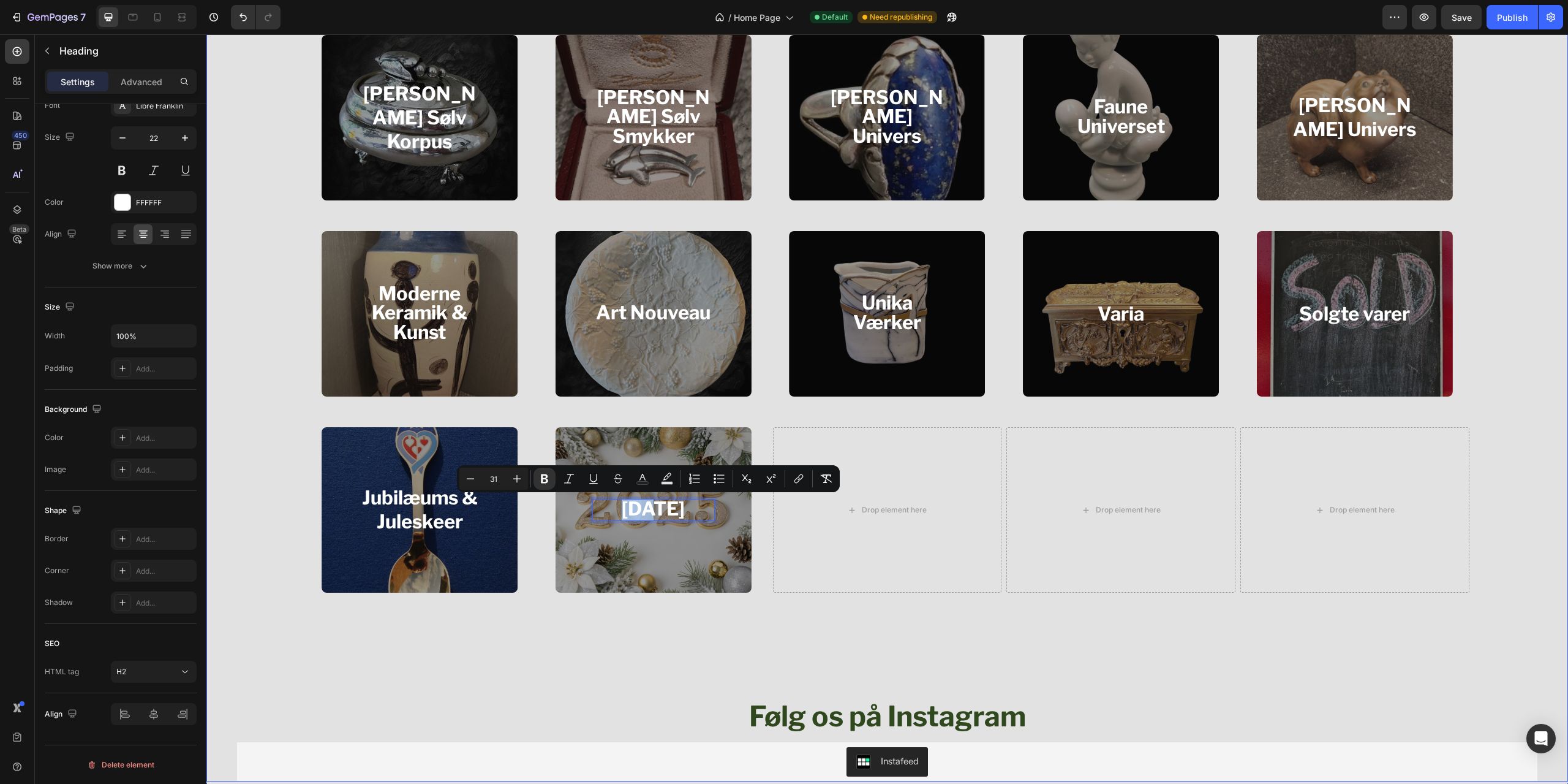
click at [575, 576] on div "Overlay" at bounding box center [653, 509] width 196 height 165
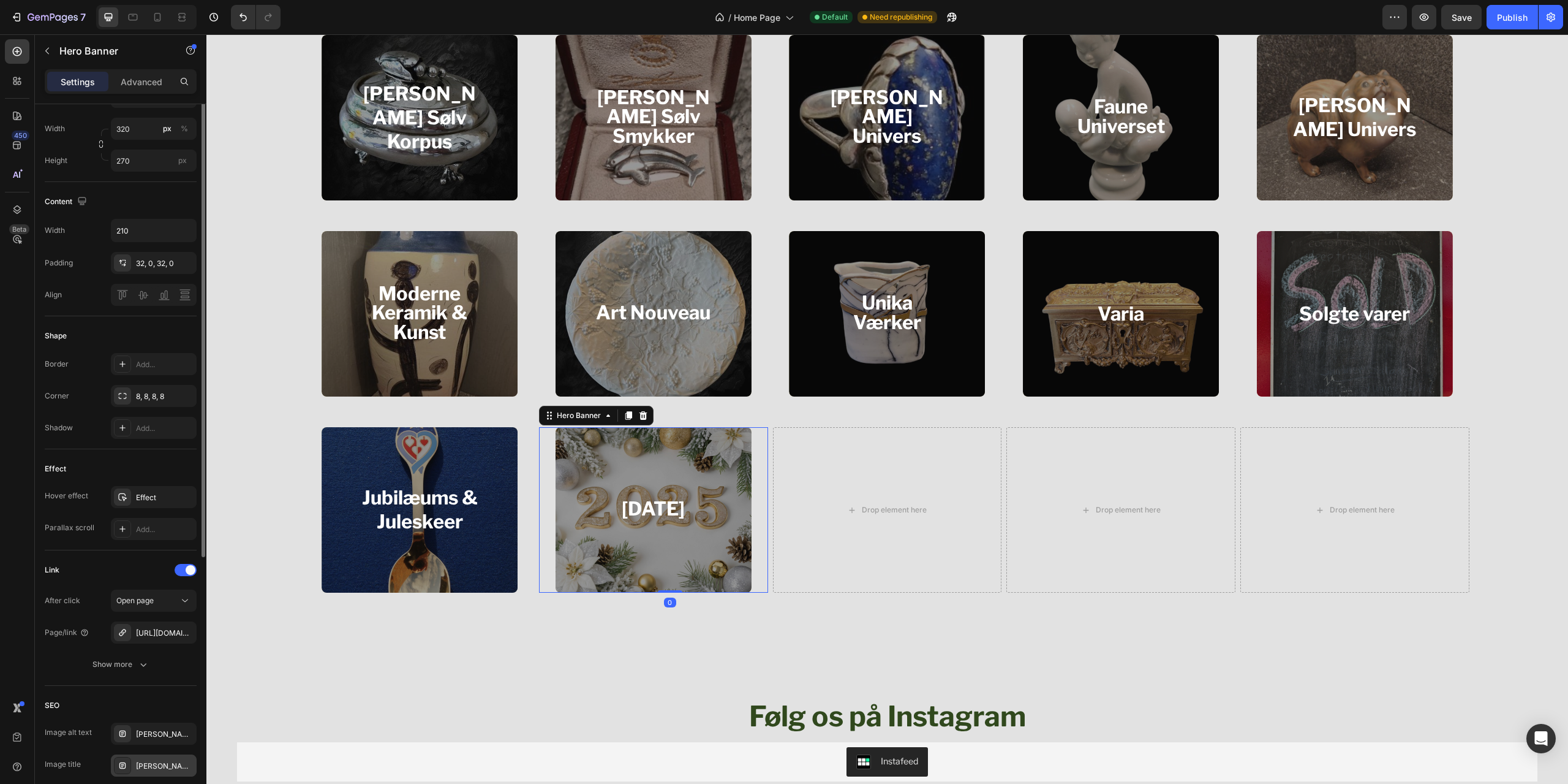
scroll to position [401, 0]
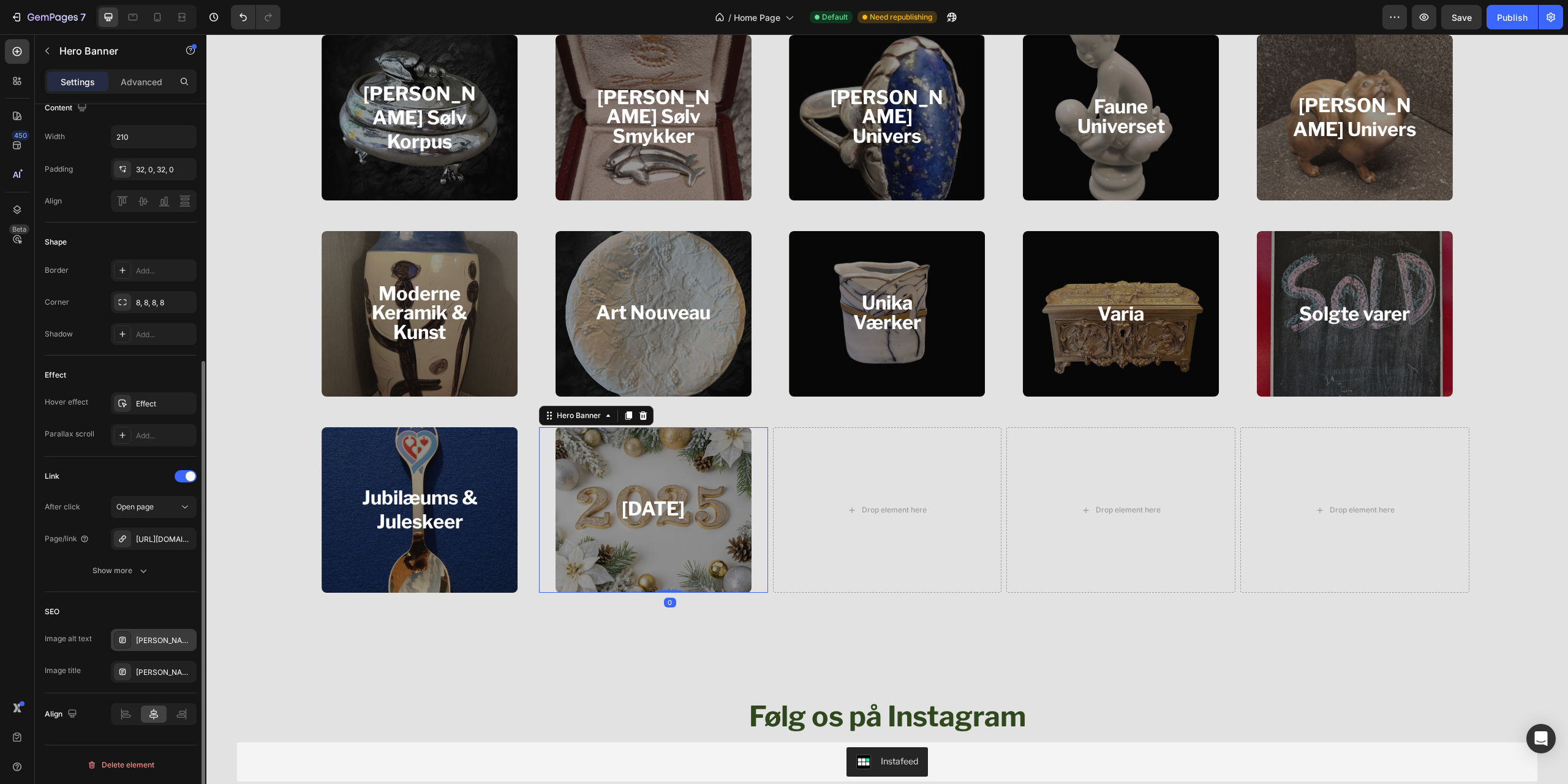
click at [147, 636] on div "[PERSON_NAME] Sølv Smykker" at bounding box center [164, 640] width 58 height 11
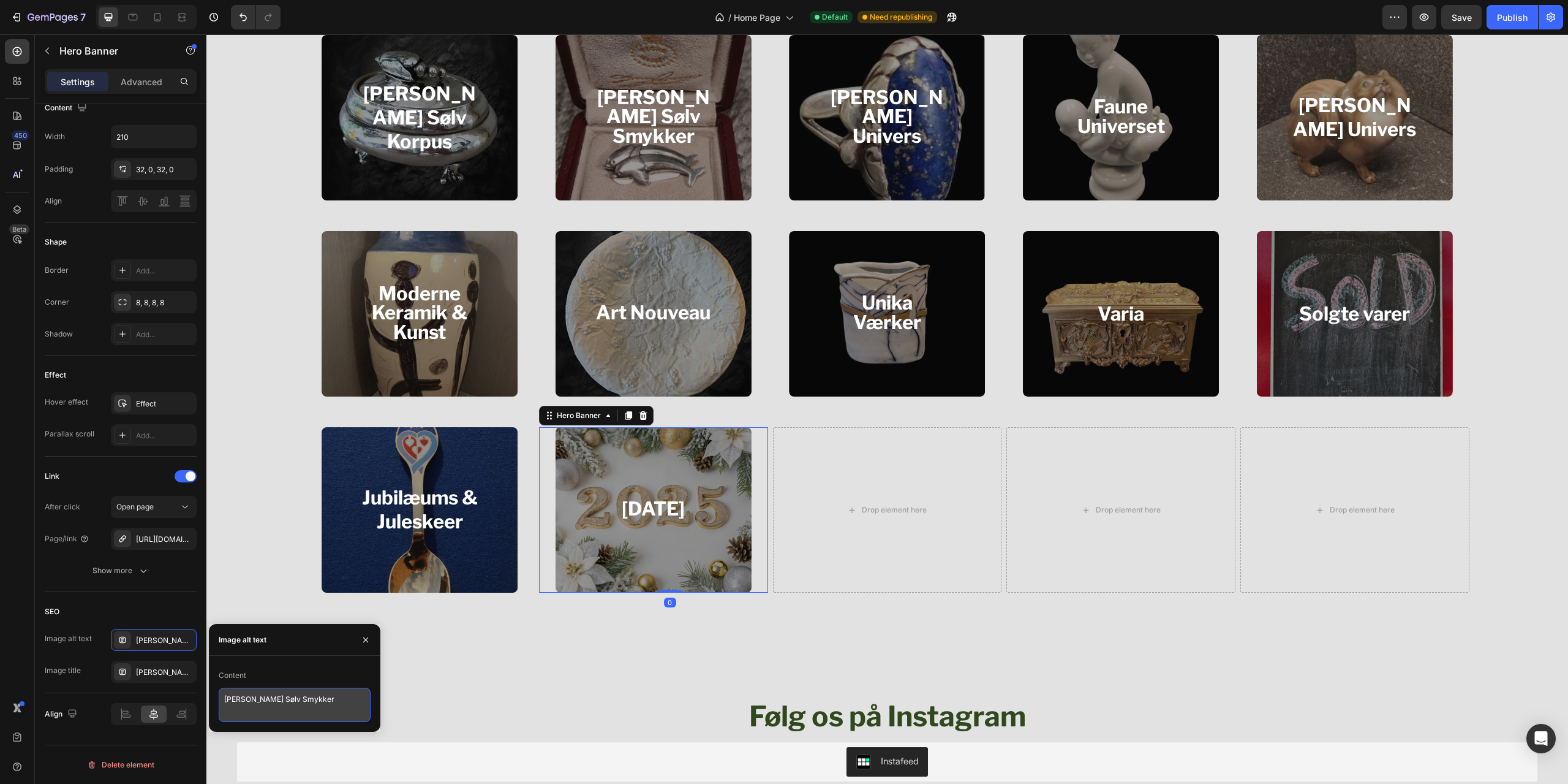
click at [292, 704] on textarea "[PERSON_NAME] Sølv Smykker" at bounding box center [295, 704] width 152 height 34
paste textarea "[DATE]"
type textarea "[DATE]"
click at [157, 666] on div "[PERSON_NAME] Sølv Smykker" at bounding box center [164, 672] width 58 height 11
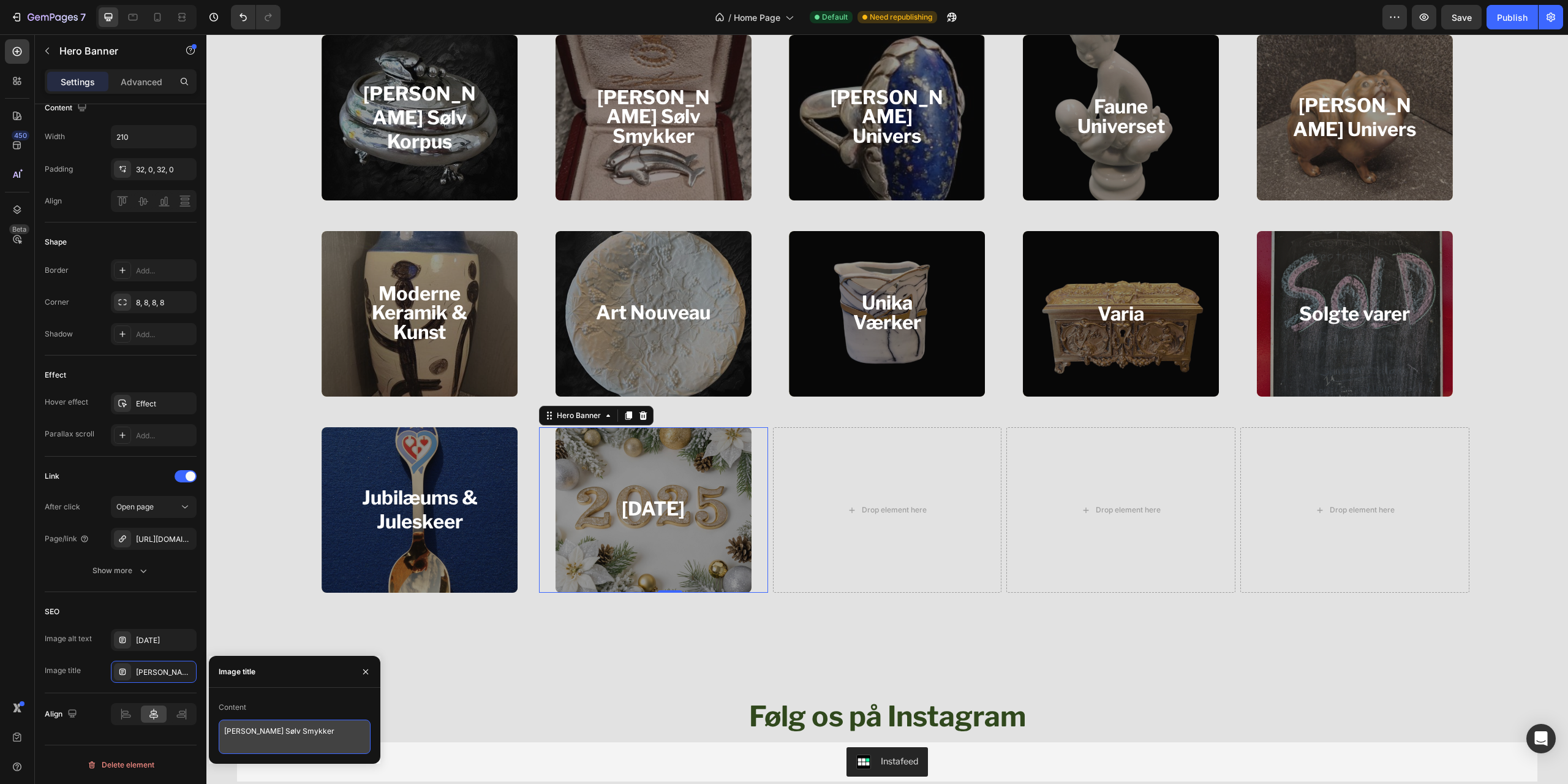
click at [302, 727] on textarea "[PERSON_NAME] Sølv Smykker" at bounding box center [295, 737] width 152 height 34
paste textarea "[DATE]"
type textarea "[DATE]"
click at [153, 537] on div "[URL][DOMAIN_NAME]" at bounding box center [153, 539] width 35 height 11
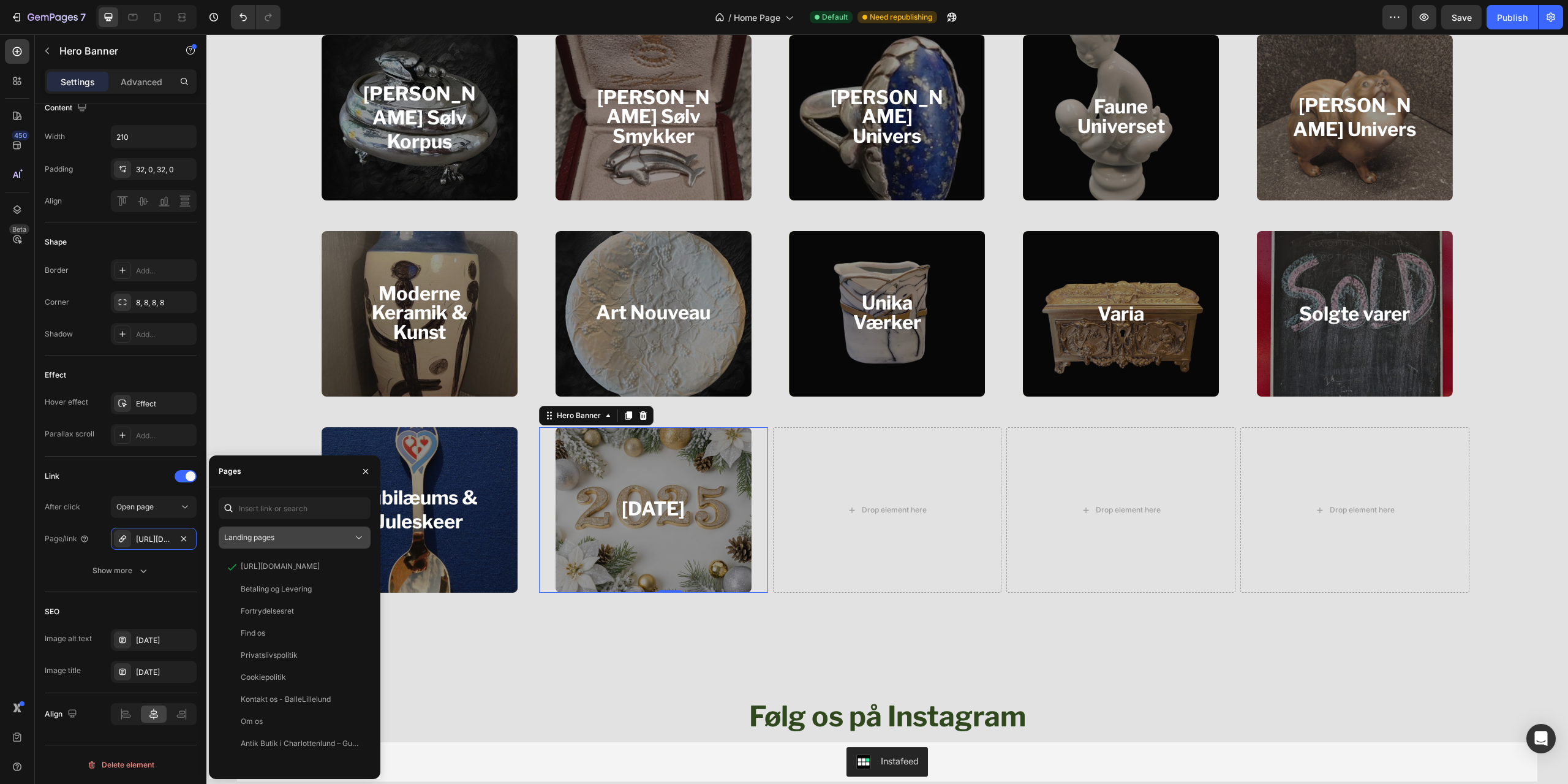
click at [286, 534] on div "Landing pages" at bounding box center [288, 537] width 128 height 11
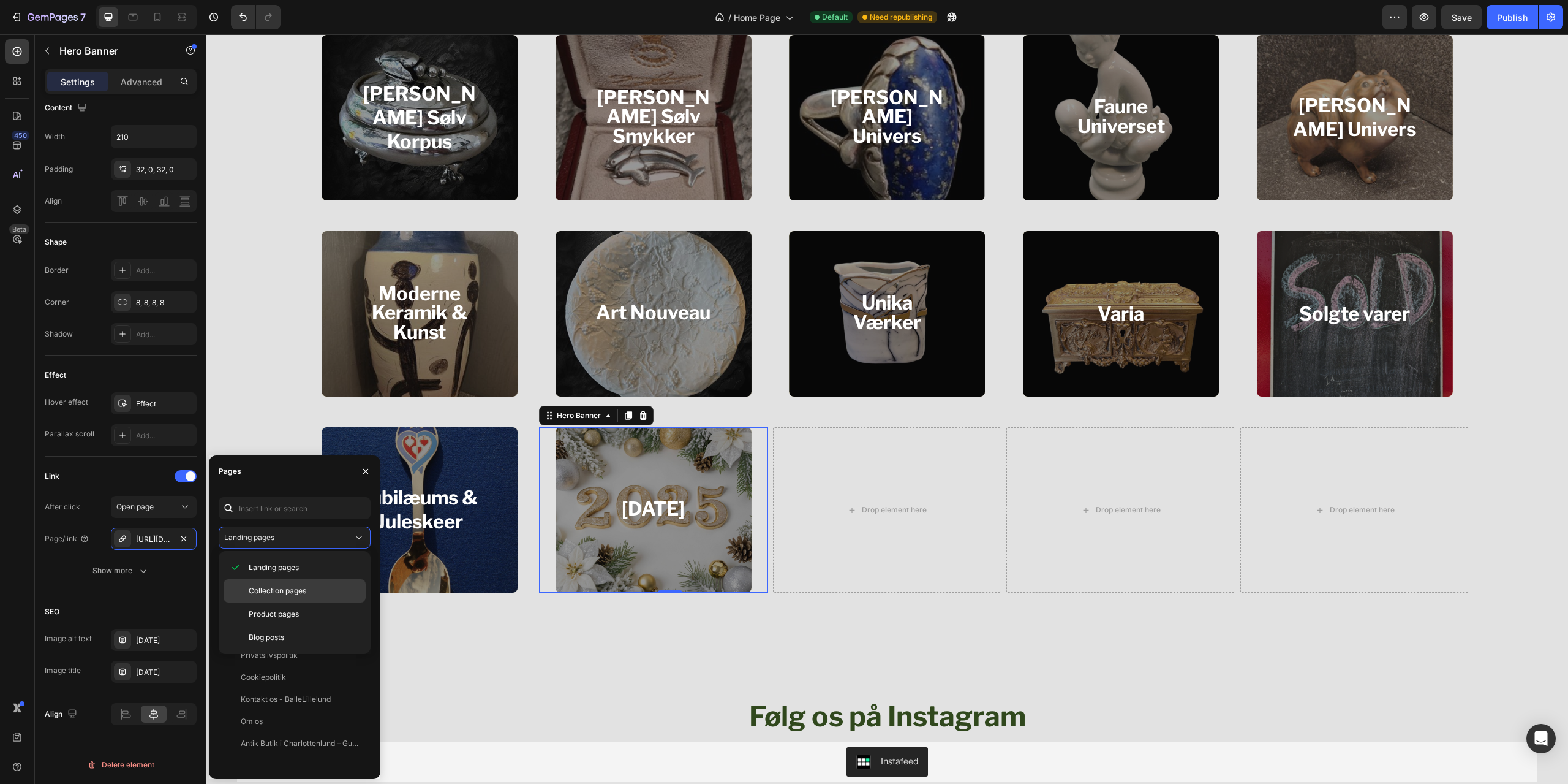
click at [286, 597] on div "Collection pages" at bounding box center [294, 590] width 142 height 24
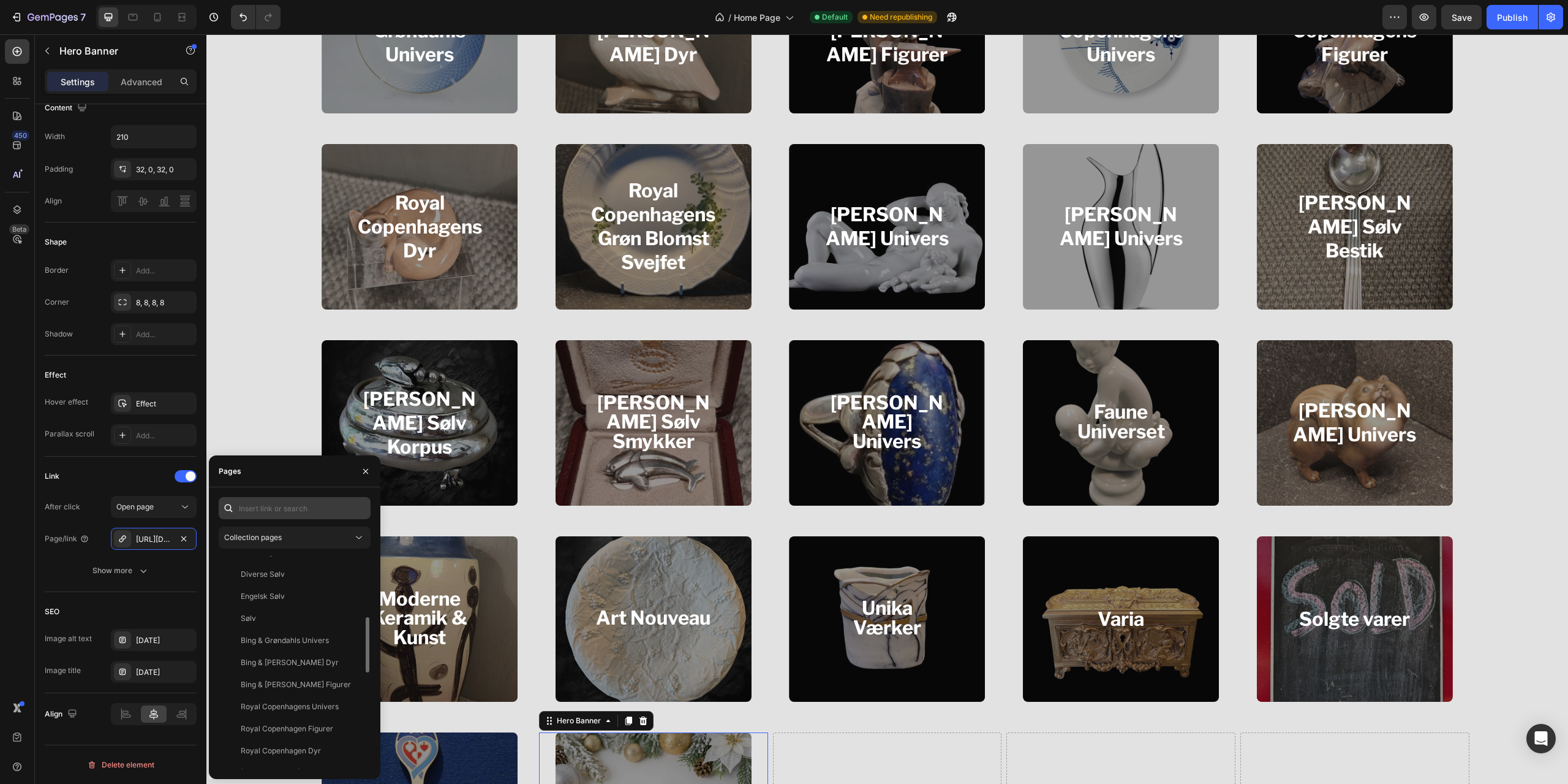
scroll to position [1410, 0]
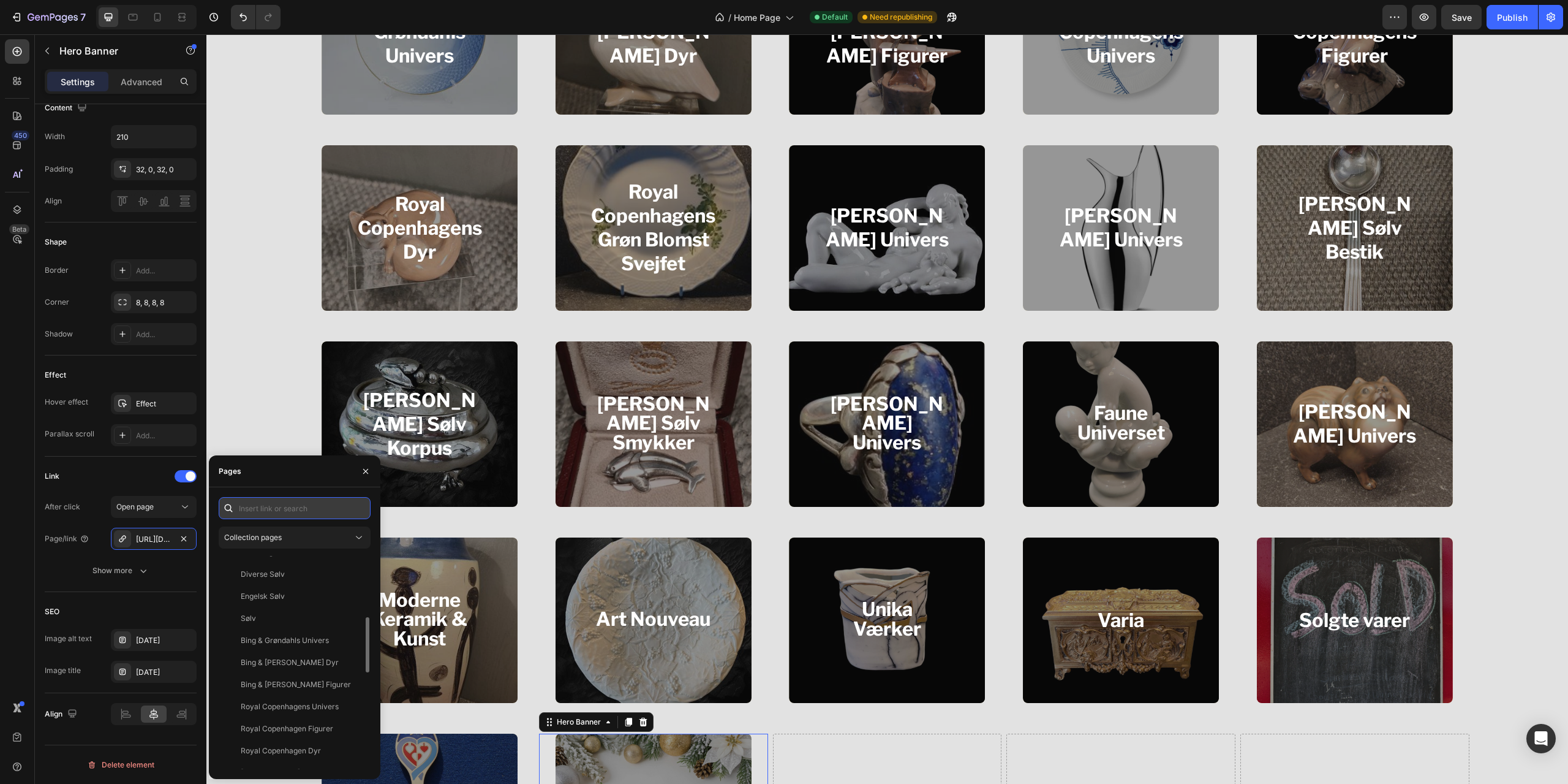
click at [284, 507] on input "text" at bounding box center [295, 508] width 152 height 22
type input "[DATE]"
click at [362, 477] on button "button" at bounding box center [366, 471] width 20 height 20
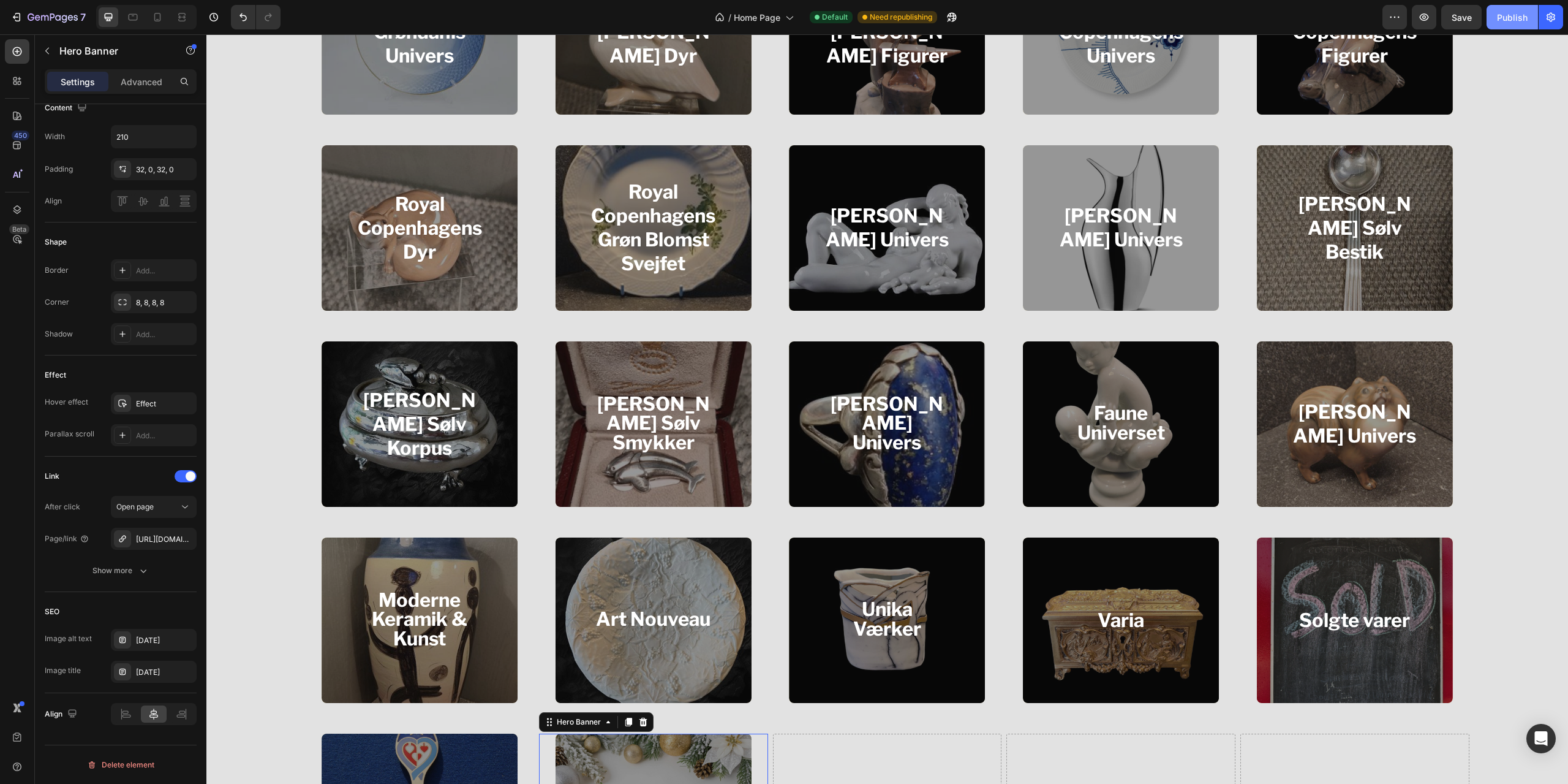
click at [1516, 16] on div "Publish" at bounding box center [1512, 17] width 31 height 13
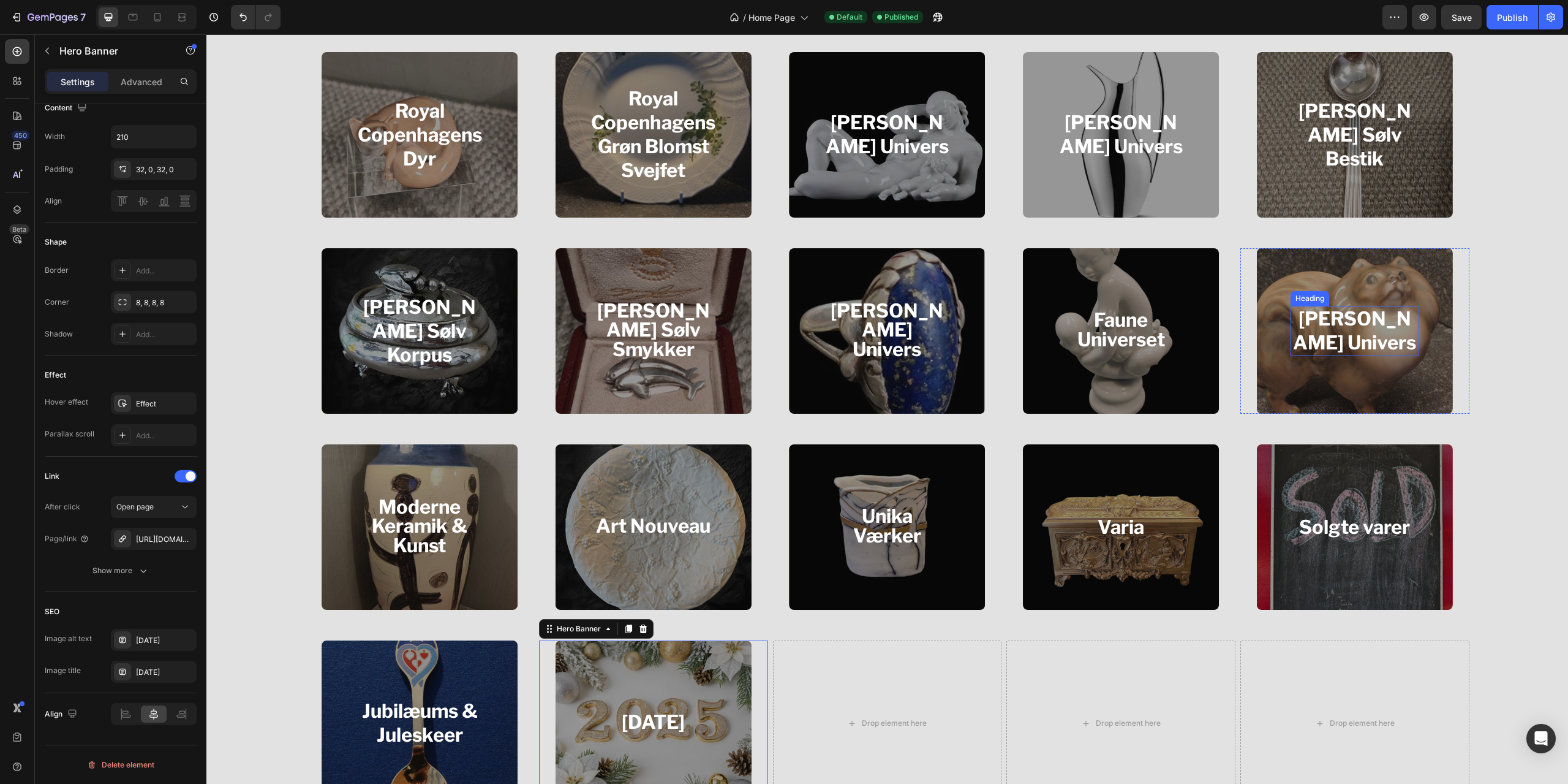
scroll to position [1655, 0]
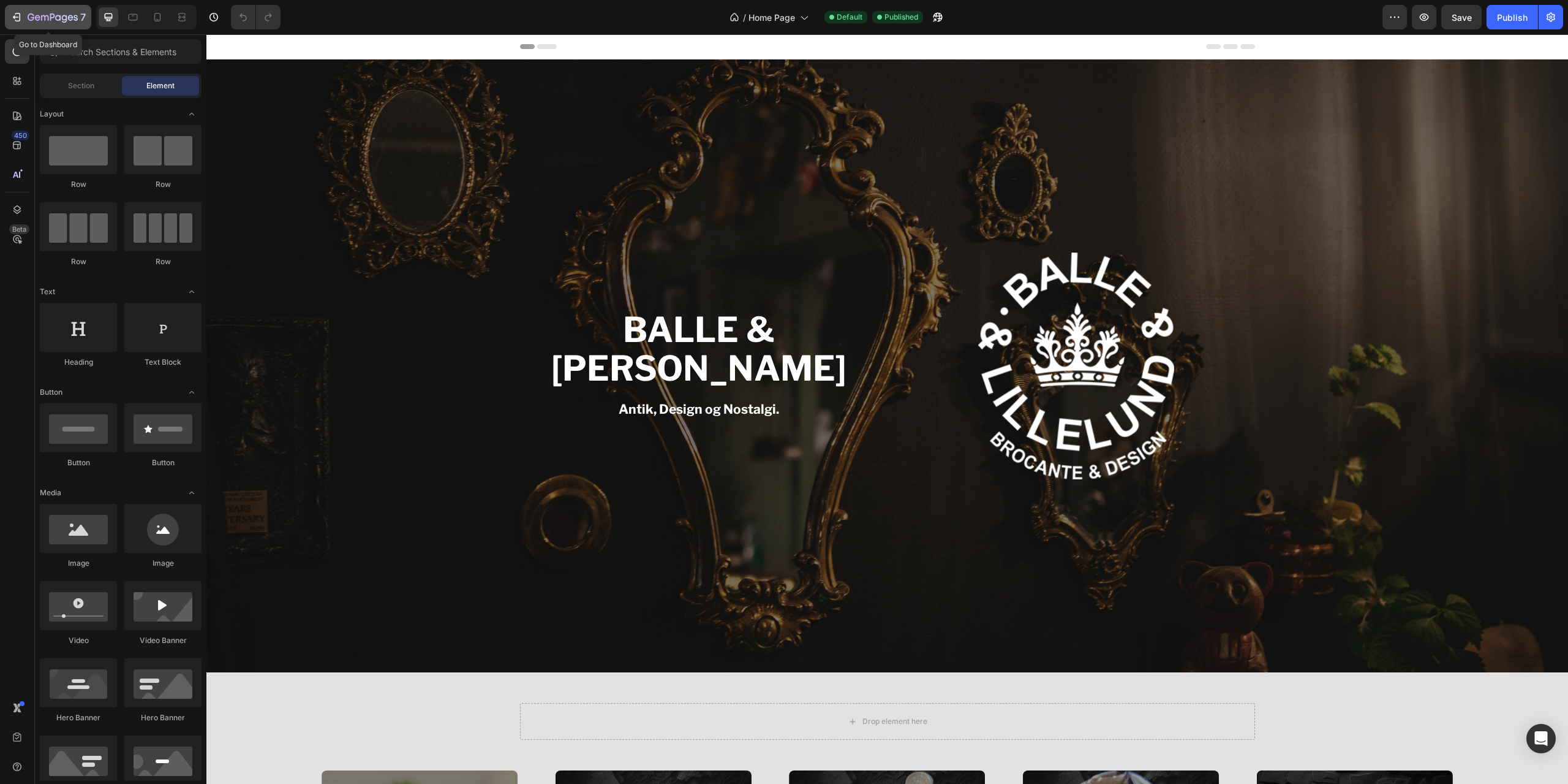
click at [47, 18] on icon "button" at bounding box center [52, 18] width 51 height 11
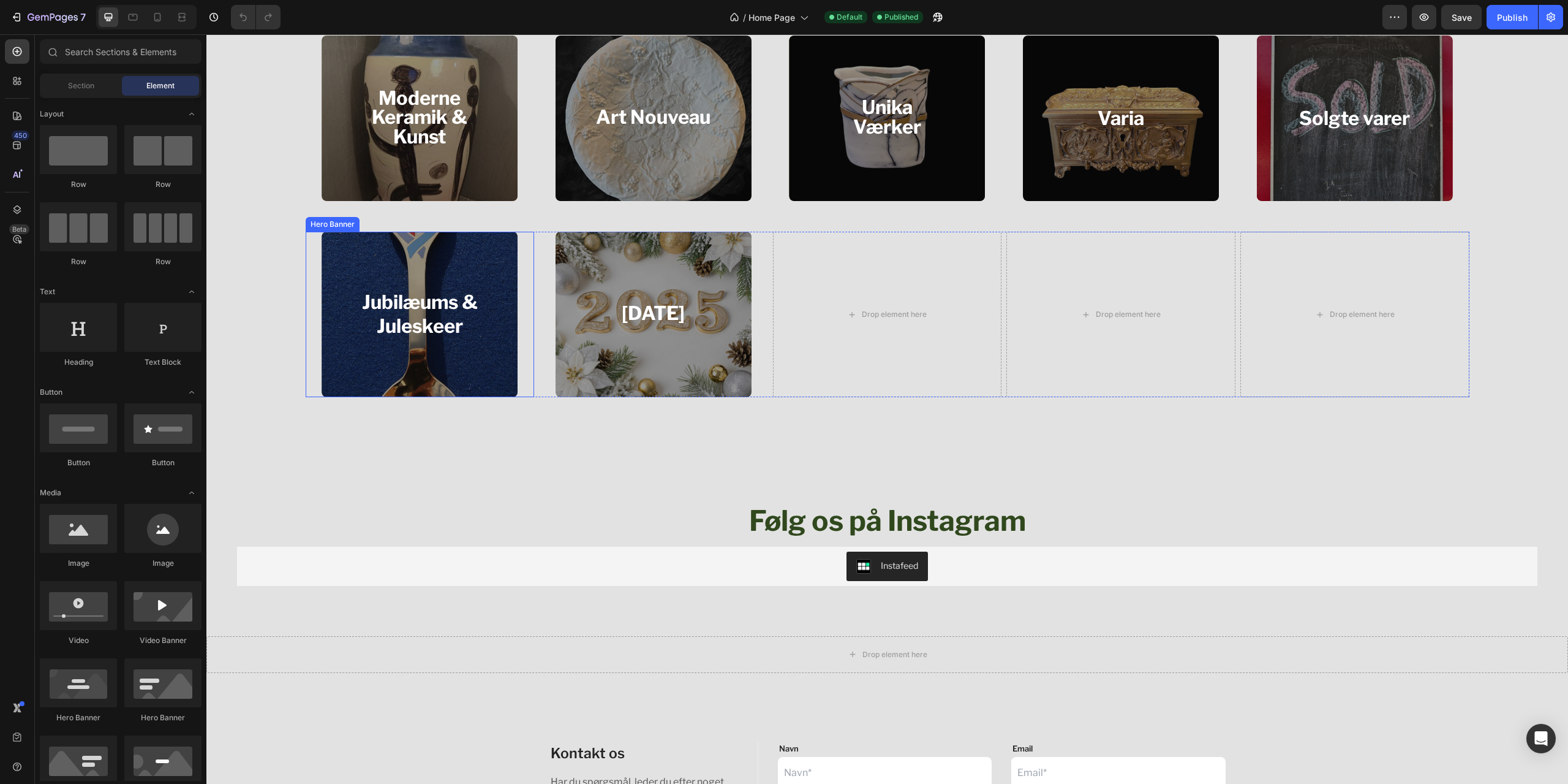
scroll to position [1900, 0]
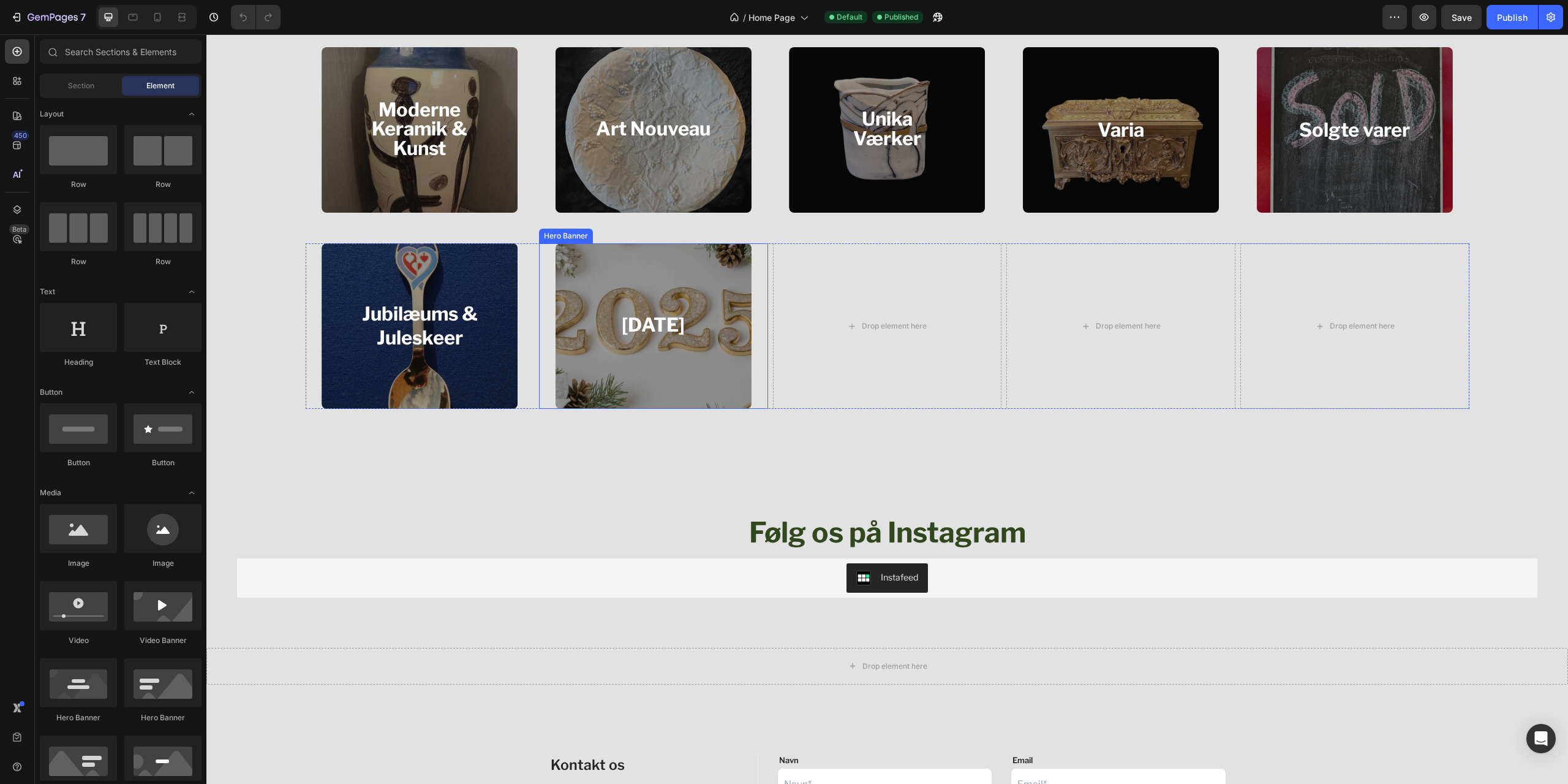
click at [660, 386] on div "Overlay" at bounding box center [653, 326] width 196 height 165
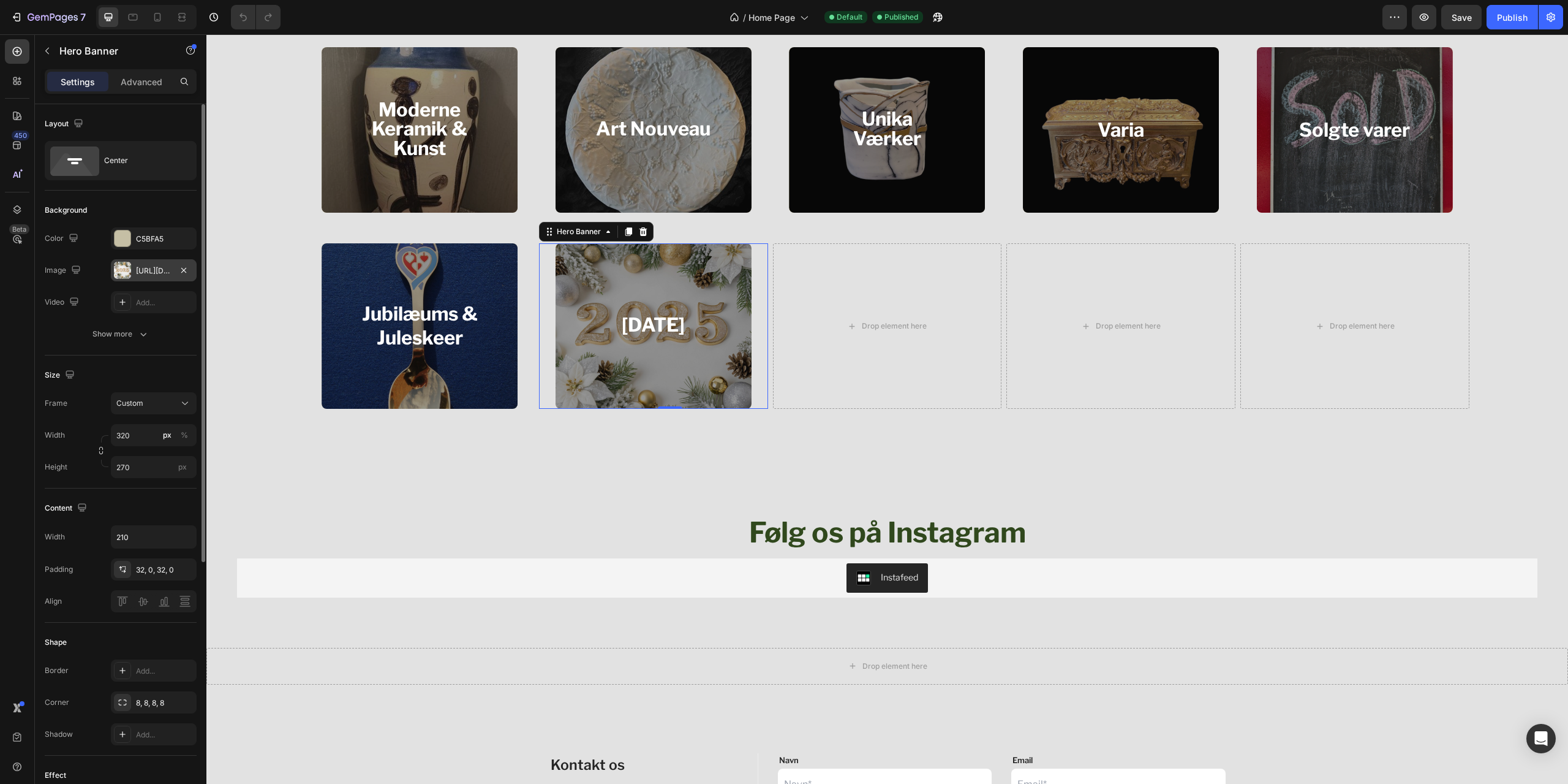
click at [140, 269] on div "[URL][DOMAIN_NAME]" at bounding box center [153, 270] width 35 height 11
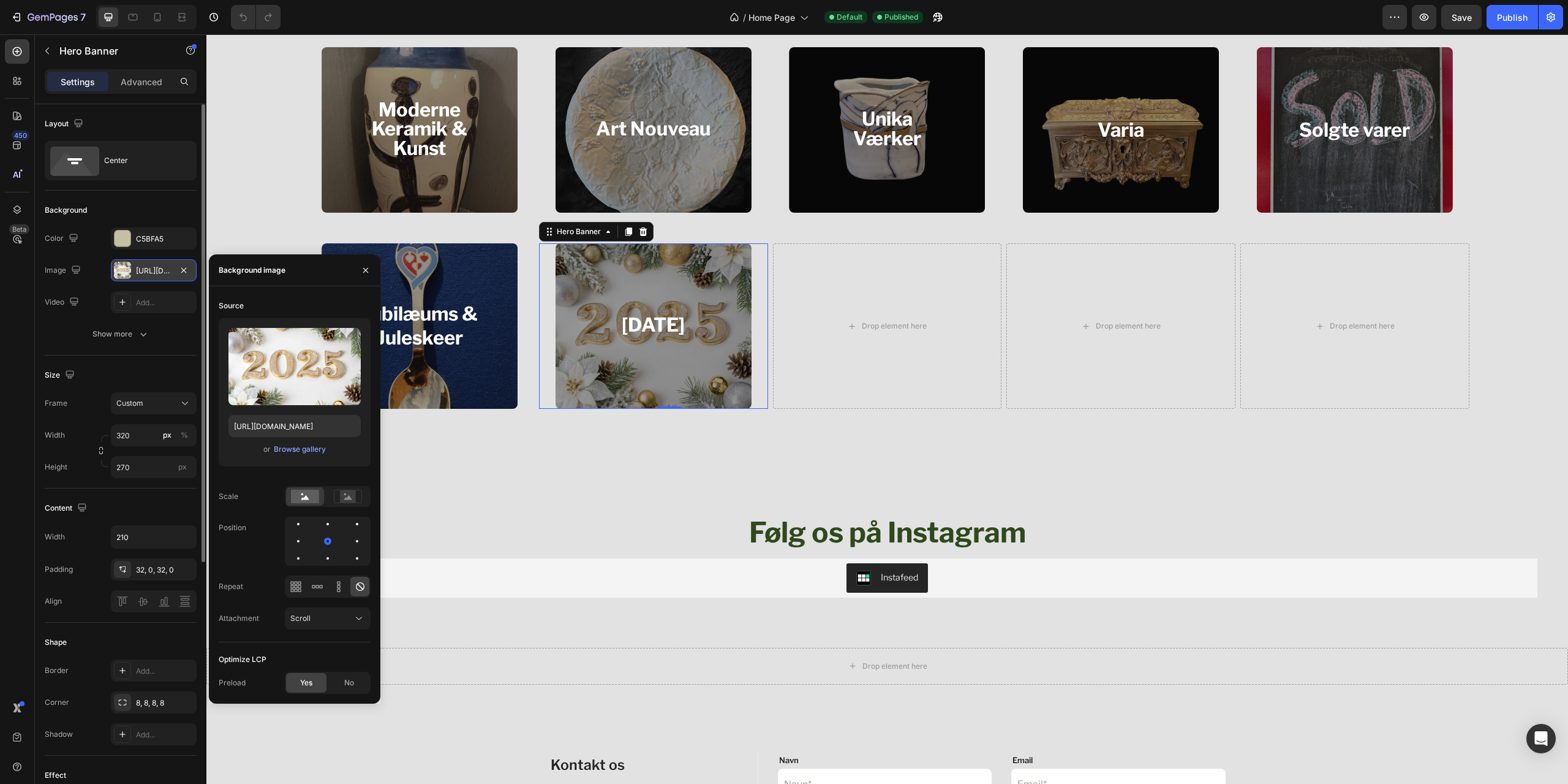
click at [140, 270] on div "[URL][DOMAIN_NAME]" at bounding box center [153, 270] width 35 height 11
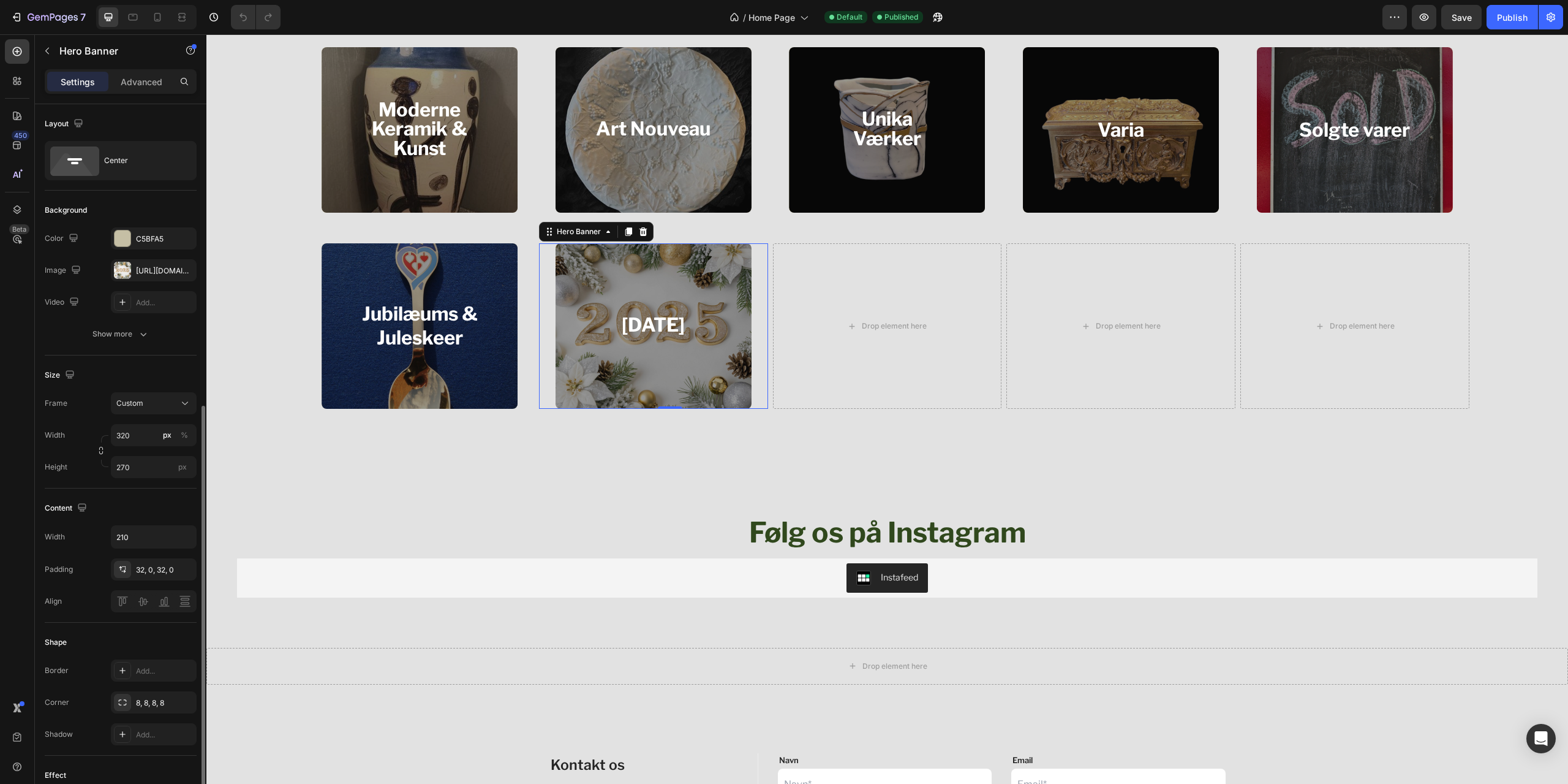
scroll to position [401, 0]
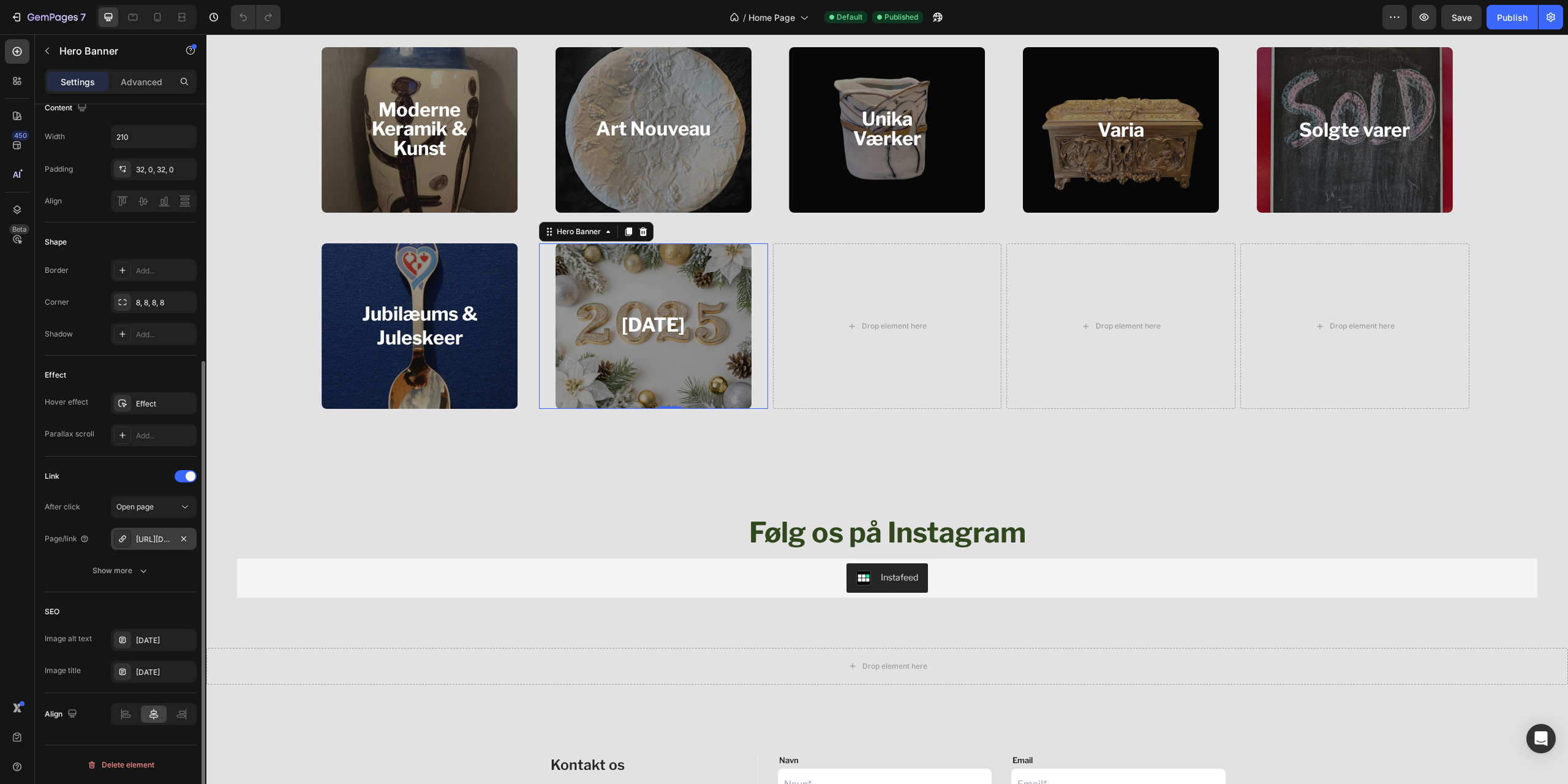
click at [165, 545] on div "[URL][DOMAIN_NAME]" at bounding box center [154, 539] width 86 height 22
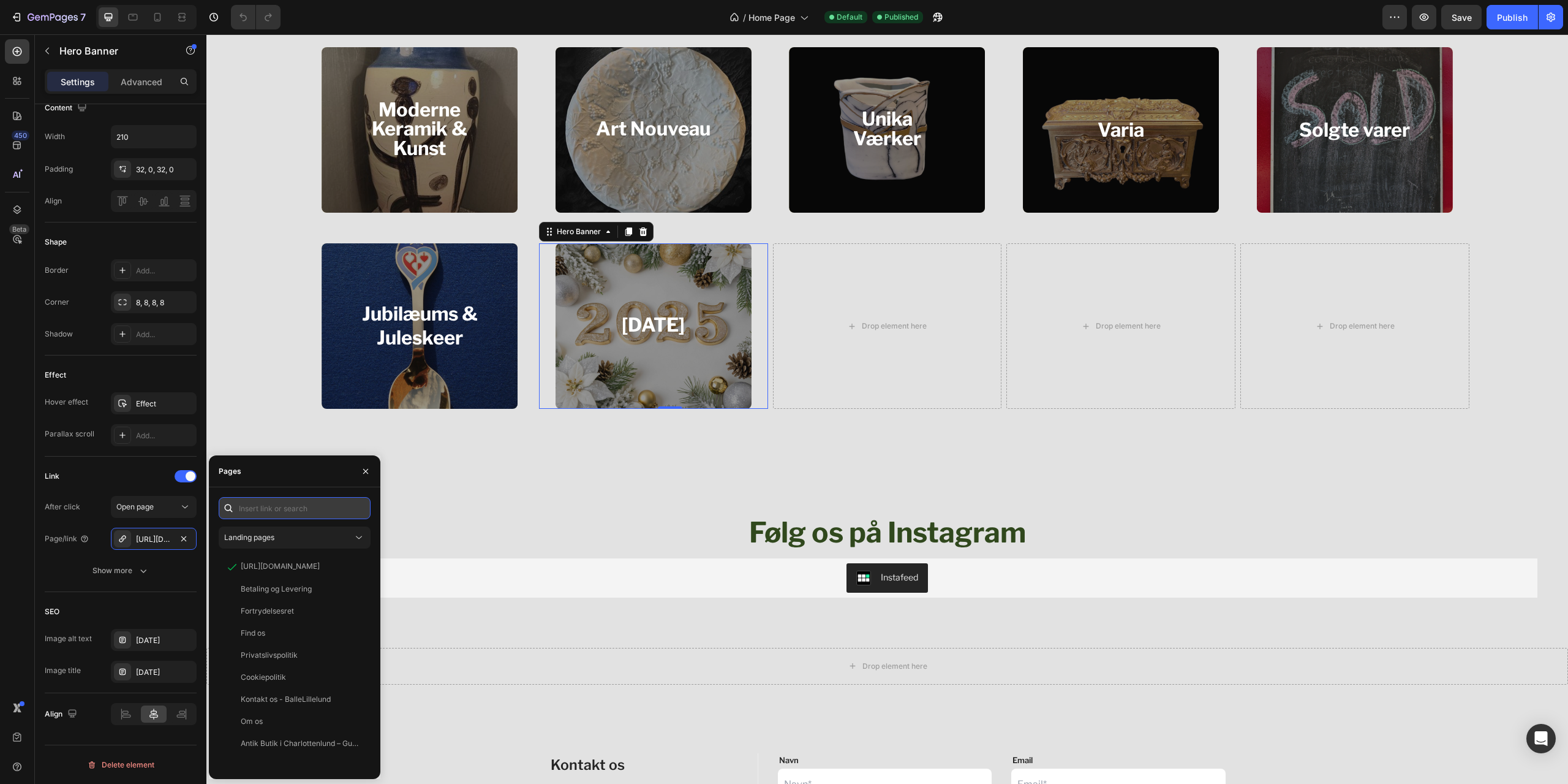
click at [296, 499] on input "text" at bounding box center [295, 508] width 152 height 22
type input "j"
click at [335, 541] on div "Landing pages" at bounding box center [288, 537] width 128 height 11
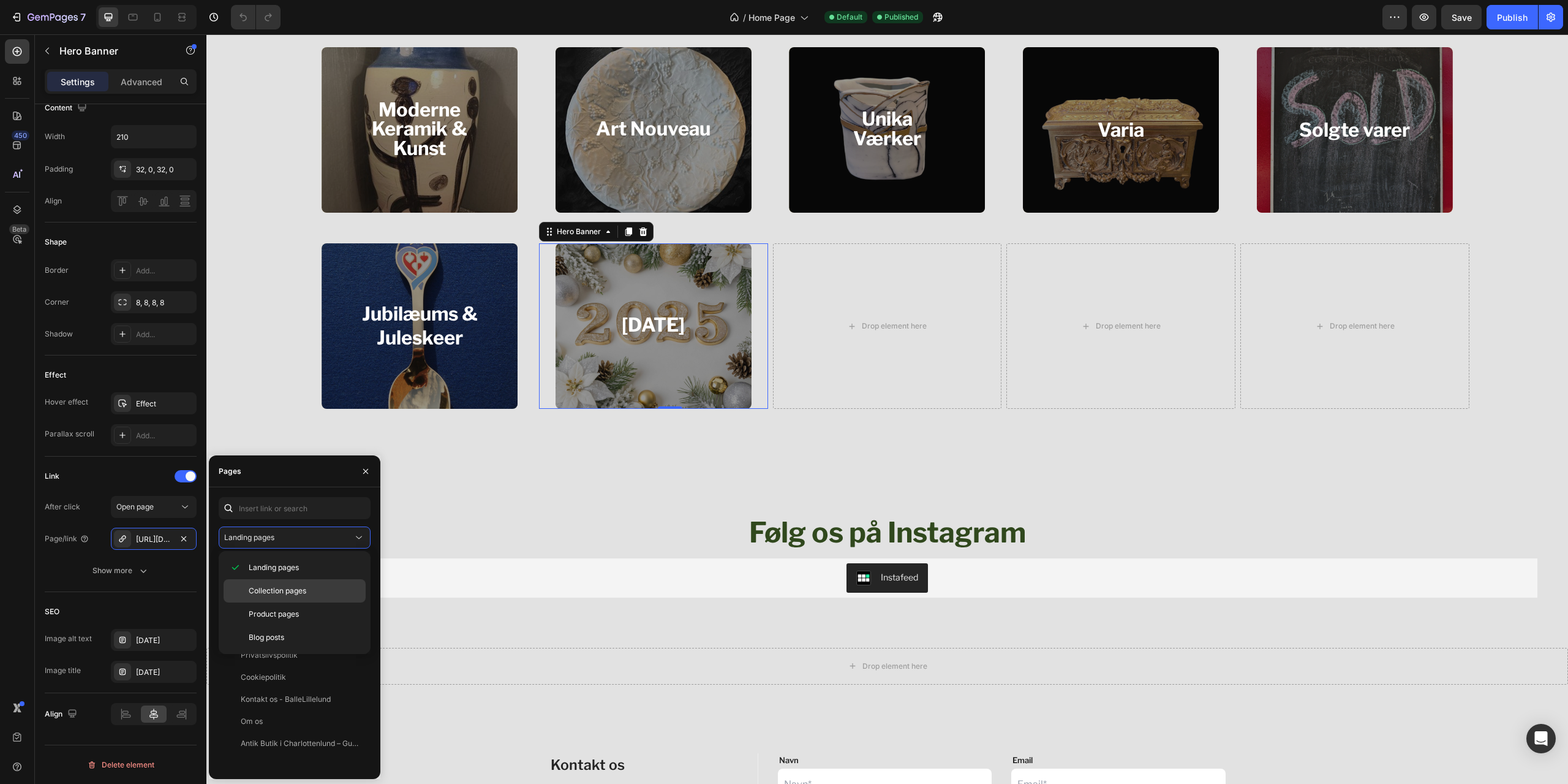
click at [303, 589] on span "Collection pages" at bounding box center [277, 590] width 58 height 11
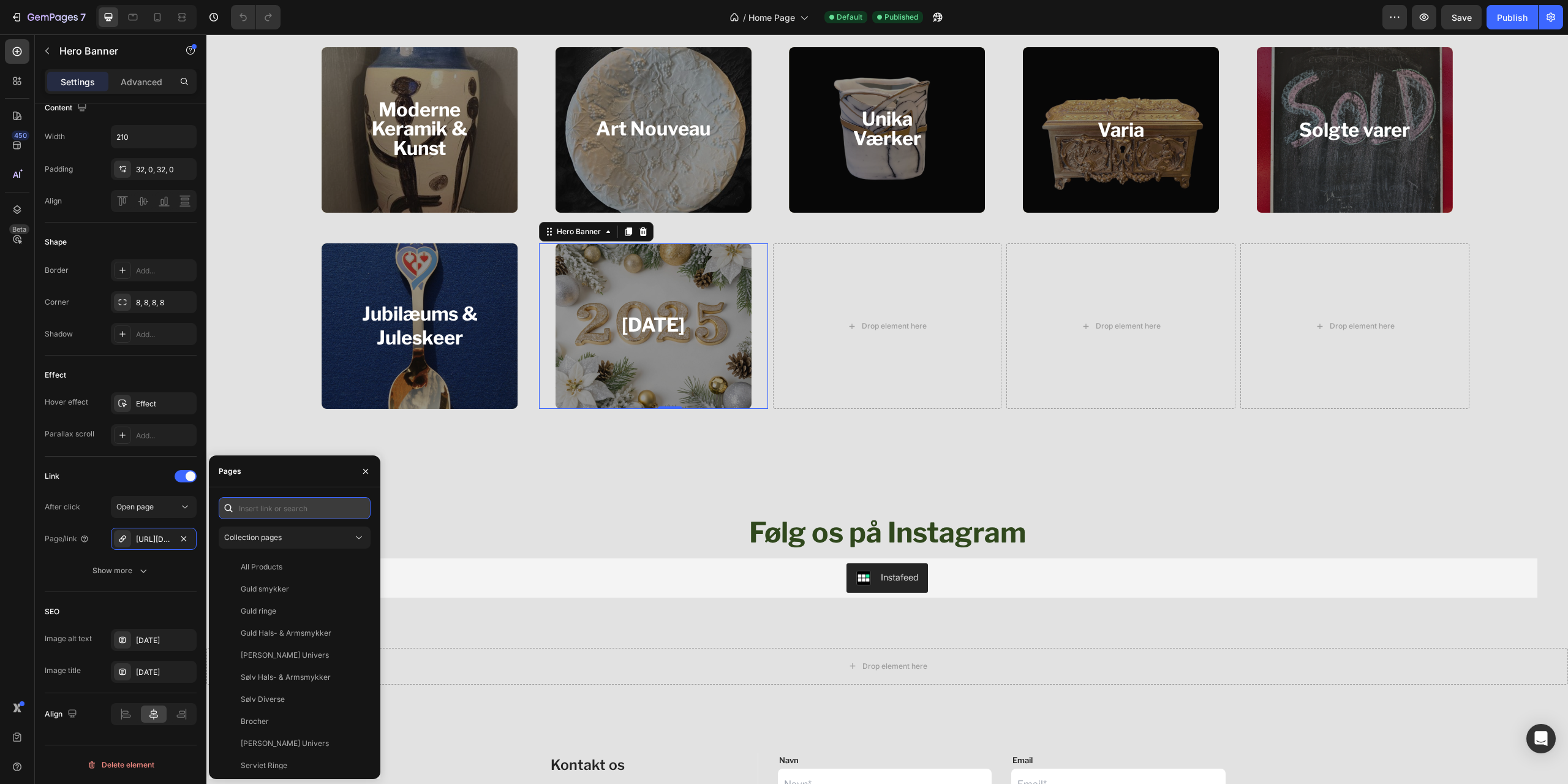
click at [299, 505] on input "text" at bounding box center [295, 508] width 152 height 22
type input "ju"
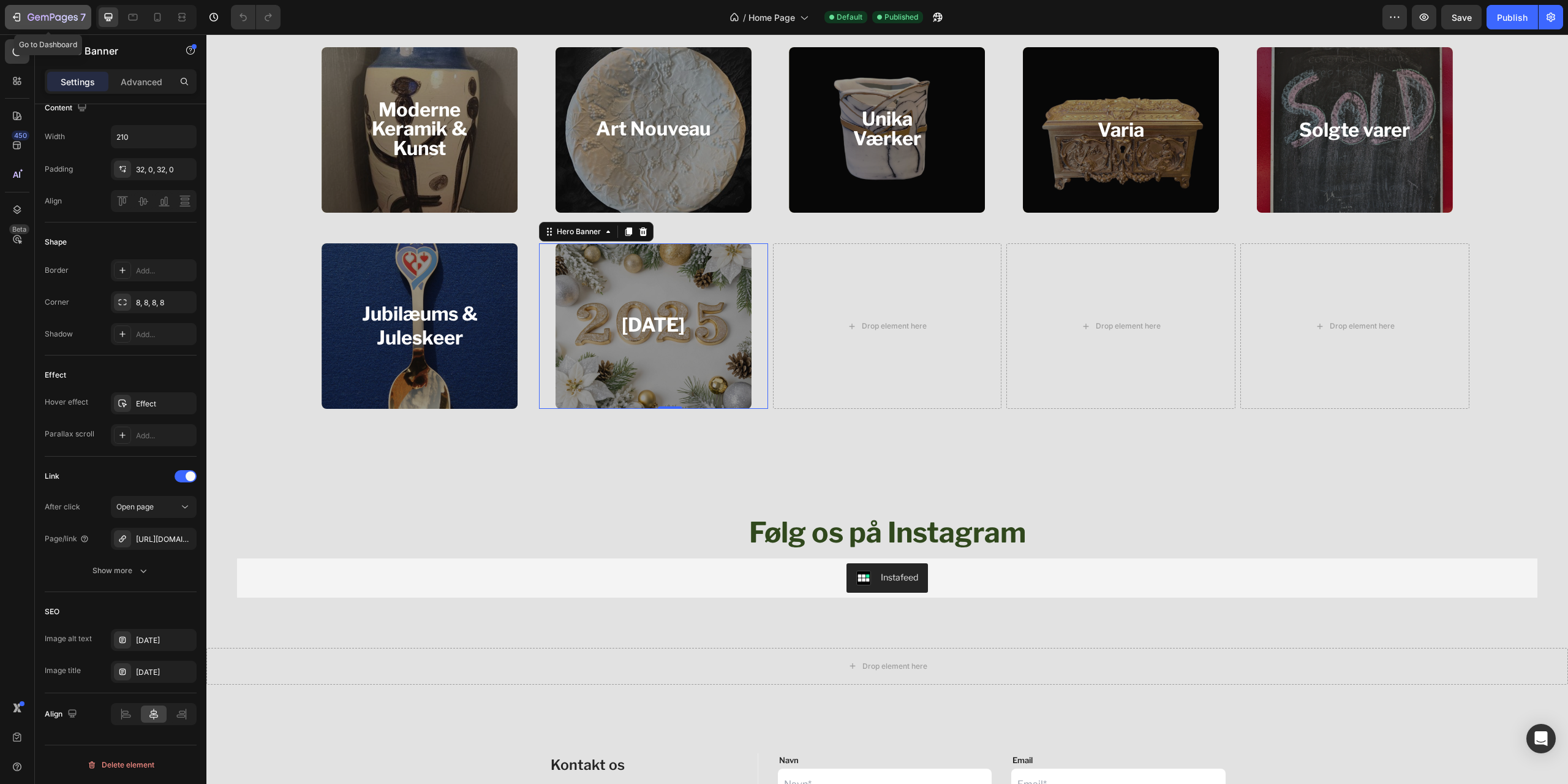
click at [44, 6] on div "7 Go to Dashboard Version history / Home Page Default Published Preview Save Pu…" at bounding box center [784, 17] width 1568 height 35
click at [40, 15] on icon "button" at bounding box center [52, 18] width 51 height 11
